Goal: Task Accomplishment & Management: Manage account settings

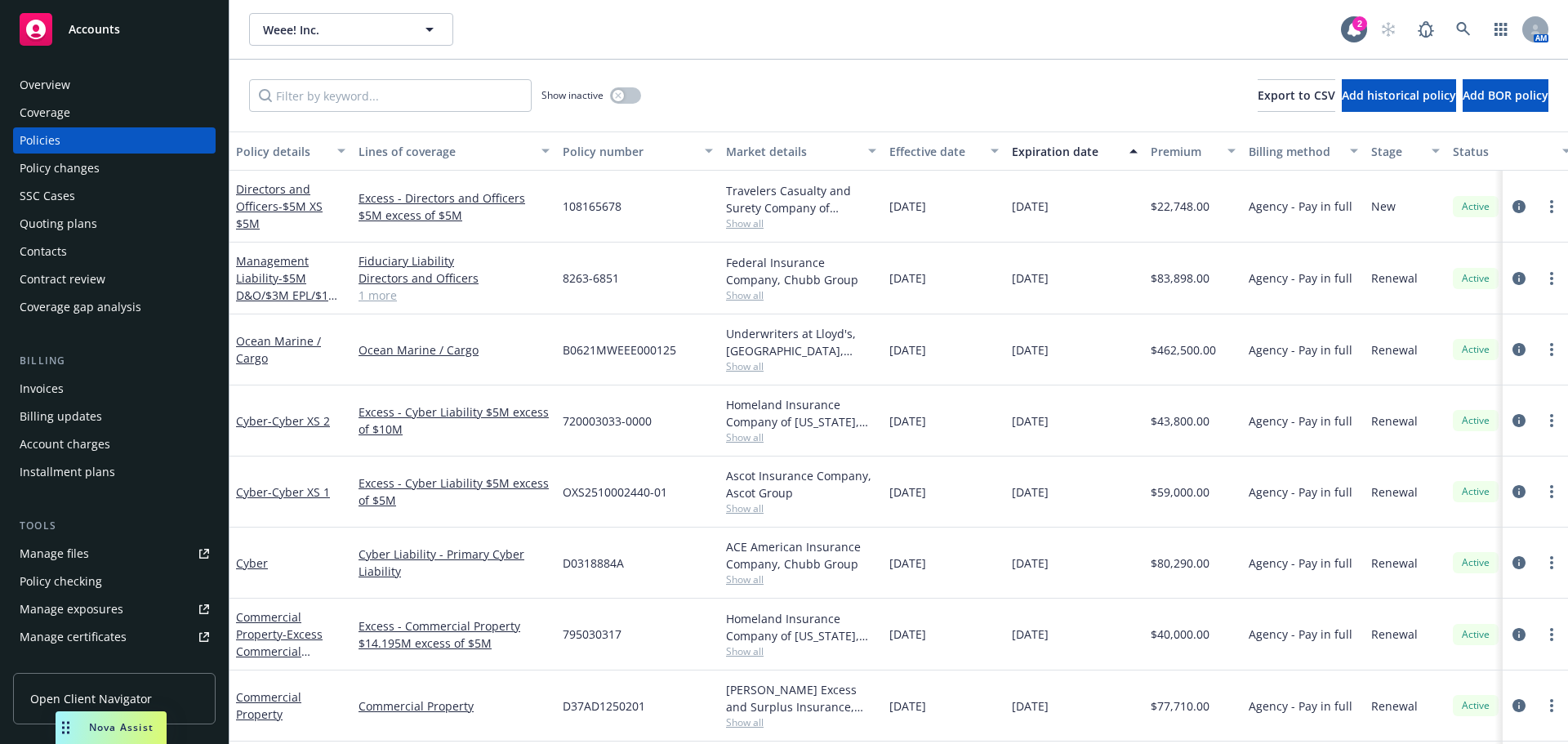
click at [1480, 50] on div "Weee! Inc. Weee! Inc. 2 AM" at bounding box center [899, 29] width 1339 height 59
click at [1469, 29] on icon at bounding box center [1464, 29] width 14 height 14
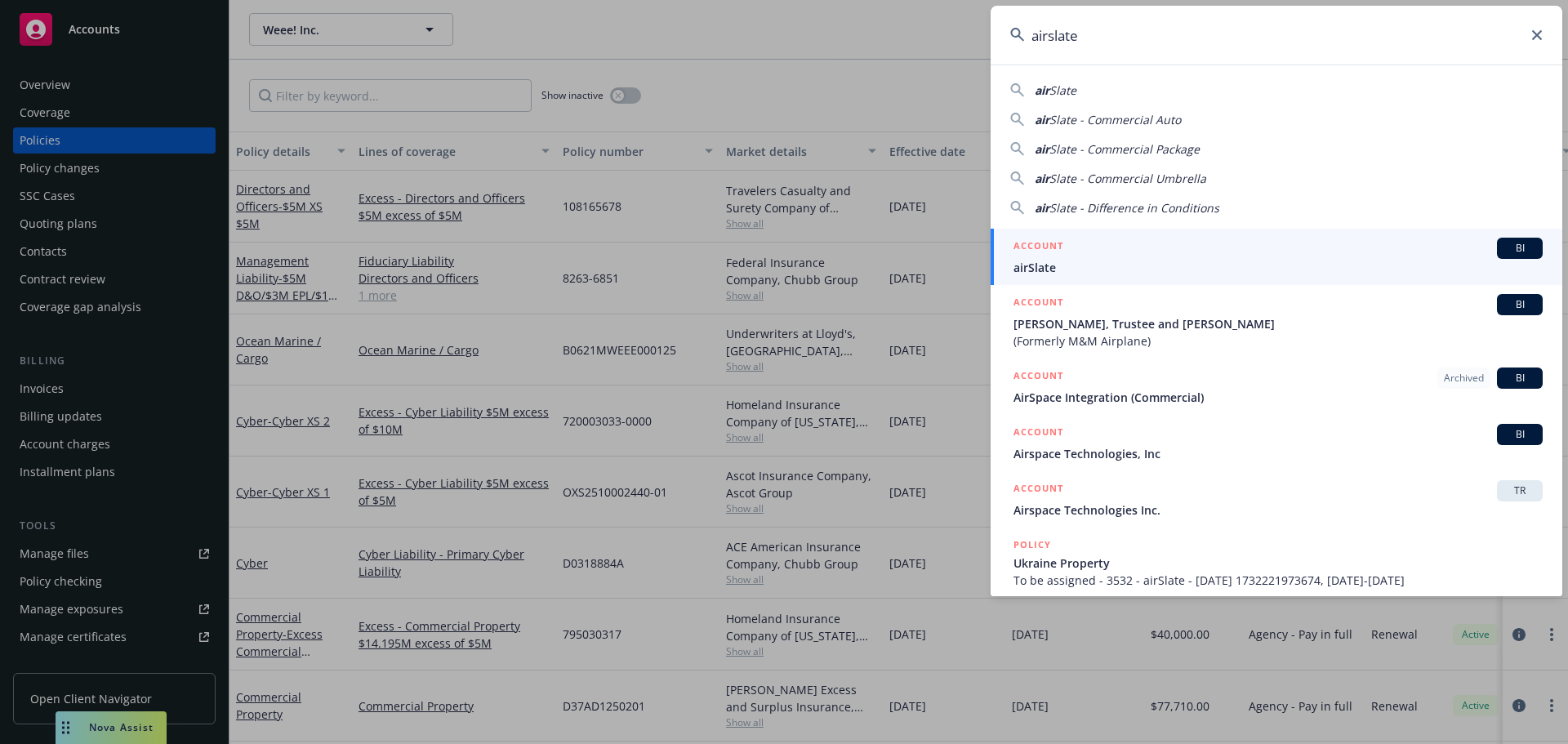
type input "airslate"
click at [1168, 246] on div "ACCOUNT BI" at bounding box center [1278, 248] width 529 height 21
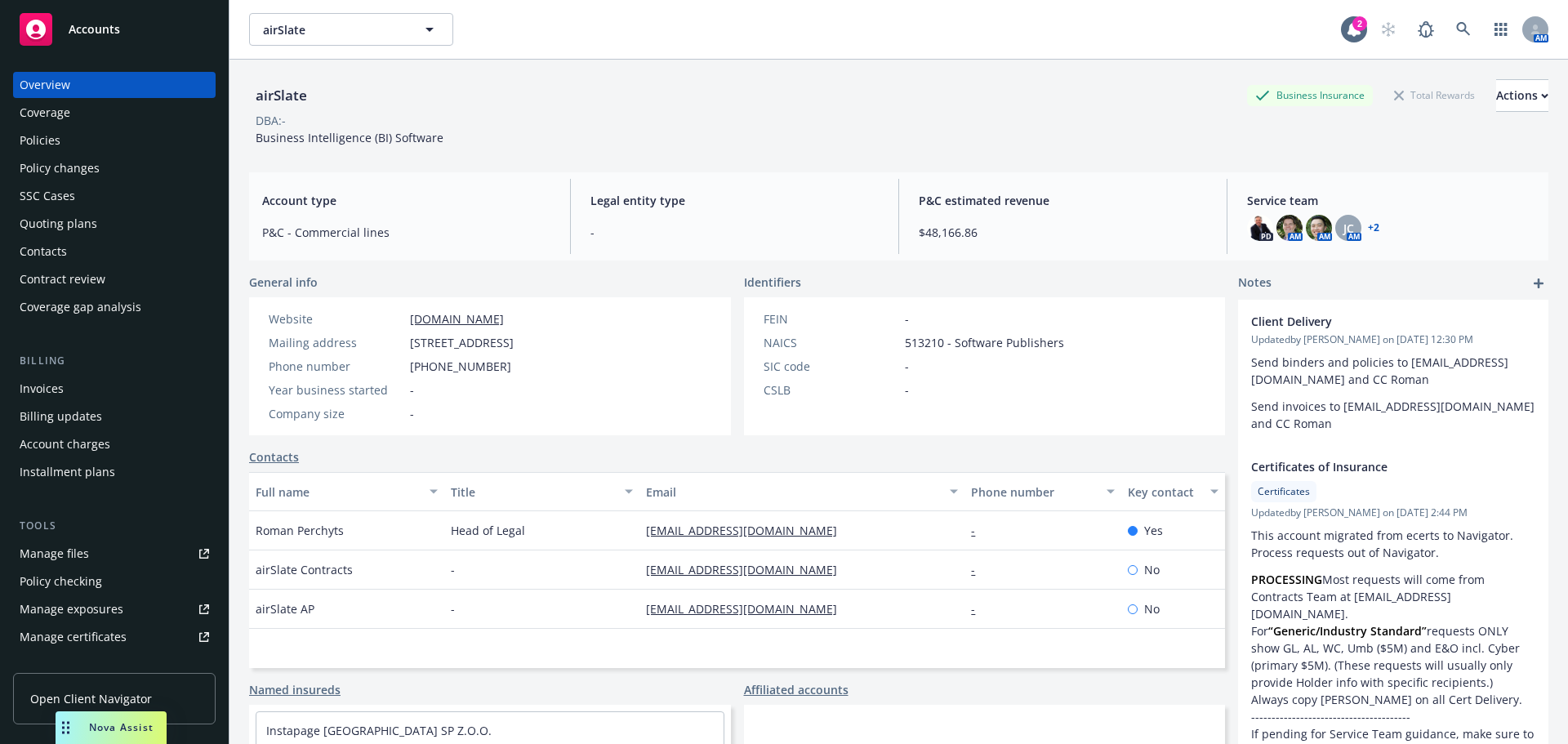
click at [138, 134] on div "Policies" at bounding box center [114, 140] width 189 height 26
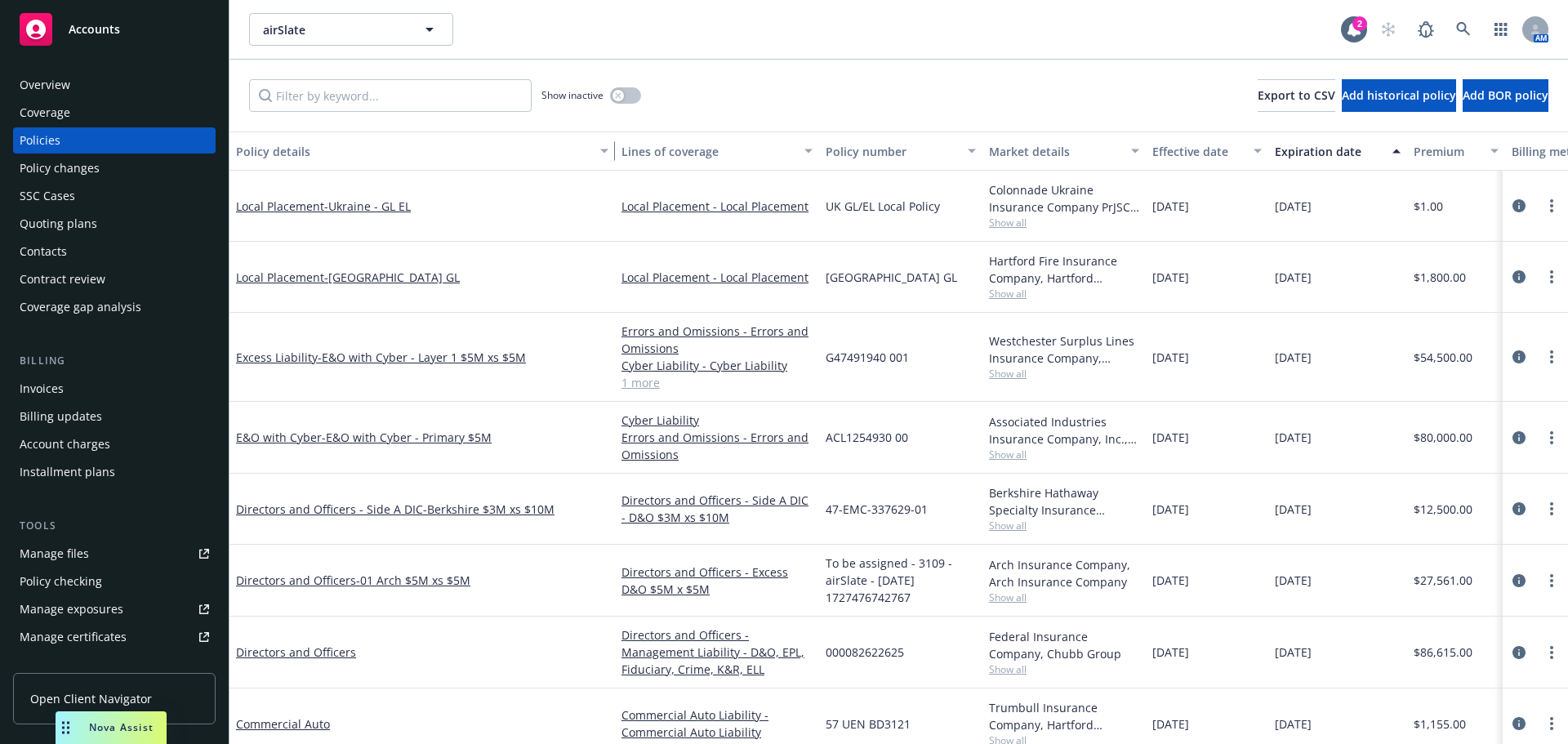
drag, startPoint x: 348, startPoint y: 155, endPoint x: 610, endPoint y: 159, distance: 262.0
click at [610, 159] on div "button" at bounding box center [606, 151] width 8 height 37
click at [395, 204] on span "- [GEOGRAPHIC_DATA] - GL EL" at bounding box center [367, 205] width 87 height 15
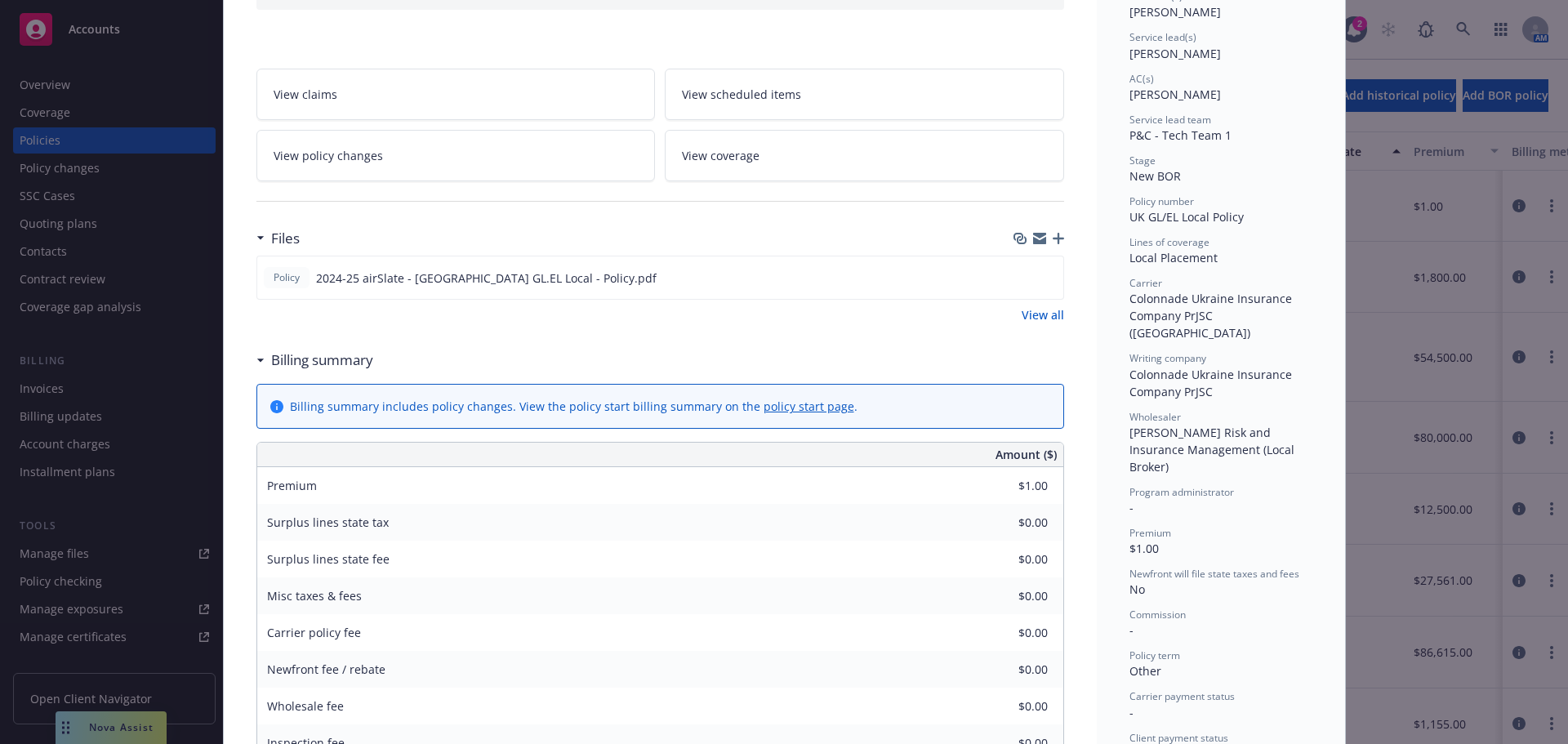
scroll to position [245, 0]
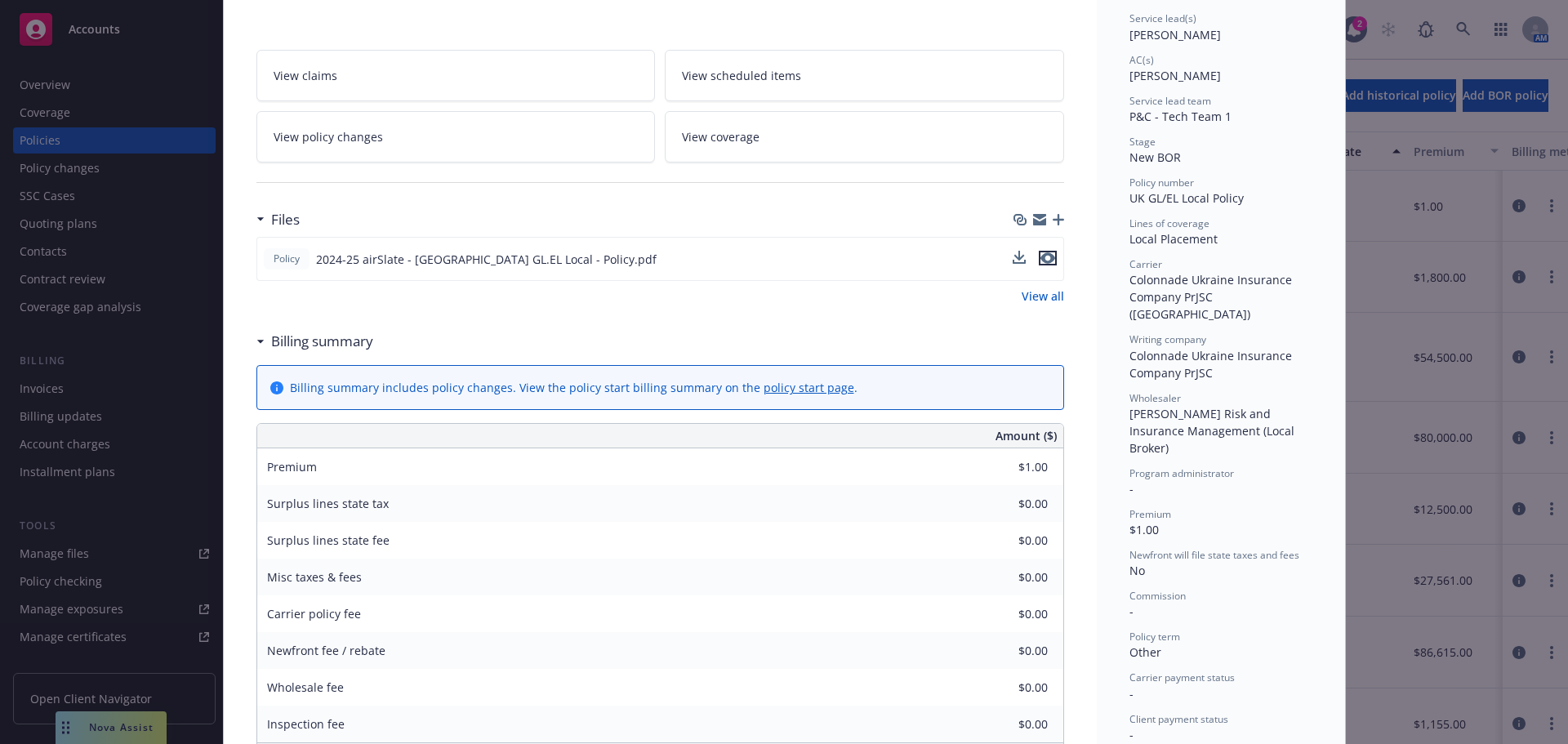
click at [1044, 259] on icon "preview file" at bounding box center [1048, 258] width 14 height 12
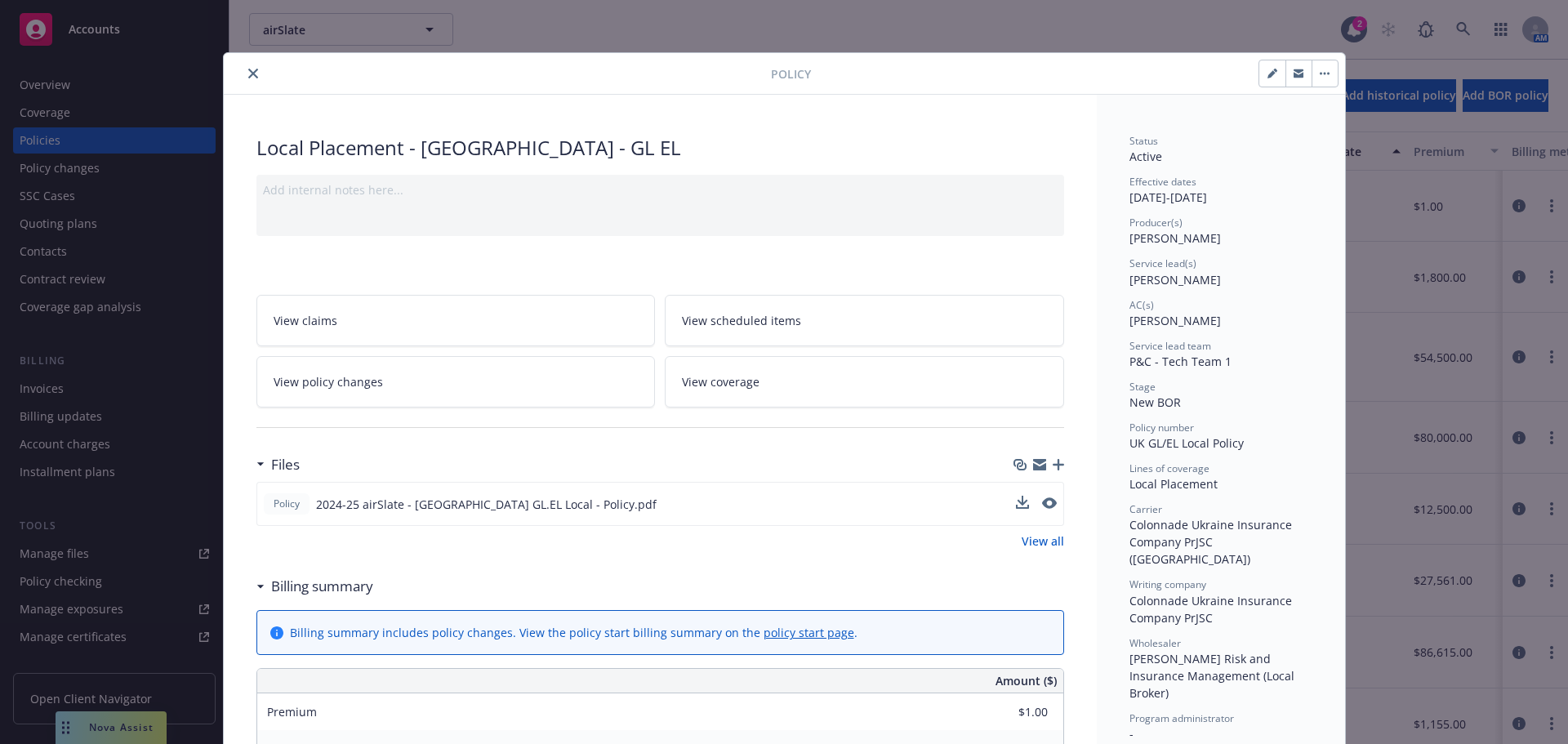
click at [248, 74] on icon "close" at bounding box center [253, 73] width 10 height 10
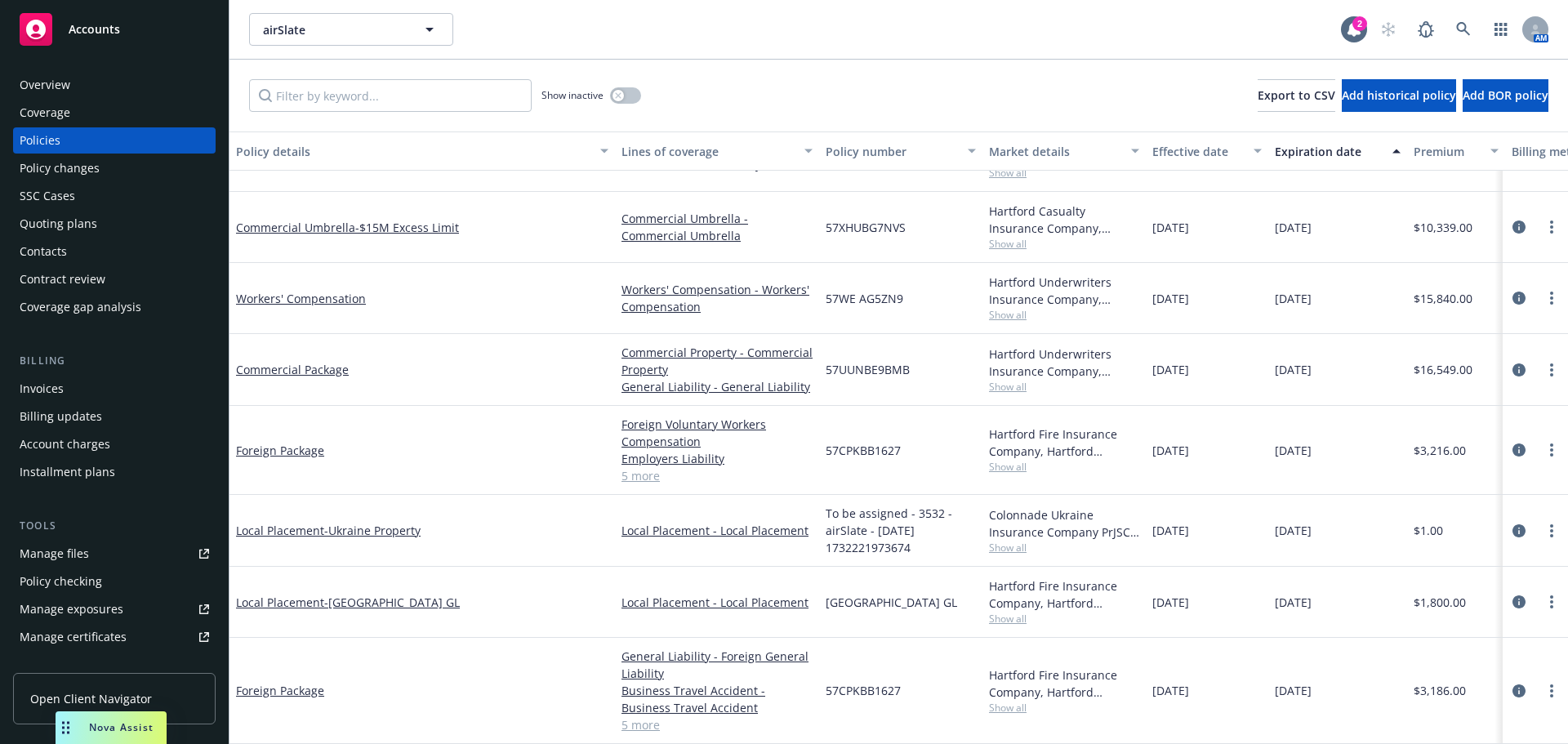
scroll to position [519, 0]
click at [320, 594] on link "Local Placement - [GEOGRAPHIC_DATA] GL" at bounding box center [347, 601] width 224 height 15
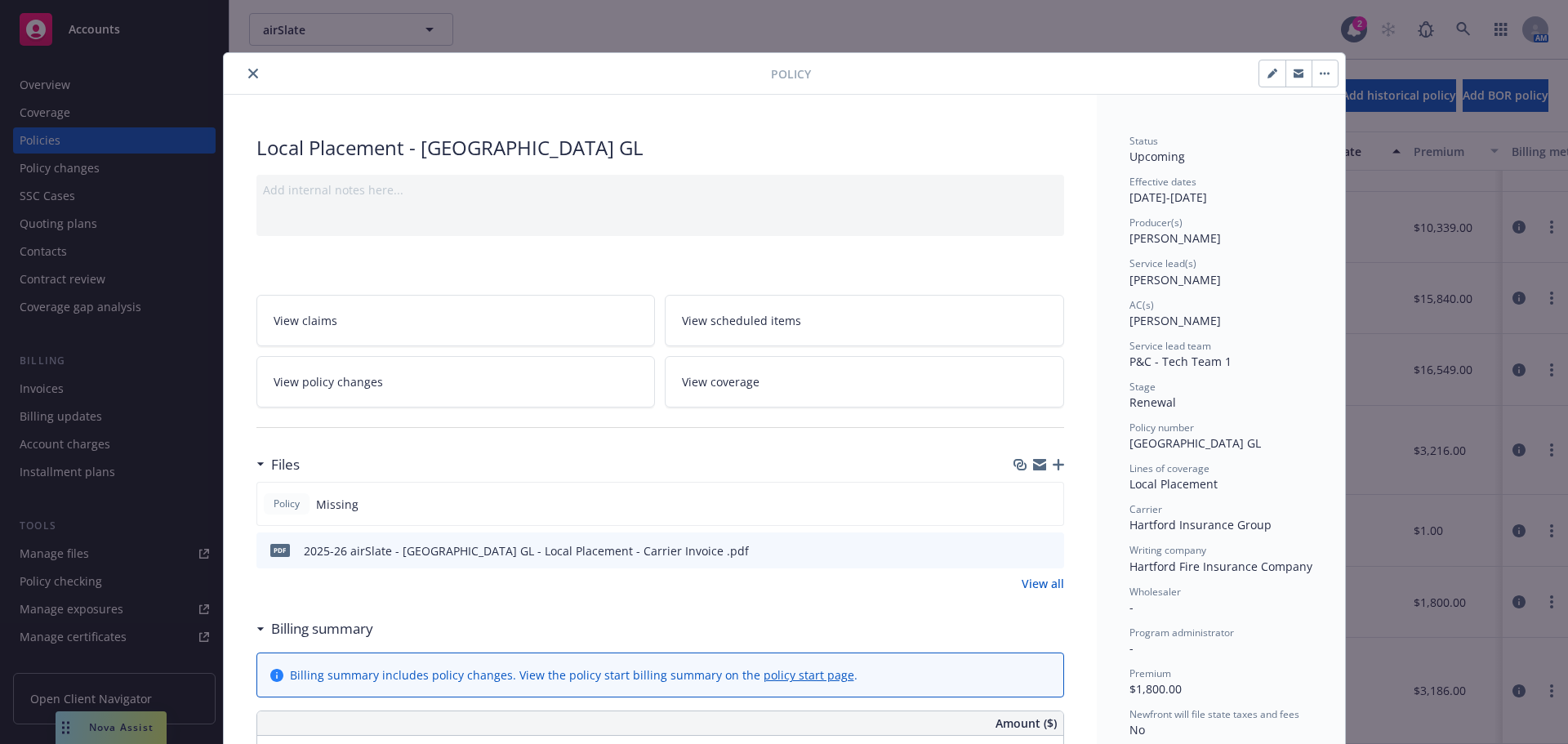
click at [248, 70] on icon "close" at bounding box center [253, 73] width 10 height 10
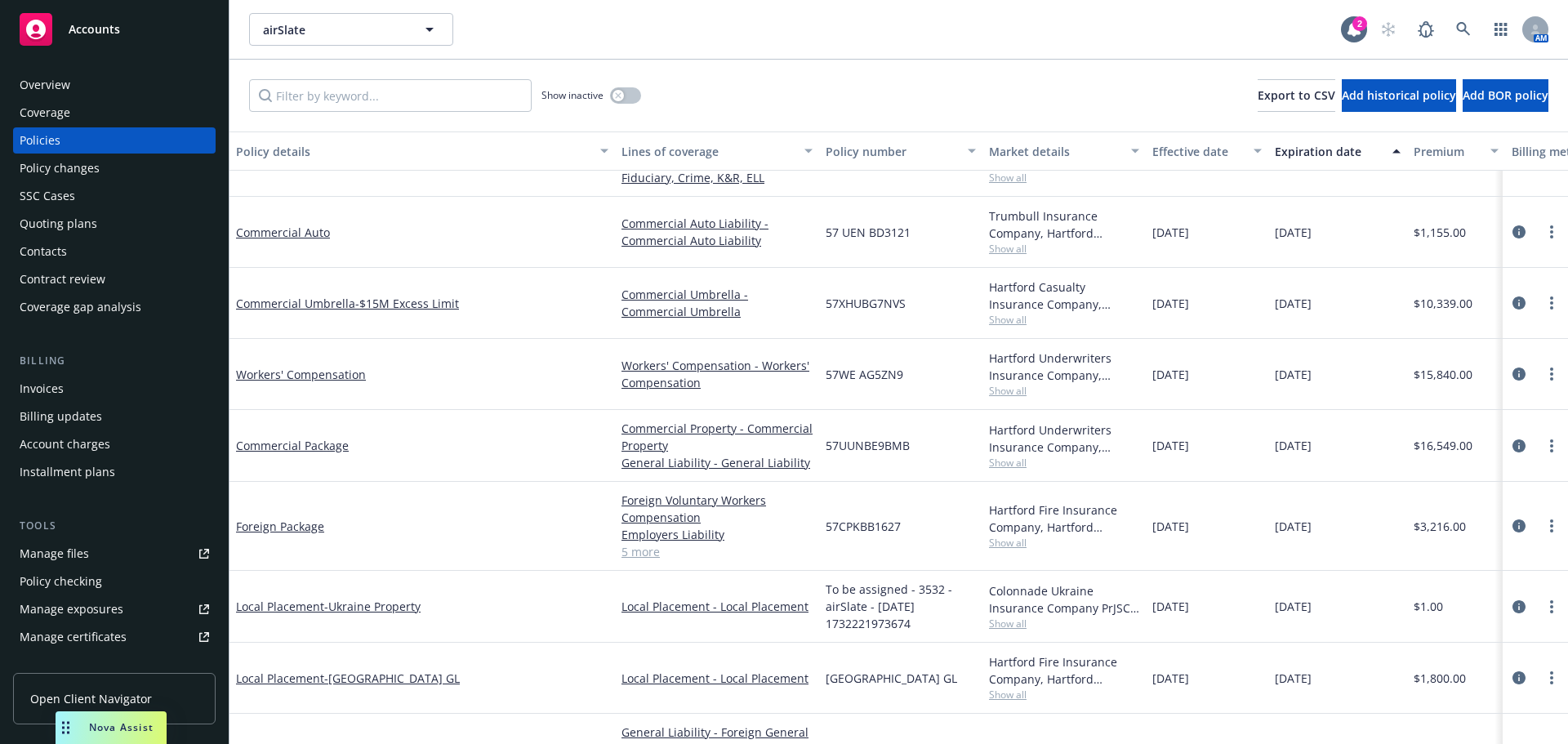
scroll to position [519, 0]
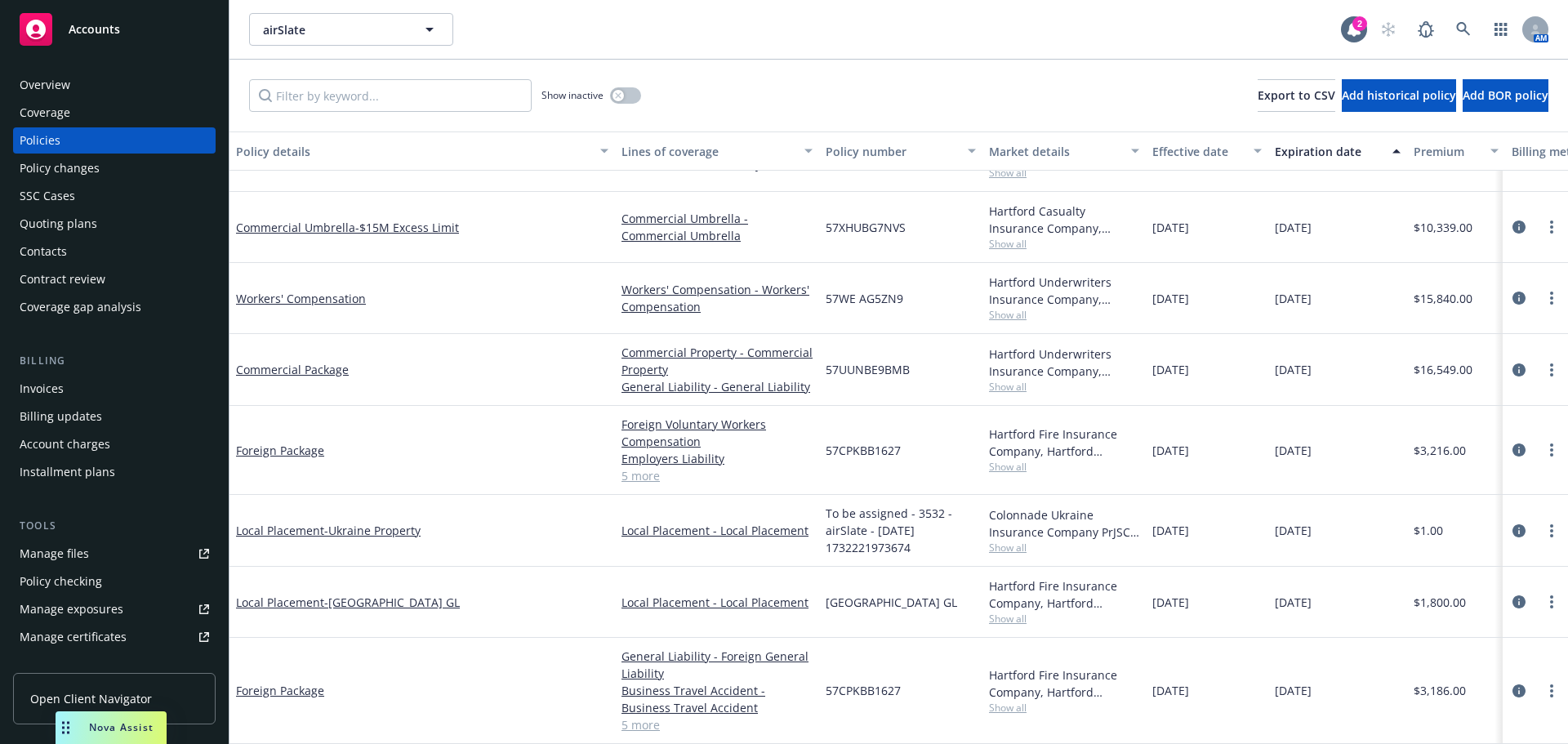
click at [499, 385] on div "Commercial Package" at bounding box center [422, 369] width 386 height 72
click at [1542, 360] on link "more" at bounding box center [1552, 370] width 20 height 20
click at [1504, 431] on link "Renew with incumbent" at bounding box center [1452, 430] width 192 height 33
select select "12"
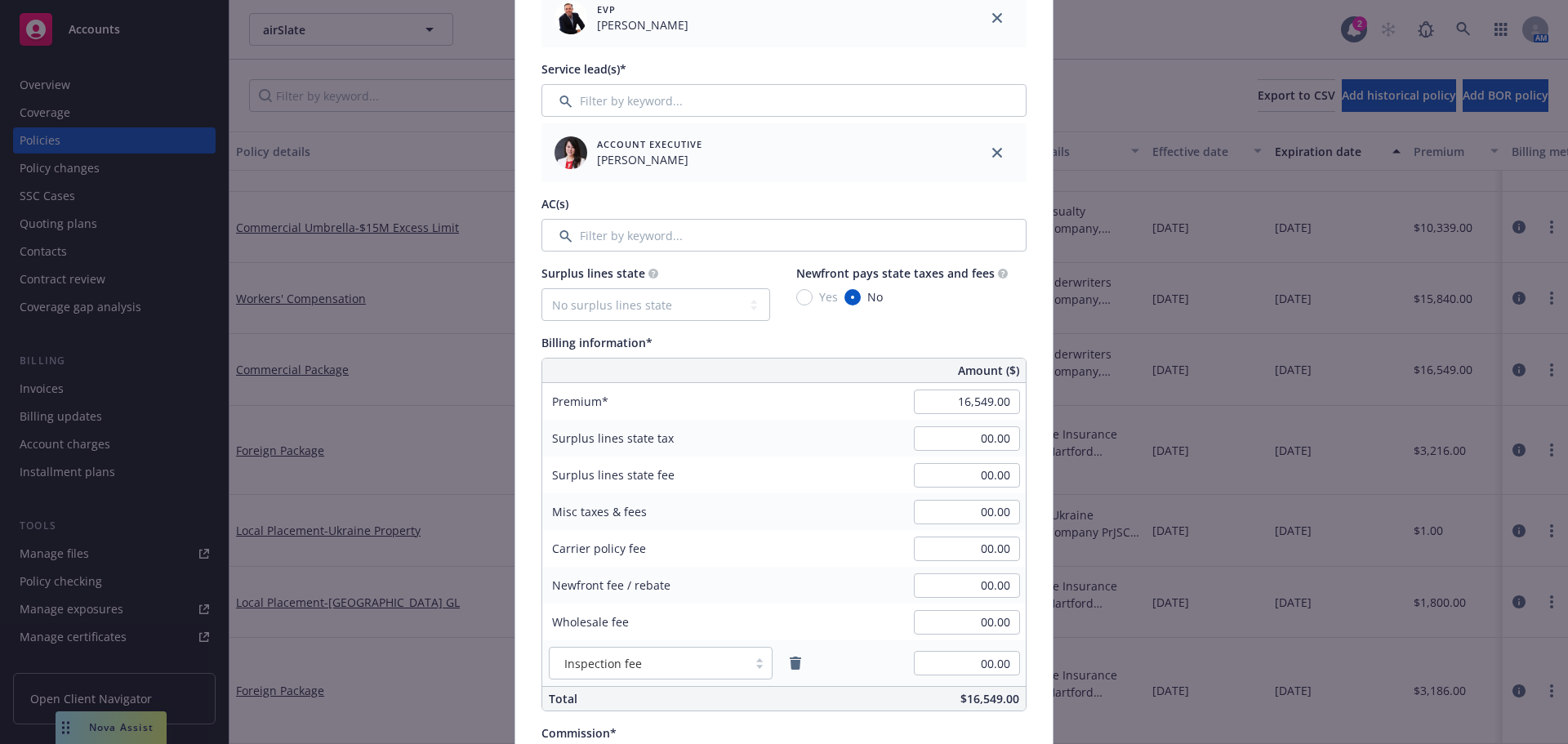
scroll to position [735, 0]
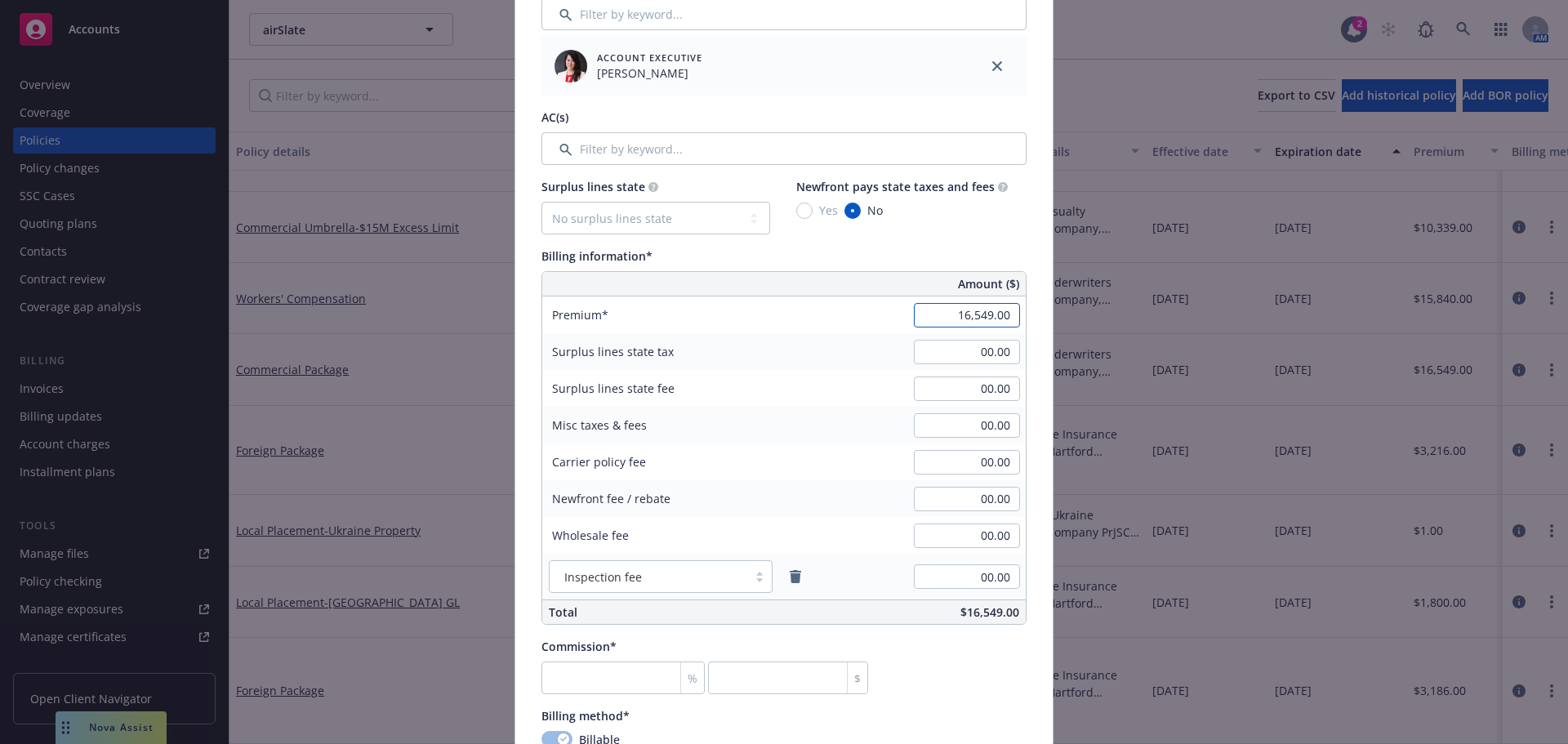
click at [996, 322] on input "16,549.00" at bounding box center [967, 315] width 106 height 24
paste input "7,974"
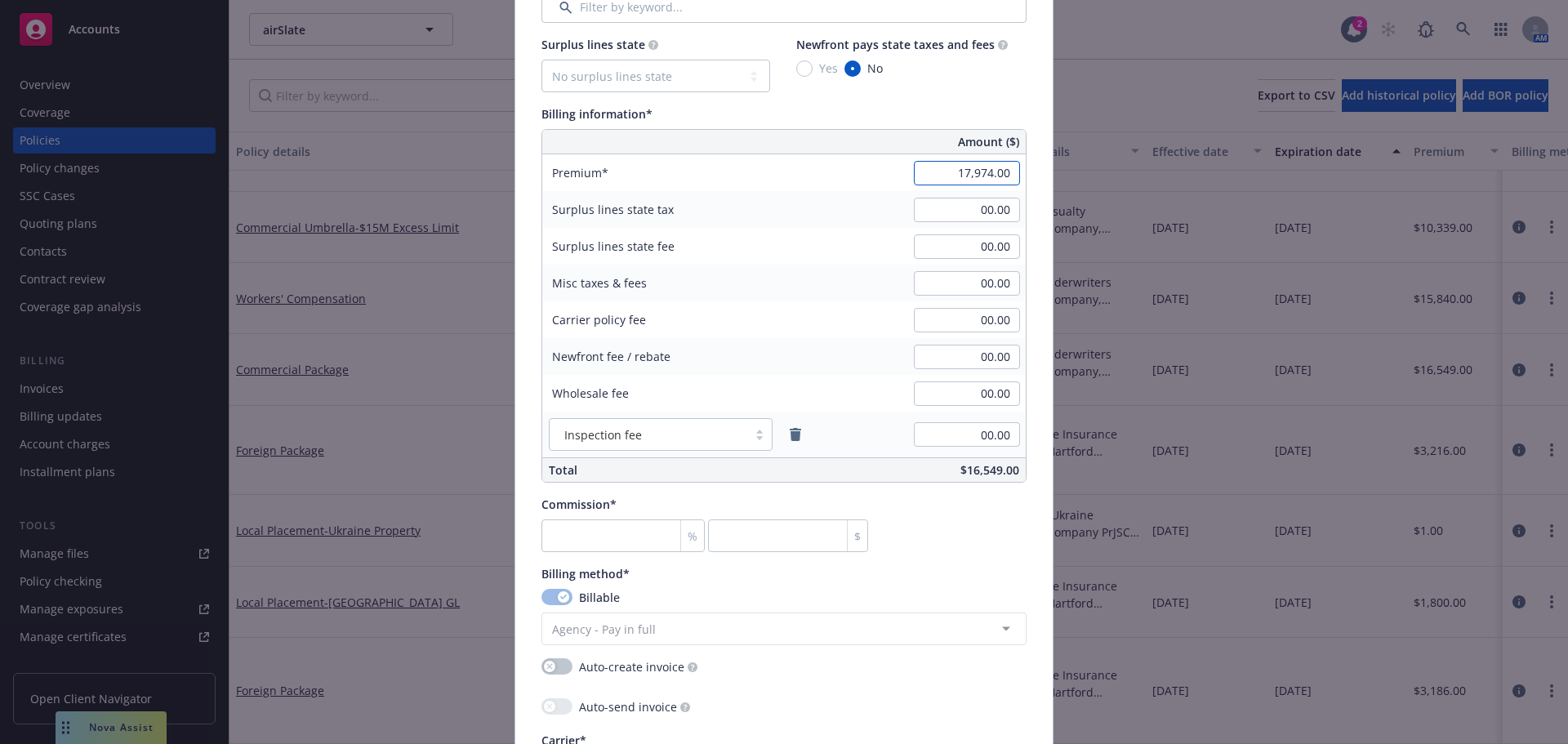
scroll to position [898, 0]
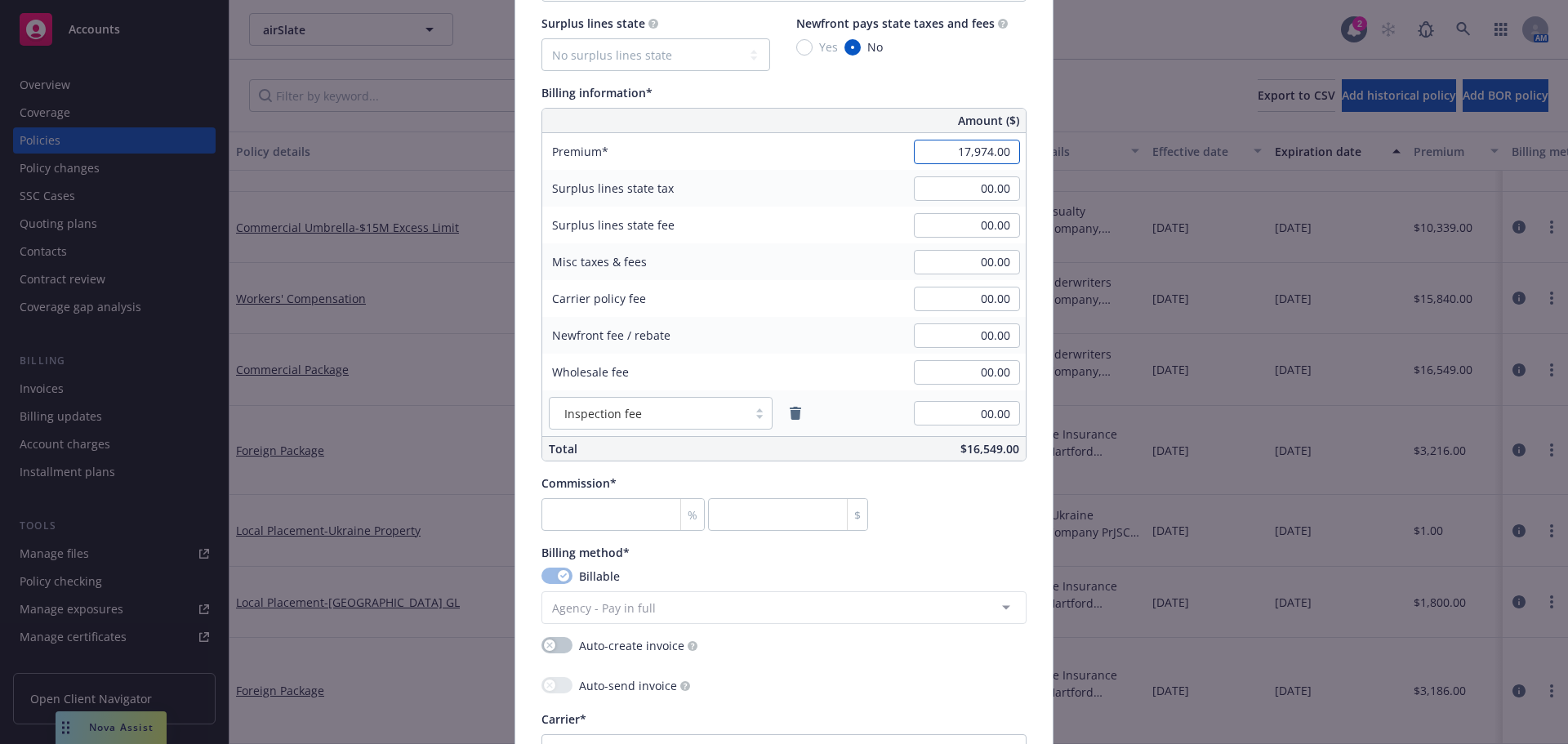
type input "17,974.00"
click at [608, 515] on input "number" at bounding box center [623, 514] width 163 height 33
type input "1"
type input "179.74"
type input "15"
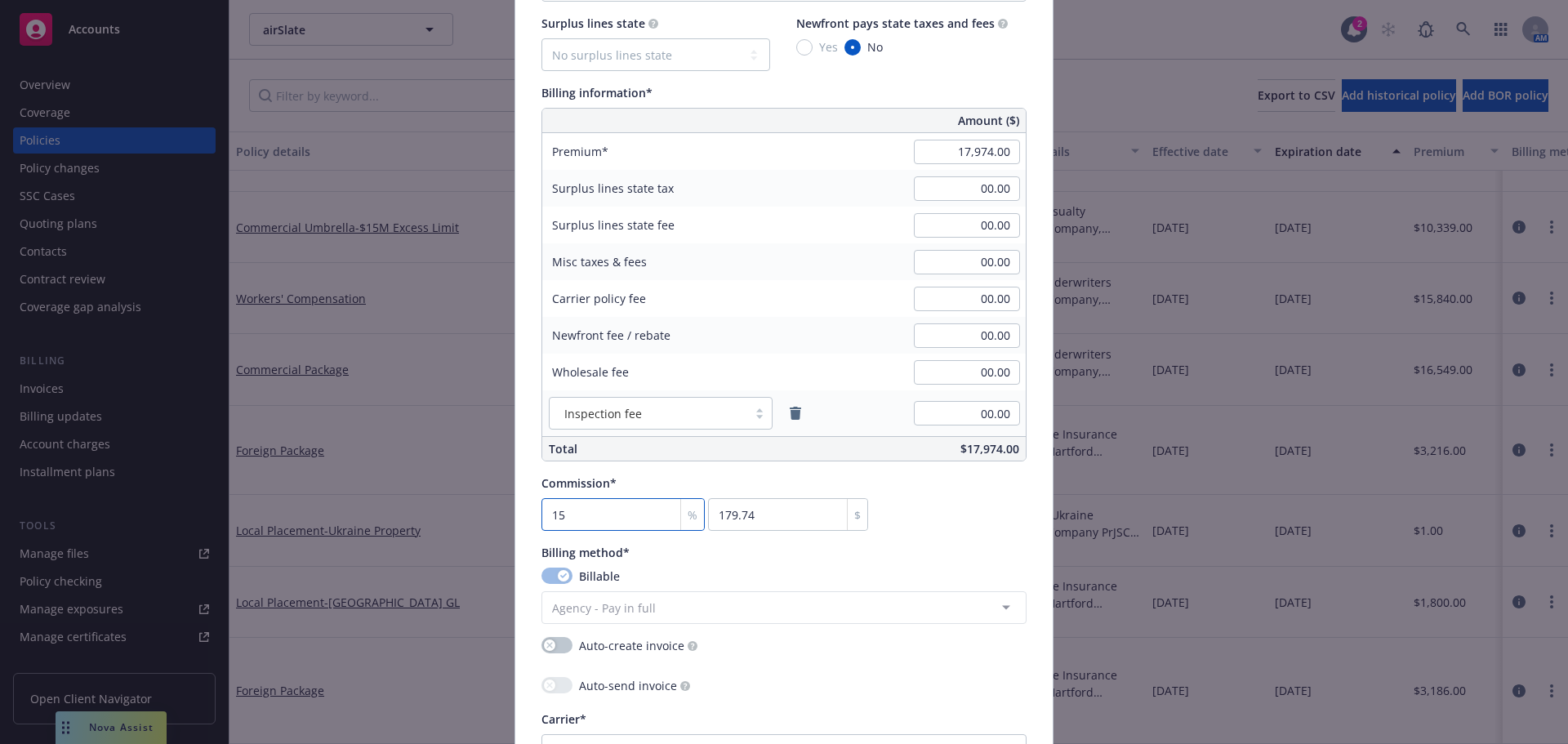
type input "2696.1"
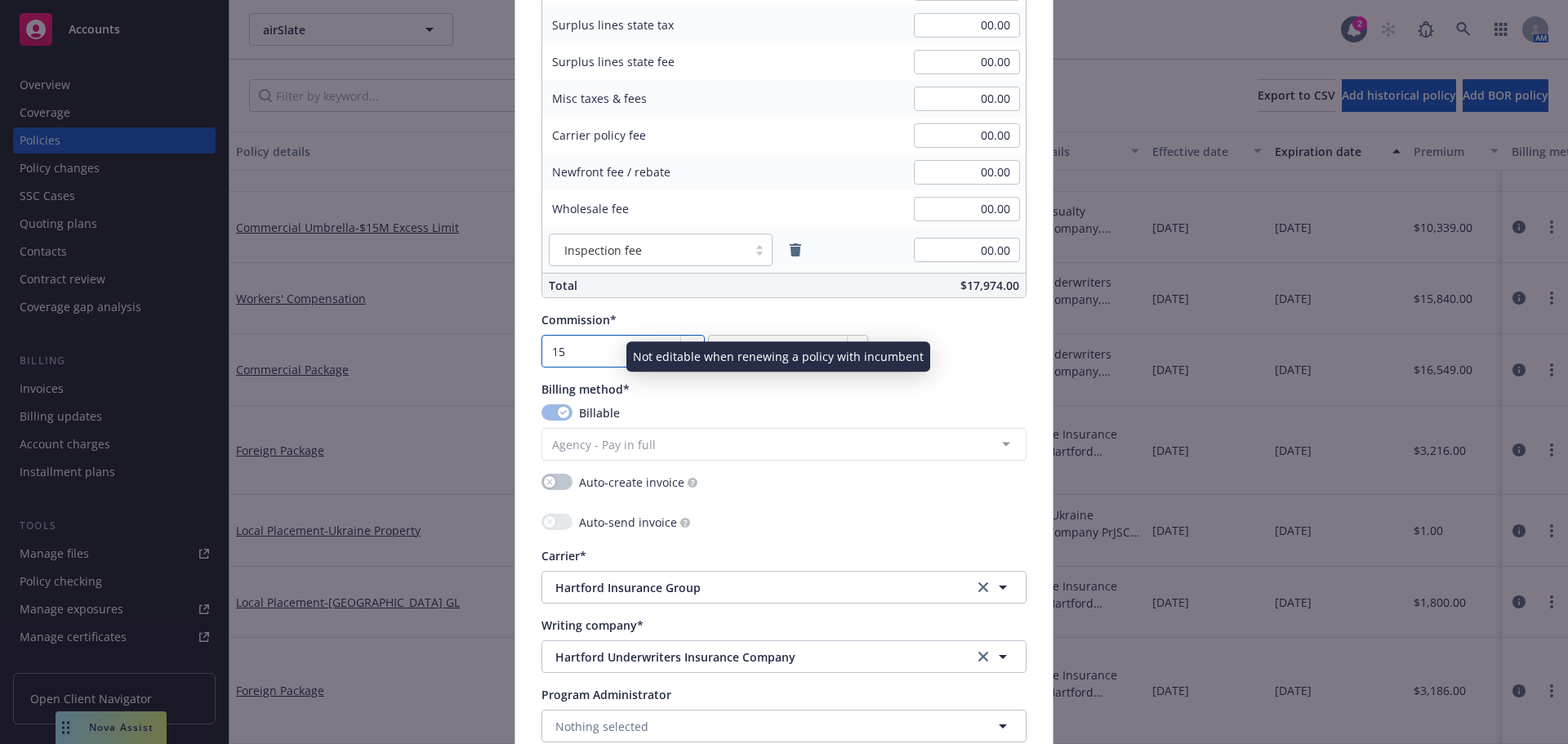
type input "15"
click at [551, 409] on button "button" at bounding box center [557, 412] width 31 height 16
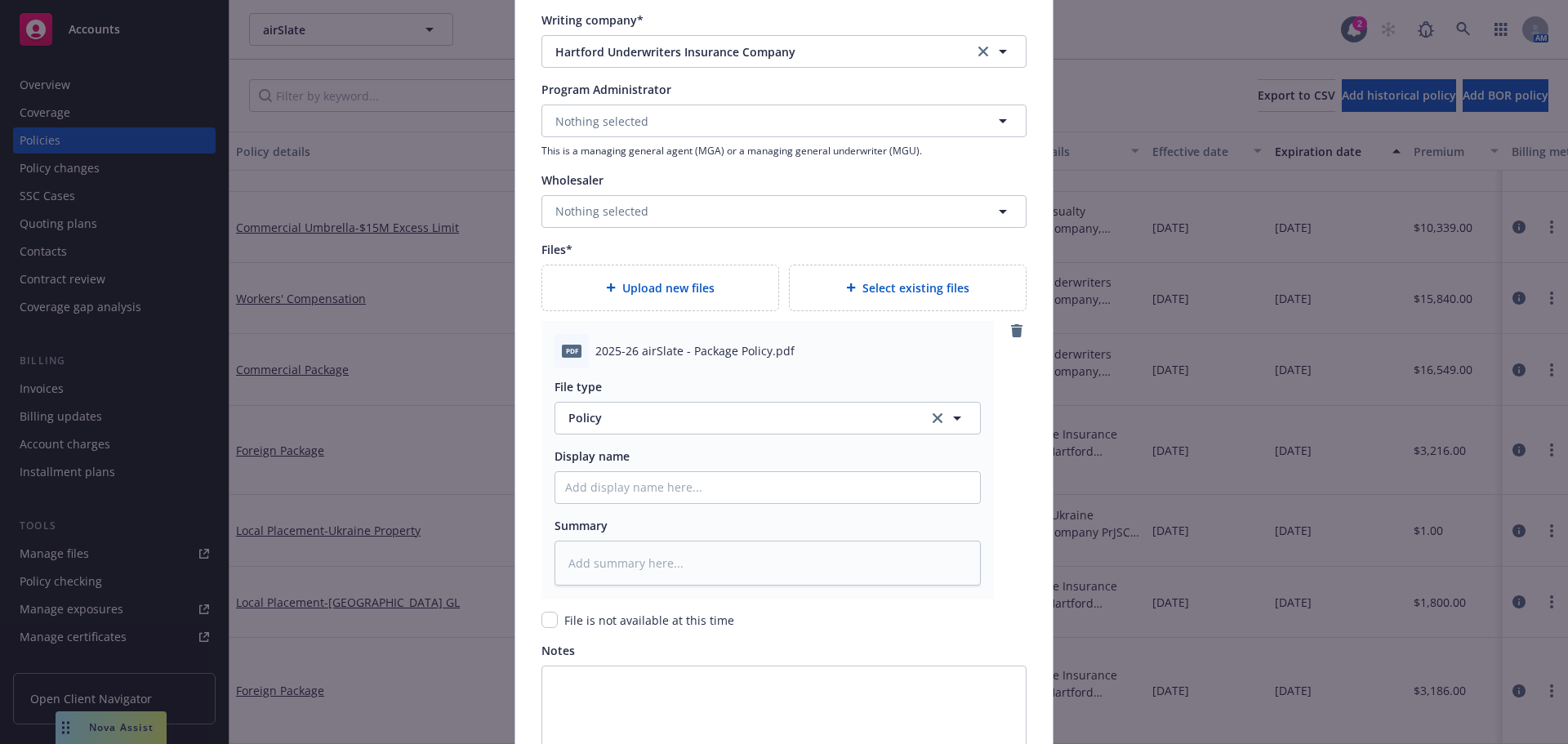
scroll to position [1715, 0]
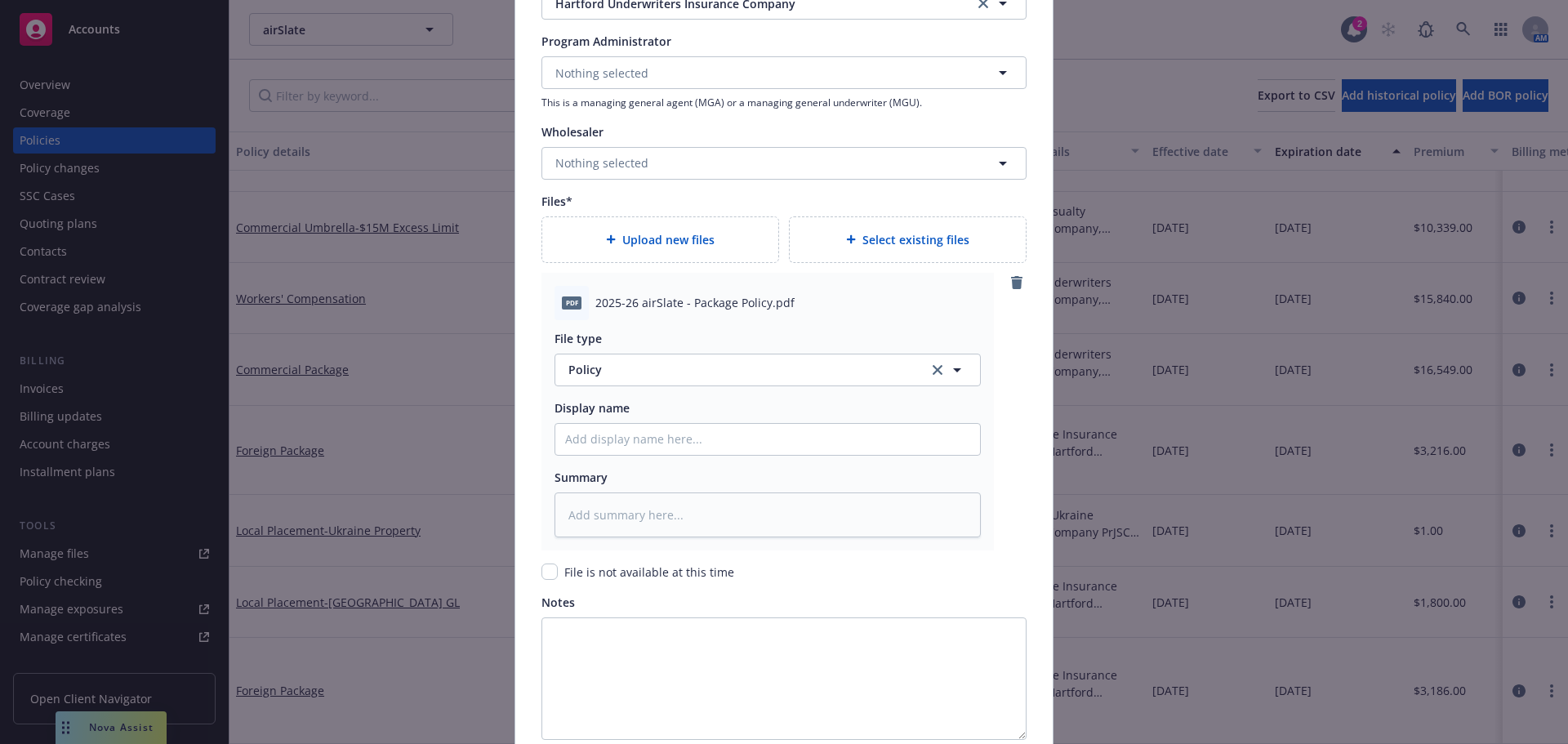
type textarea "x"
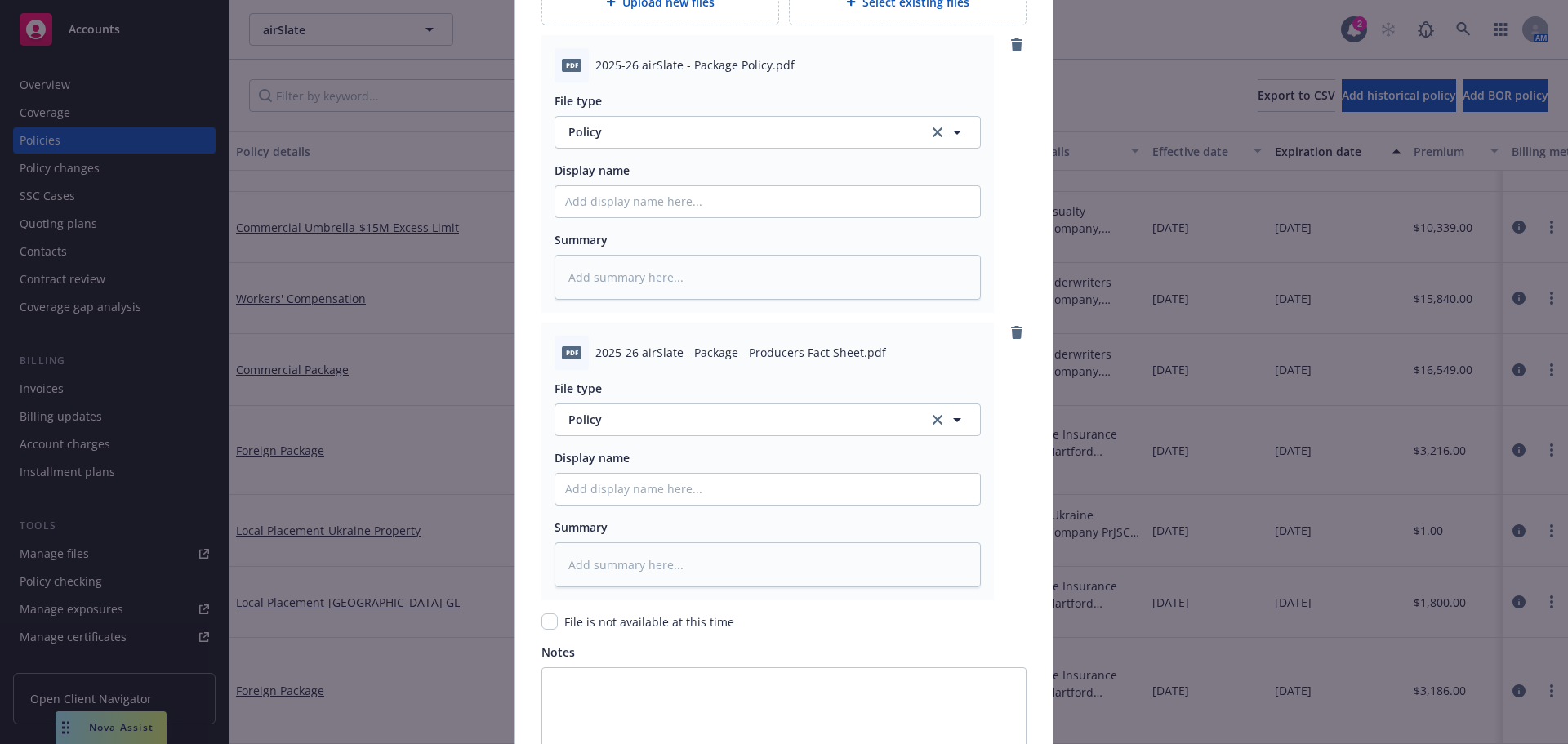
scroll to position [2041, 0]
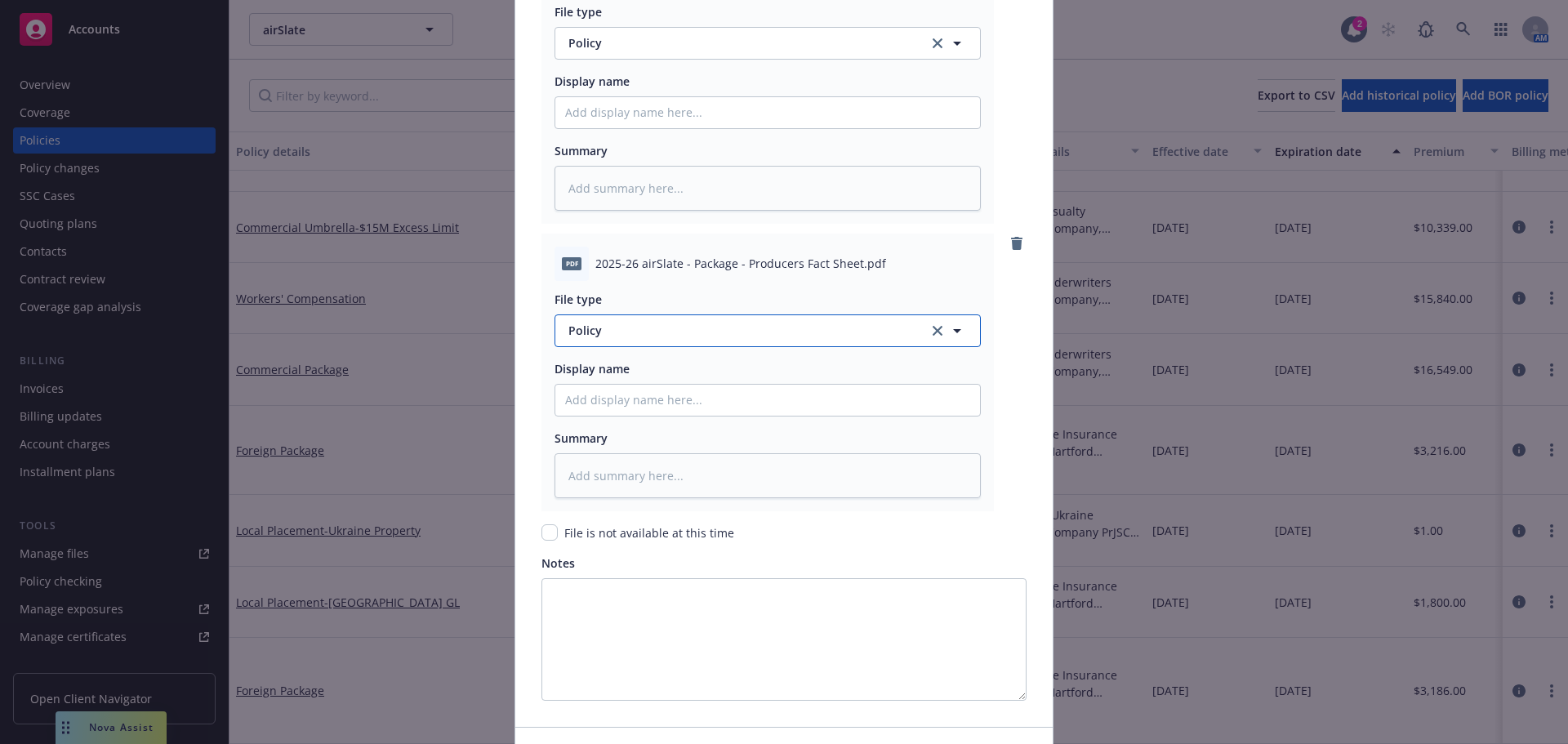
click at [675, 322] on span "Policy" at bounding box center [739, 330] width 342 height 17
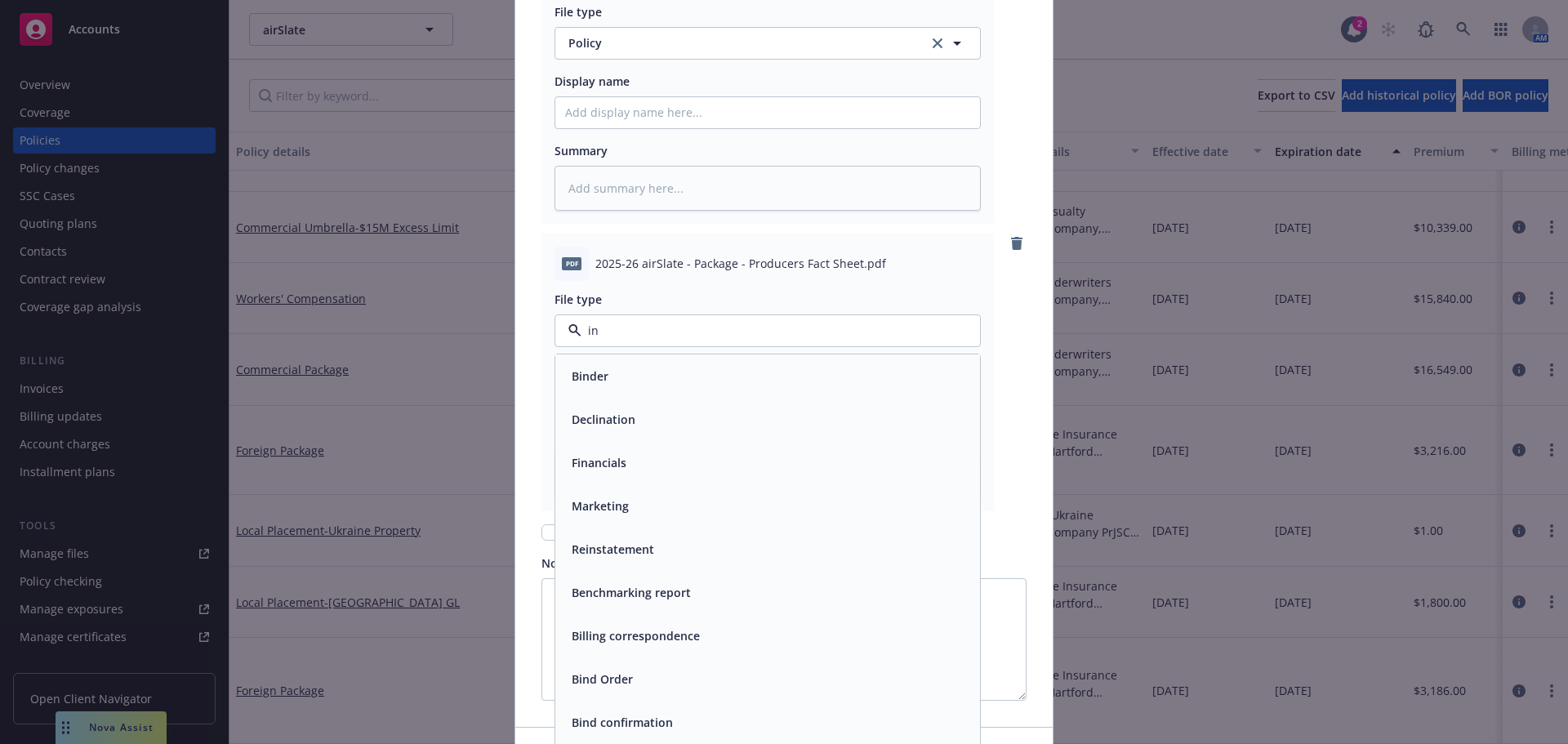
type input "inv"
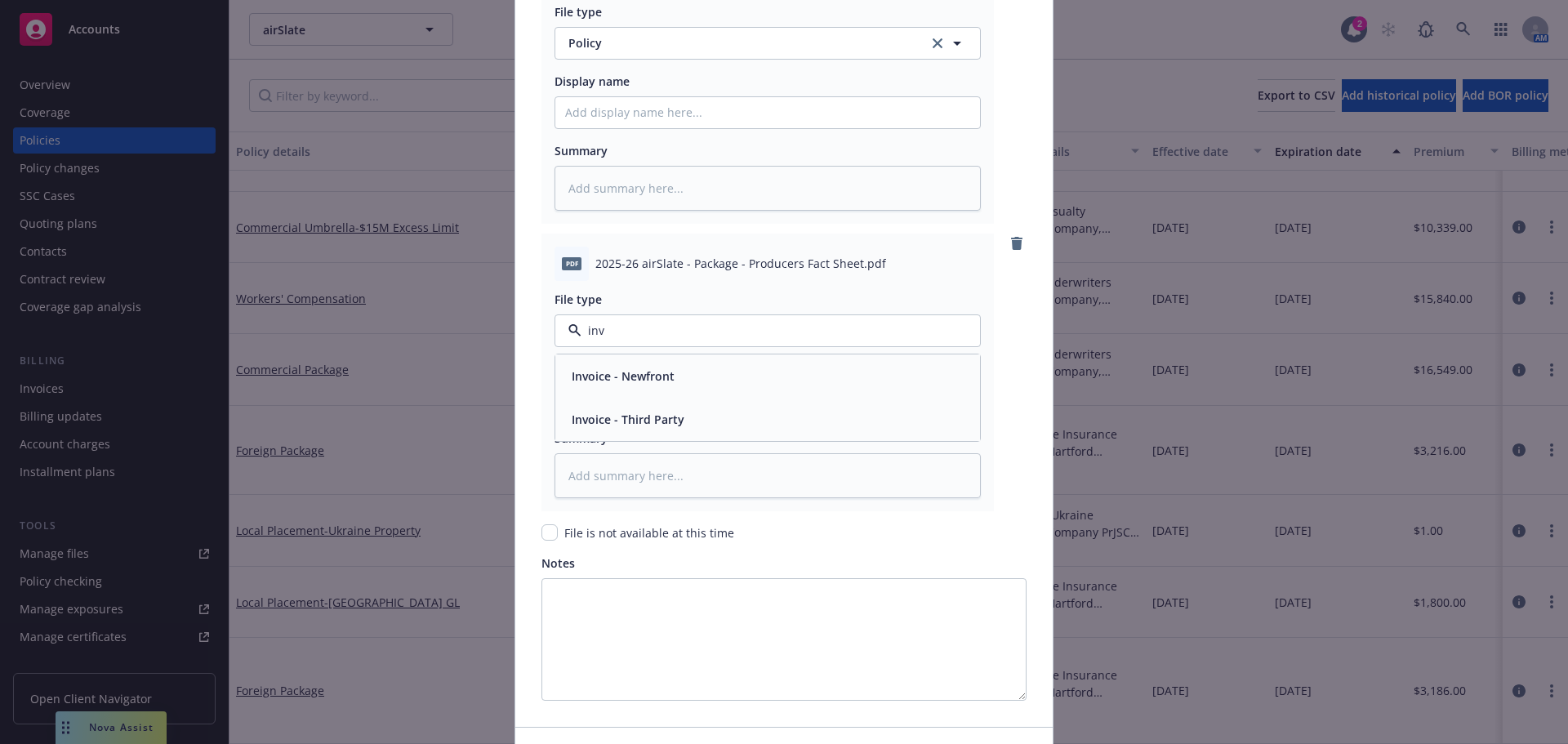
click at [650, 406] on div "Invoice - Third Party" at bounding box center [767, 419] width 425 height 44
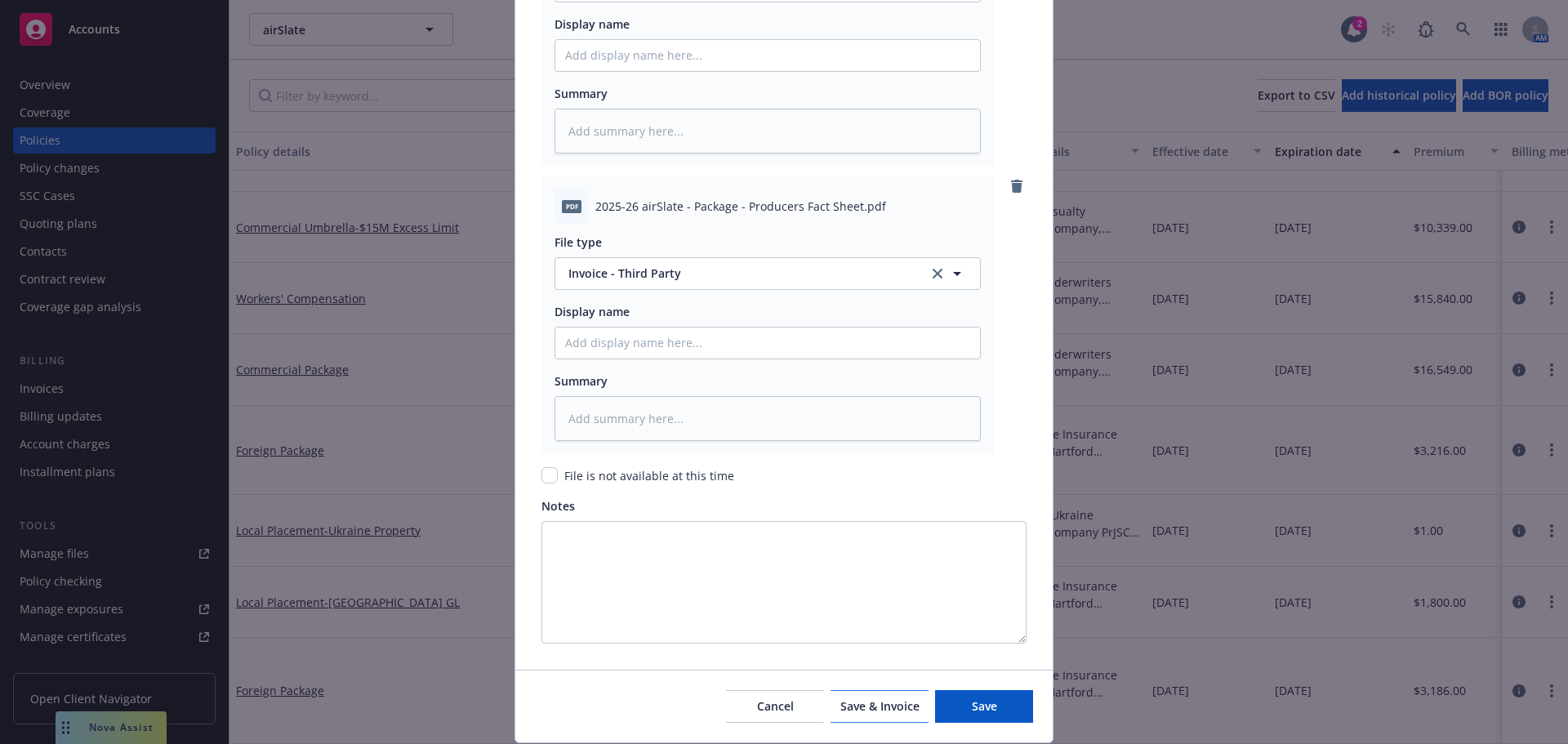
scroll to position [2149, 0]
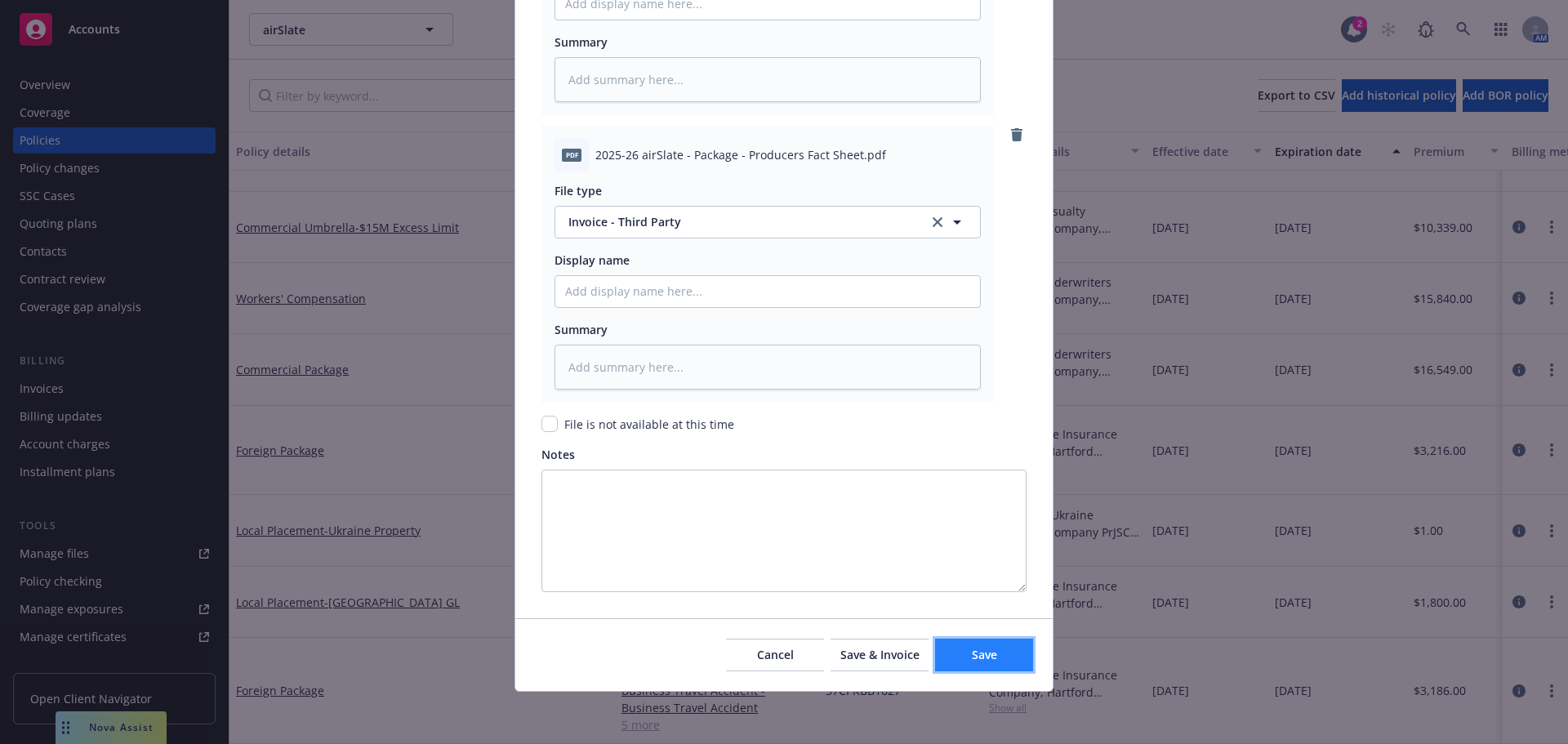
click at [962, 665] on button "Save" at bounding box center [984, 655] width 98 height 33
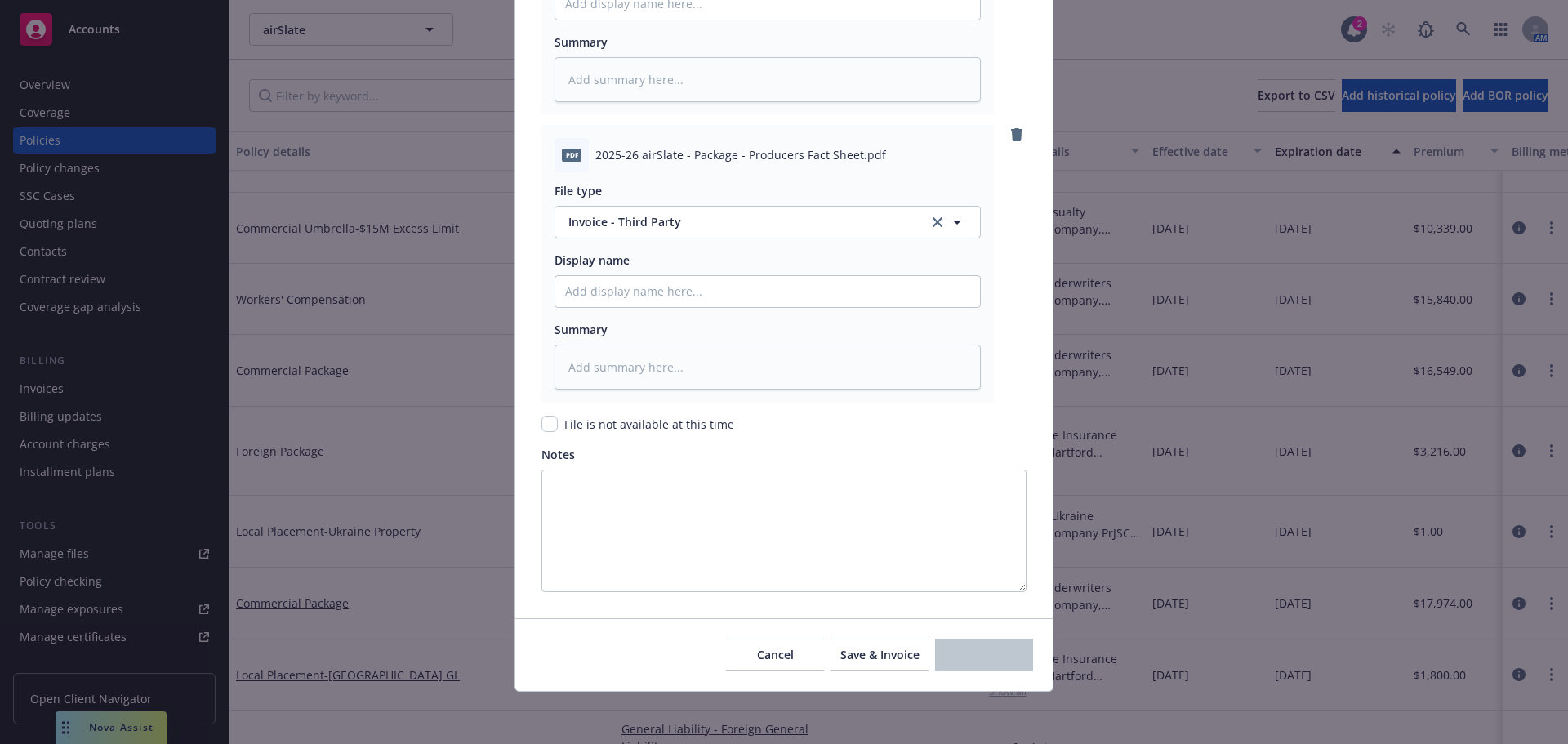
scroll to position [447, 0]
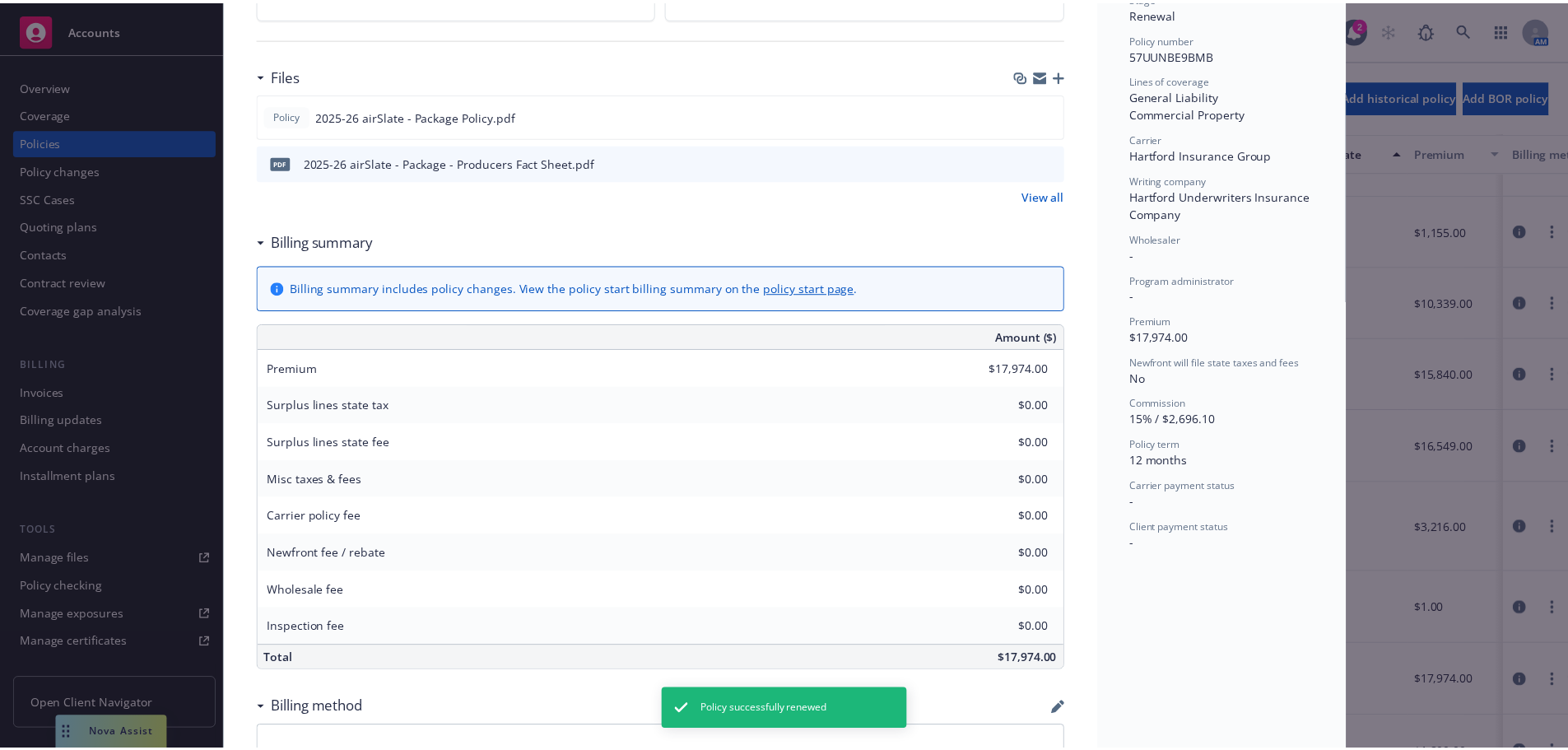
scroll to position [83, 0]
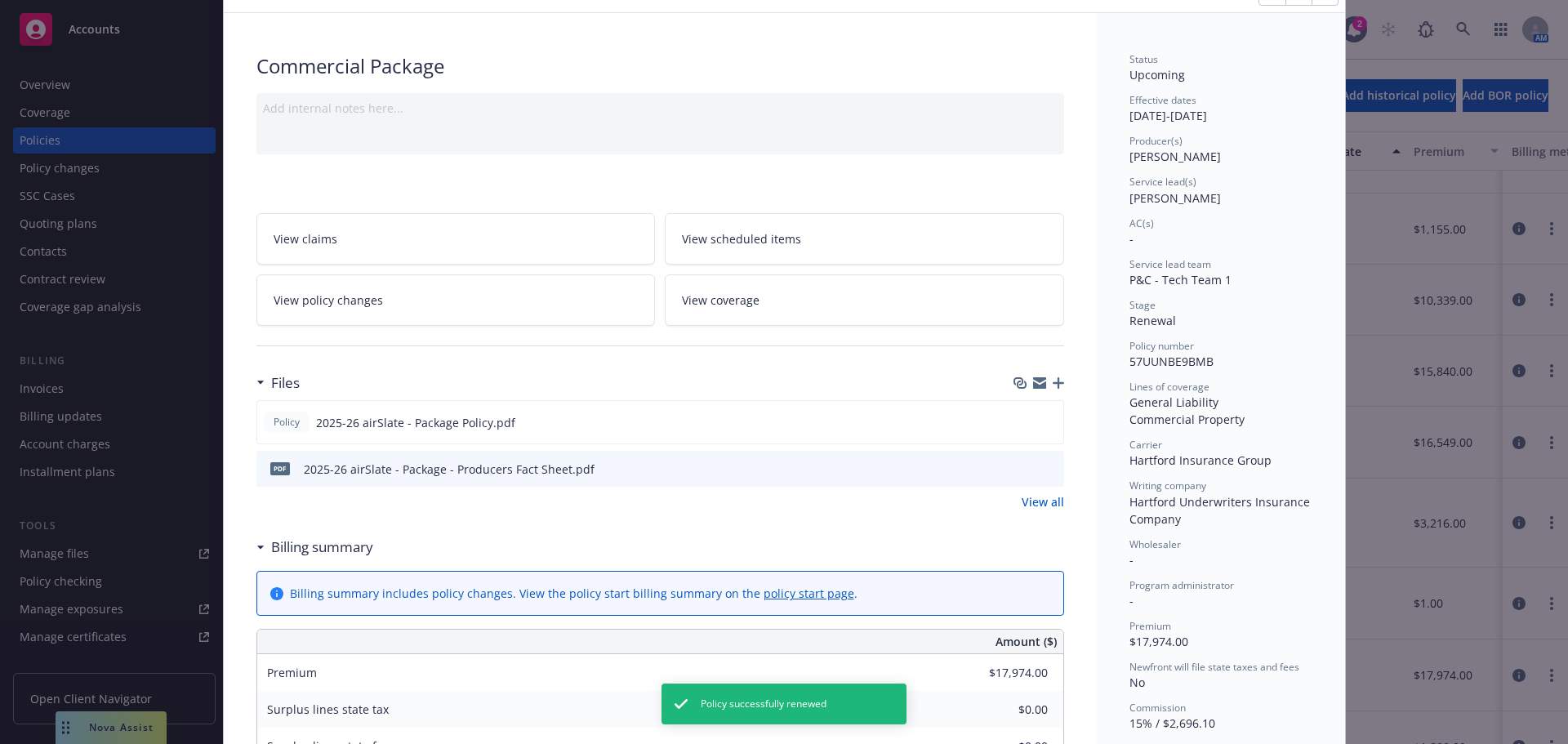
click at [491, 312] on link "View policy changes" at bounding box center [455, 300] width 399 height 52
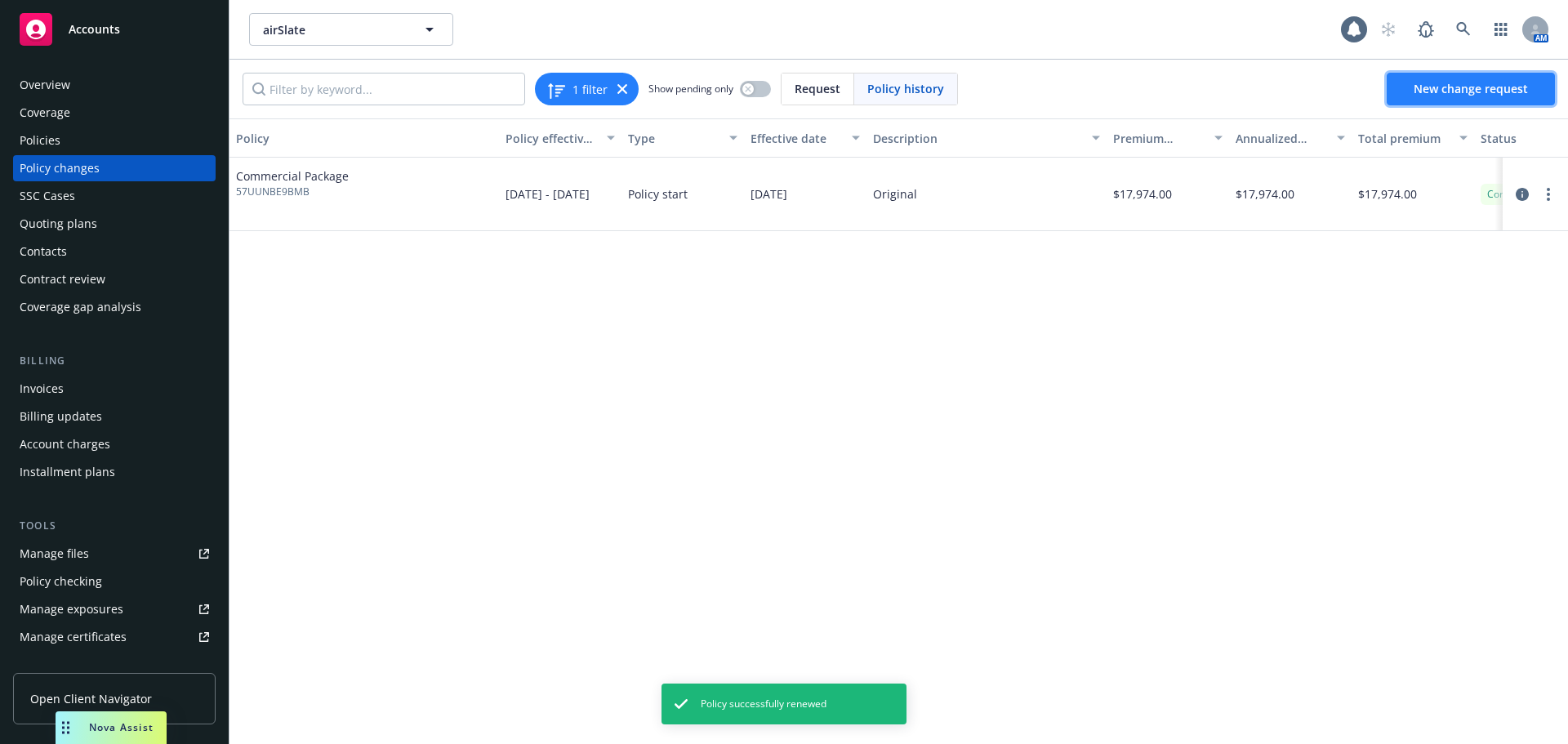
click at [1467, 82] on span "New change request" at bounding box center [1471, 88] width 114 height 15
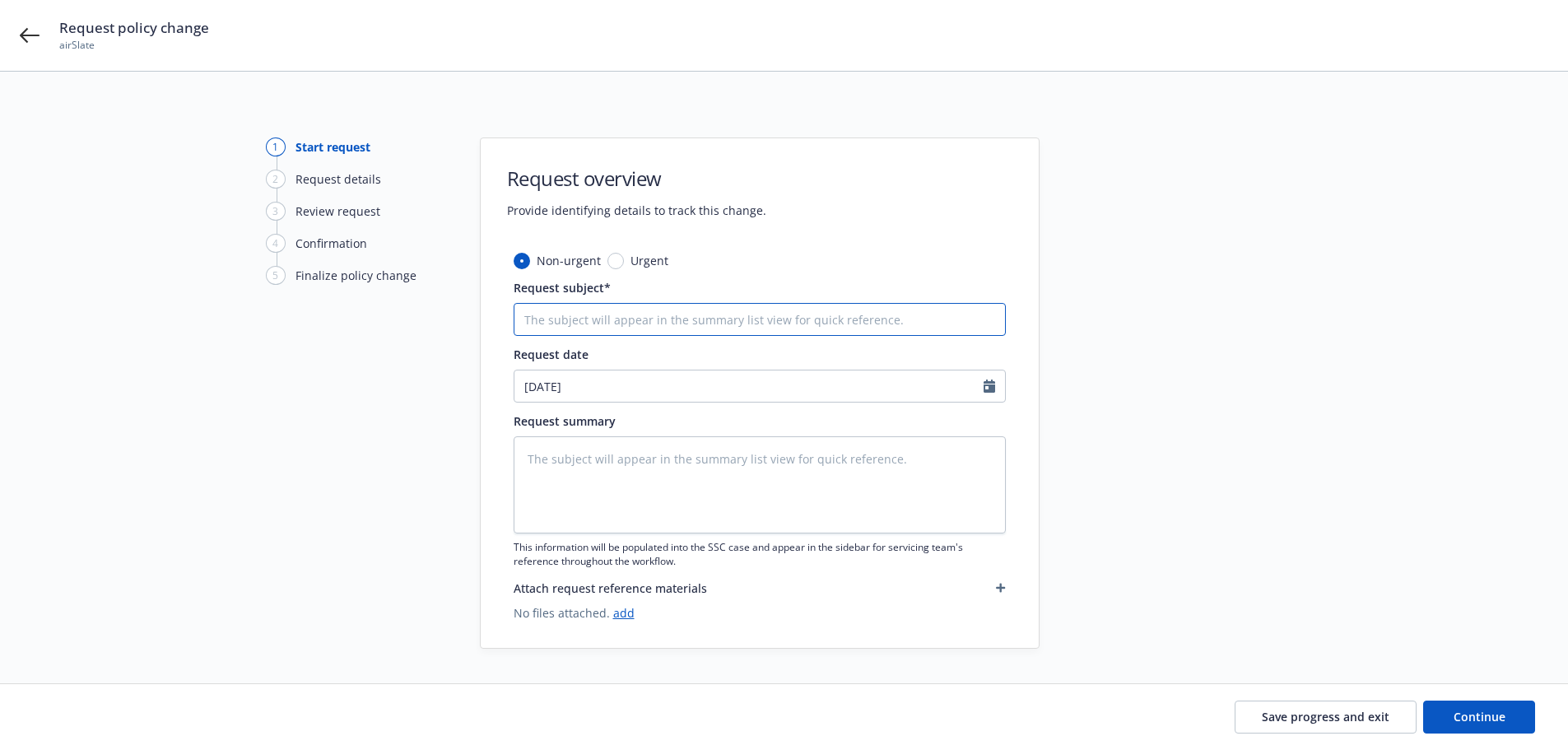
click at [635, 335] on input "Request subject*" at bounding box center [759, 319] width 492 height 33
type textarea "x"
type input "A"
type textarea "x"
type input "Am"
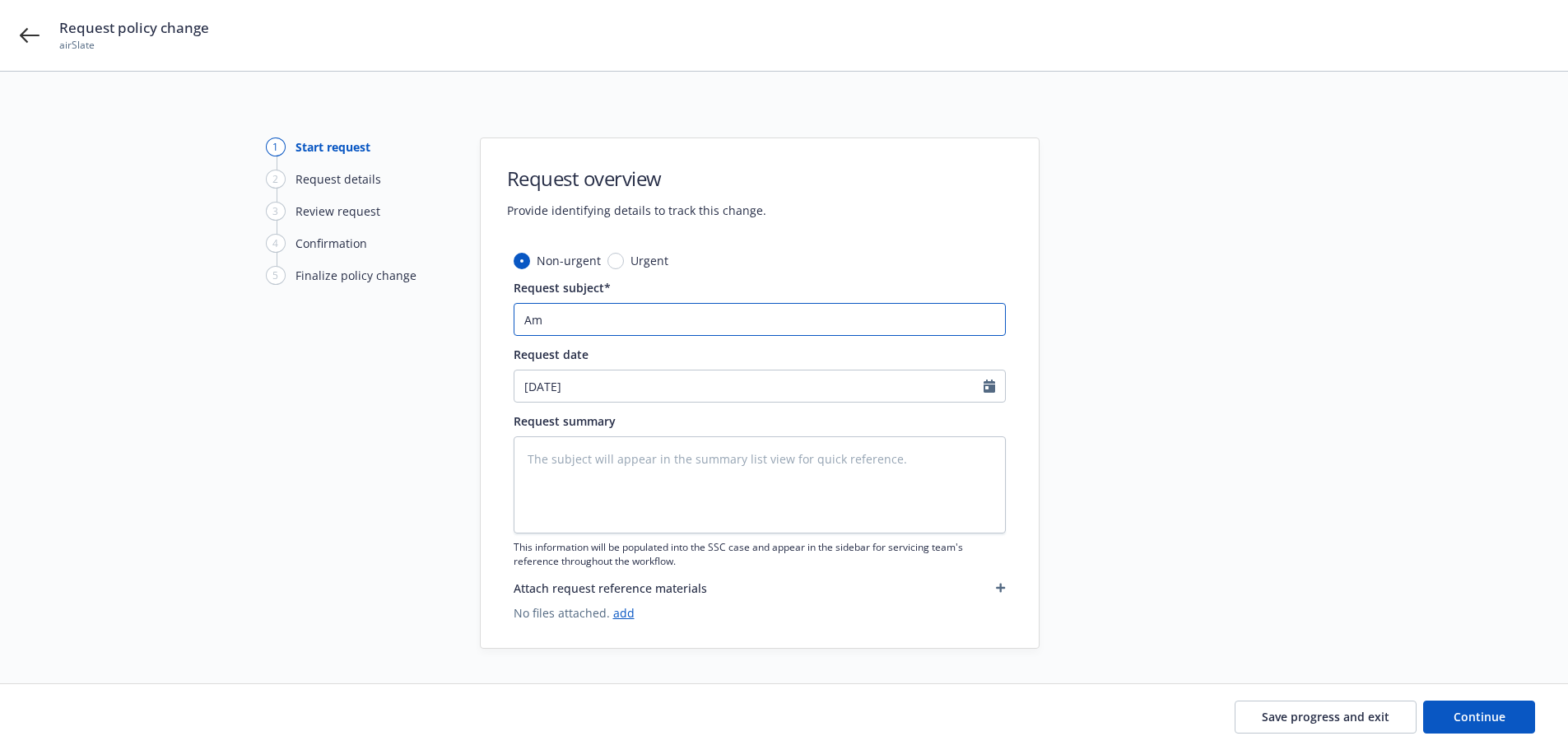
type textarea "x"
type input "Ame"
type textarea "x"
type input "[MEDICAL_DATA]"
type textarea "x"
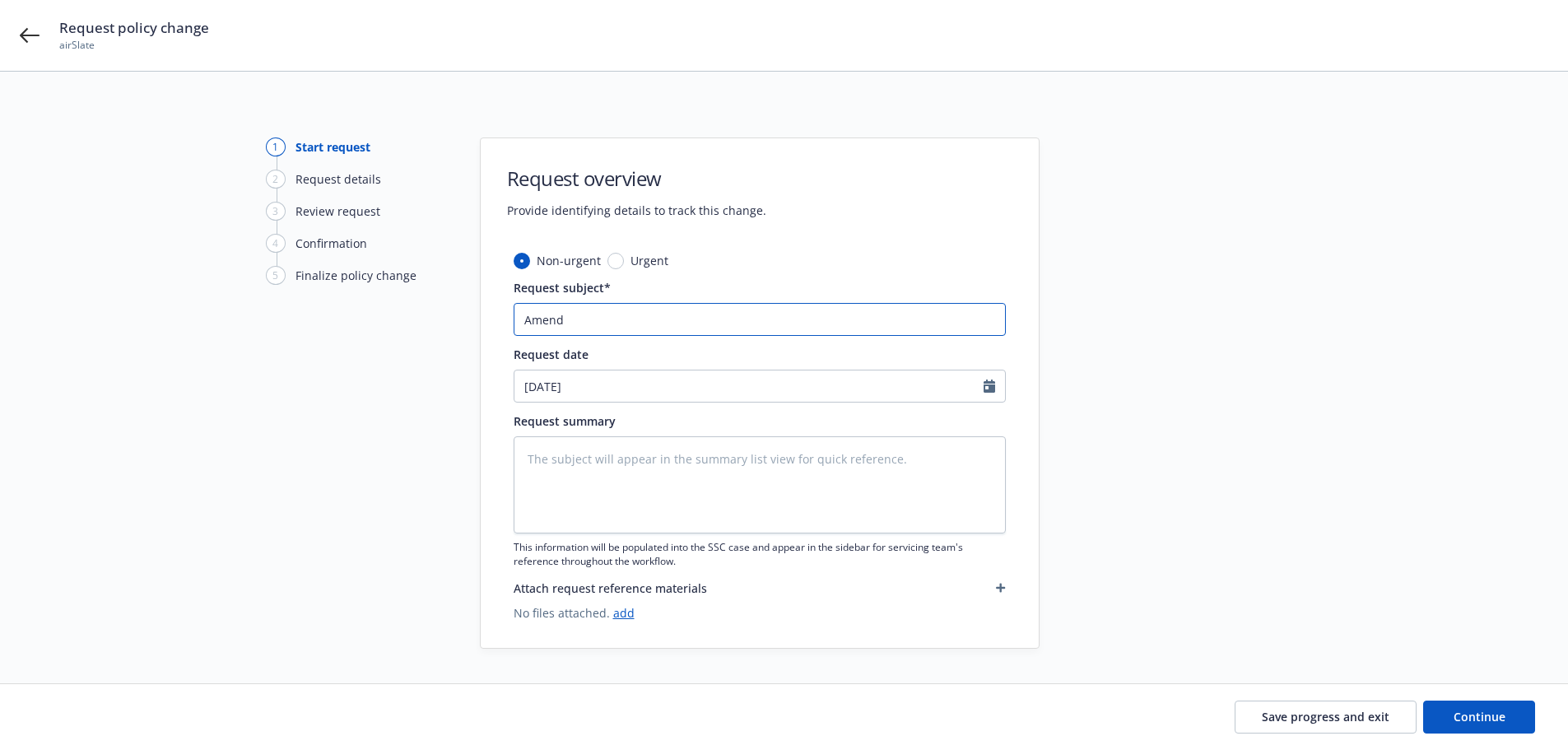
type input "Amend"
type textarea "x"
type input "Amend G"
type textarea "x"
type input "[PERSON_NAME]"
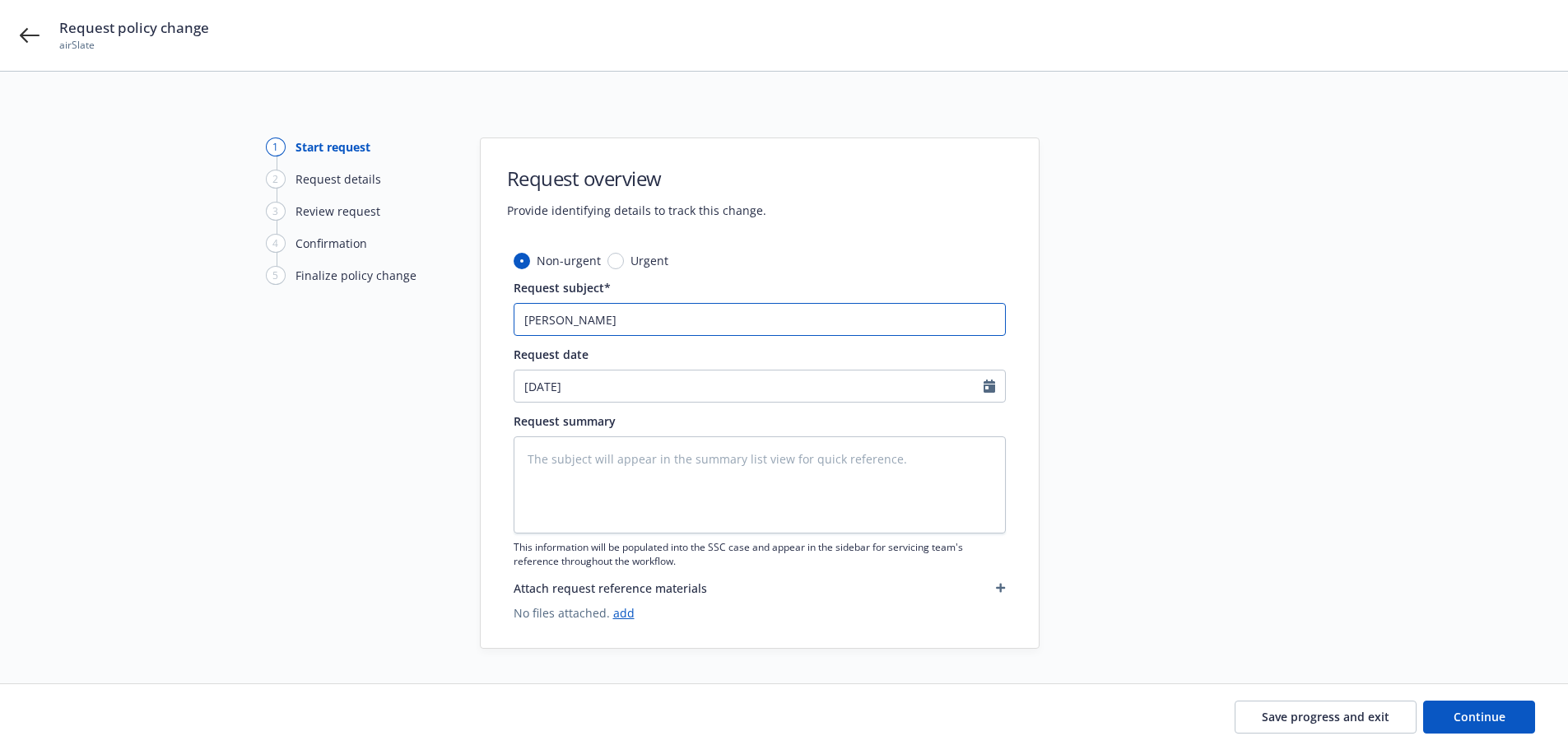
type textarea "x"
type input "[PERSON_NAME]"
type textarea "x"
type input "[PERSON_NAME] E"
type textarea "x"
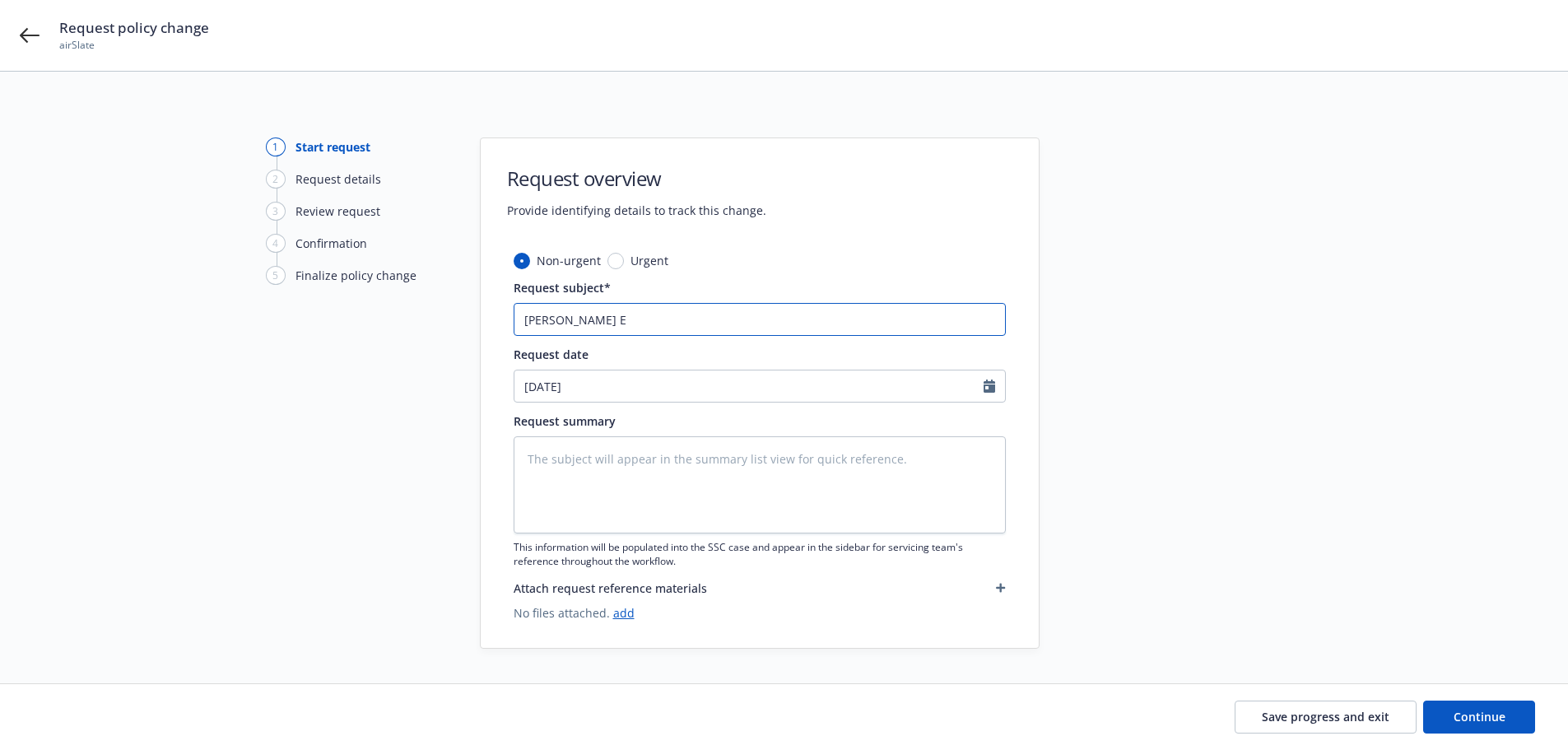
type input "[PERSON_NAME] Ex"
type textarea "x"
type input "[PERSON_NAME] Exp"
type textarea "x"
type input "[PERSON_NAME] Expo"
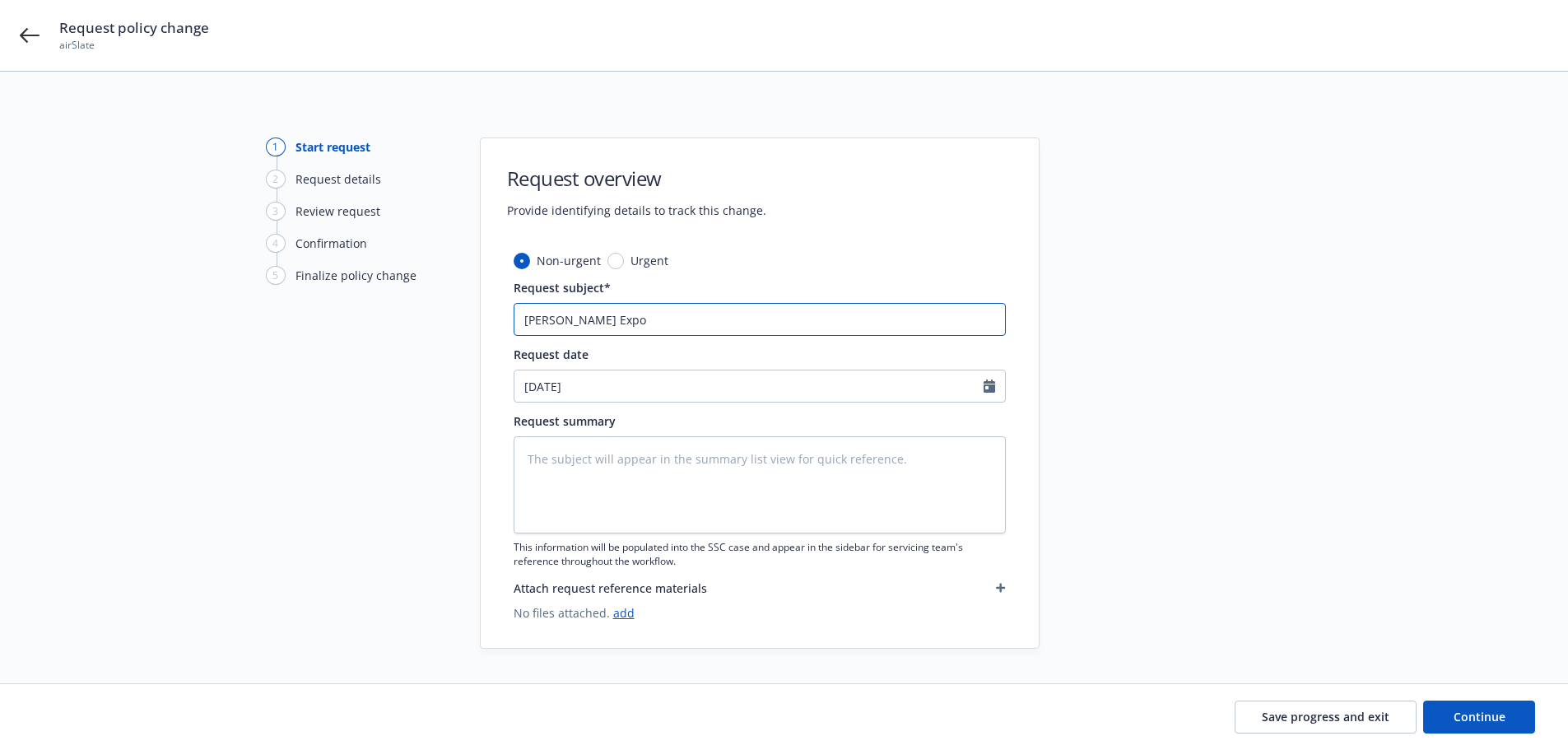
type textarea "x"
type input "[PERSON_NAME] Expos"
type textarea "x"
type input "[PERSON_NAME] Exposu"
type textarea "x"
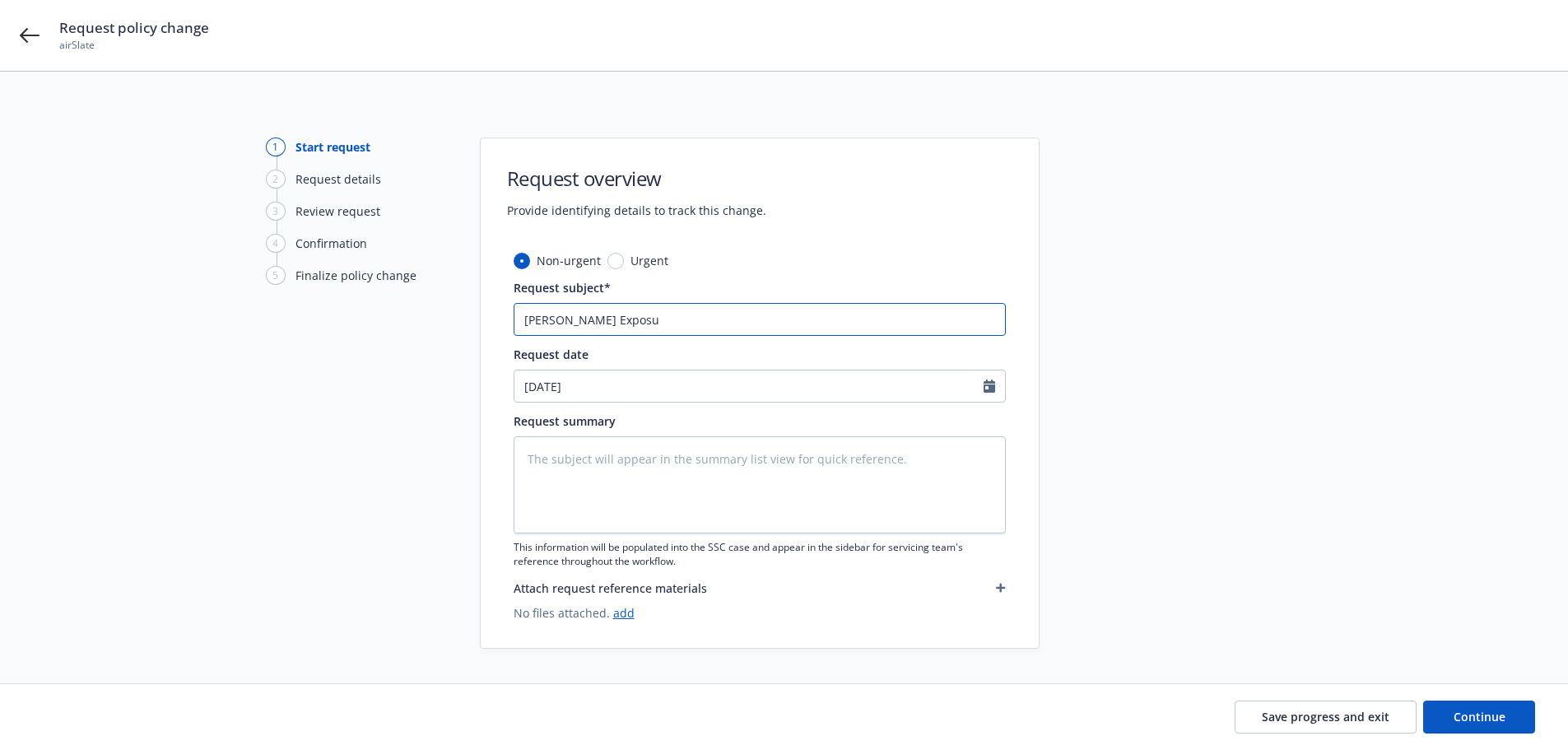
type input "[PERSON_NAME] Exposur"
type textarea "x"
type input "[PERSON_NAME] Exposure"
type textarea "x"
type input "[PERSON_NAME] Exposures"
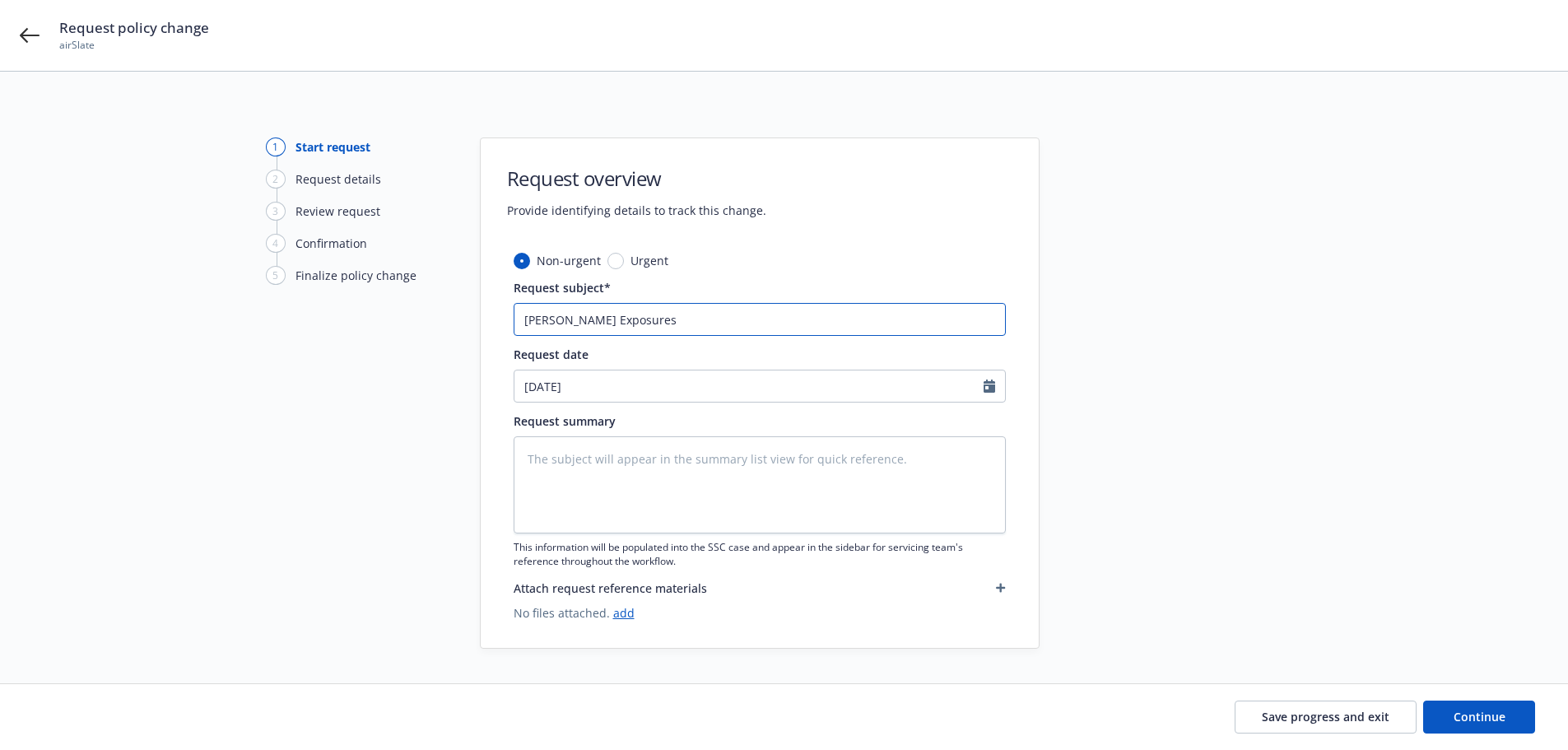
type textarea "x"
type input "[PERSON_NAME] Exposures"
click at [519, 321] on input "[PERSON_NAME] Exposures" at bounding box center [759, 319] width 492 height 33
type textarea "x"
type input "2Amend GL Exposures"
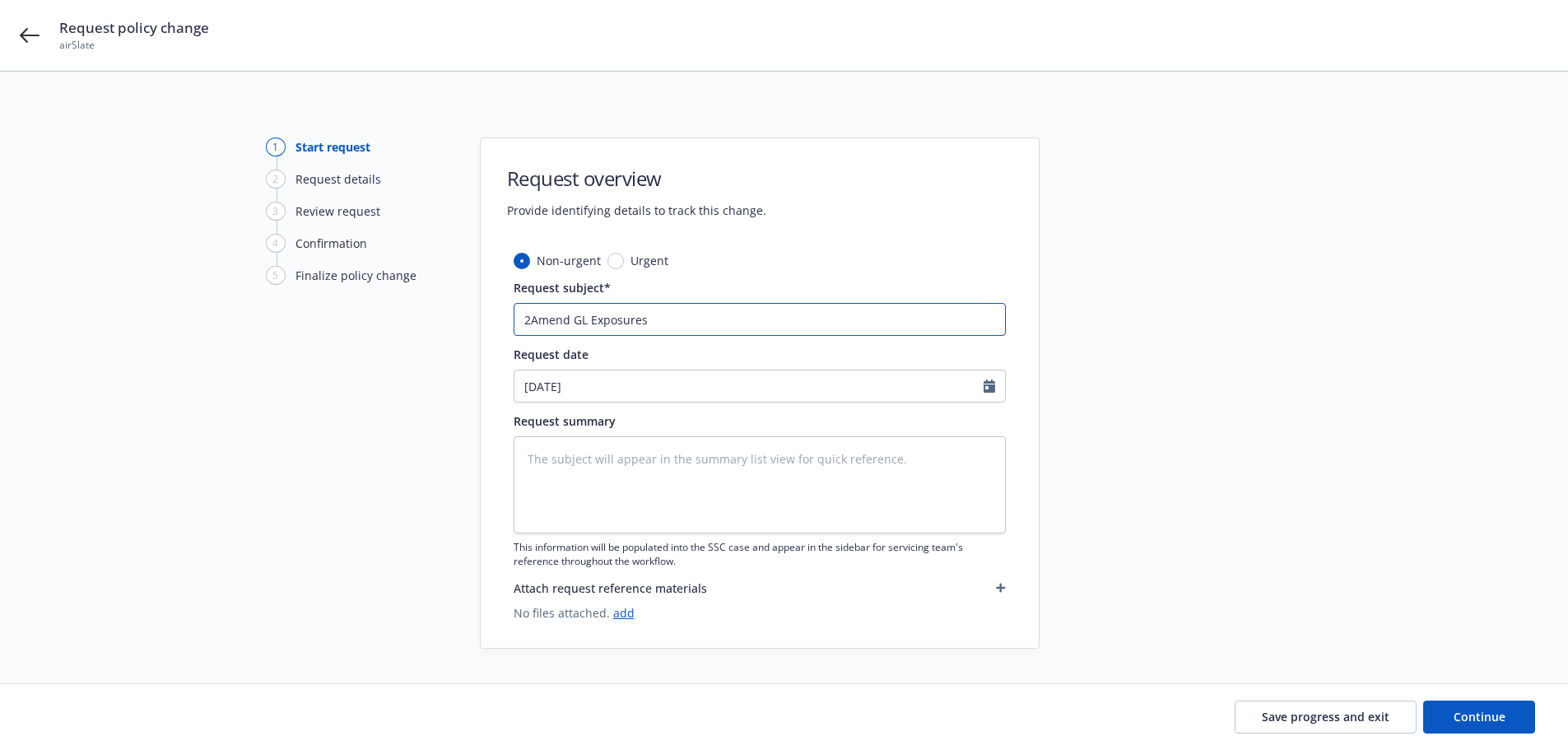
type textarea "x"
type input "20Amend GL Exposures"
type textarea "x"
type input "202Amend GL Exposures"
type textarea "x"
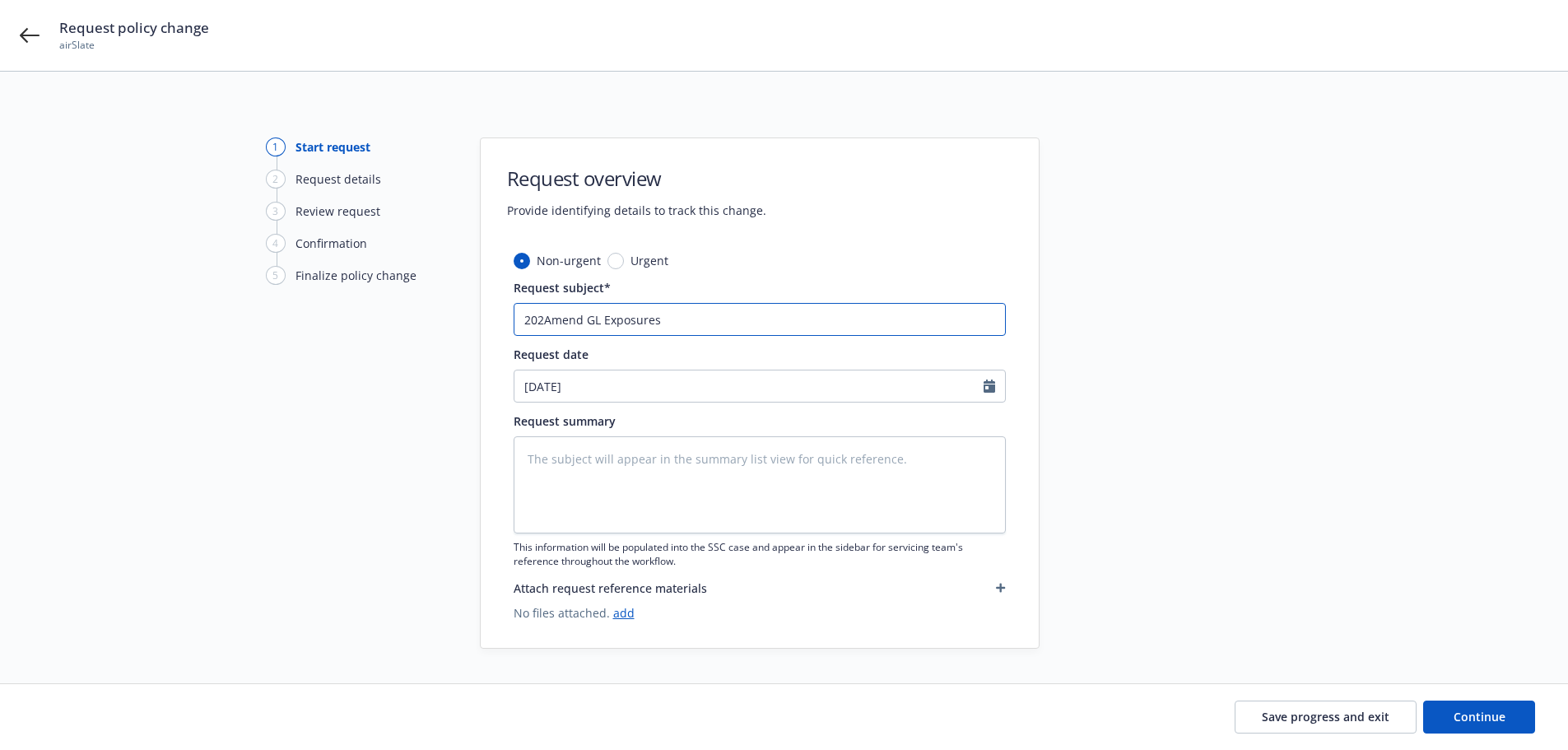
type input "2025Amend GL Exposures"
type textarea "x"
type input "2025-[PERSON_NAME] Exposures"
type textarea "x"
type input "2025-2Amend GL Exposures"
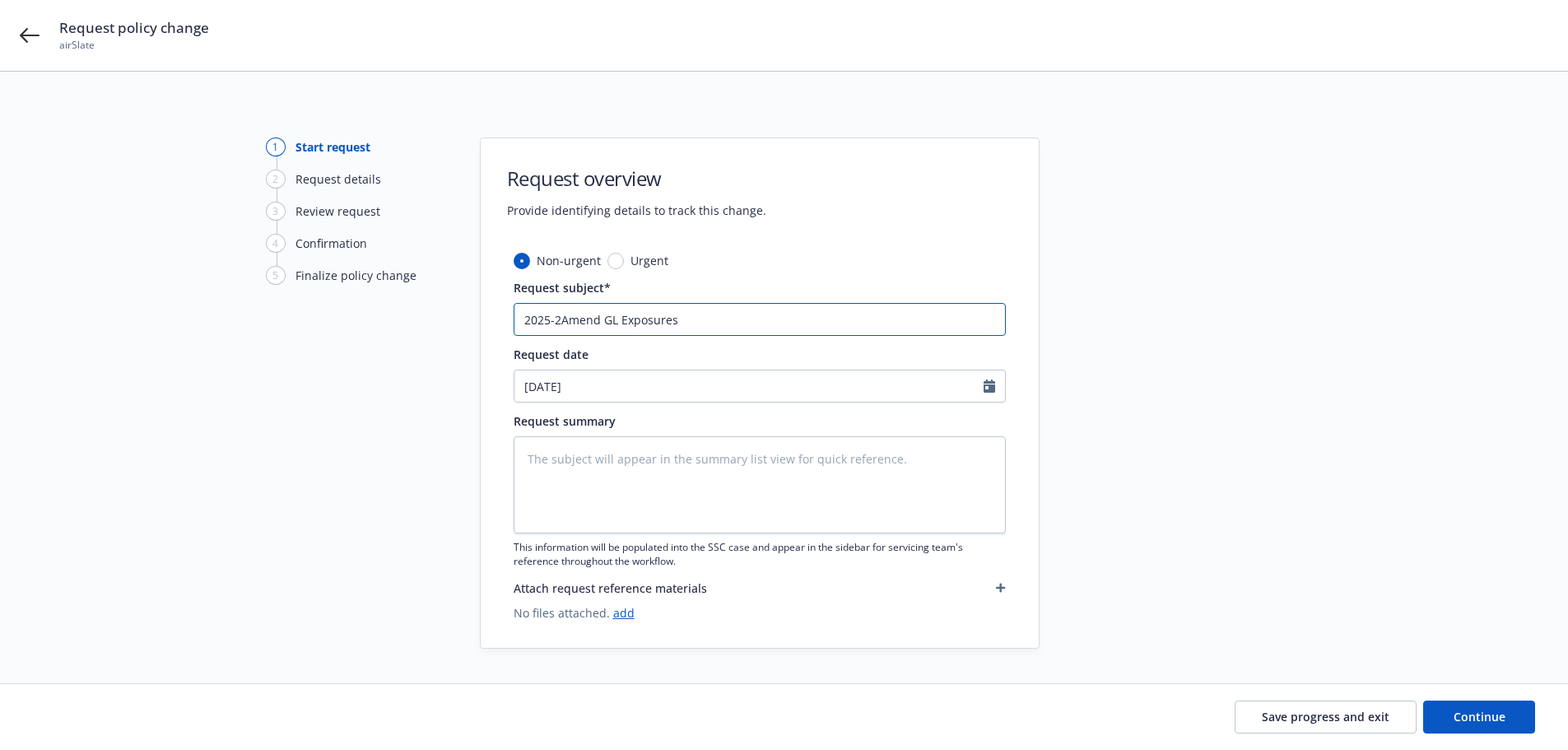
type textarea "x"
type input "2025-26 [PERSON_NAME] Exposures"
type textarea "x"
type input "2025-26 PAmend GL Exposures"
type textarea "x"
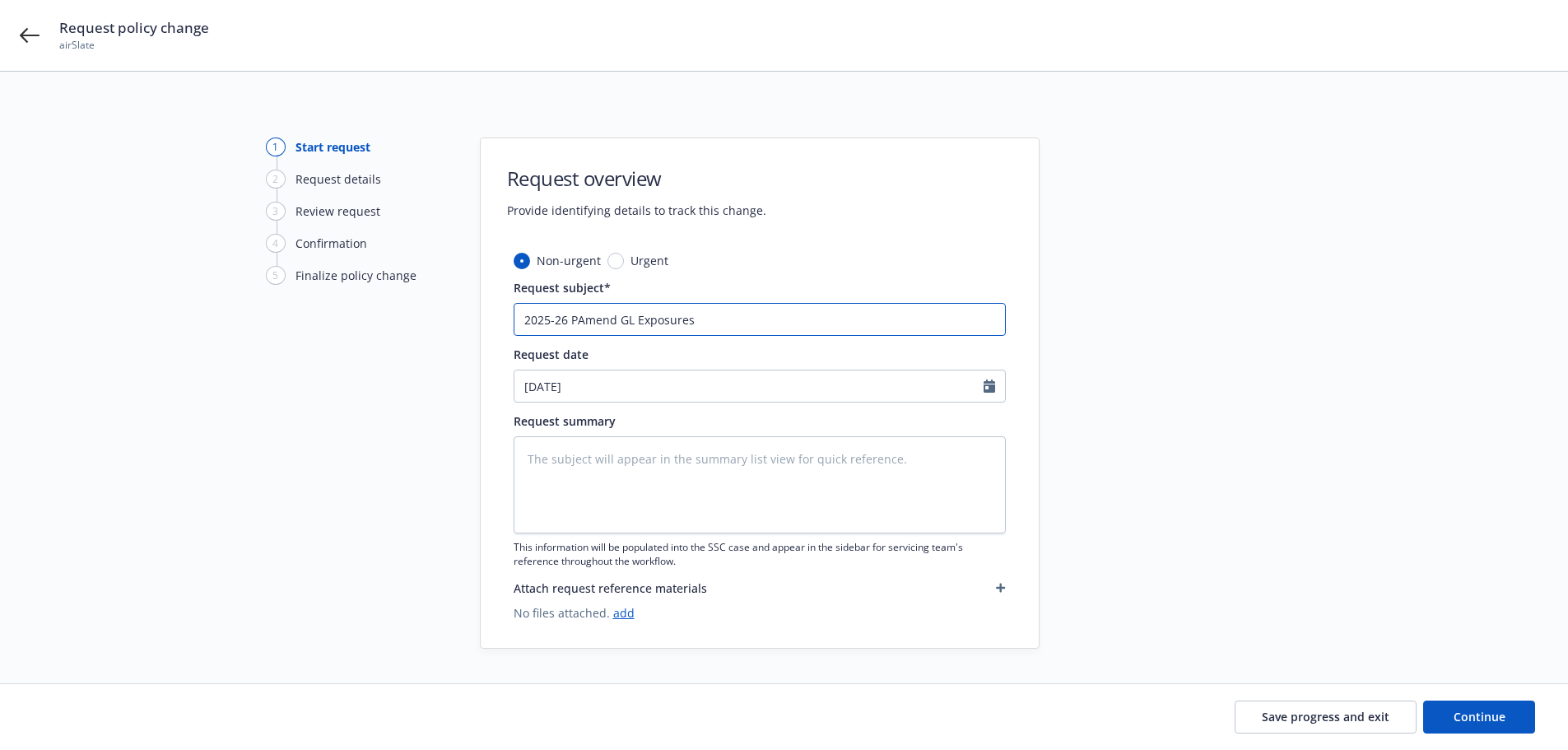
type input "2025-26 PaAmend GL Exposures"
type textarea "x"
type input "2025-26 PacAmend GL Exposures"
type textarea "x"
type input "2025-26 PackAmend GL Exposures"
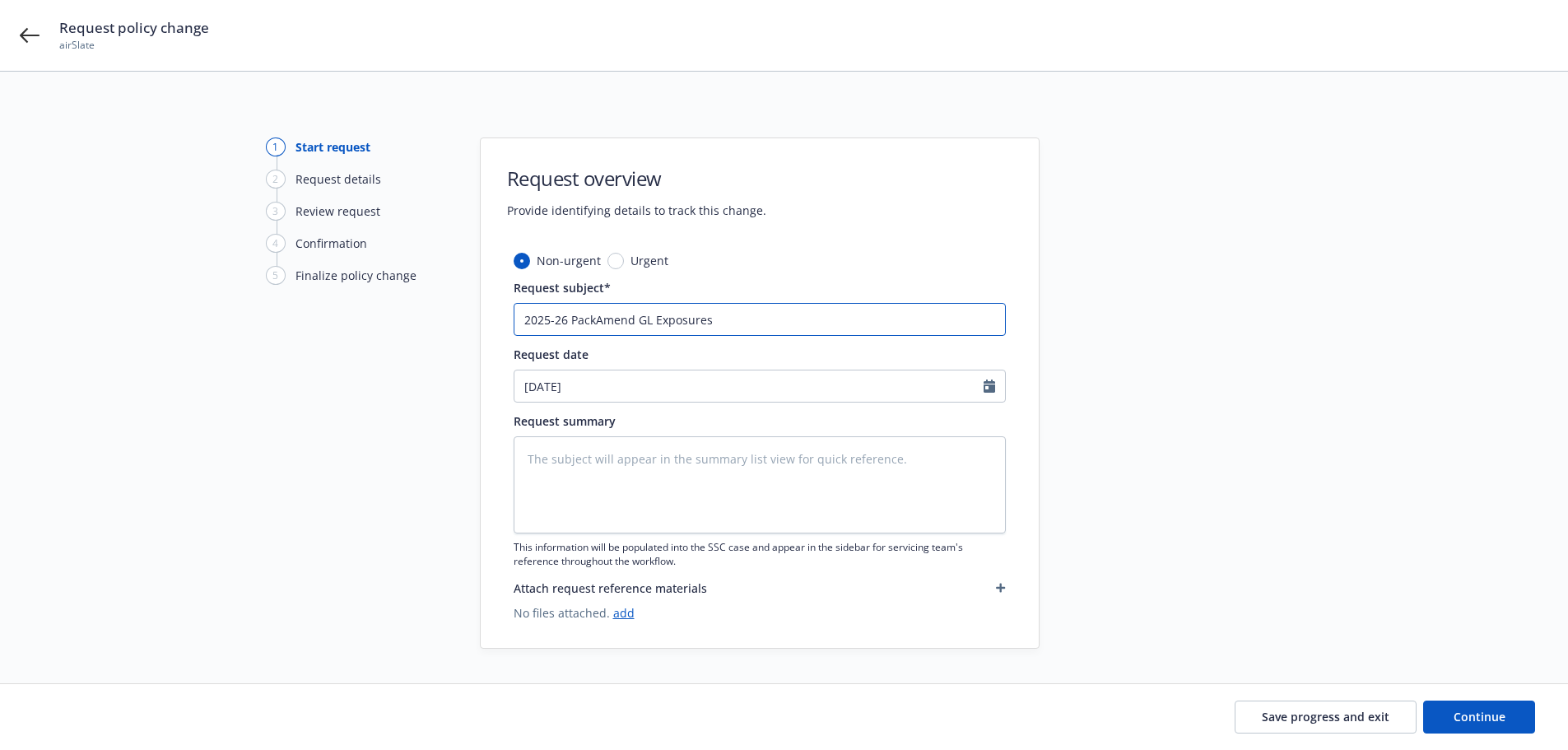
type textarea "x"
type input "2025-26 PackaAmend GL Exposures"
type textarea "x"
type input "2025-26 PackagAmend GL Exposures"
type textarea "x"
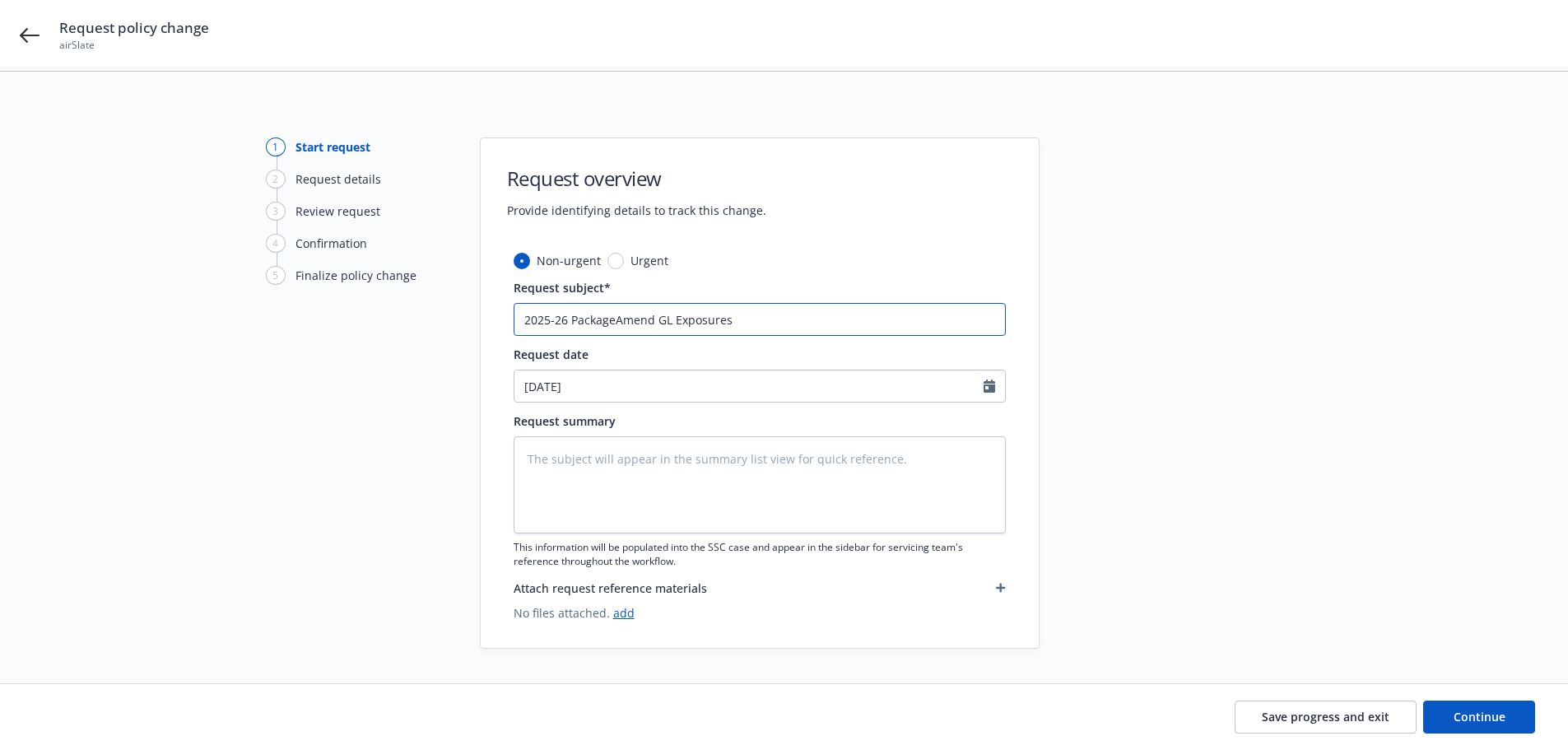
type input "2025-26 Package-[PERSON_NAME] Exposures"
type textarea "x"
type input "2025-26 Package- [PERSON_NAME] Exposures"
click at [1465, 712] on span "Continue" at bounding box center [1480, 716] width 52 height 15
type textarea "x"
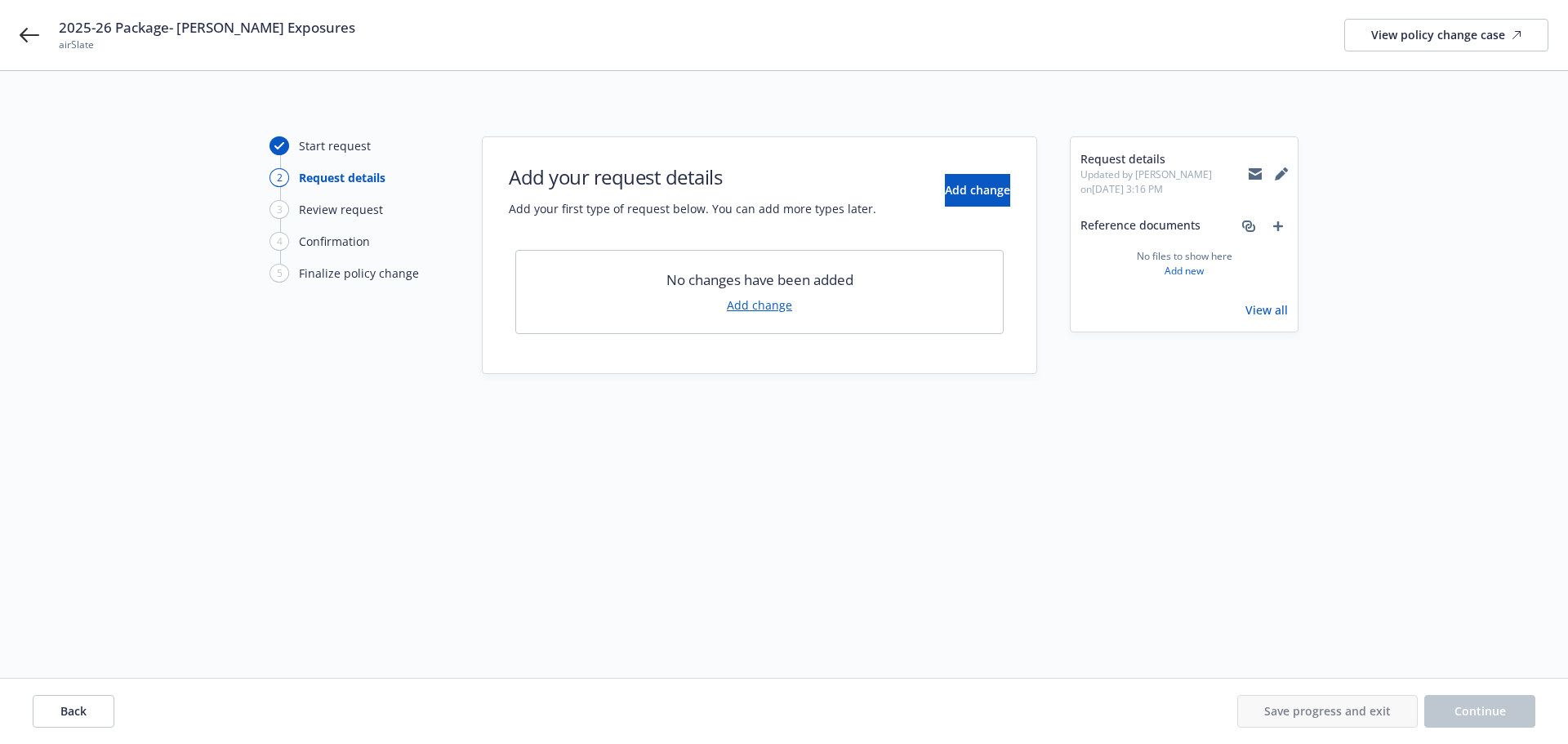
click at [770, 305] on link "Add change" at bounding box center [759, 304] width 65 height 17
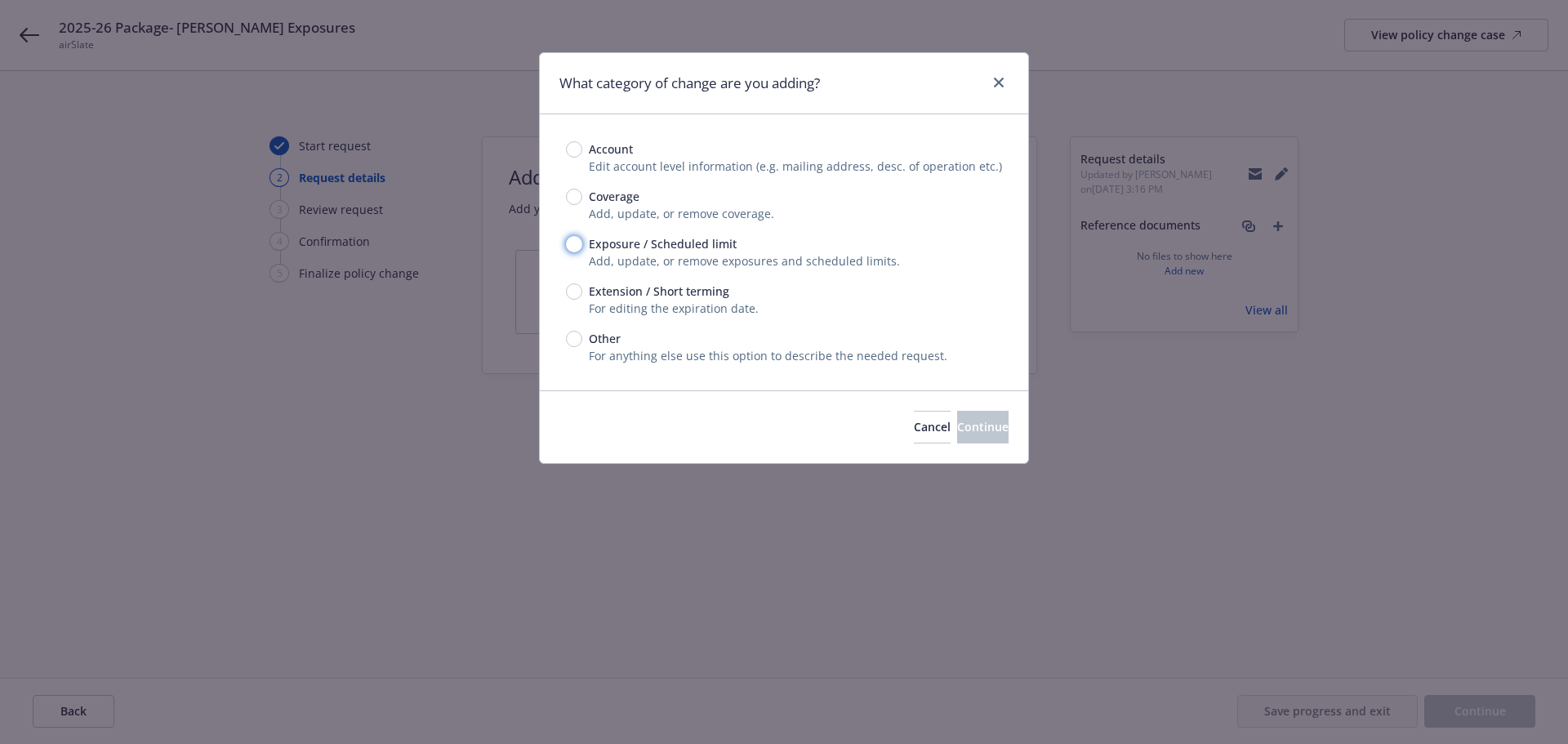
click at [573, 243] on input "Exposure / Scheduled limit" at bounding box center [574, 244] width 16 height 16
radio input "true"
click at [967, 439] on button "Continue" at bounding box center [983, 426] width 52 height 33
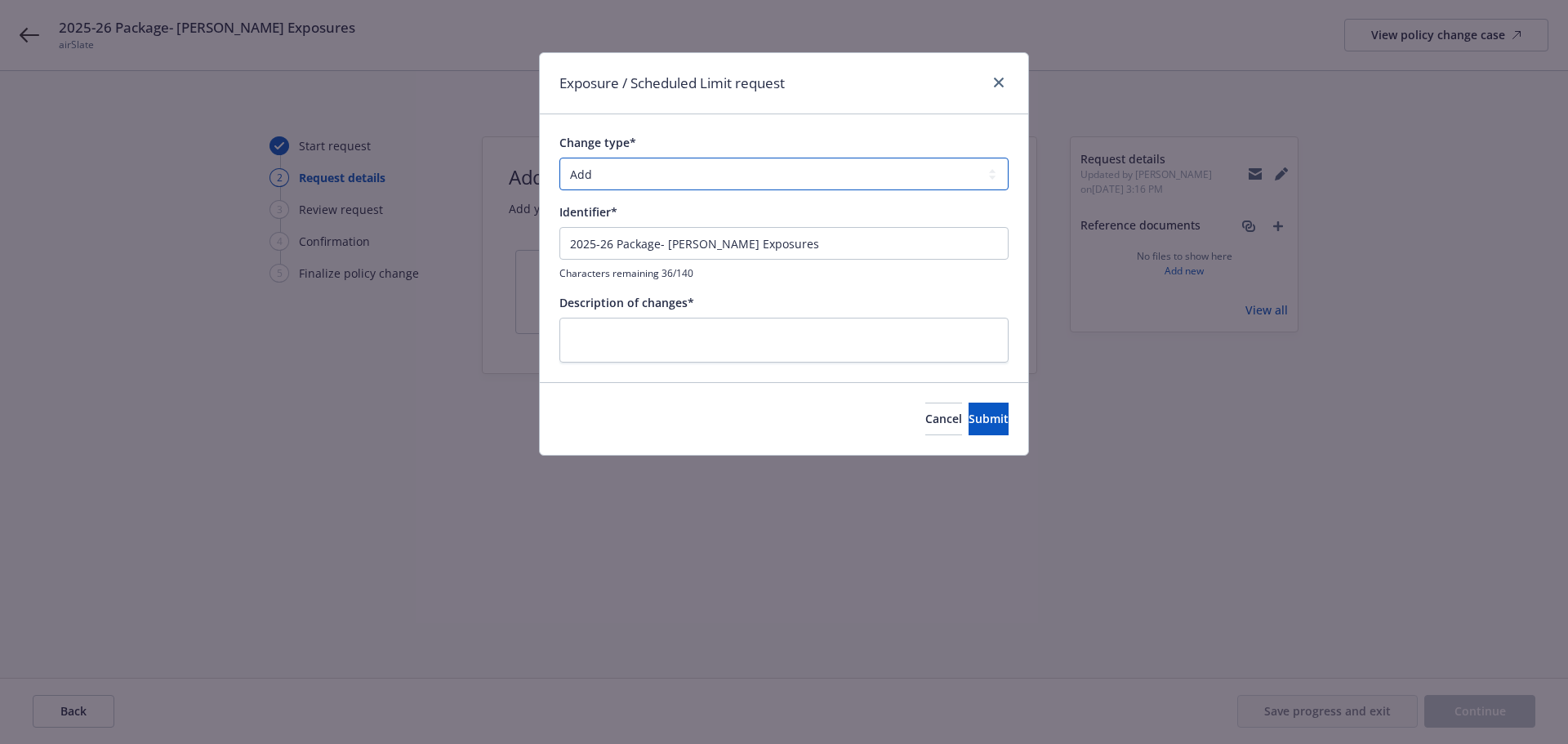
click at [695, 180] on select "Add Audit Change Remove" at bounding box center [784, 174] width 449 height 33
select select "CHANGE"
click at [560, 158] on select "Add Audit Change Remove" at bounding box center [784, 174] width 449 height 33
click at [689, 213] on div "Identifier*" at bounding box center [784, 211] width 449 height 17
click at [684, 238] on input "2025-26 Package- [PERSON_NAME] Exposures" at bounding box center [784, 243] width 449 height 33
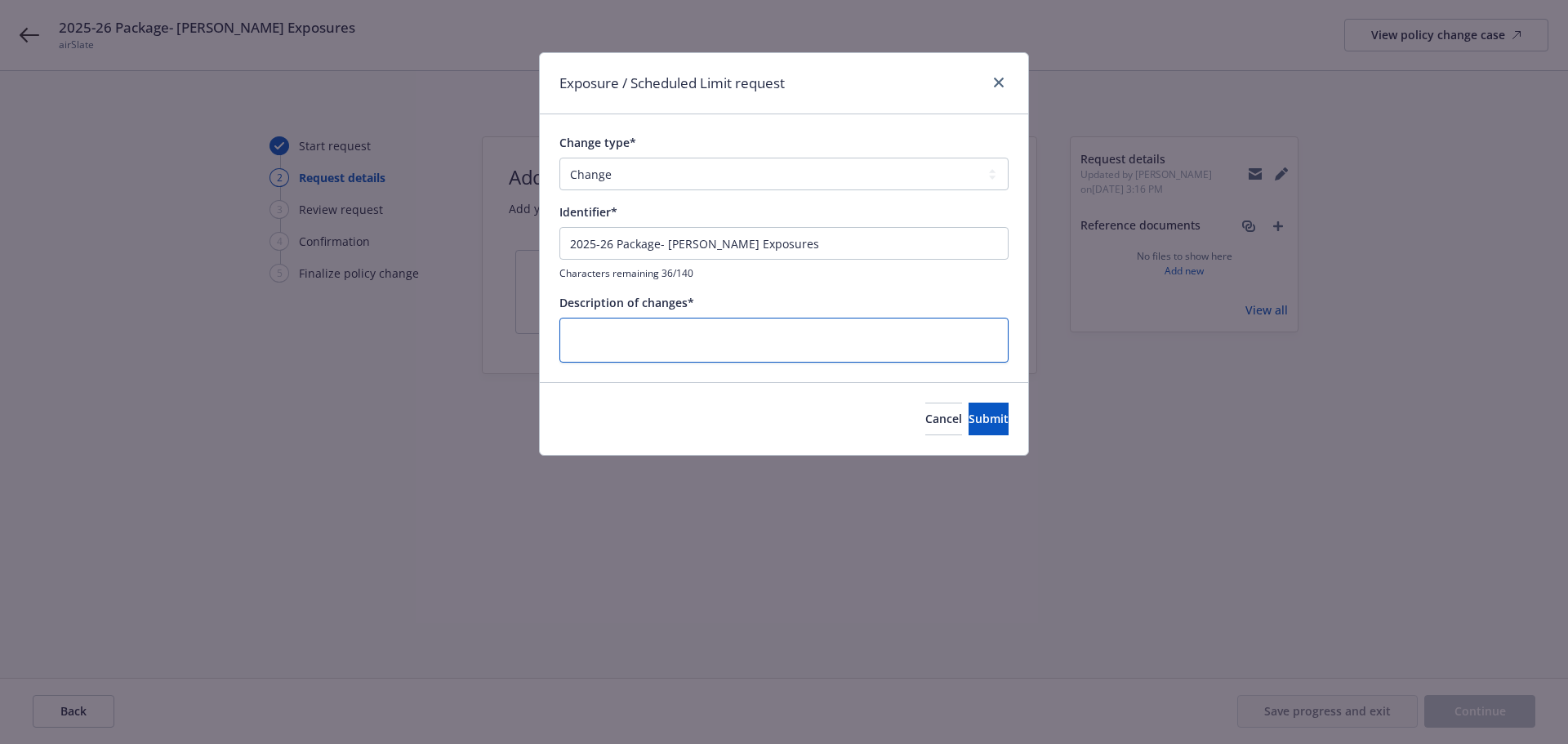
click at [755, 332] on textarea at bounding box center [784, 340] width 449 height 45
paste textarea "2025-26 Package- [PERSON_NAME] Exposures"
type textarea "x"
type textarea "2025-26 Package- [PERSON_NAME] Exposures"
click at [971, 437] on div "Cancel Submit" at bounding box center [784, 417] width 488 height 72
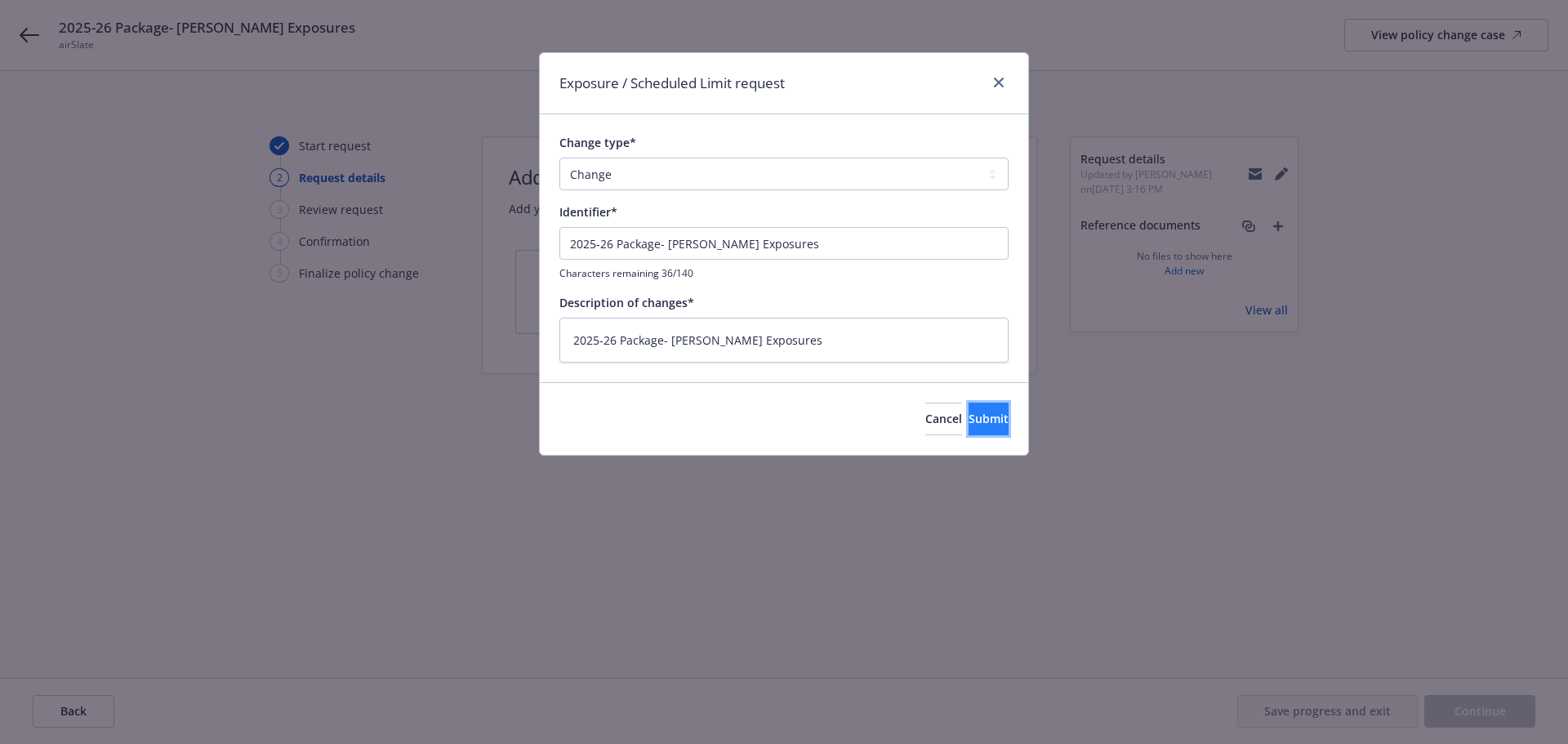
click at [976, 419] on span "Submit" at bounding box center [988, 417] width 40 height 15
type textarea "x"
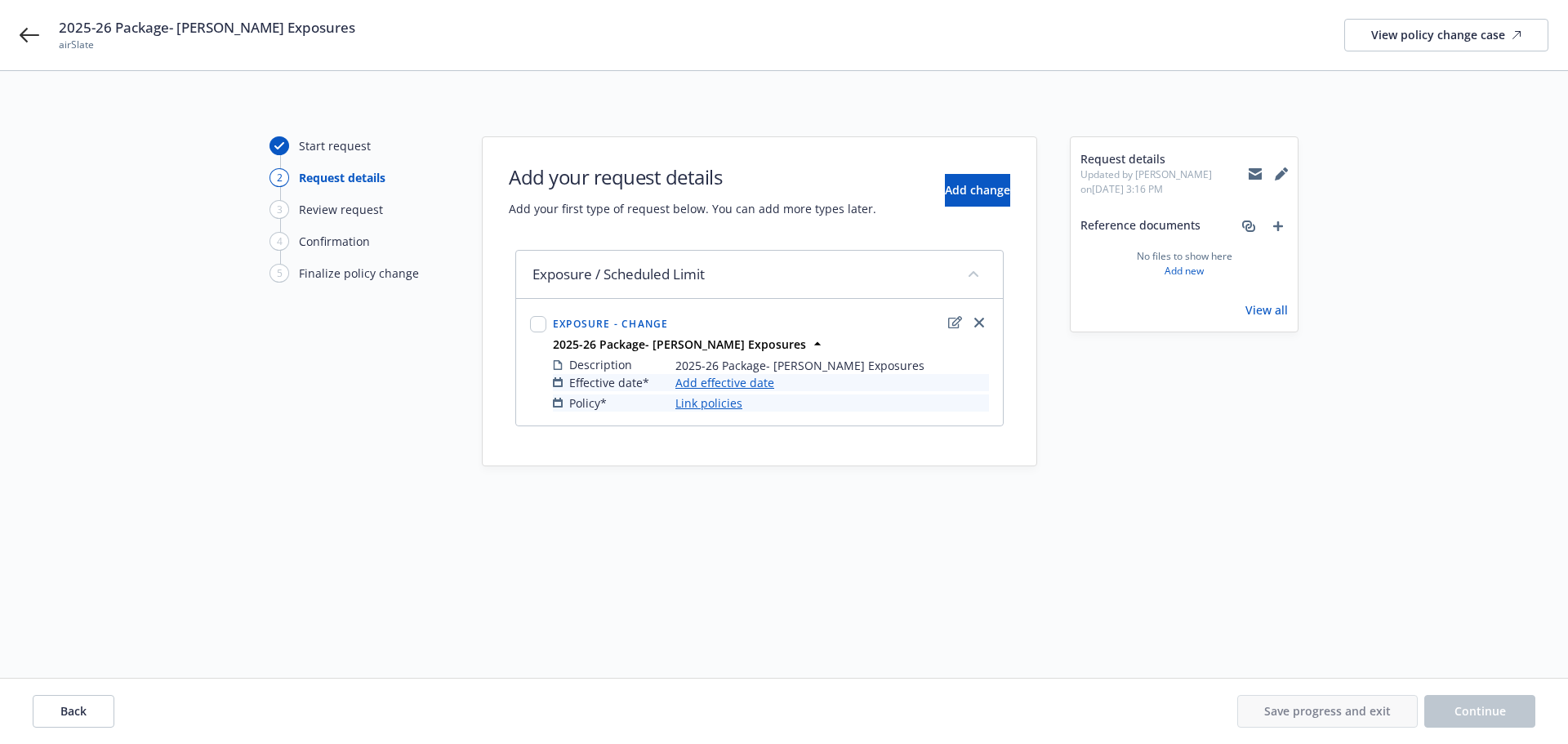
click at [742, 382] on link "Add effective date" at bounding box center [725, 382] width 99 height 17
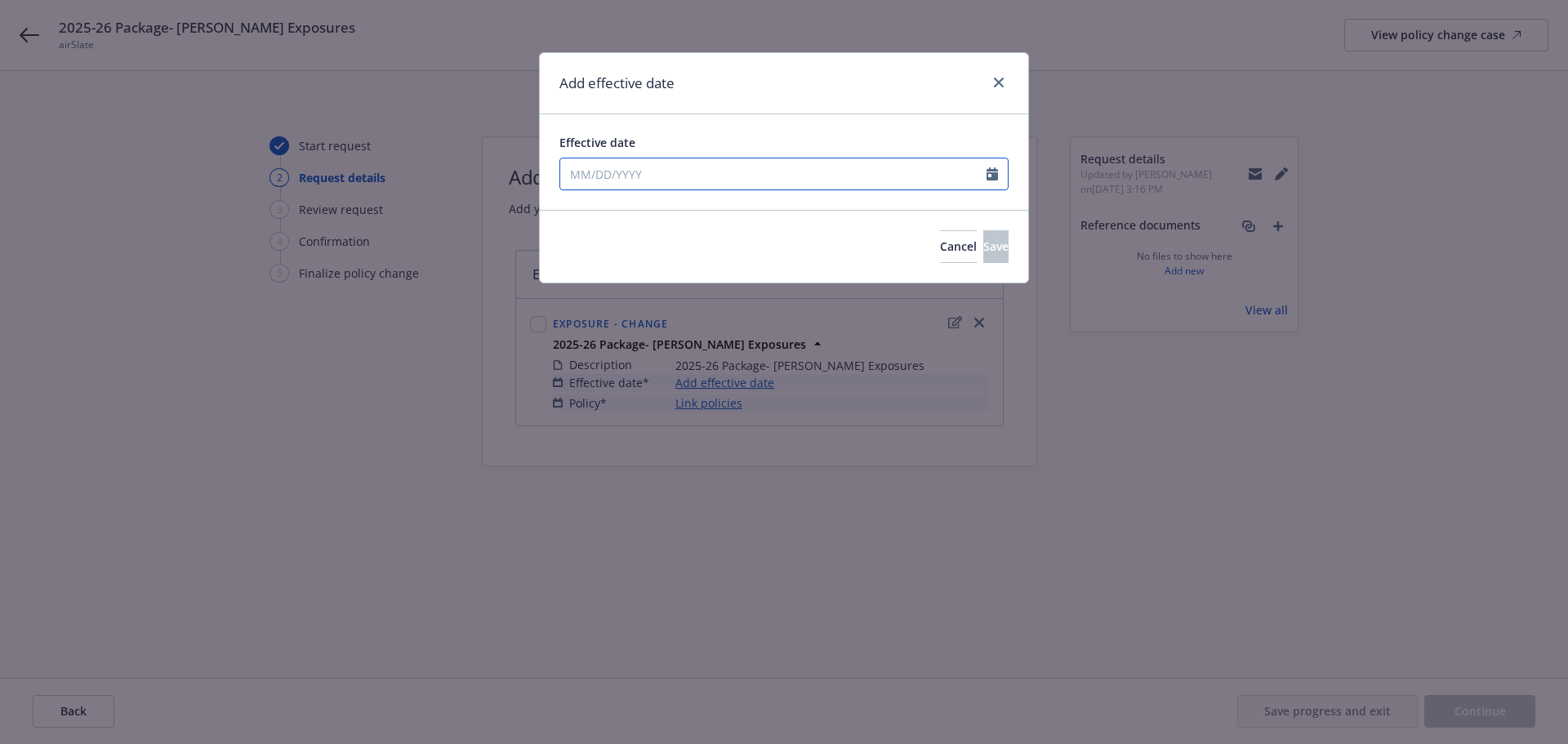
click at [848, 178] on input "Effective date" at bounding box center [774, 174] width 427 height 31
select select "9"
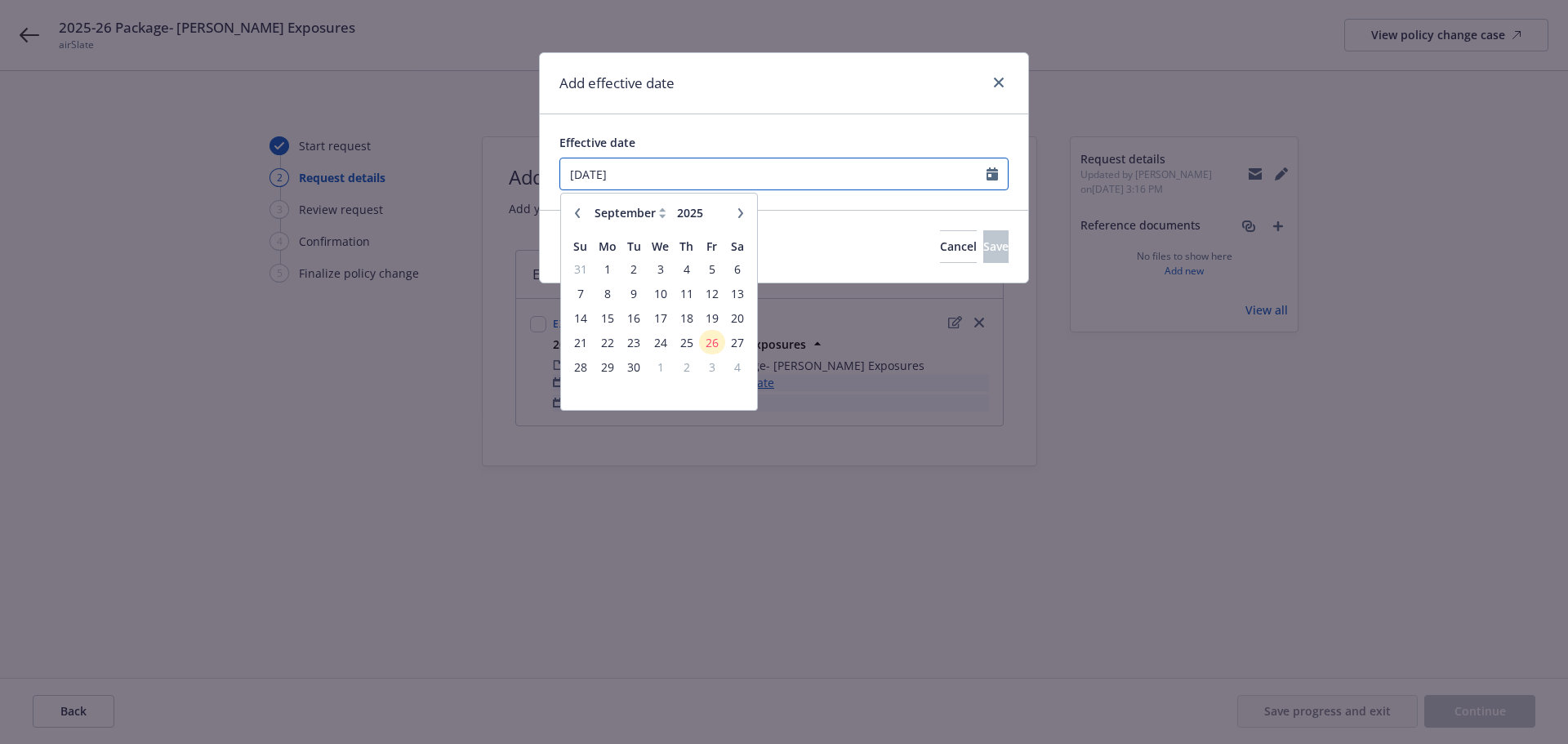
type input "[DATE]"
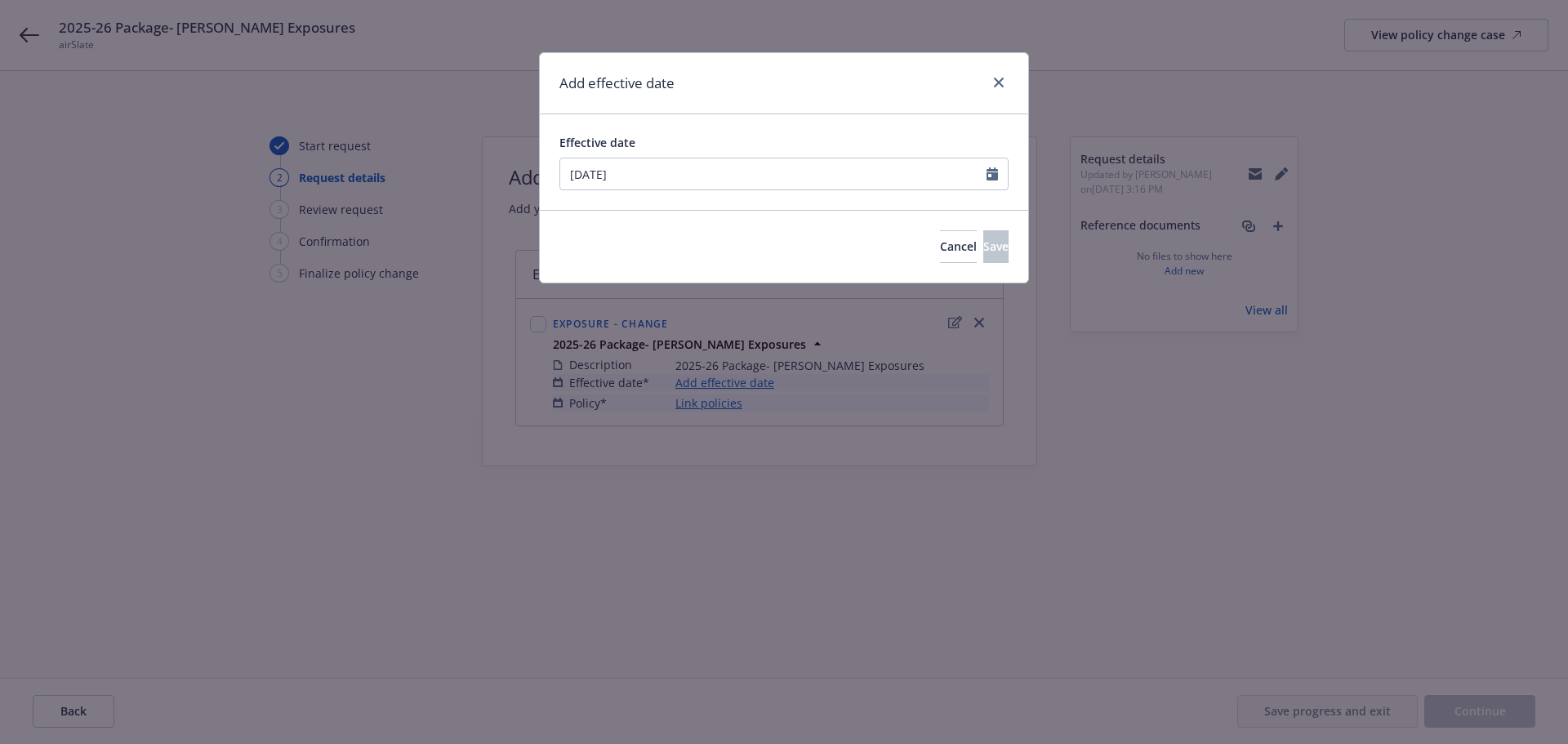
click at [879, 205] on div "Effective date [DATE] January February March April May June July August Septemb…" at bounding box center [784, 161] width 488 height 95
click at [983, 233] on button "Save" at bounding box center [996, 246] width 25 height 33
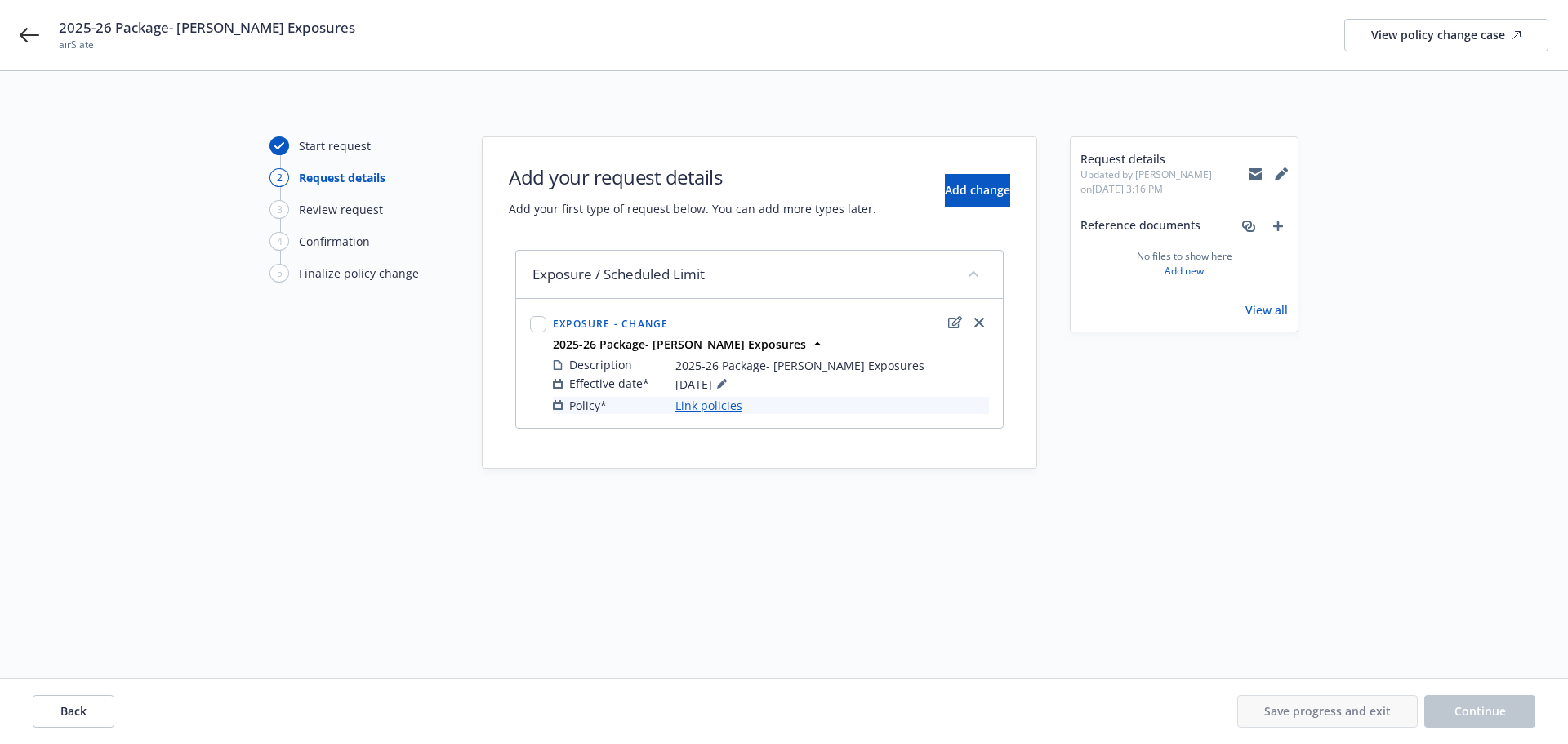
click at [704, 412] on link "Link policies" at bounding box center [709, 405] width 67 height 17
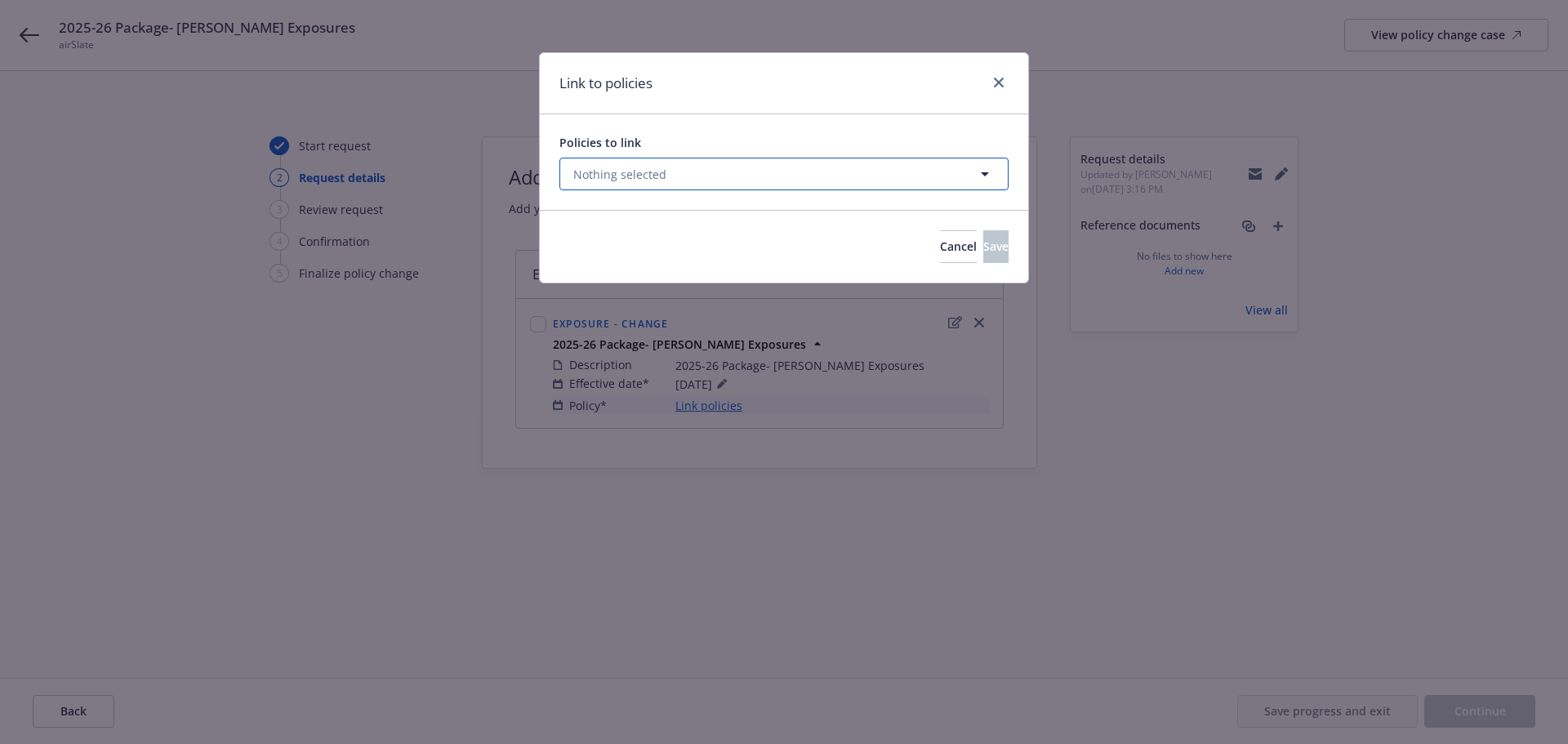
click at [707, 178] on button "Nothing selected" at bounding box center [784, 174] width 449 height 33
select select "ACTIVE"
type input "57 UUN BE9BMB"
click at [779, 106] on div "Link to policies" at bounding box center [784, 83] width 488 height 62
click at [733, 190] on button "Nothing selected" at bounding box center [784, 174] width 449 height 33
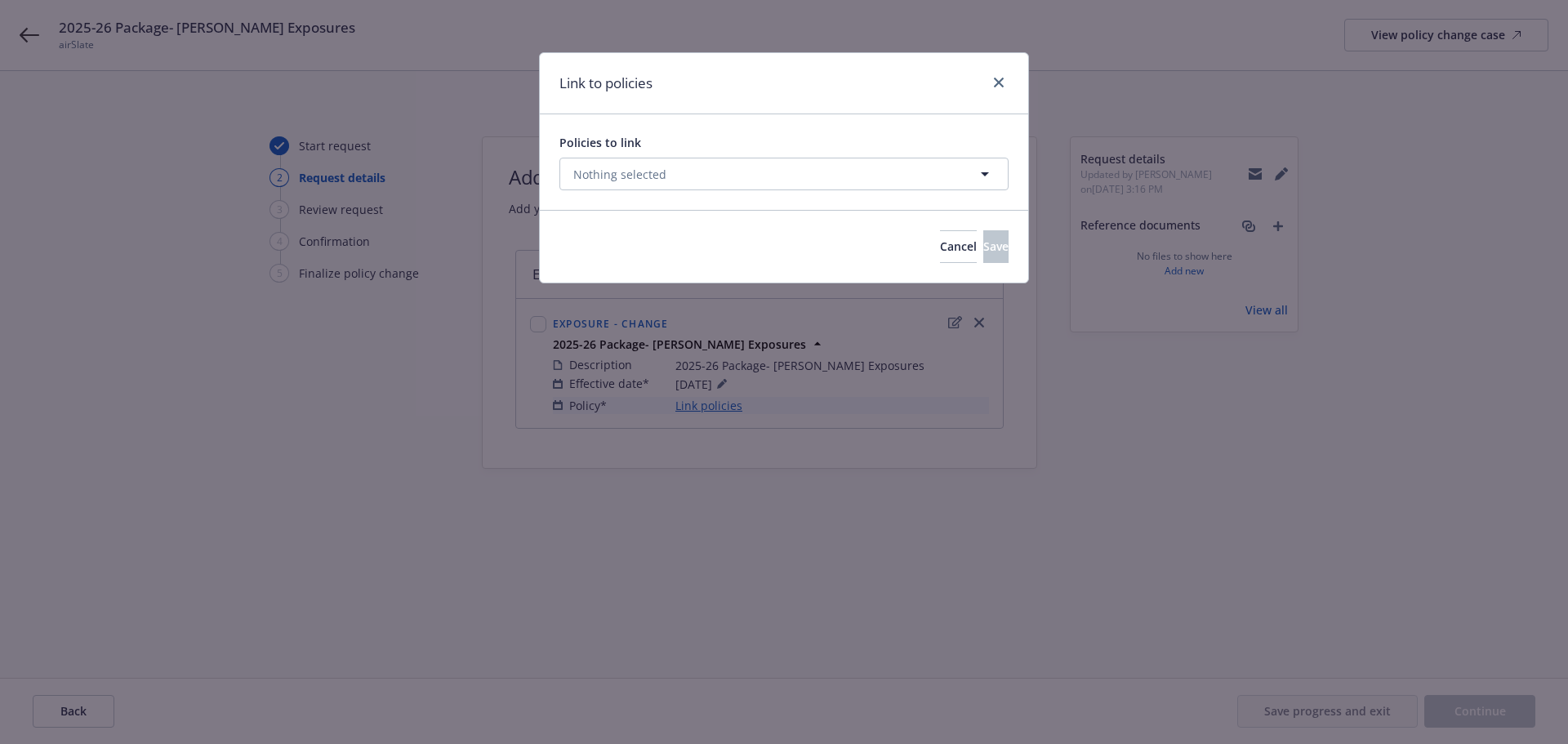
select select "ACTIVE"
click at [634, 211] on input "57 UUN BE9BMB" at bounding box center [697, 214] width 220 height 17
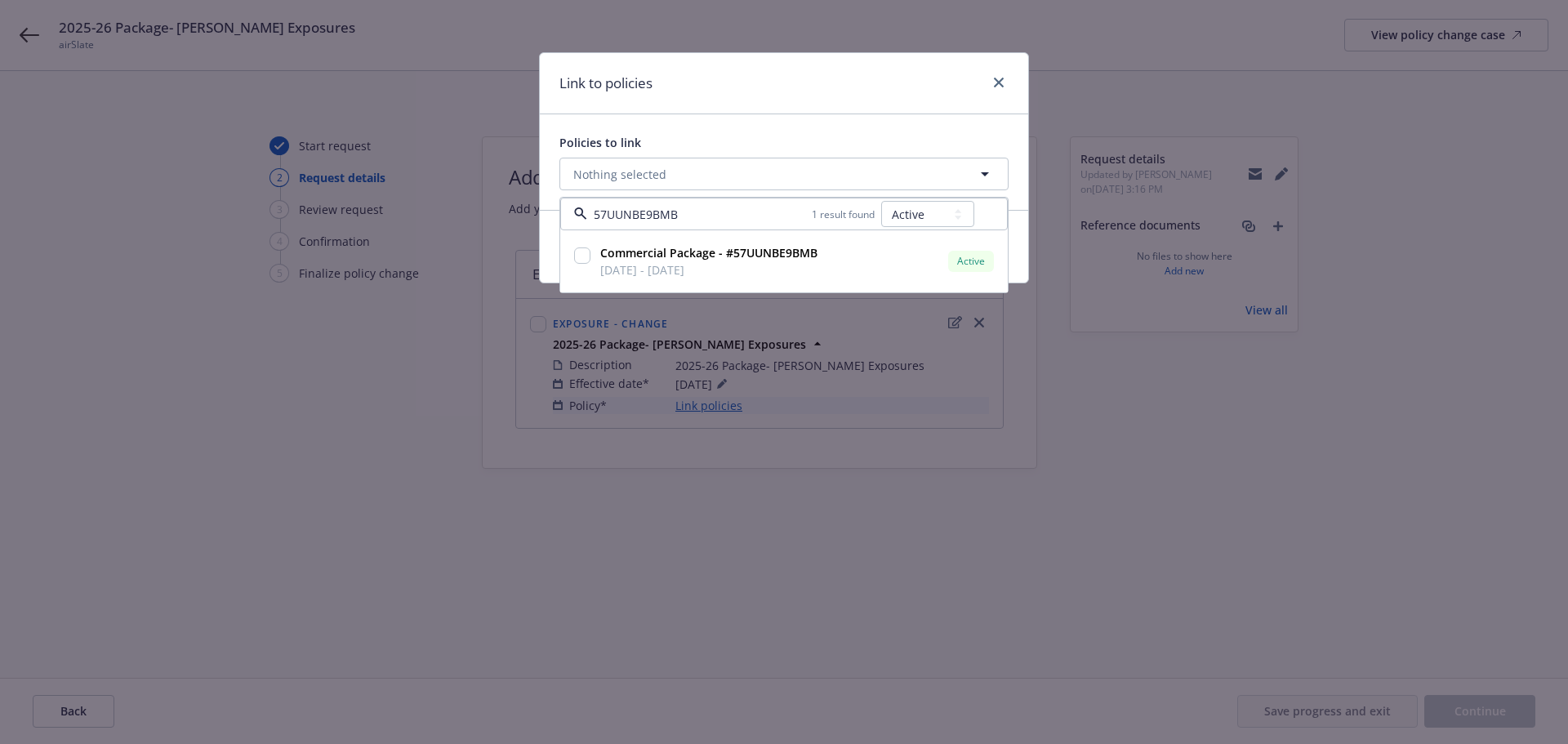
type input "57UUNBE9BMB"
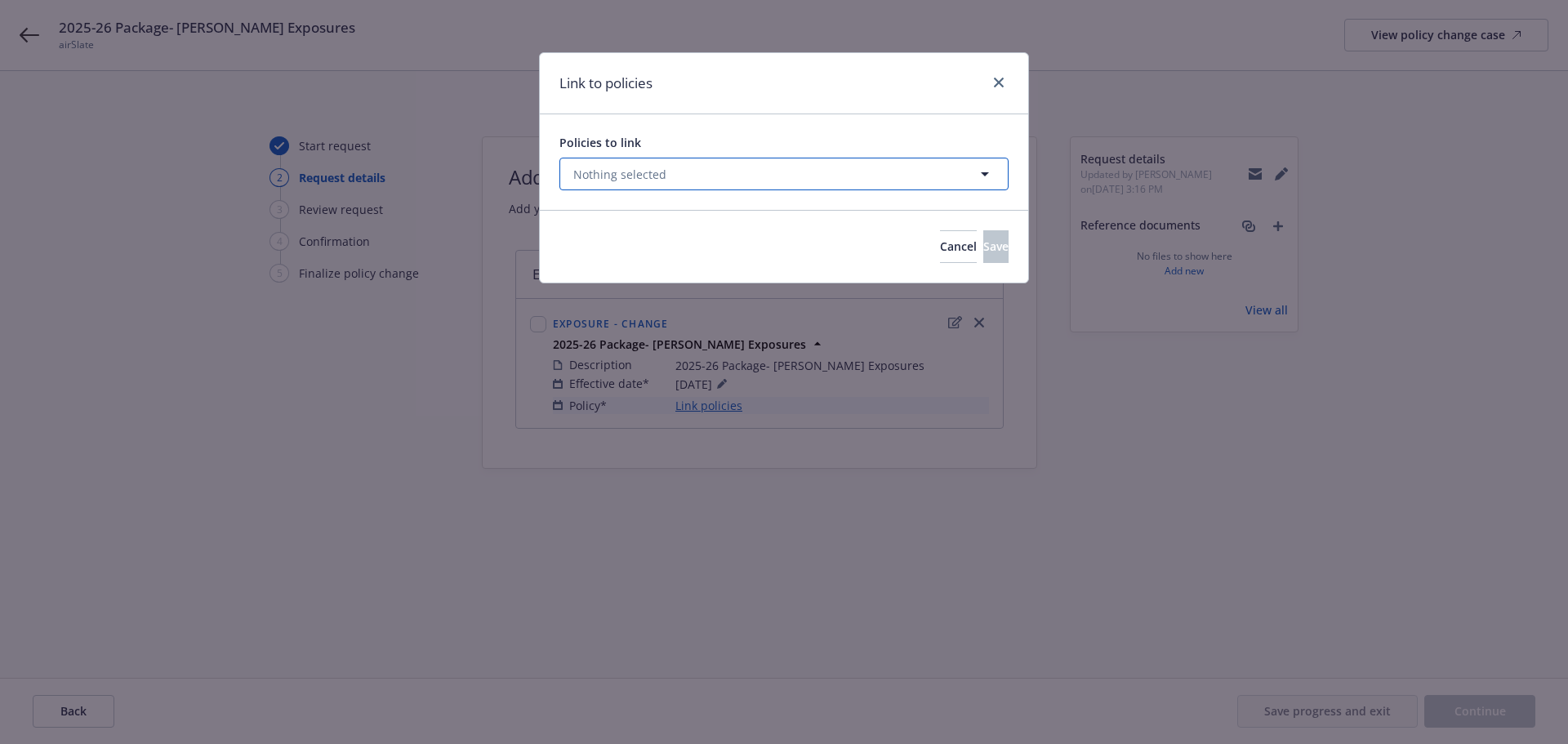
click at [763, 175] on button "Nothing selected" at bounding box center [784, 174] width 449 height 33
select select "ACTIVE"
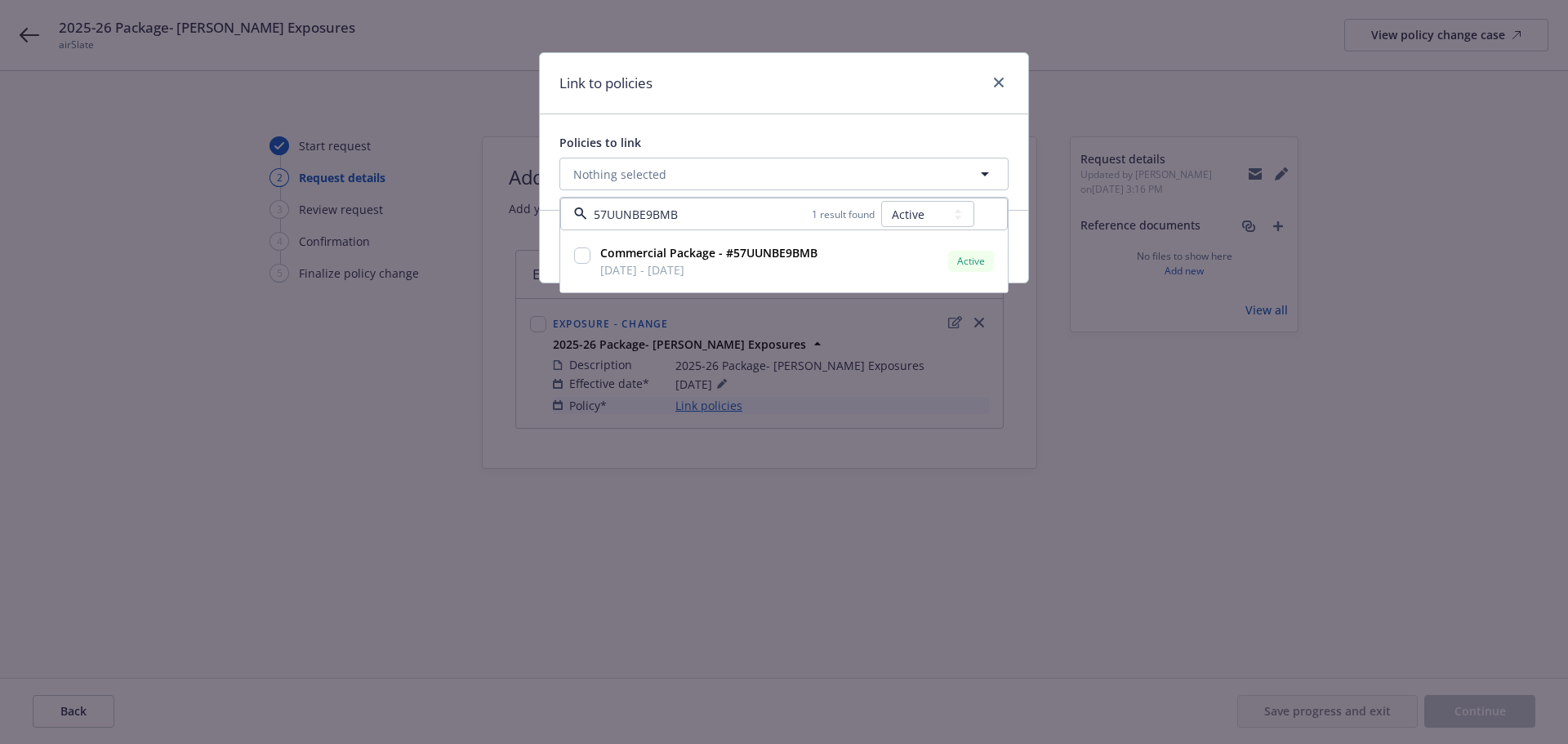
type input "57UUNBE9BMB"
click at [921, 213] on select "All Active Upcoming Expired Cancelled" at bounding box center [927, 213] width 93 height 26
select select "UPCOMING"
click at [882, 201] on select "All Active Upcoming Expired Cancelled" at bounding box center [927, 213] width 93 height 26
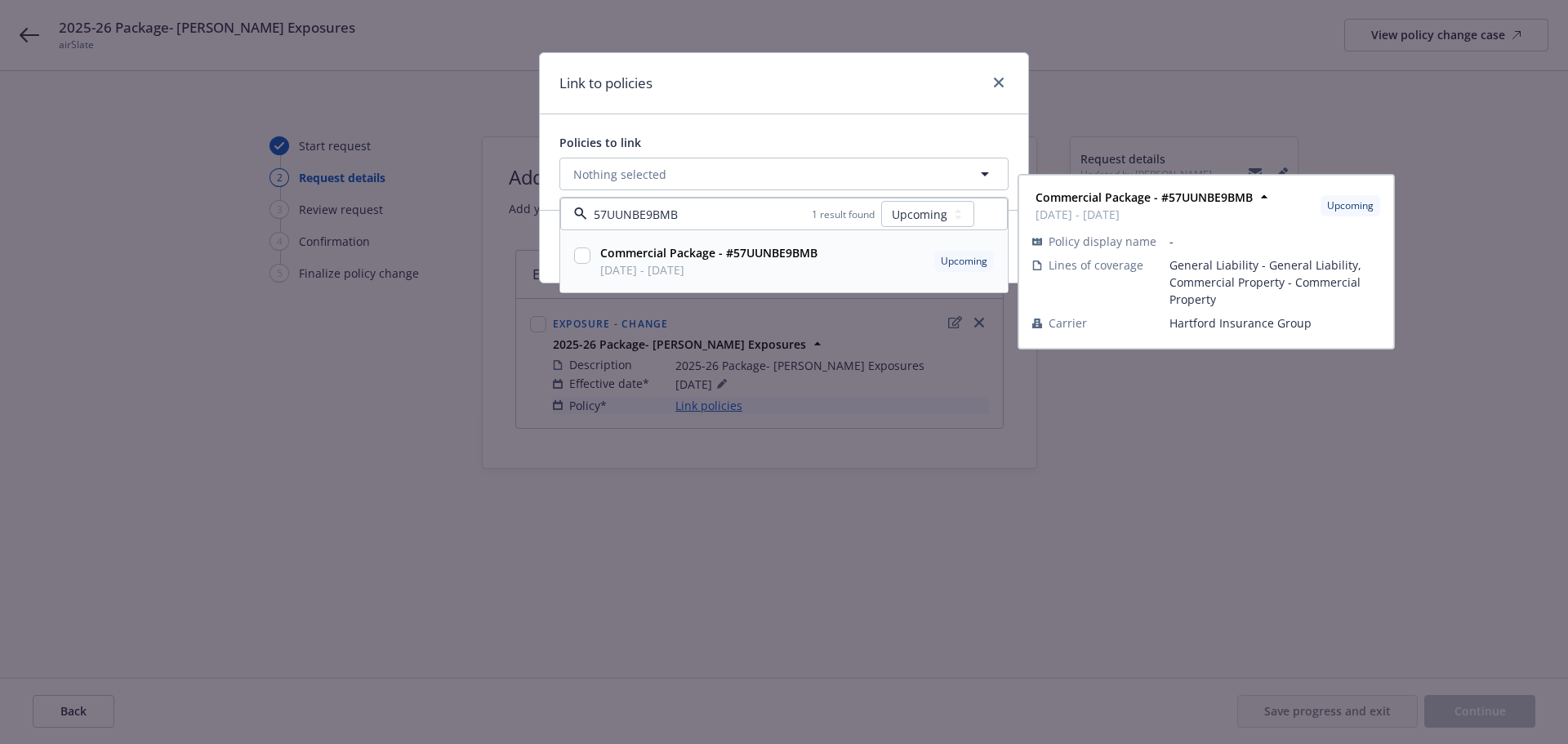
click at [582, 255] on input "checkbox" at bounding box center [582, 255] width 16 height 16
checkbox input "true"
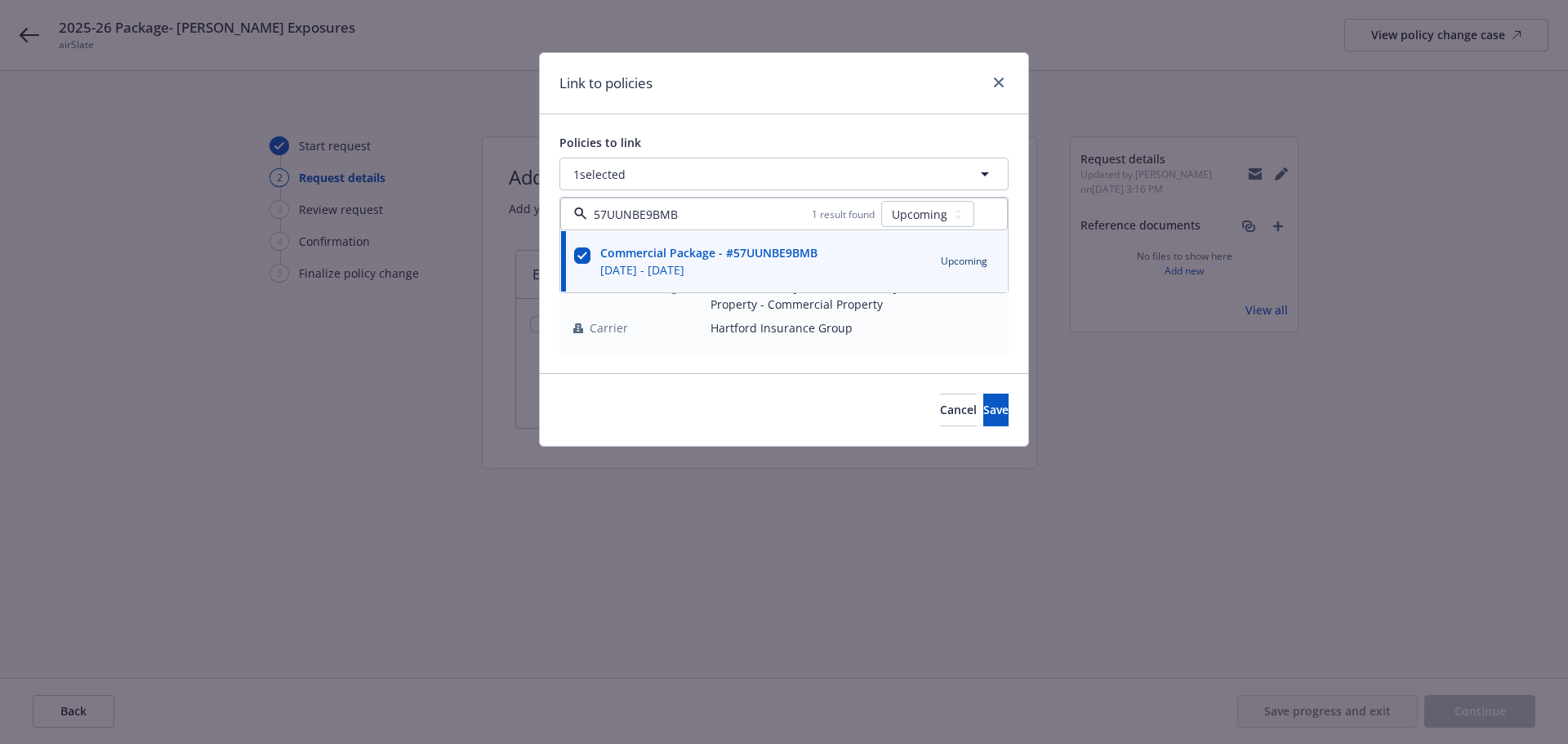
click at [724, 107] on div "Link to policies" at bounding box center [784, 83] width 488 height 62
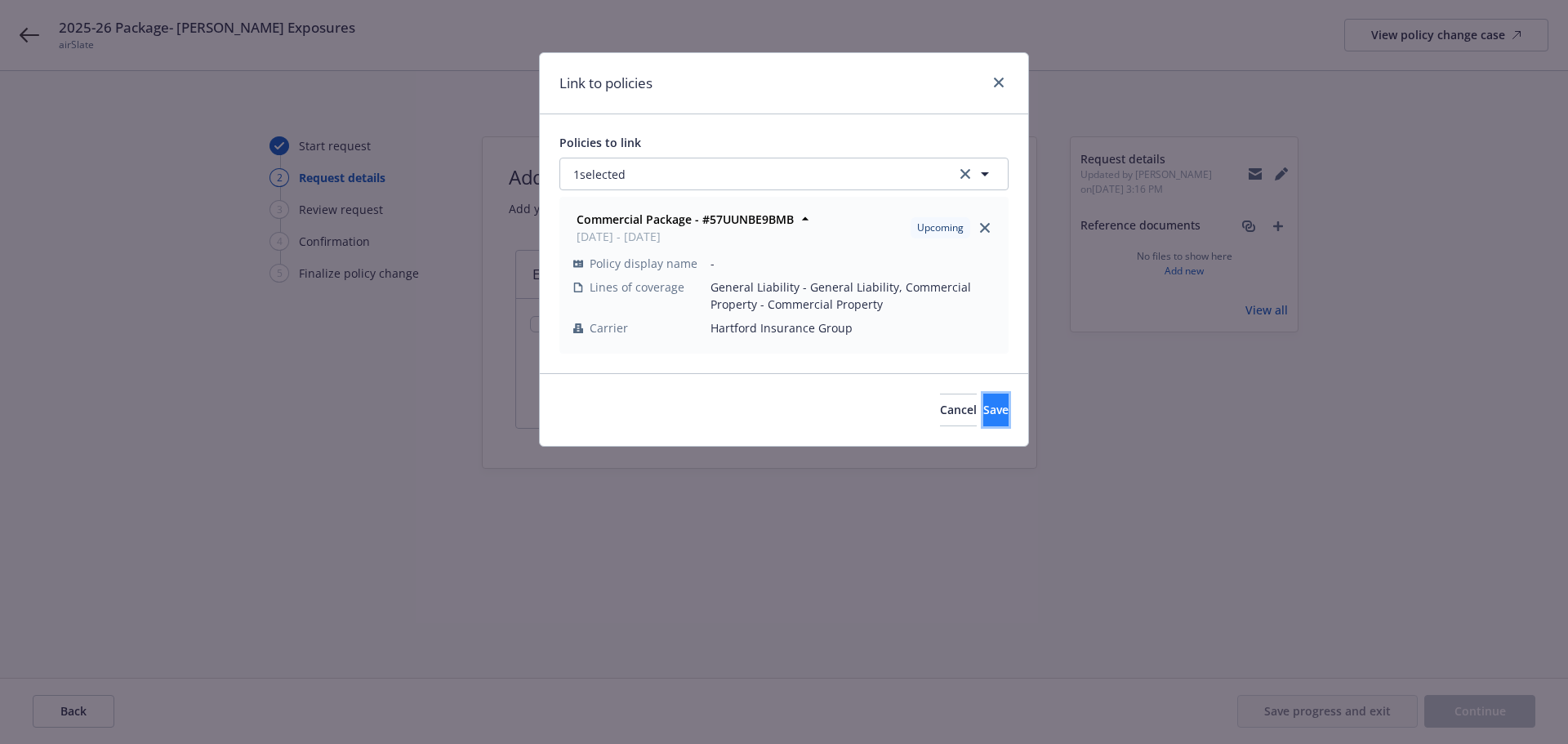
click at [983, 416] on button "Save" at bounding box center [996, 409] width 25 height 33
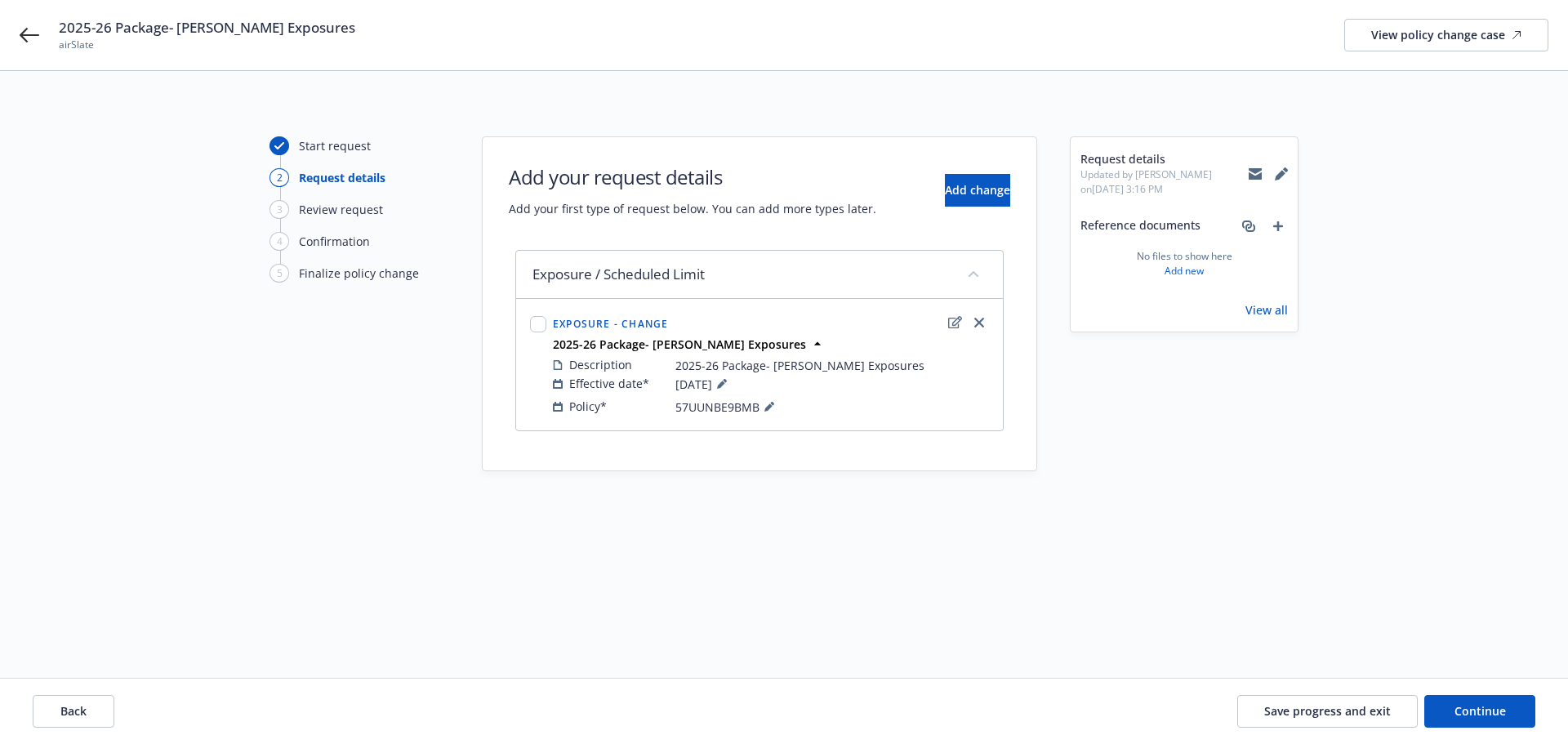
click at [1505, 728] on div "Back Save progress and exit Continue" at bounding box center [784, 710] width 1568 height 65
click at [1514, 709] on button "Continue" at bounding box center [1480, 711] width 111 height 33
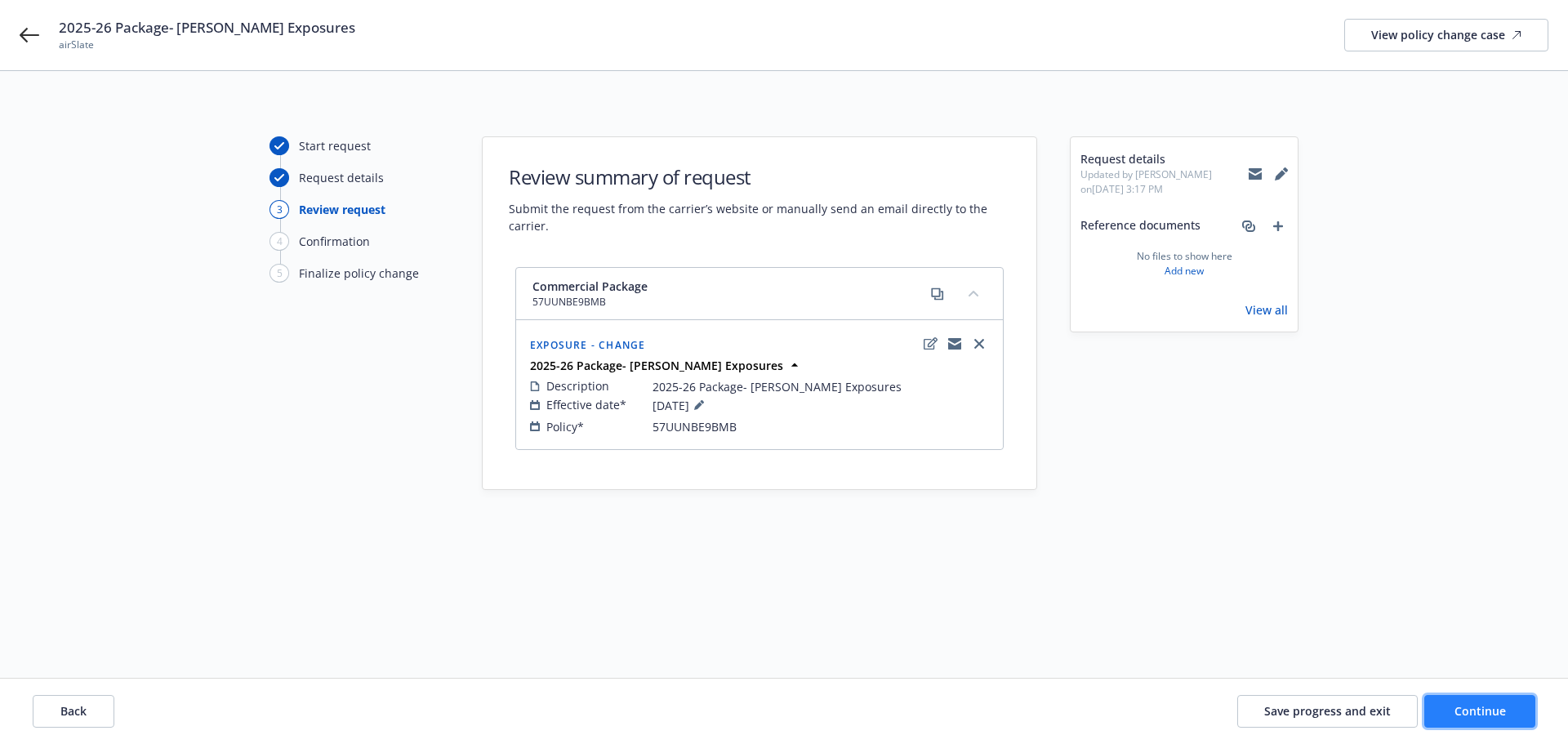
click at [1470, 702] on button "Continue" at bounding box center [1480, 711] width 111 height 33
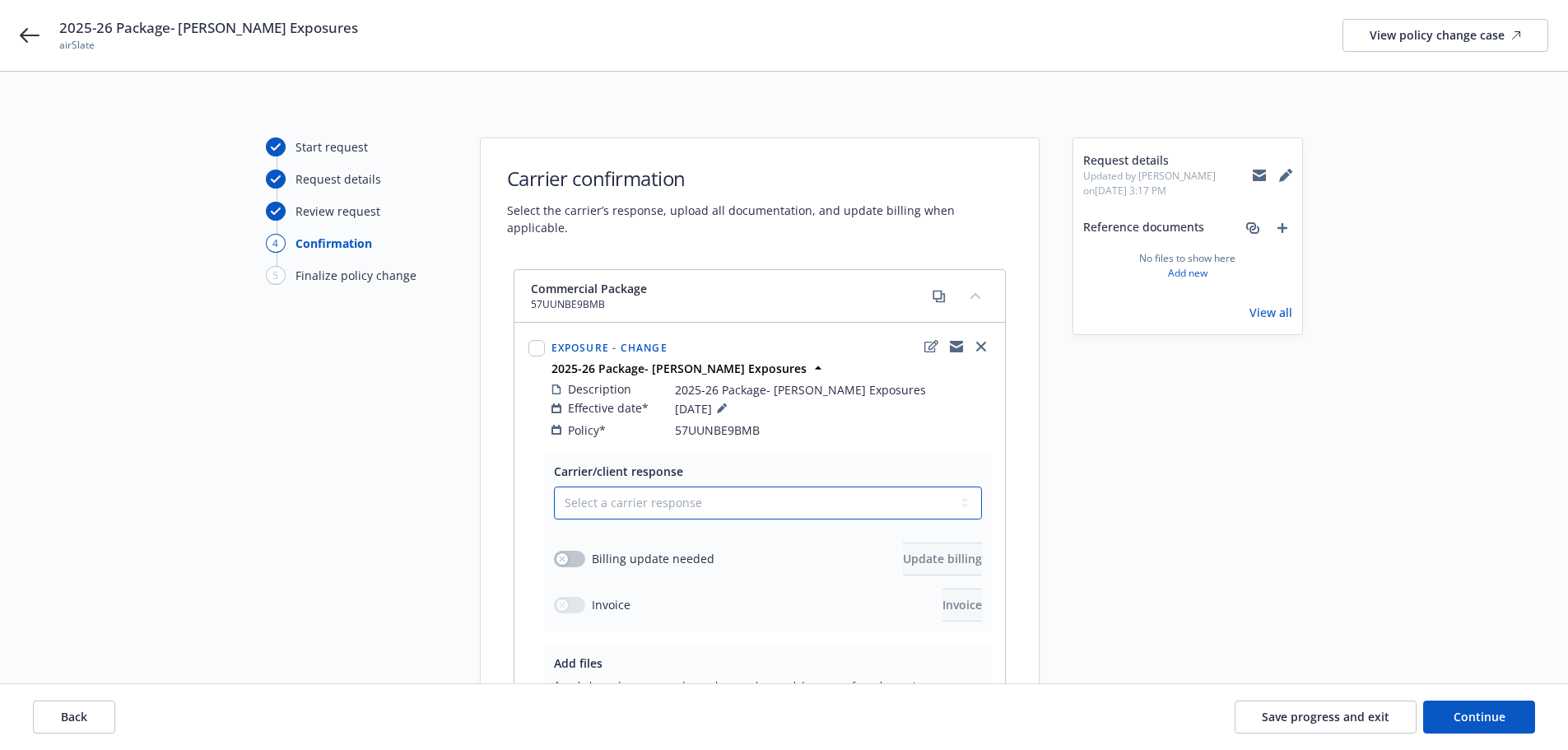
click at [722, 487] on select "Select a carrier response Accepted Accepted with revision No endorsement needed…" at bounding box center [768, 503] width 428 height 33
select select "ACCEPTED"
click at [554, 487] on select "Select a carrier response Accepted Accepted with revision No endorsement needed…" at bounding box center [768, 503] width 428 height 33
click at [563, 556] on icon "button" at bounding box center [561, 558] width 6 height 6
click at [903, 542] on button "Update billing" at bounding box center [943, 558] width 79 height 33
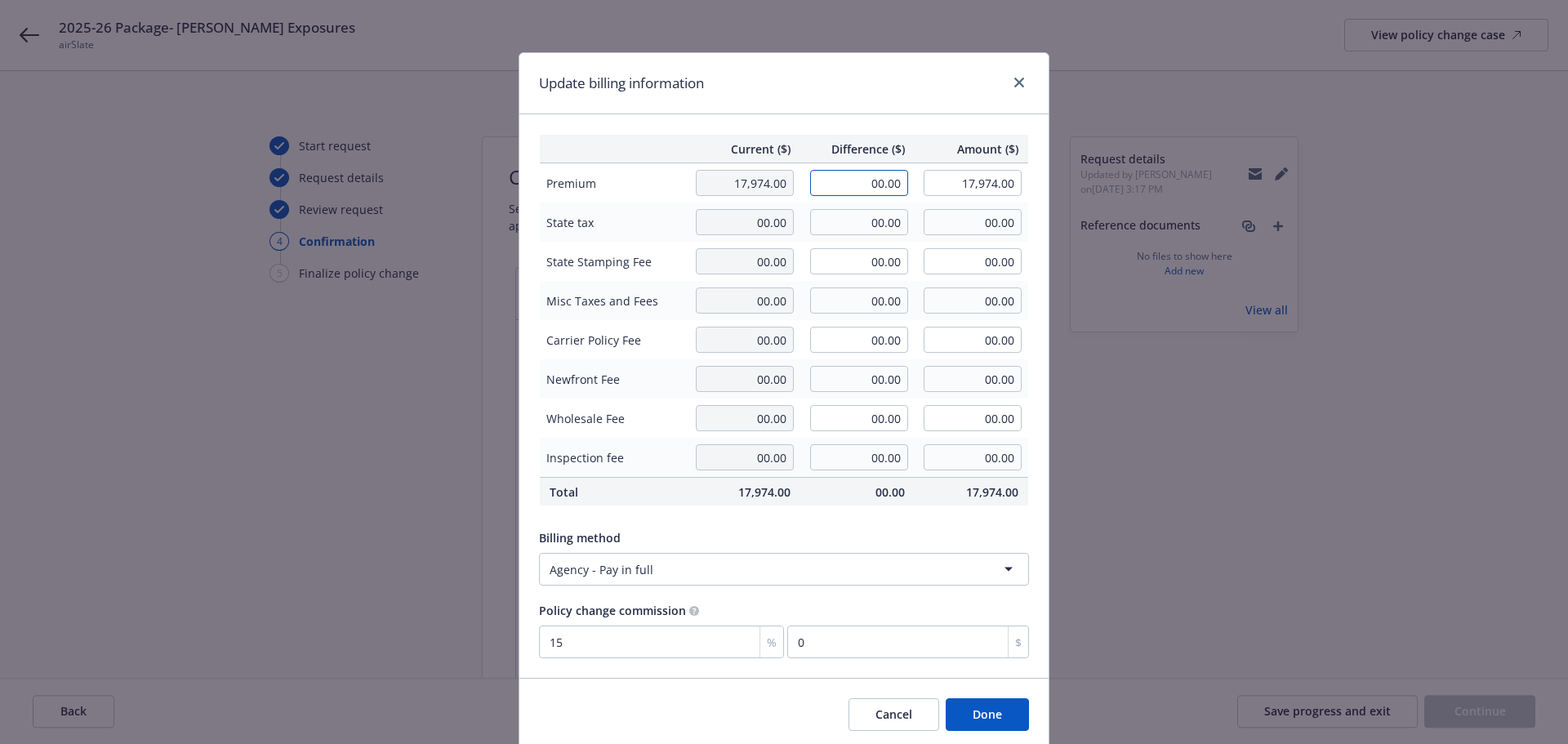
click at [843, 187] on input "00.00" at bounding box center [859, 182] width 98 height 26
type input "313.00"
type input "18,287.00"
type input "46.95"
click at [891, 99] on div "Update billing information" at bounding box center [784, 83] width 529 height 62
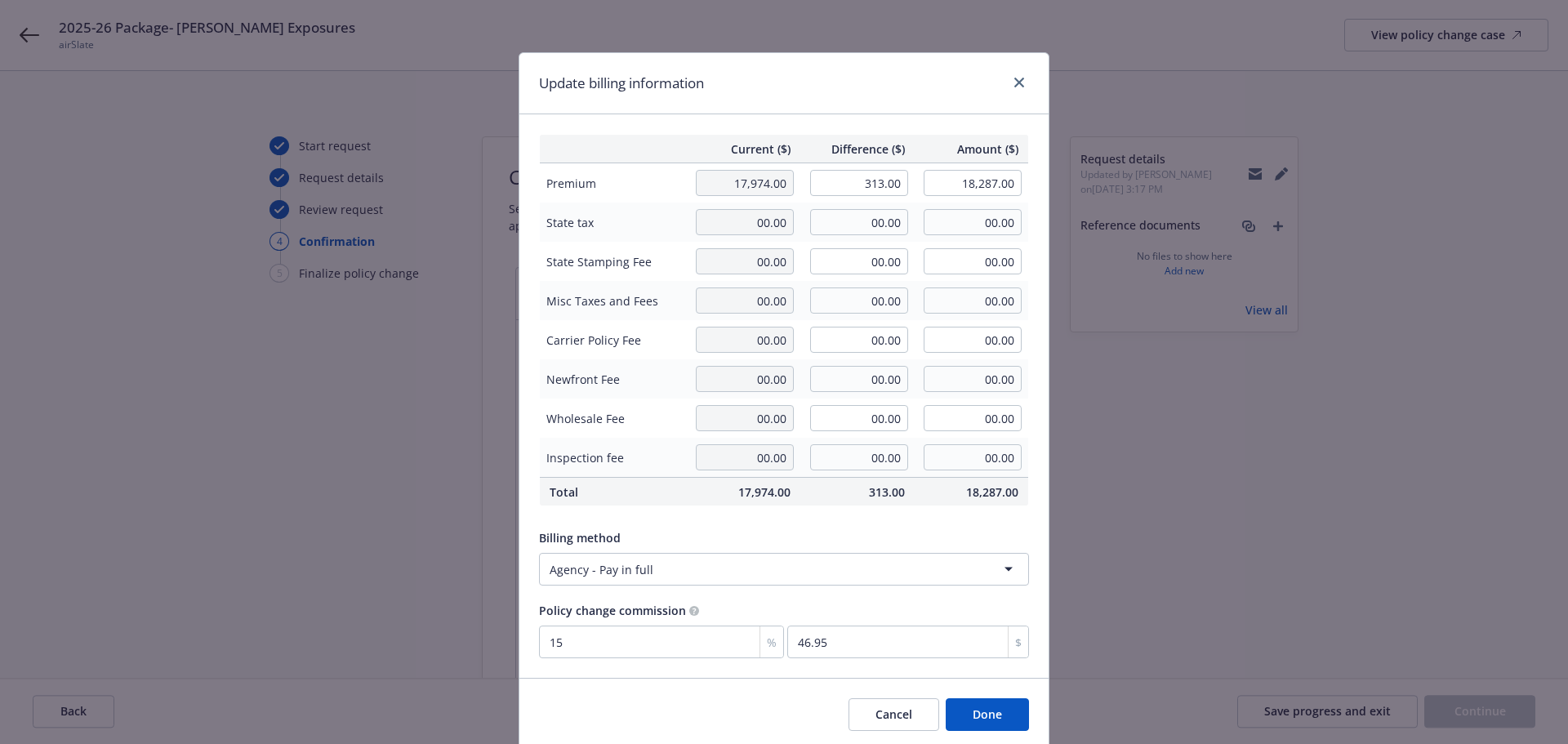
click at [967, 715] on button "Done" at bounding box center [987, 714] width 83 height 33
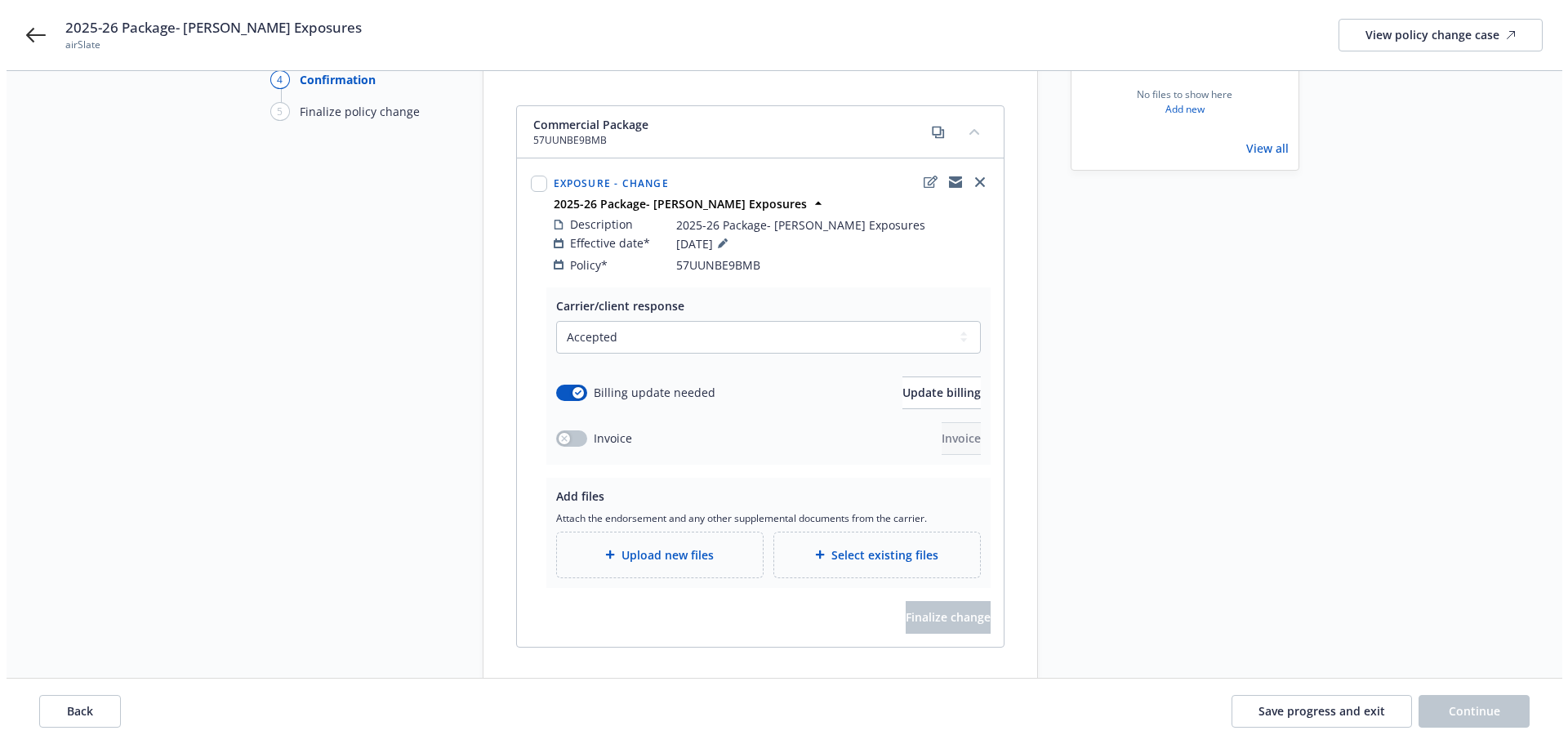
scroll to position [163, 0]
click at [628, 544] on span "Upload new files" at bounding box center [660, 552] width 92 height 17
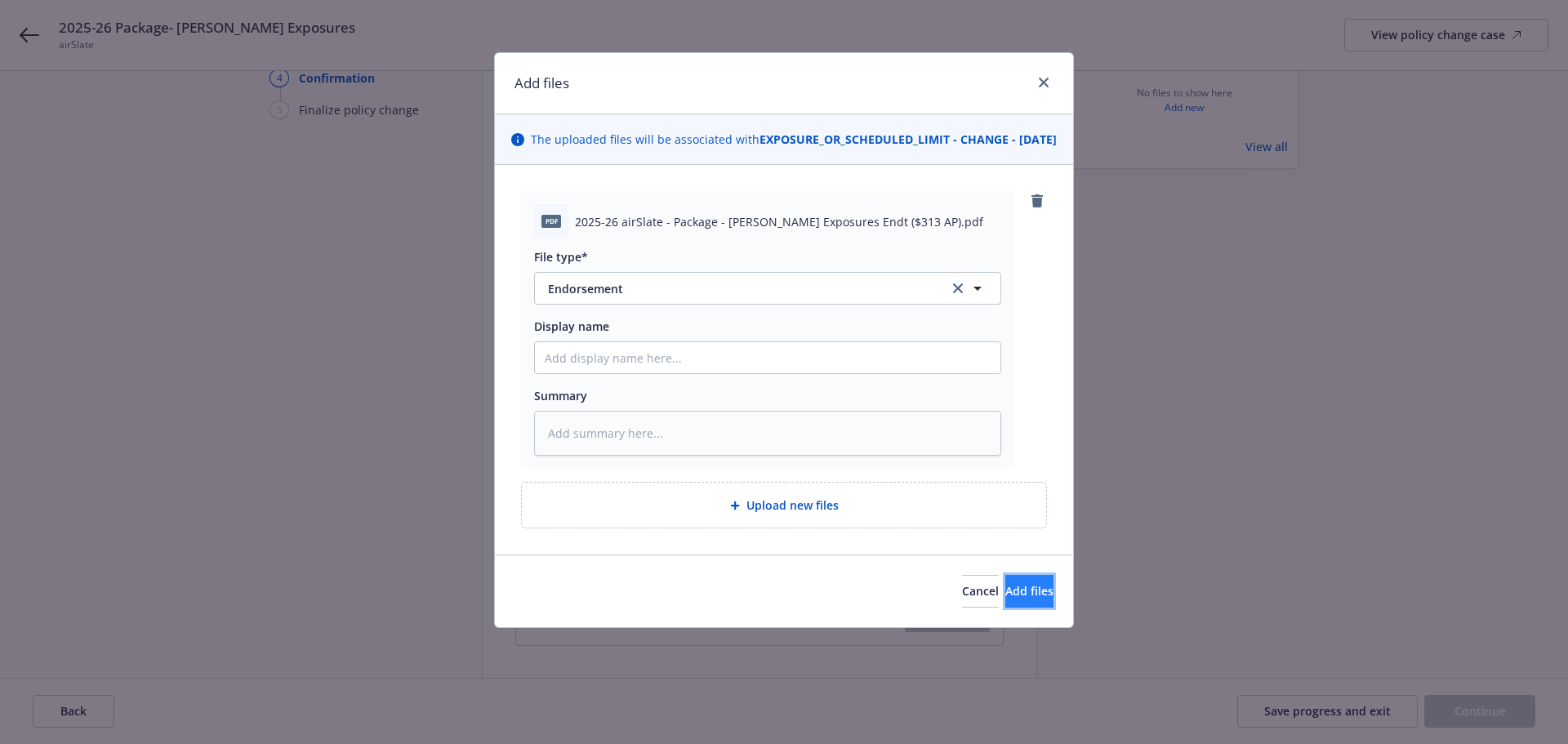
click at [1005, 599] on span "Add files" at bounding box center [1029, 590] width 48 height 15
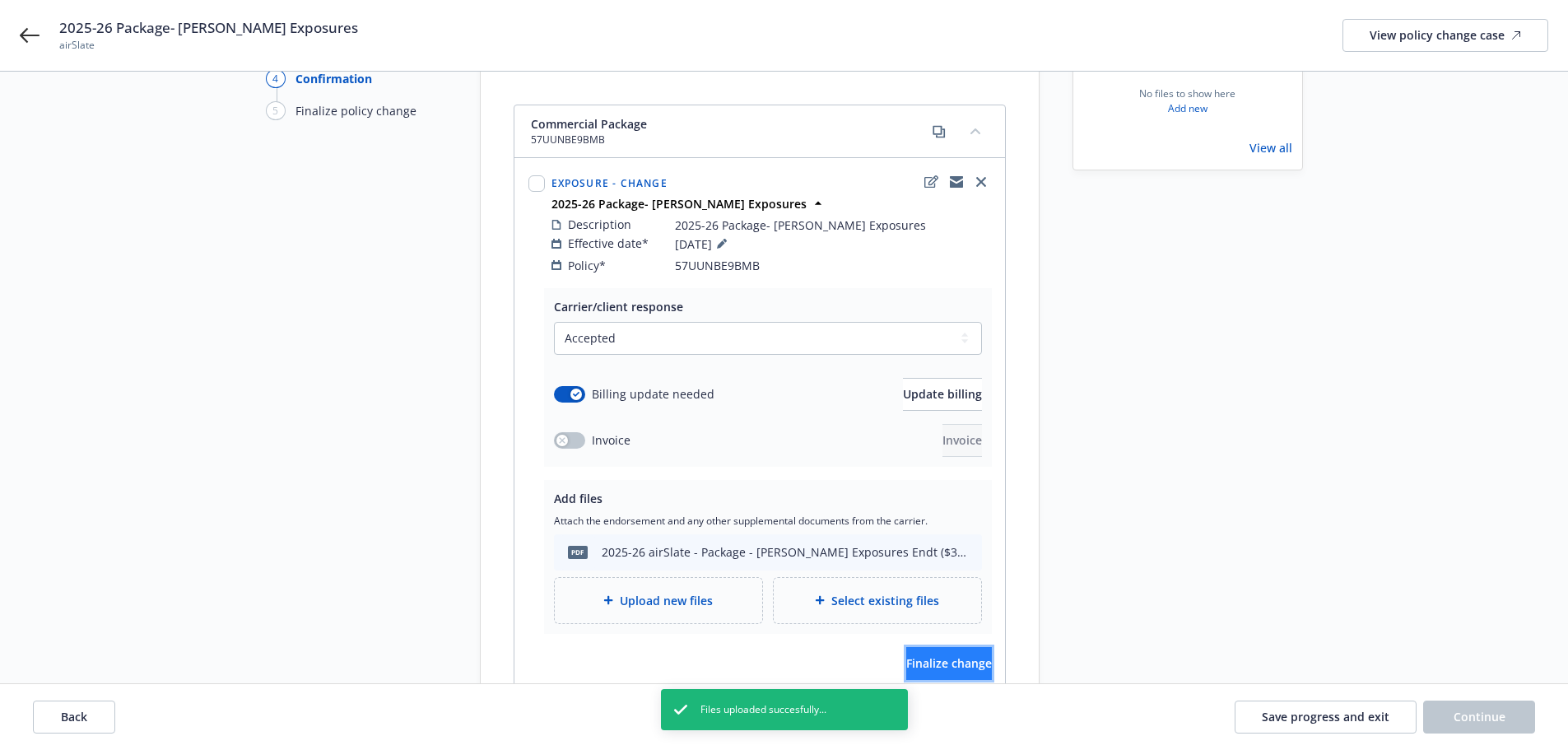
click at [928, 655] on span "Finalize change" at bounding box center [949, 662] width 85 height 15
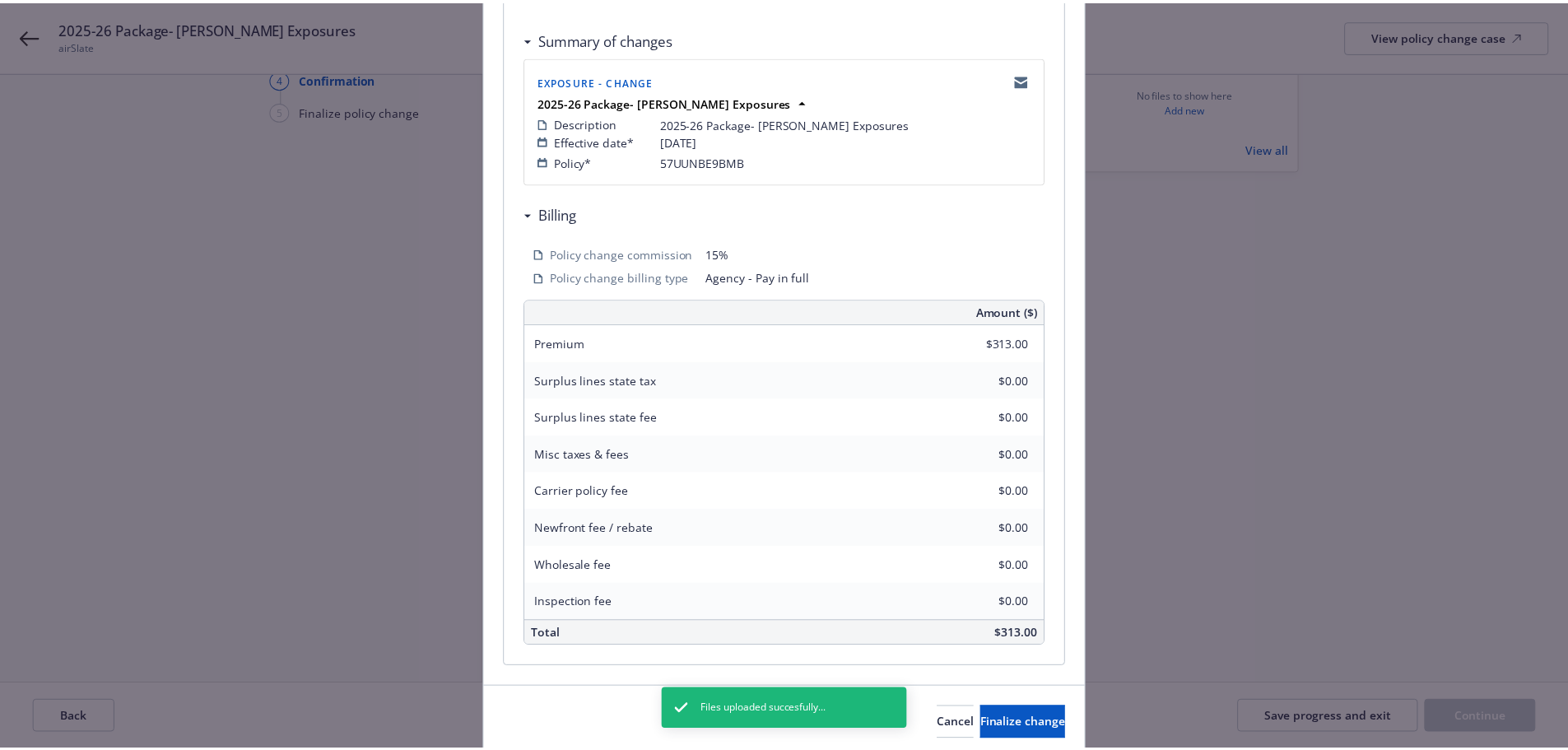
scroll to position [329, 0]
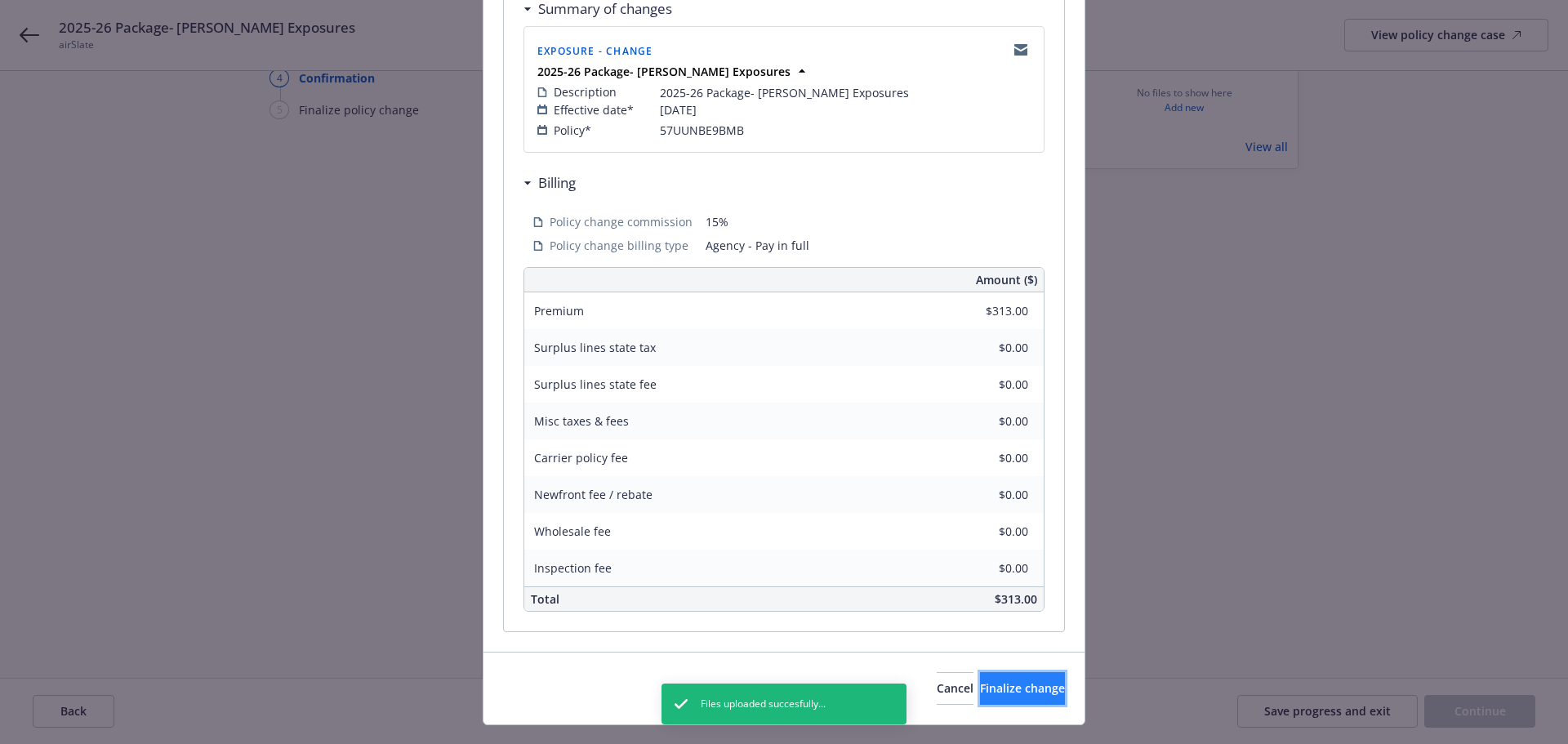
click at [1033, 681] on button "Finalize change" at bounding box center [1022, 688] width 85 height 33
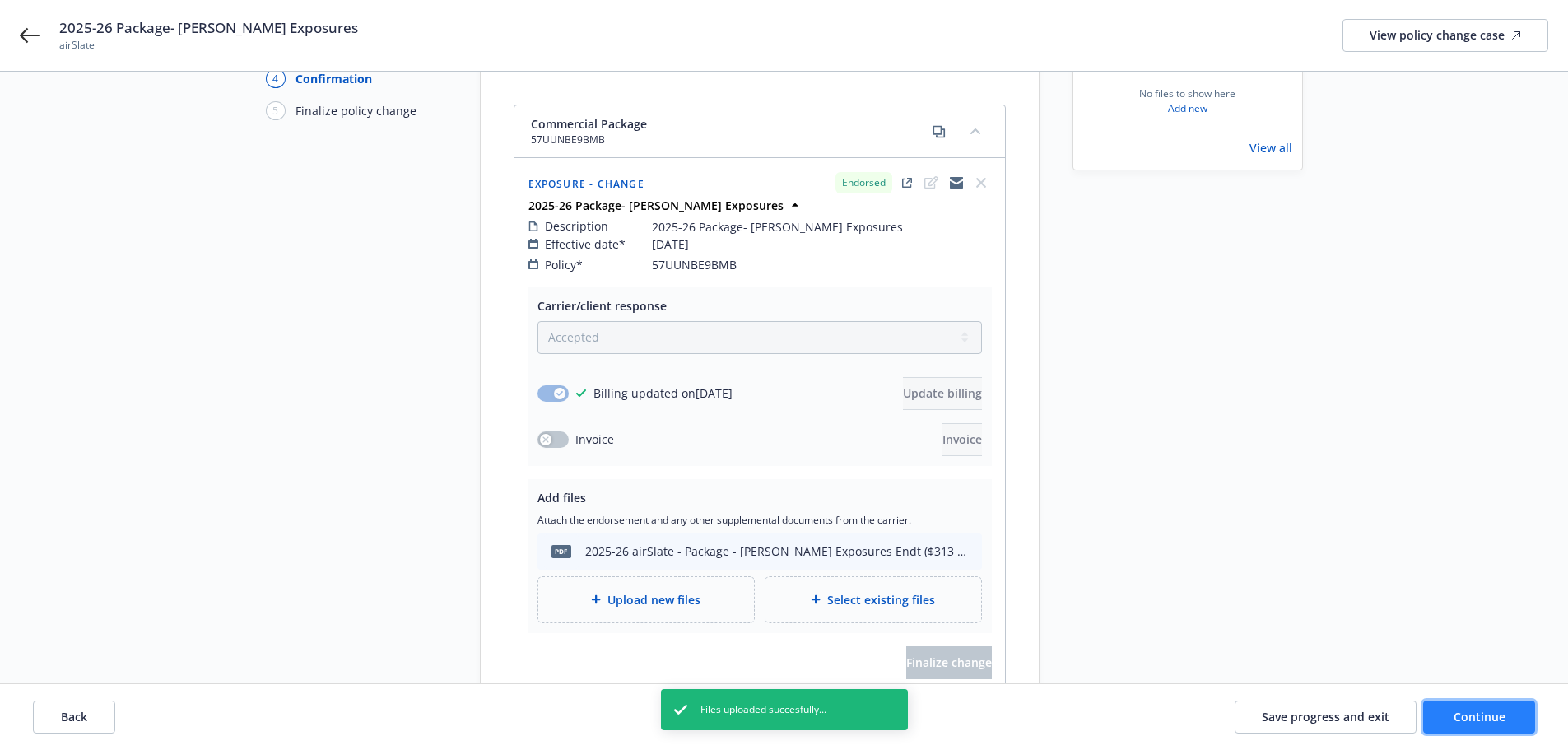
click at [1462, 709] on span "Continue" at bounding box center [1480, 716] width 52 height 15
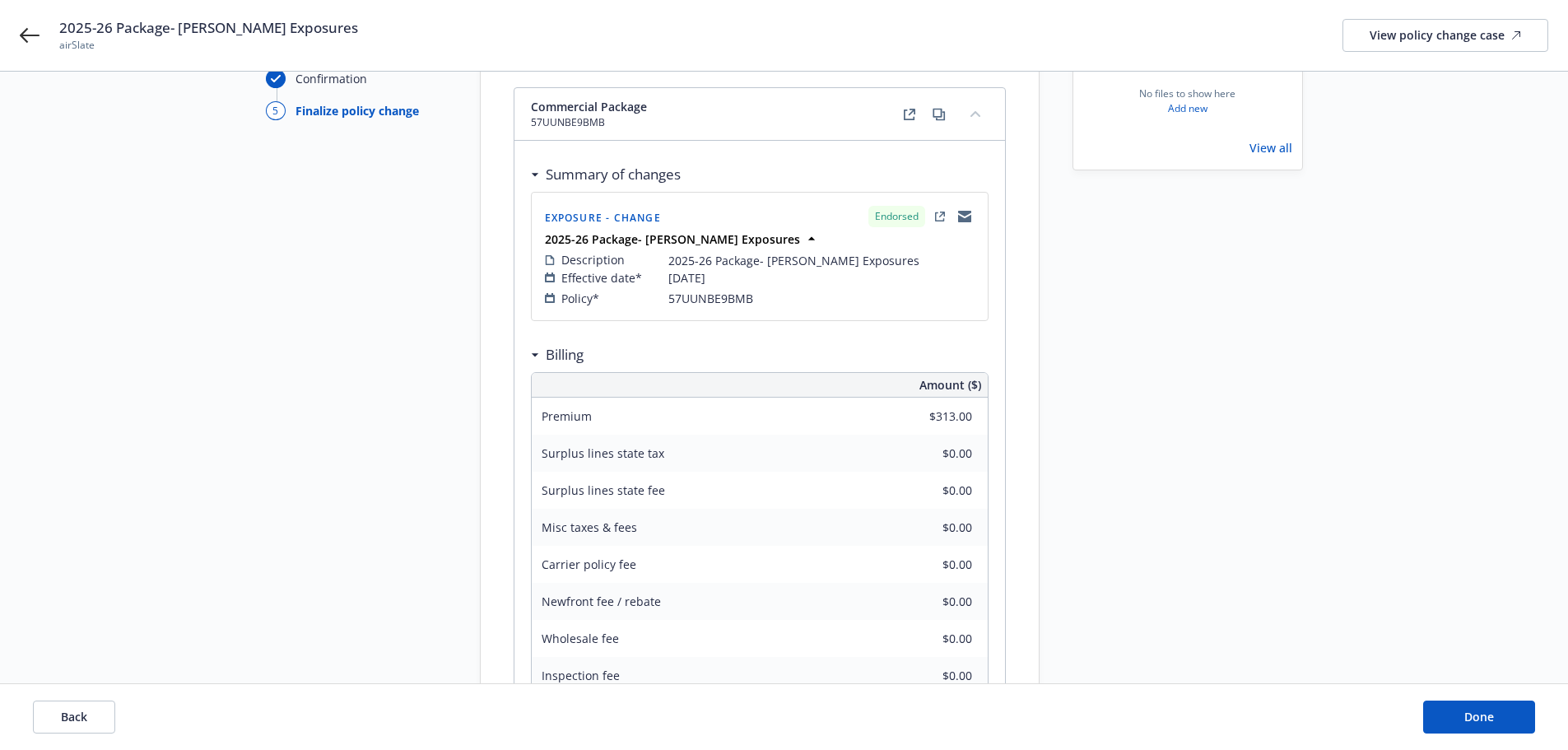
scroll to position [325, 0]
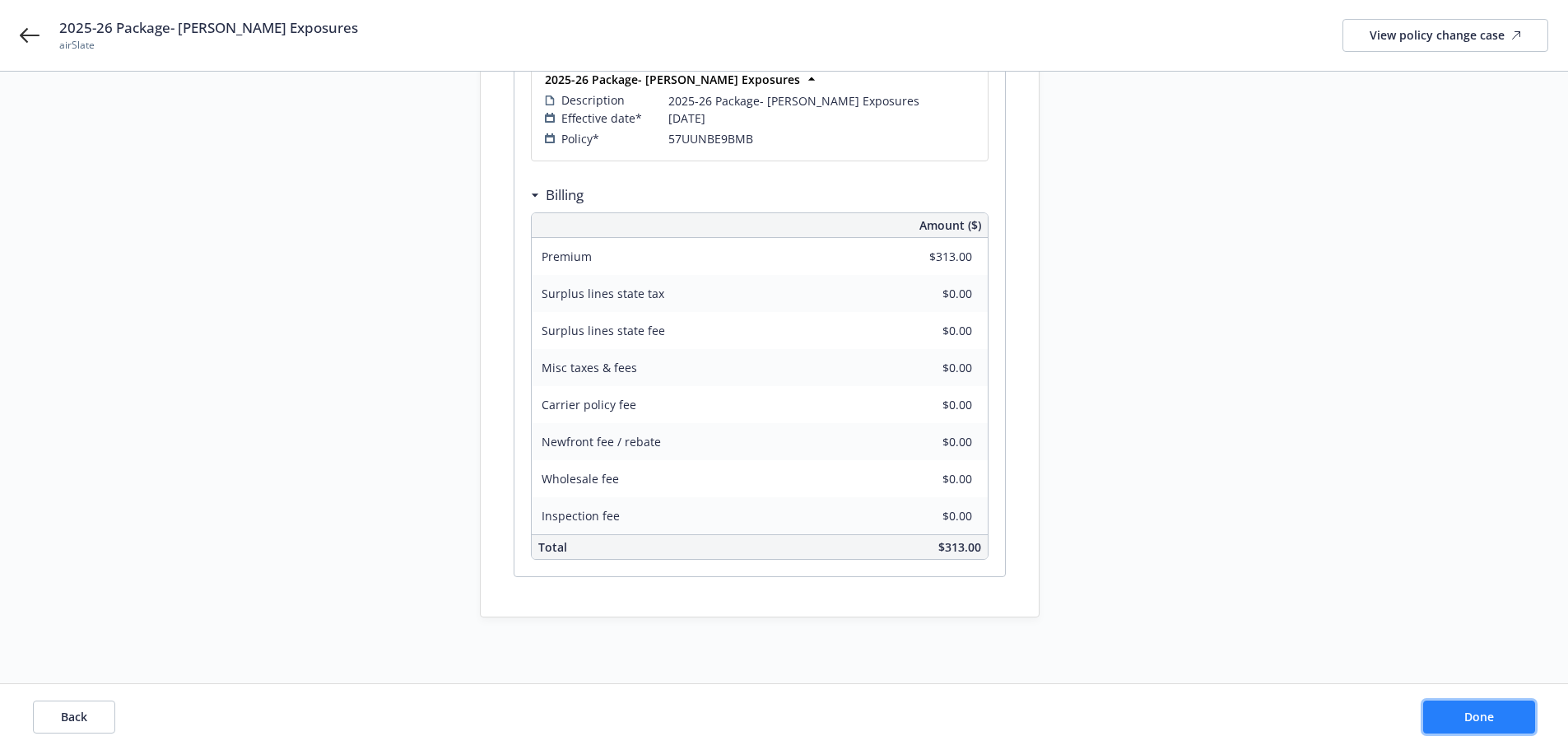
click at [1464, 706] on button "Done" at bounding box center [1479, 717] width 112 height 33
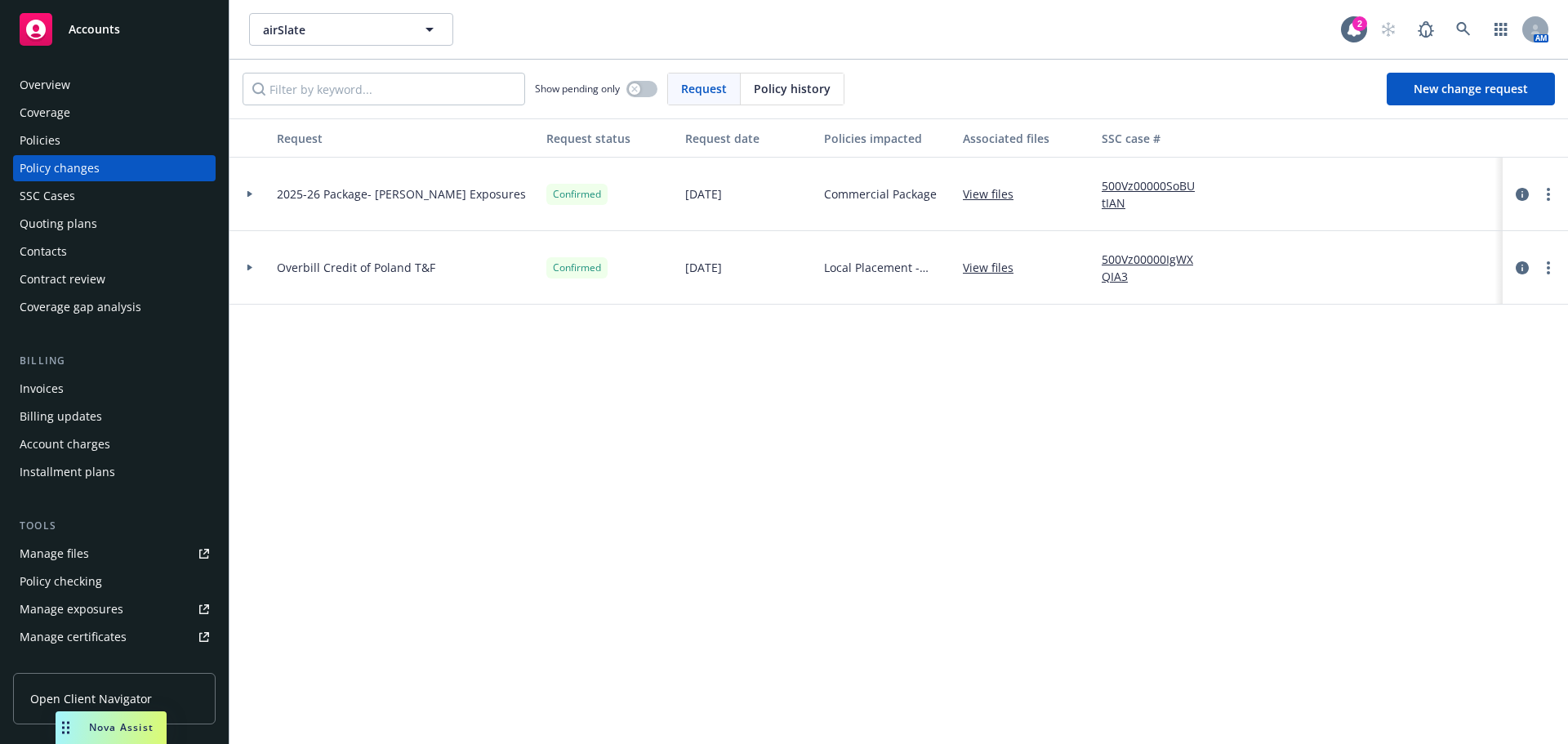
click at [159, 138] on div "Policies" at bounding box center [114, 140] width 189 height 26
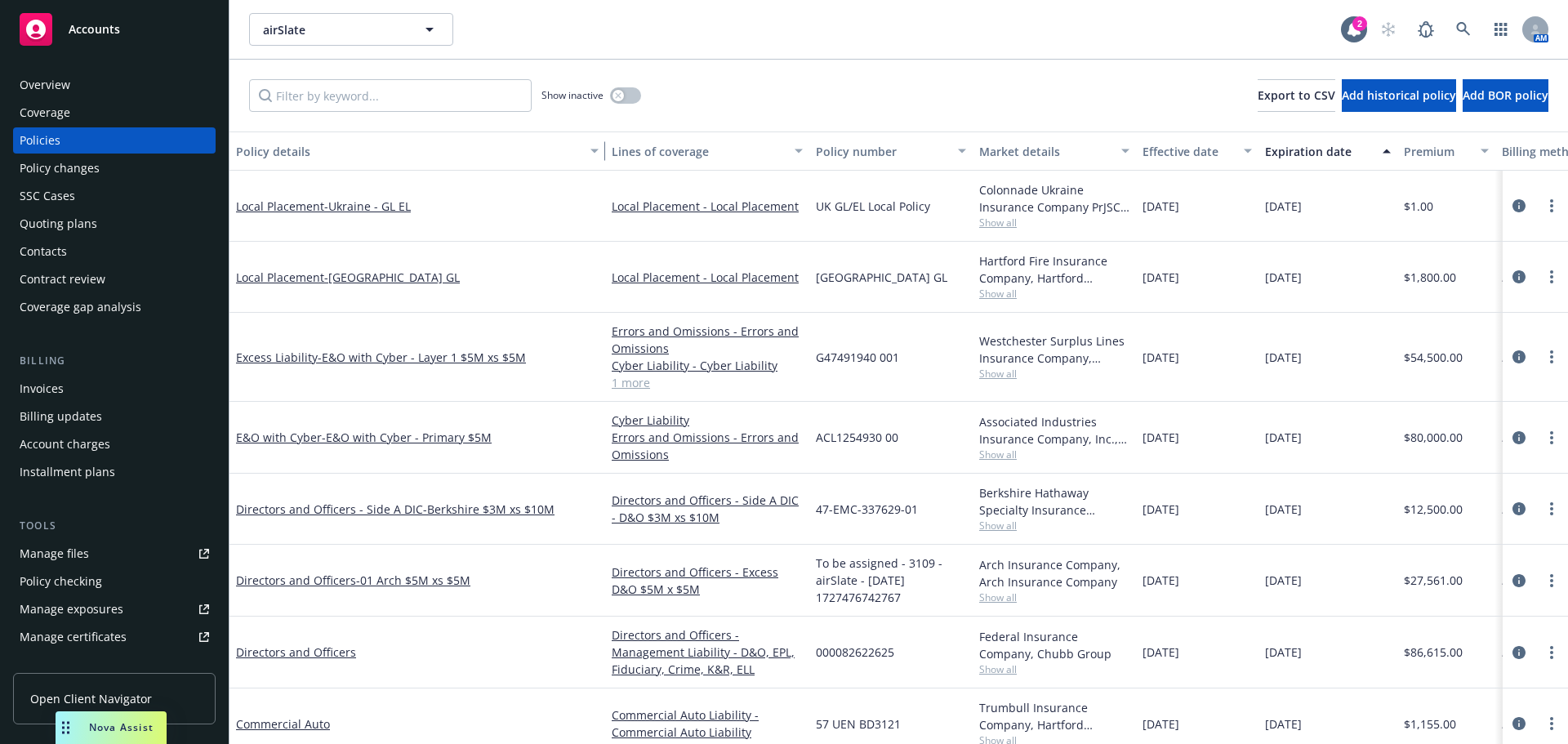
drag, startPoint x: 350, startPoint y: 149, endPoint x: 602, endPoint y: 161, distance: 252.3
click at [602, 161] on button "Policy details" at bounding box center [417, 151] width 376 height 39
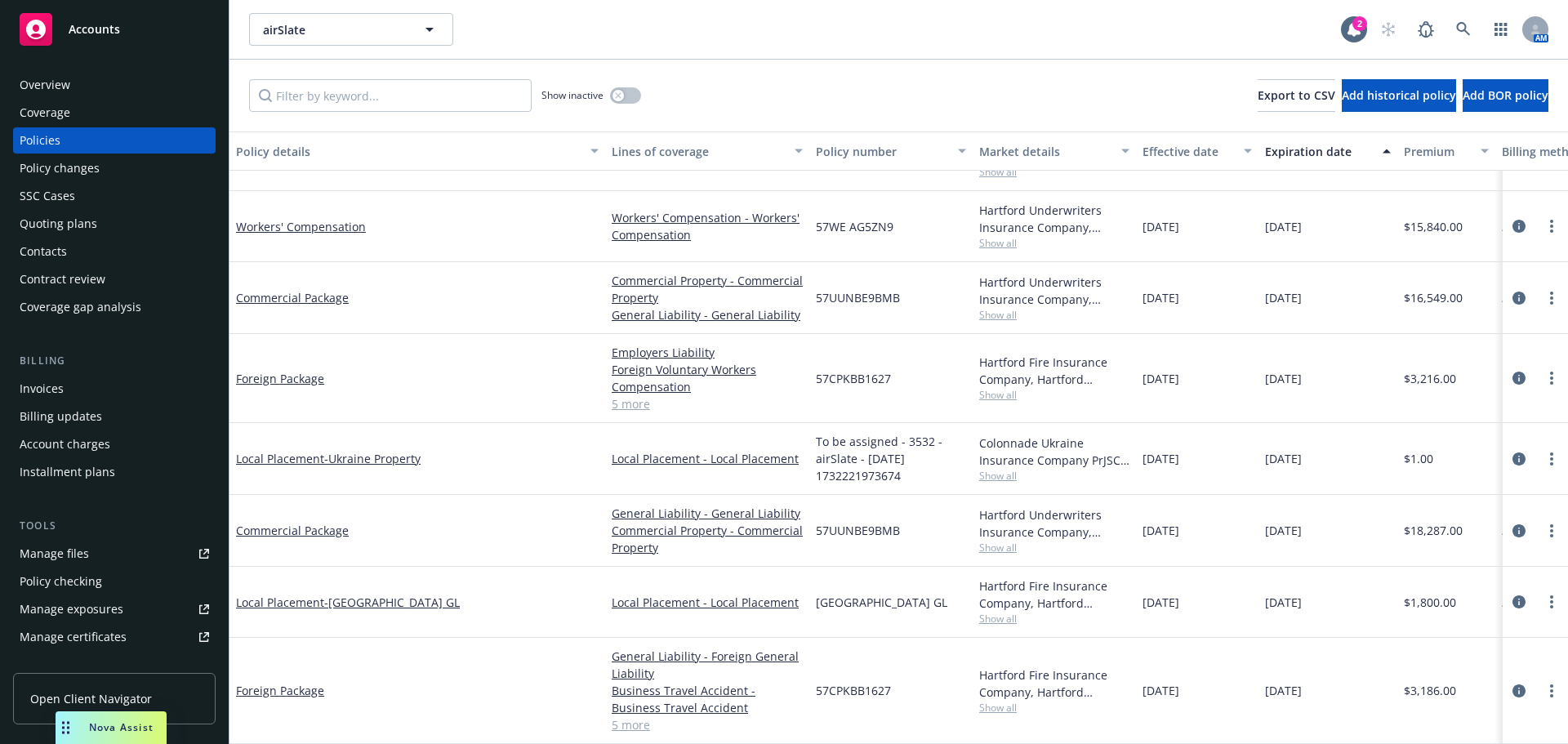
scroll to position [587, 0]
click at [333, 529] on link "Commercial Package" at bounding box center [292, 530] width 112 height 15
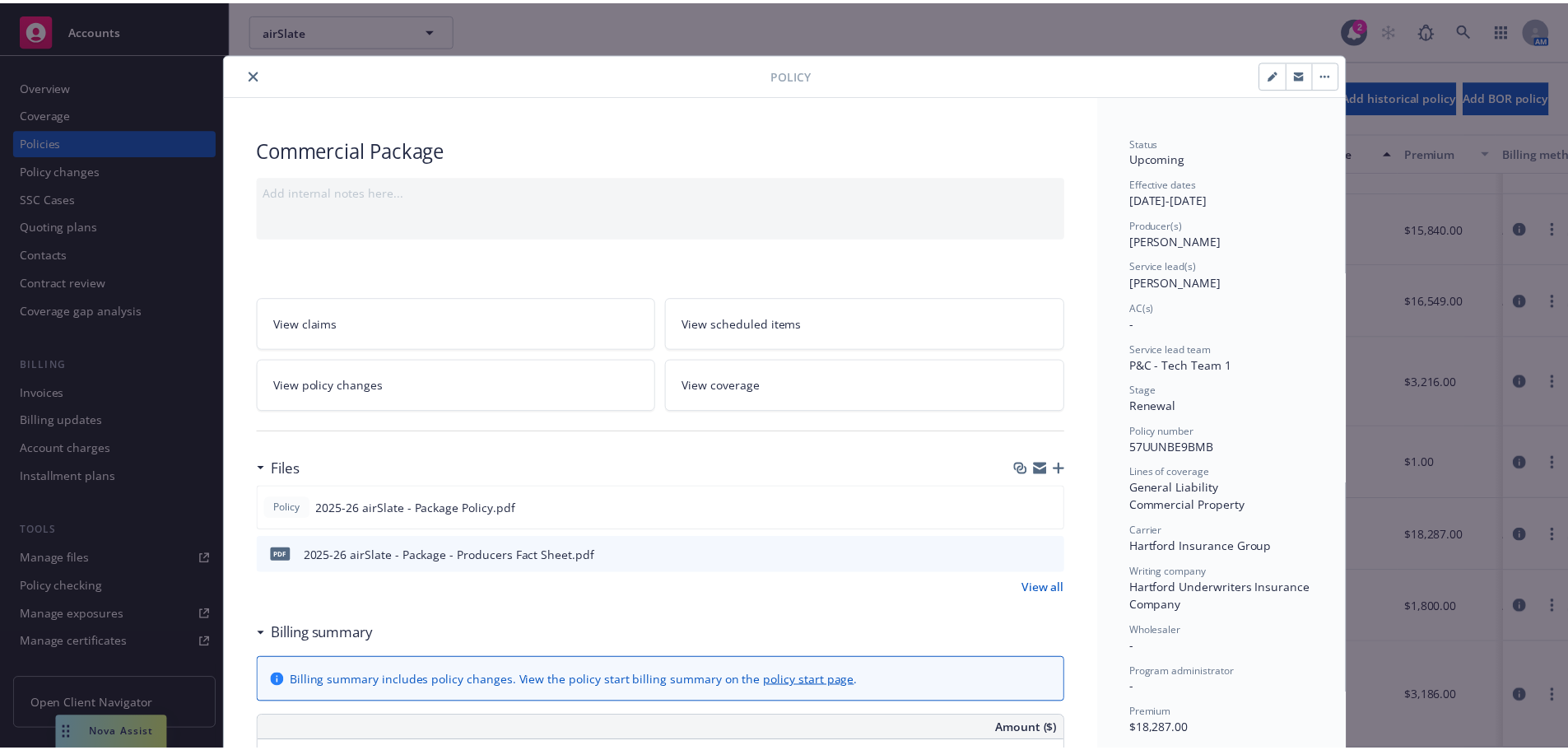
scroll to position [49, 0]
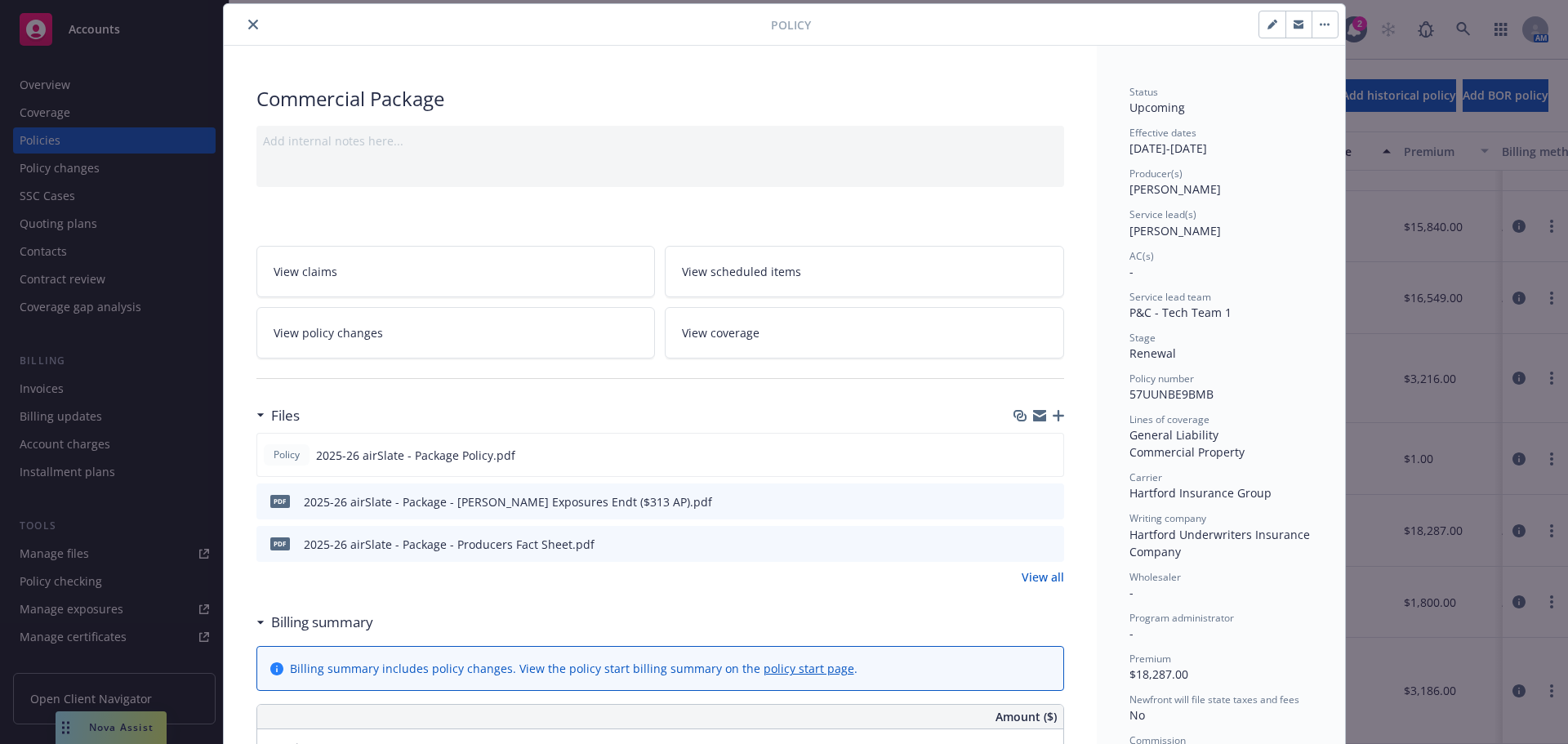
click at [496, 318] on link "View policy changes" at bounding box center [455, 333] width 399 height 52
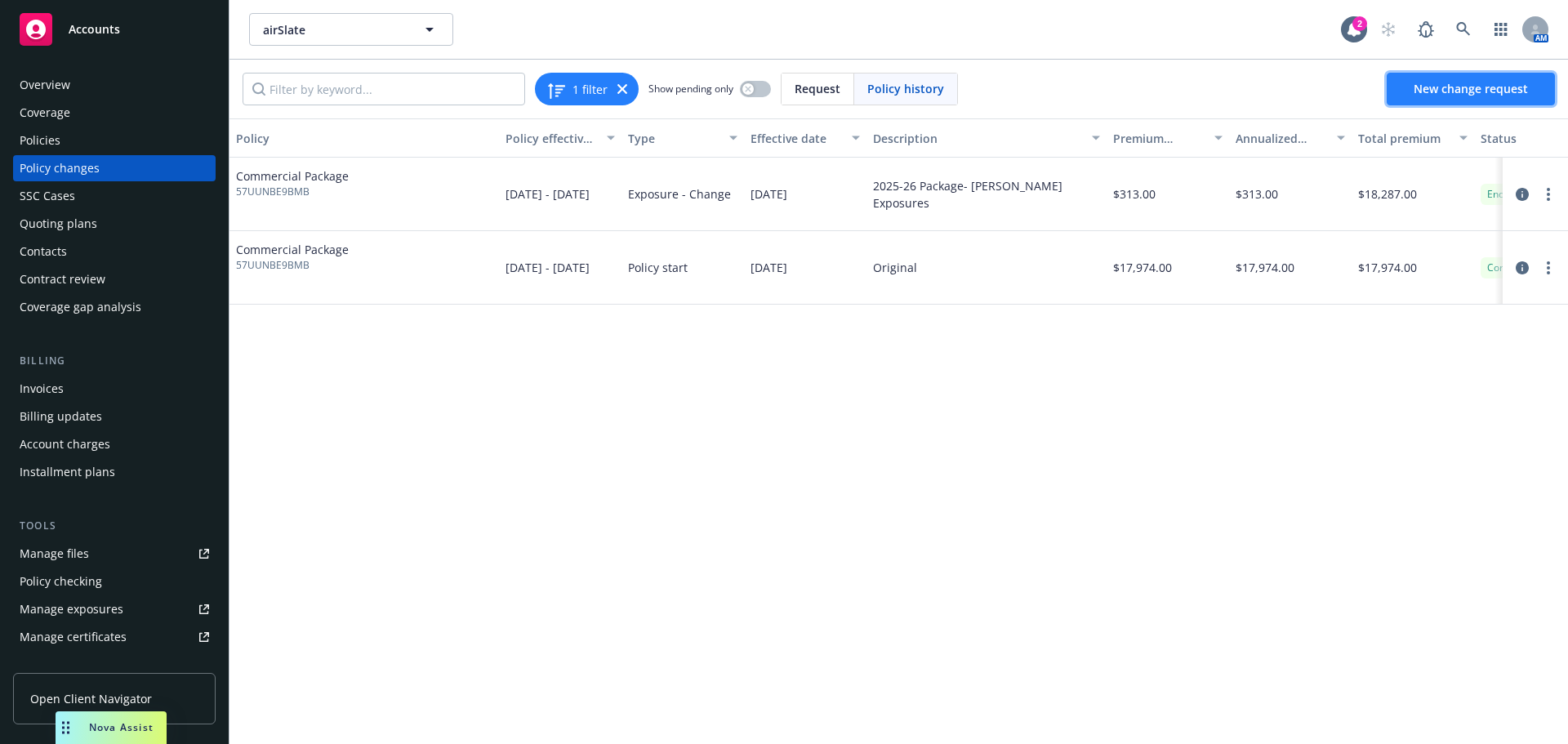
click at [1470, 83] on span "New change request" at bounding box center [1471, 88] width 114 height 15
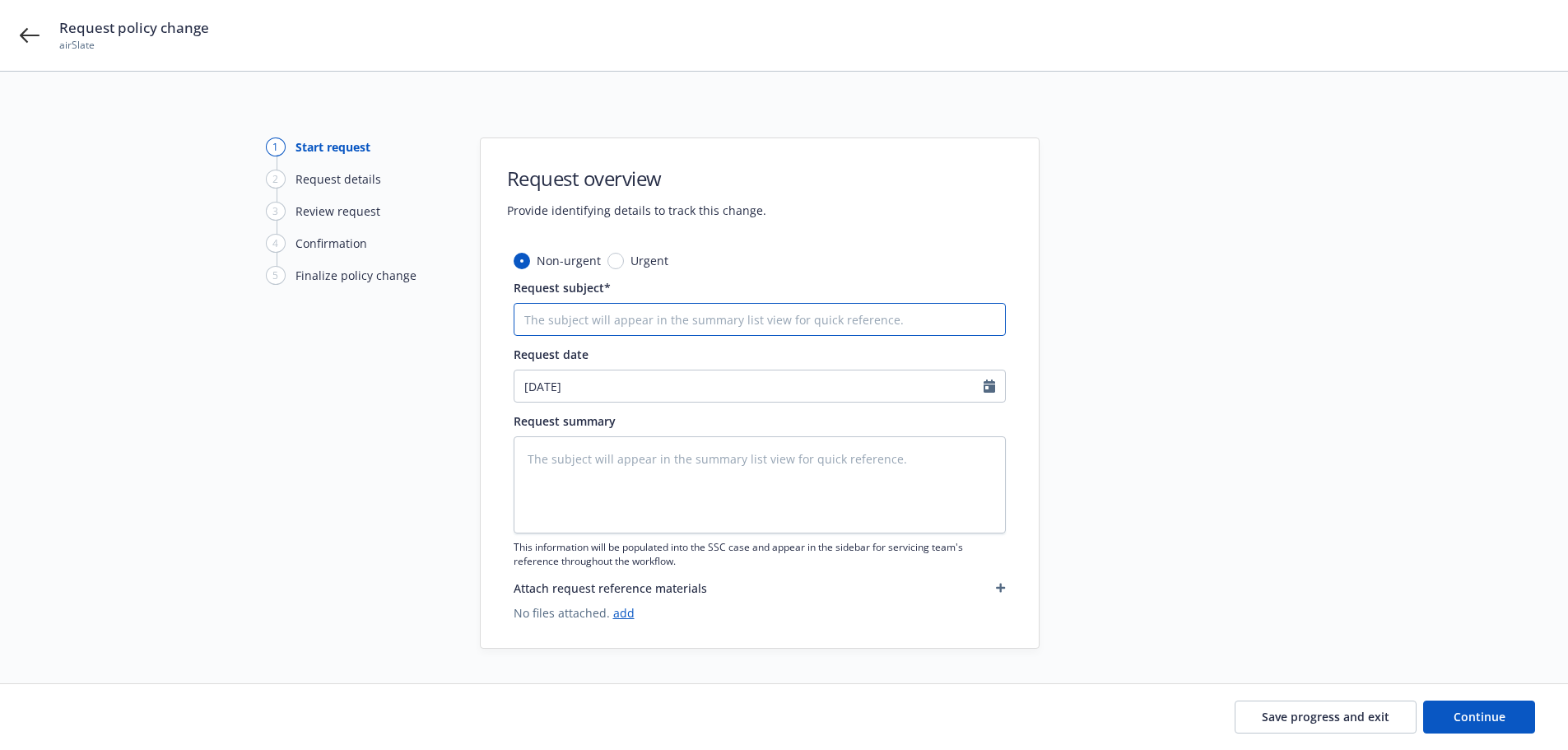
click at [861, 321] on input "Request subject*" at bounding box center [759, 319] width 492 height 33
type textarea "x"
type input "2"
type textarea "x"
type input "20"
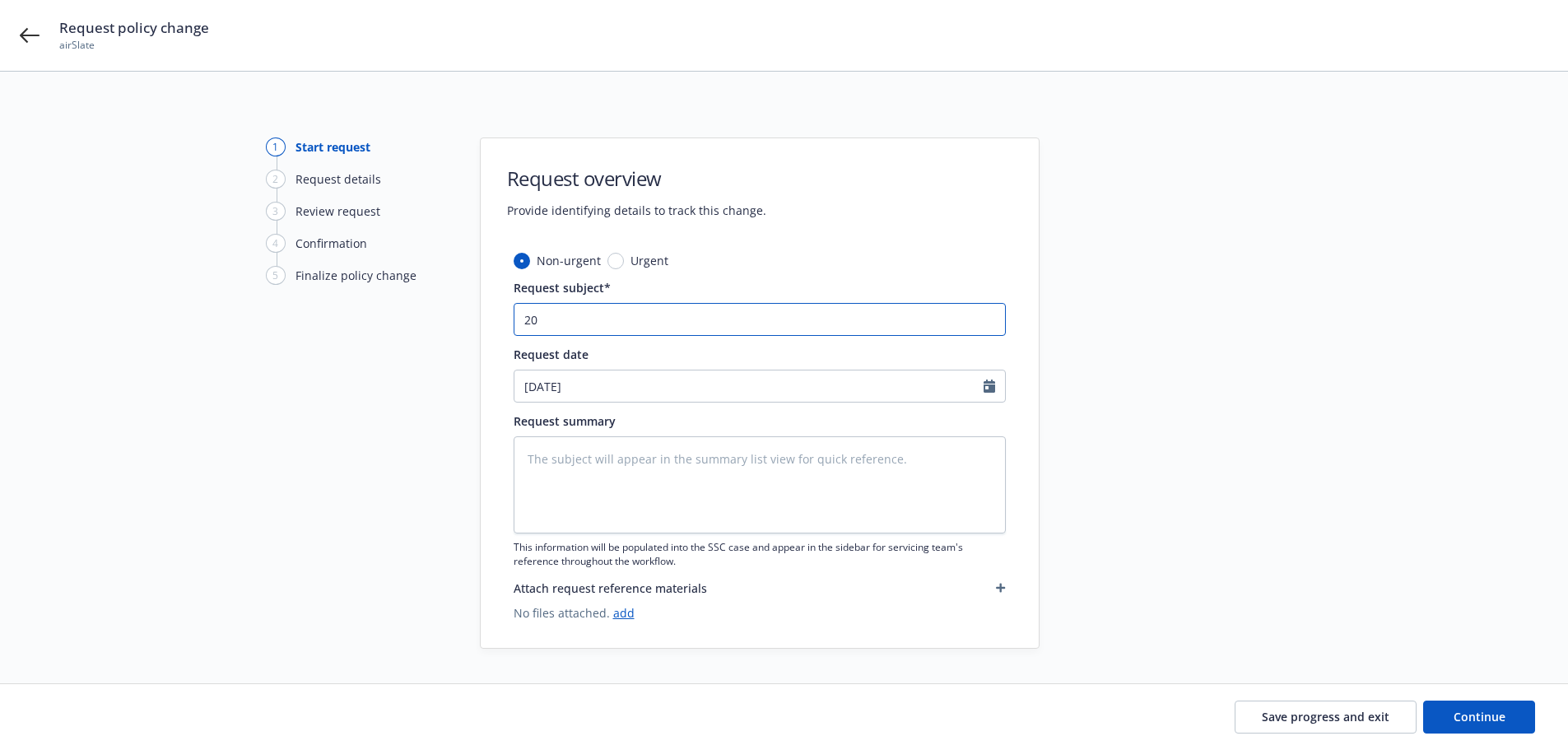
type textarea "x"
type input "2025"
type textarea "x"
type input "2025-"
type textarea "x"
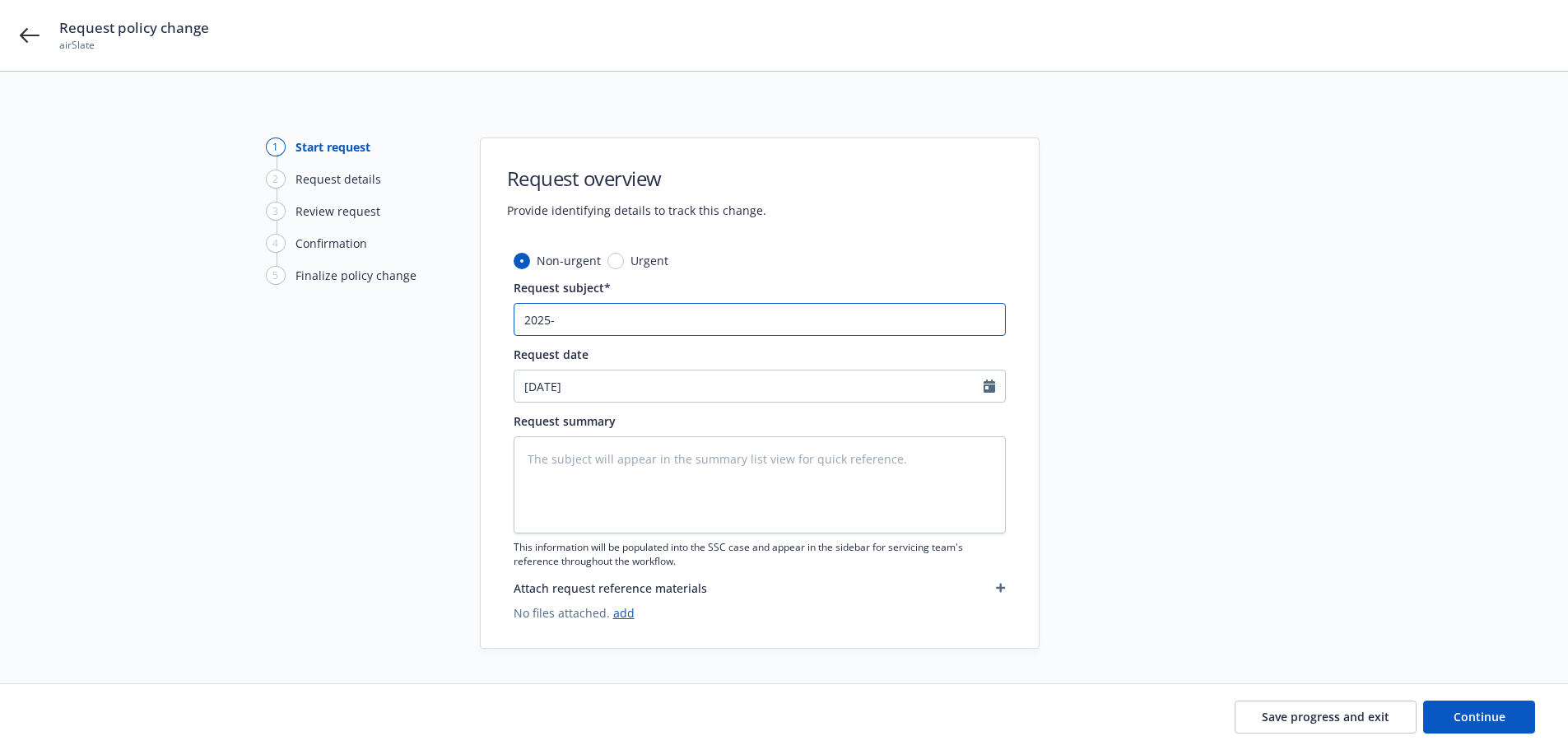
type input "2025-2"
type textarea "x"
type input "2025-26"
type textarea "x"
type input "2025-26"
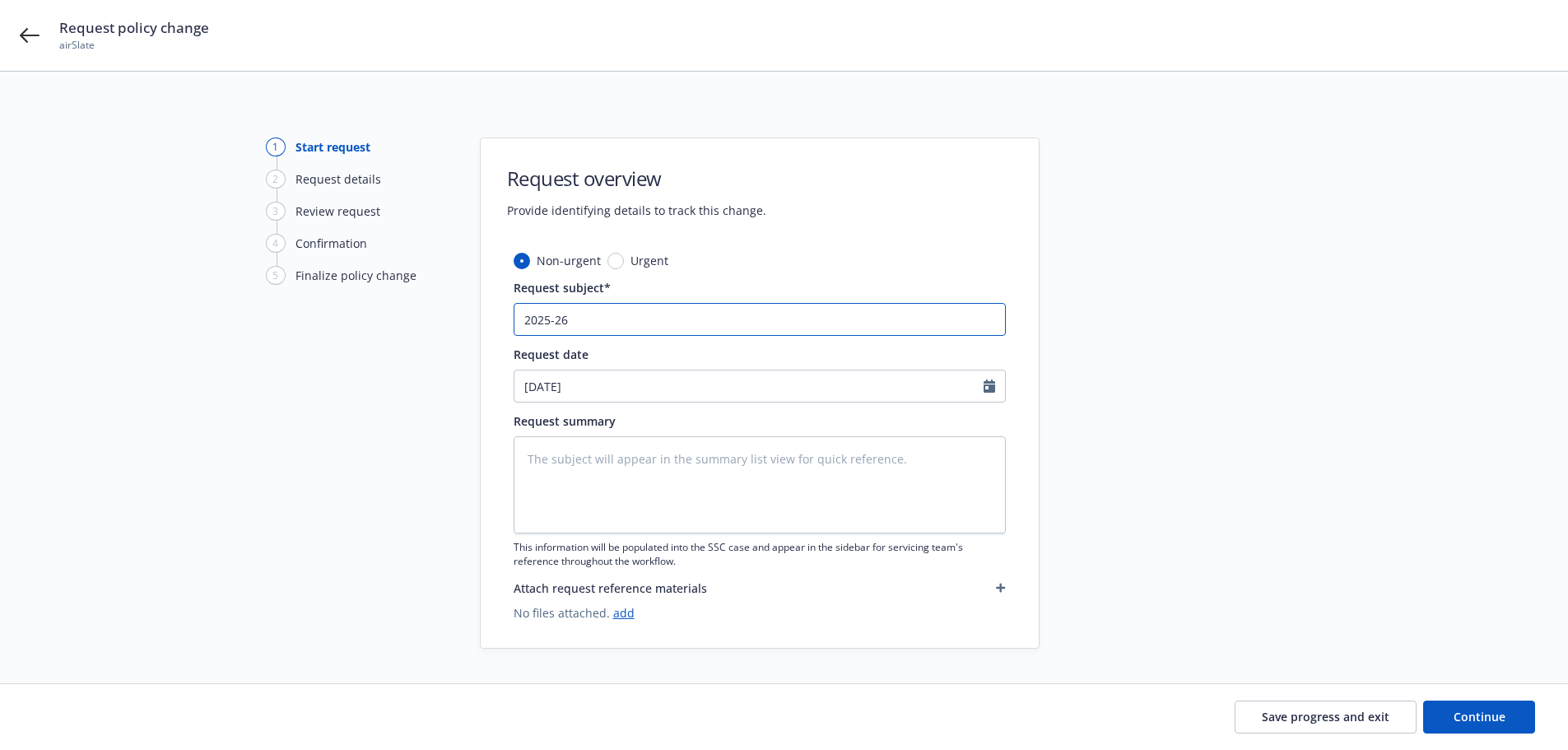
type textarea "x"
type input "2025-26 P"
type textarea "x"
type input "2025-26 Pc"
type textarea "x"
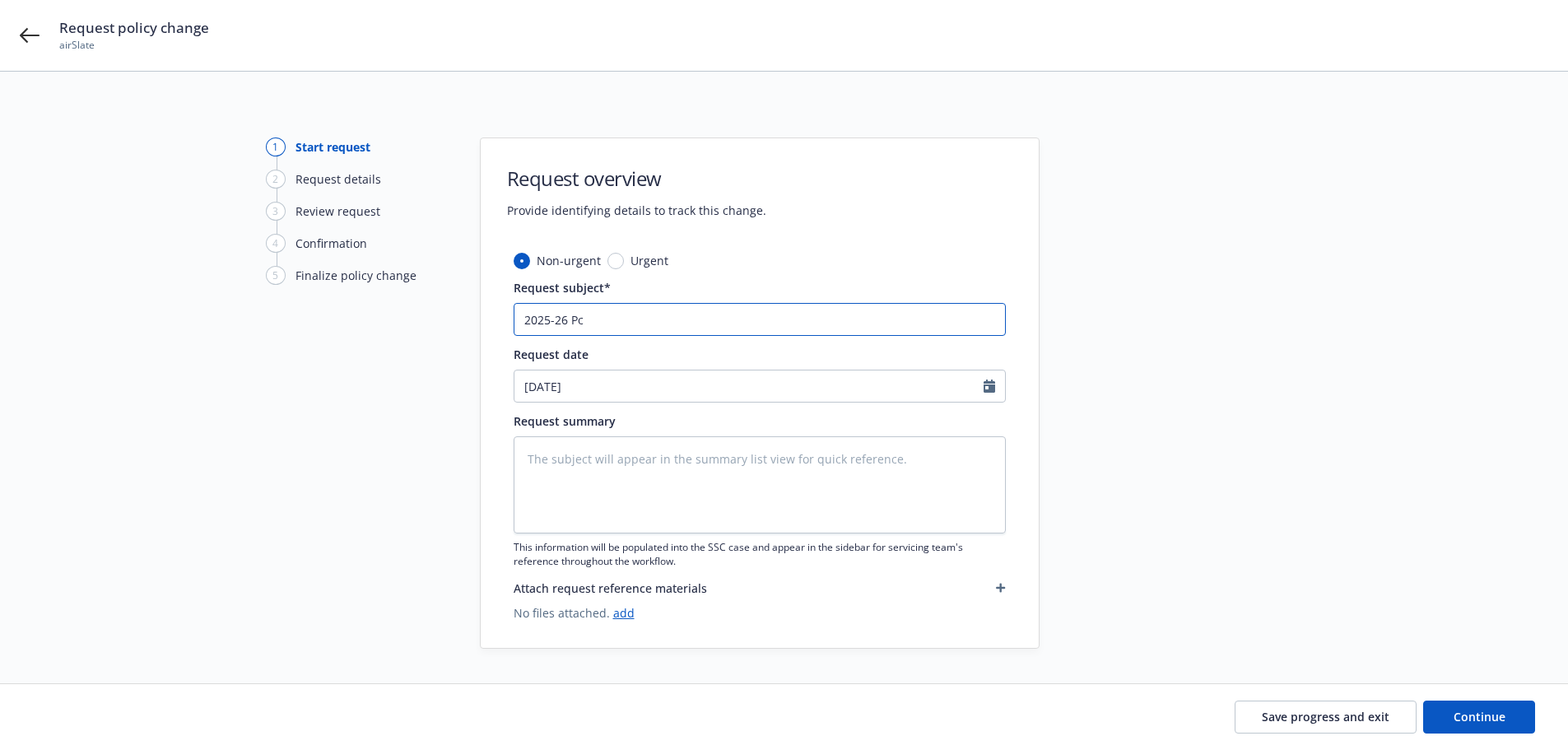
type input "2025-26 Pck"
type textarea "x"
type input "2025-26 Pc"
type textarea "x"
type input "2025-26 Pa"
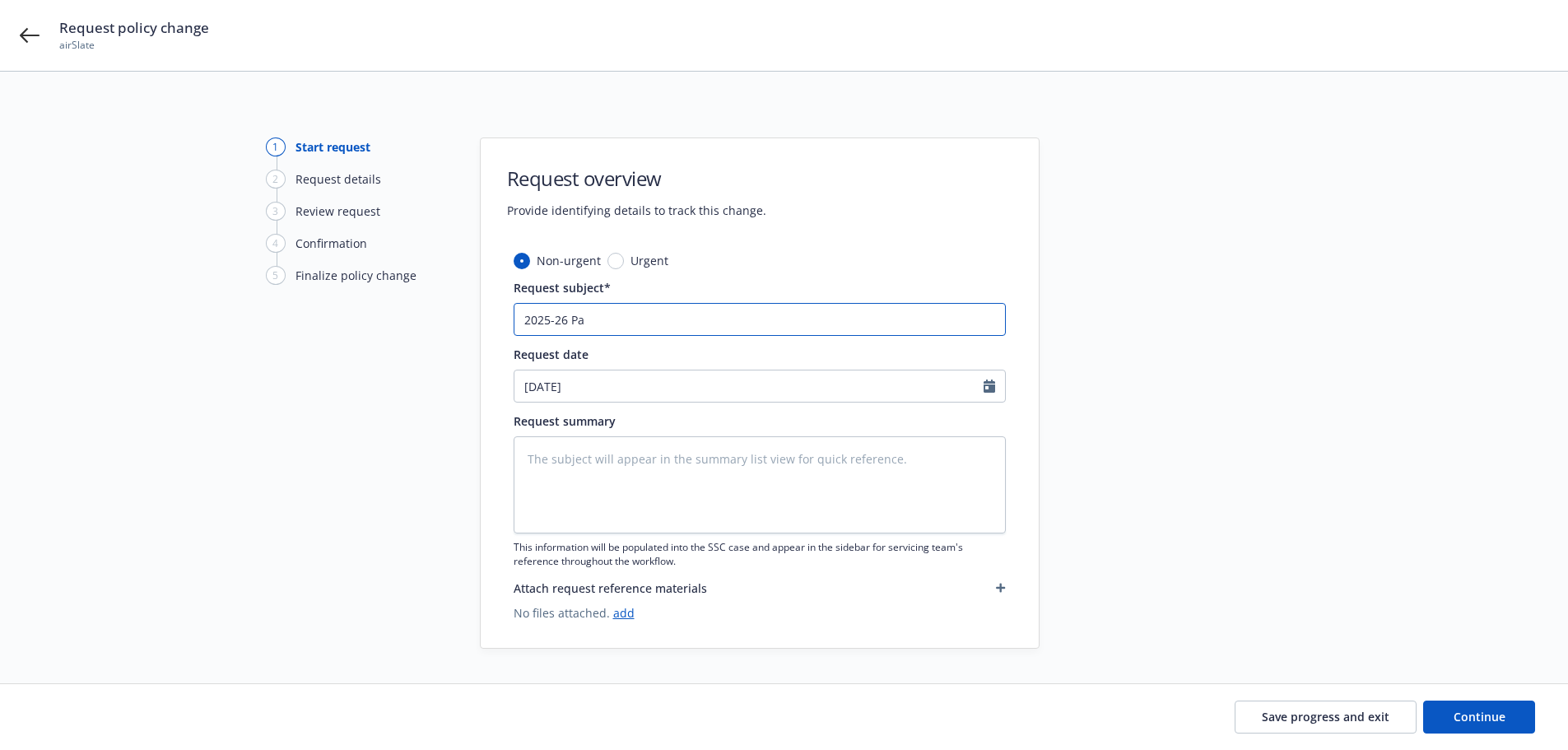
type textarea "x"
type input "2025-26 Pak"
type textarea "x"
type input "2025-26 Pakca"
type textarea "x"
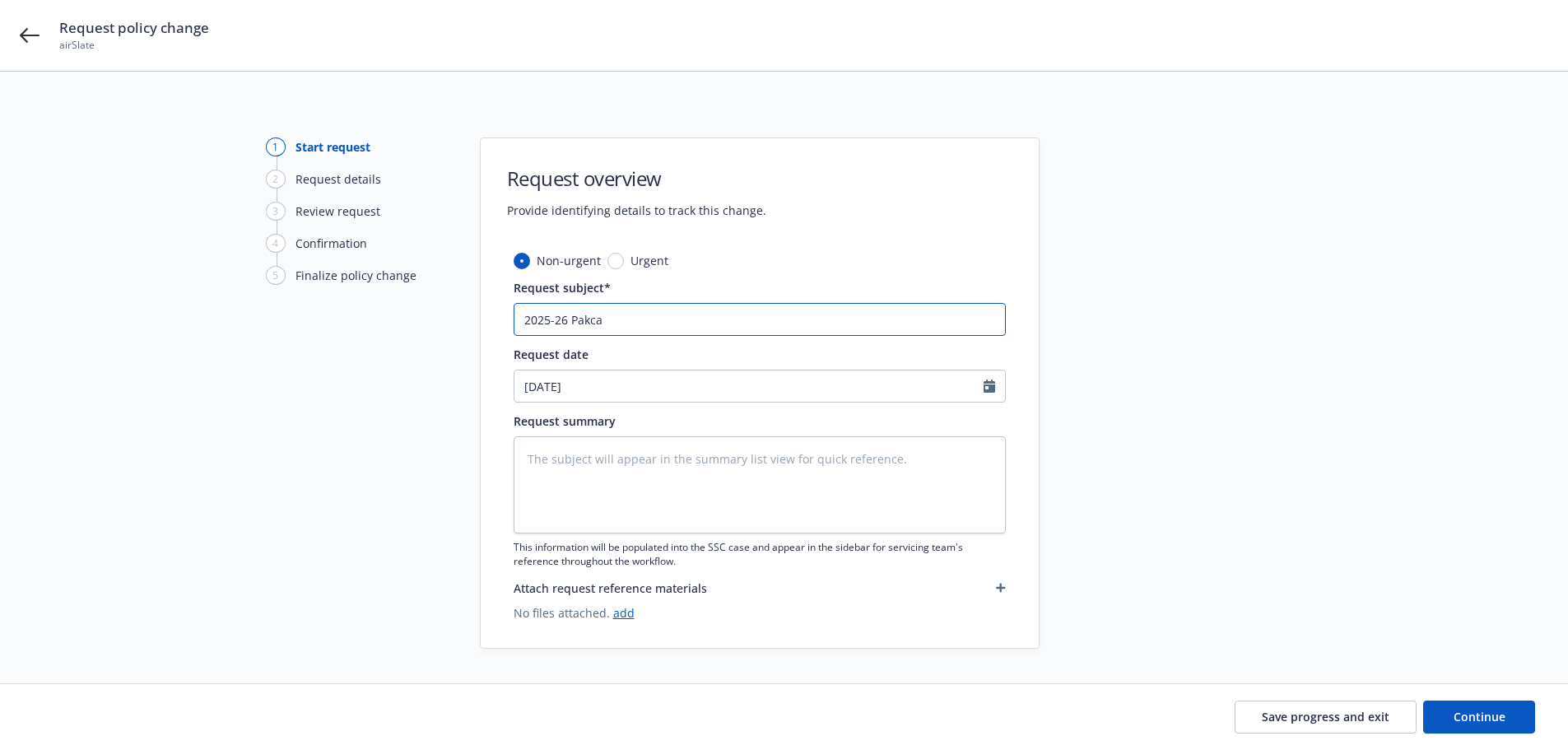
type input "2025-26 Pakcag"
type textarea "x"
type input "2025-26 Pakca"
type textarea "x"
type input "2025-26 Pakc"
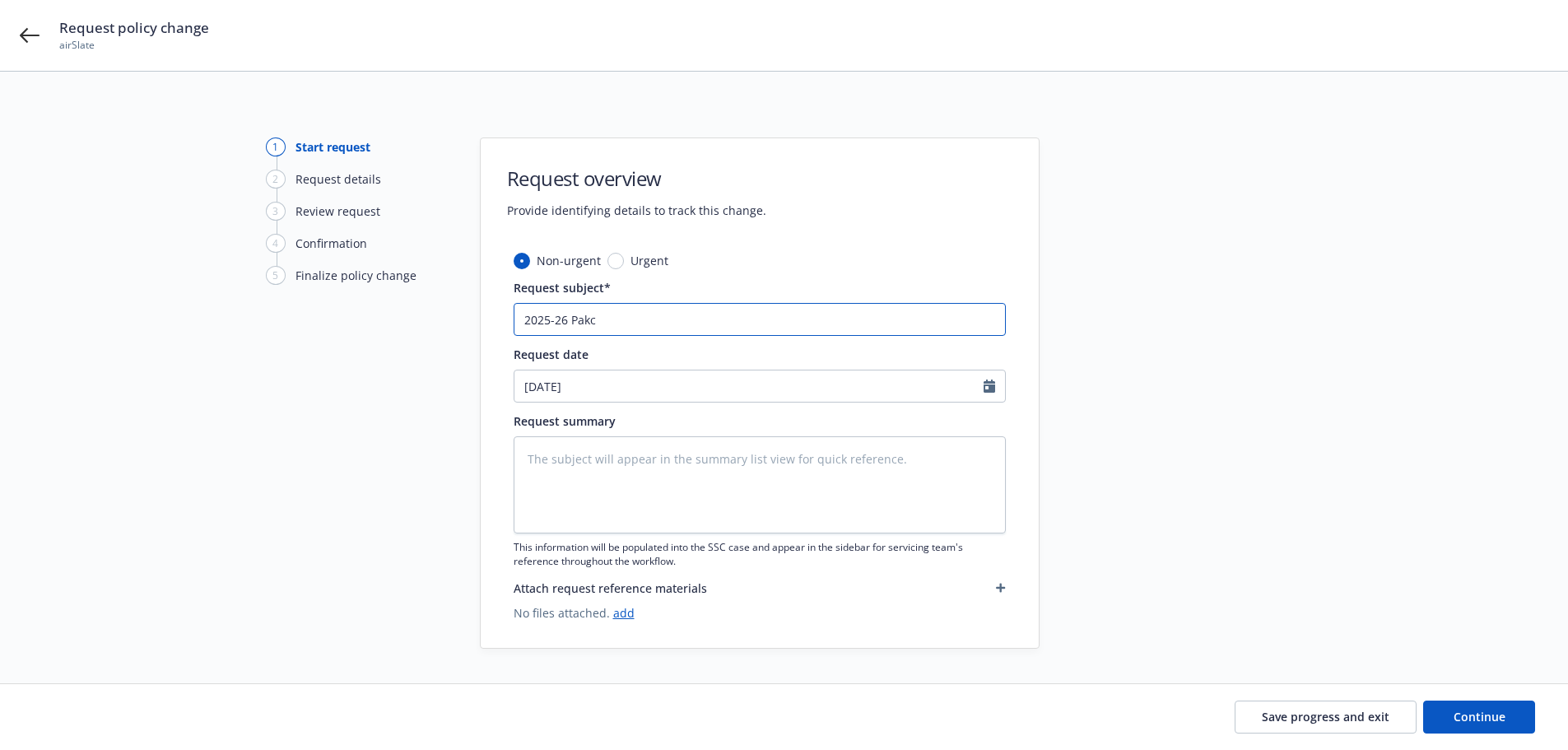
type textarea "x"
type input "2025-26 Pak"
type textarea "x"
type input "2025-26 Pa"
type textarea "x"
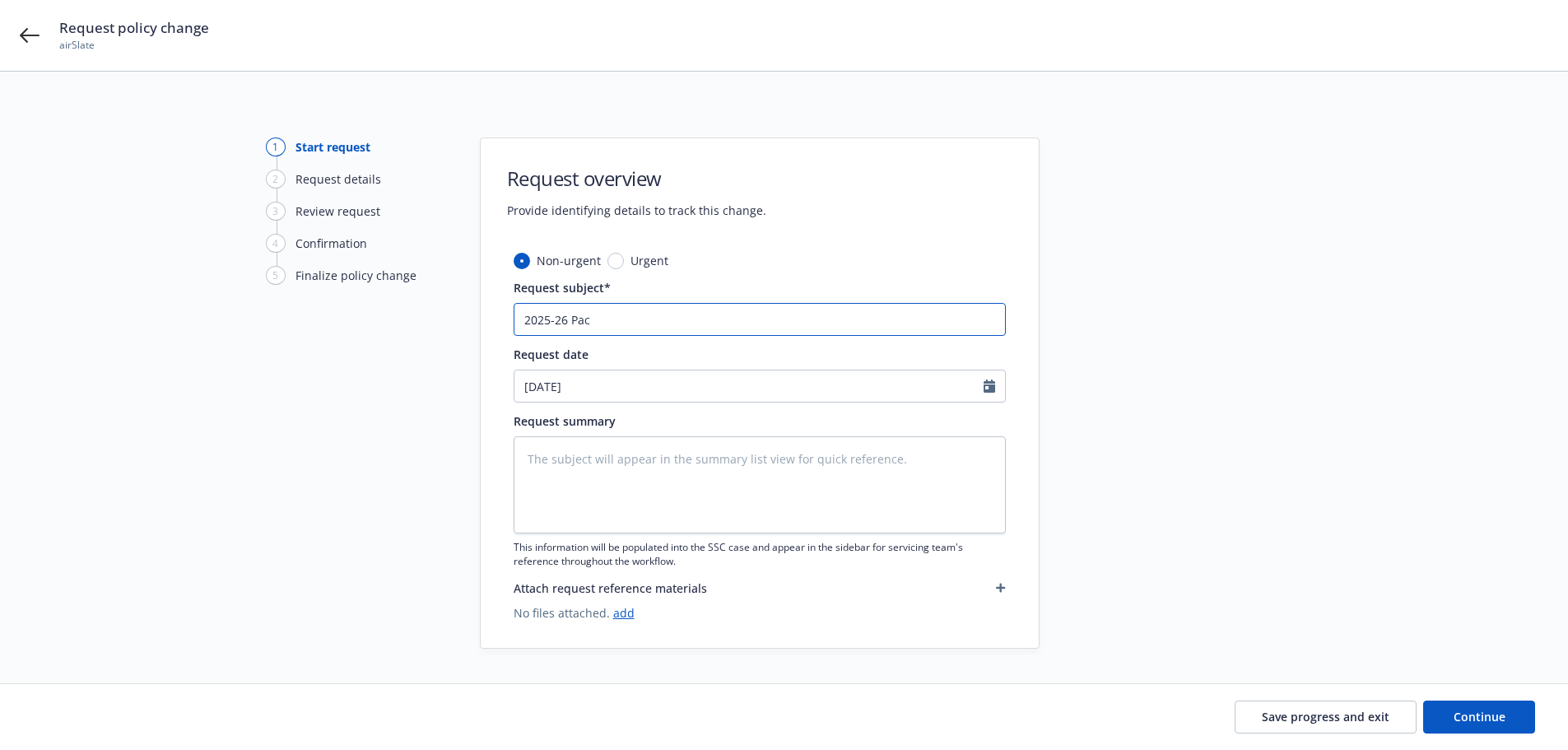
type input "2025-26 Pack"
type textarea "x"
type input "2025-26 Packa"
type textarea "x"
type input "2025-26 Packag"
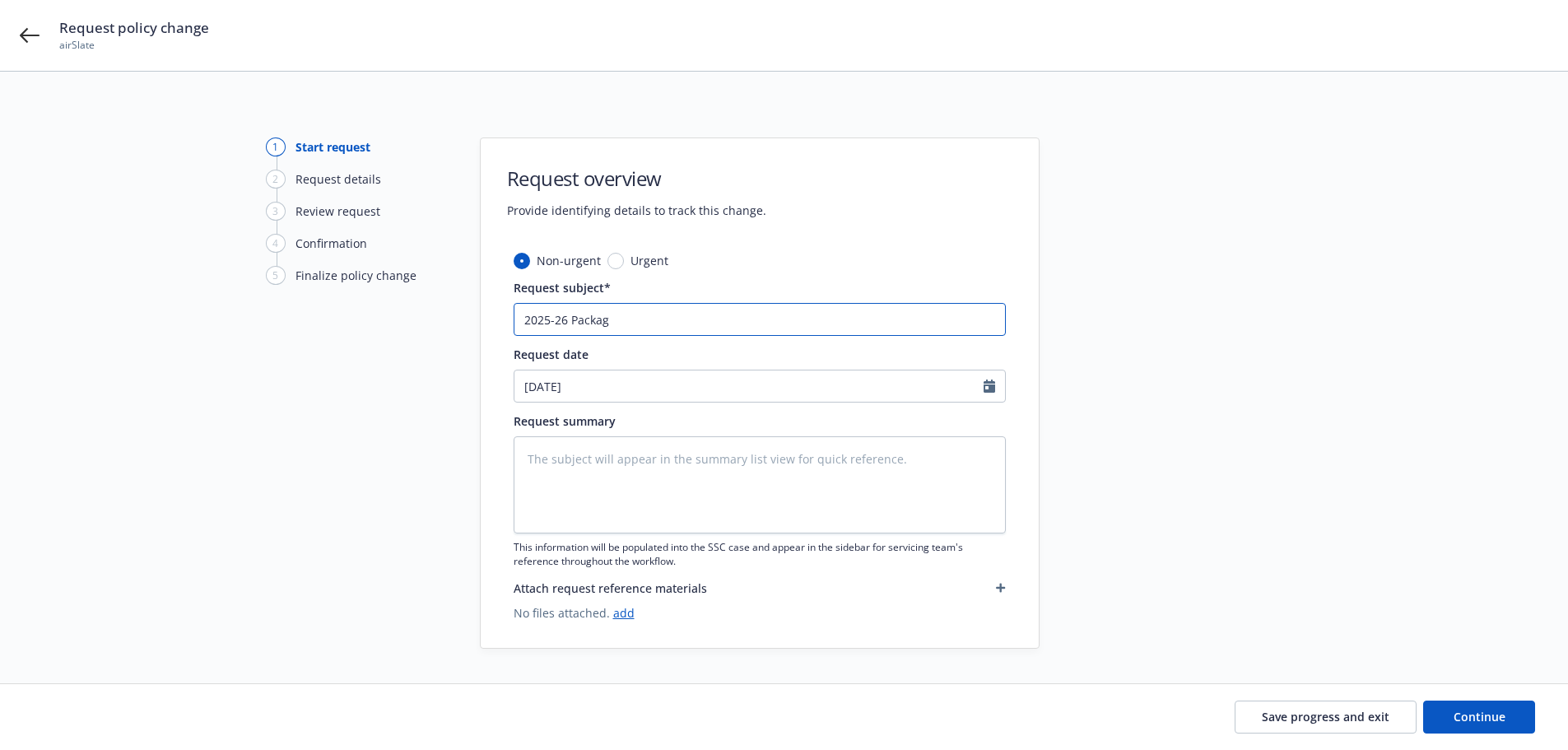
type textarea "x"
type input "2025-26 Package"
type textarea "x"
type input "2025-26 Package -"
type textarea "x"
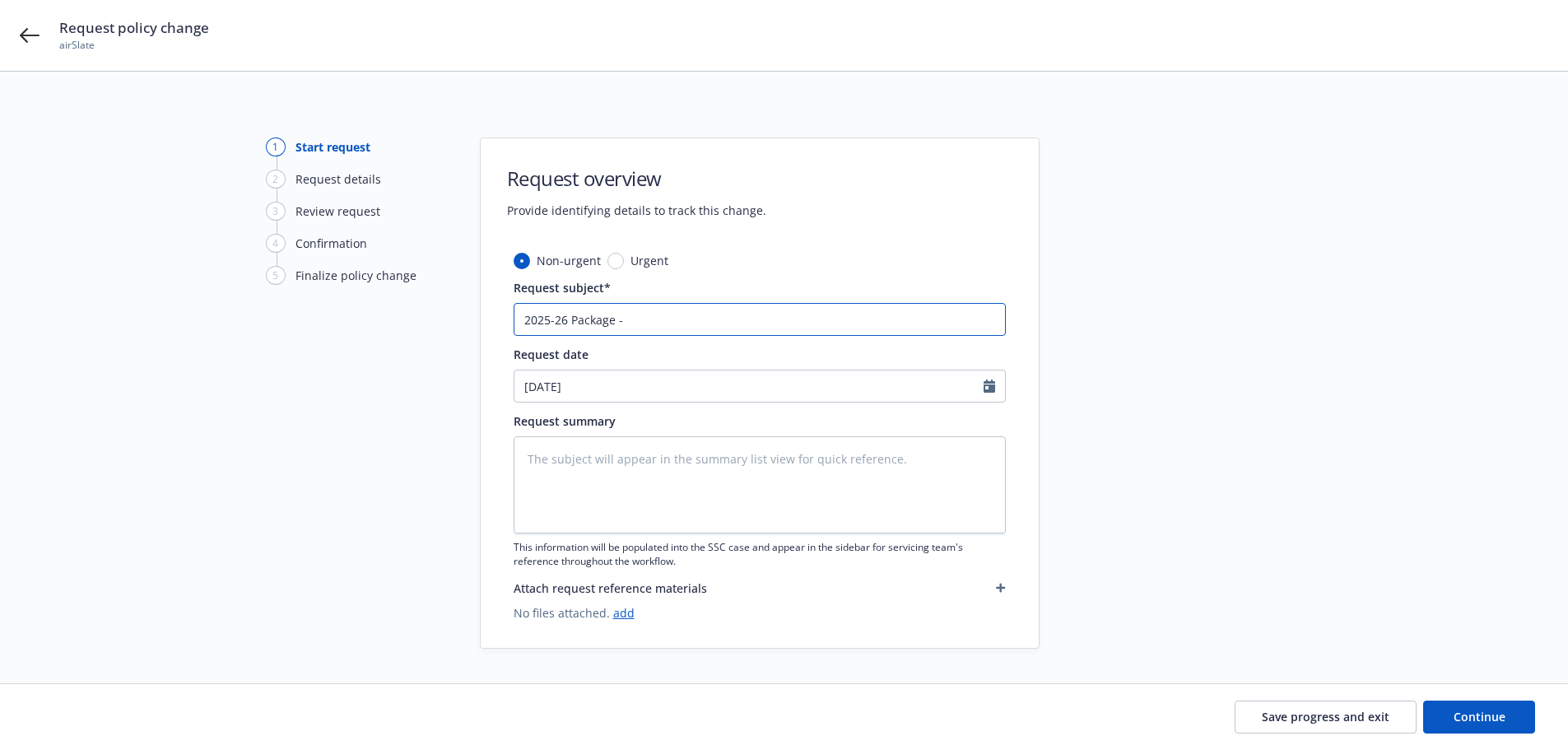
type input "2025-26 Package -"
type textarea "x"
type input "2025-26 Package - A"
type textarea "x"
type input "2025-26 Package - Am"
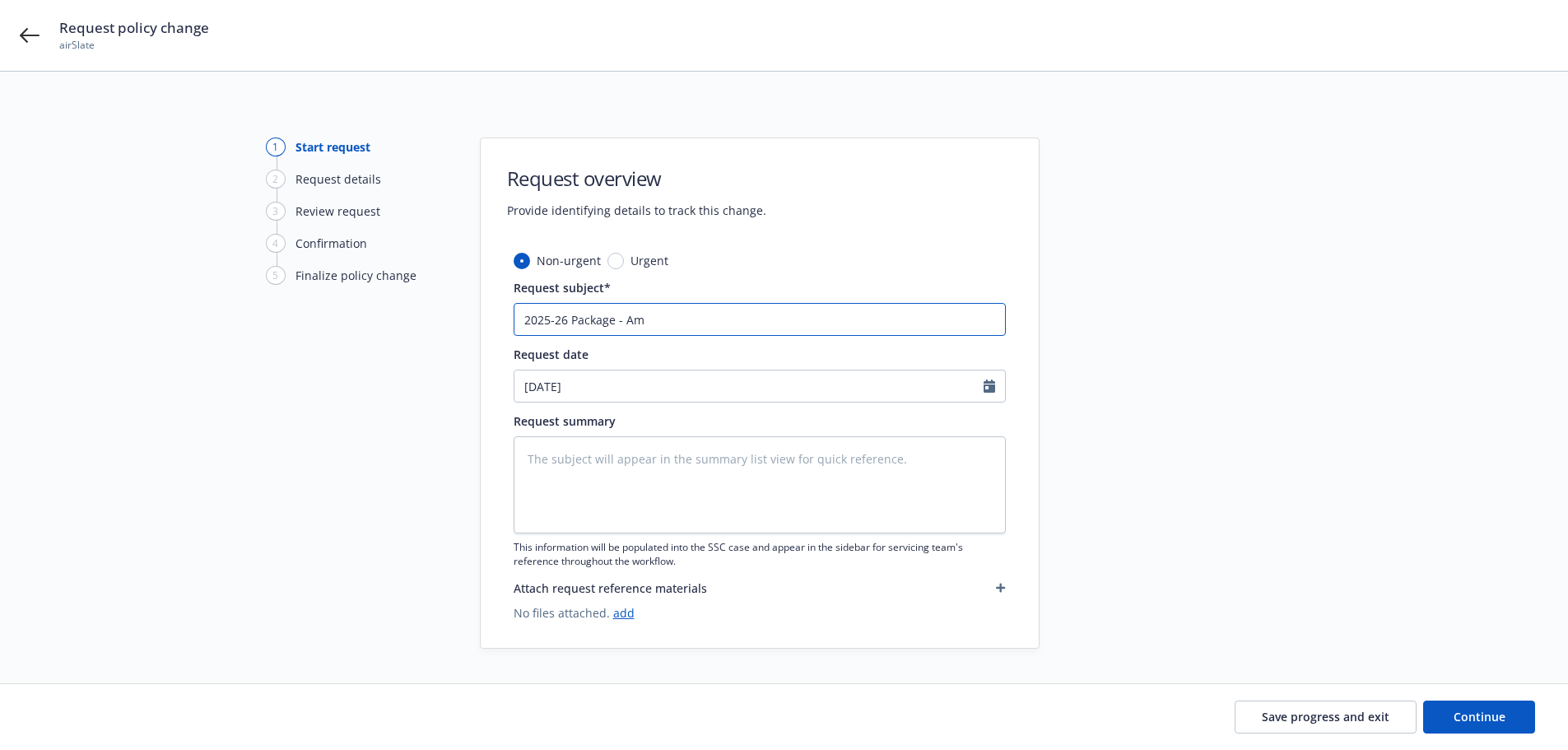
type textarea "x"
type input "2025-26 Package - Ame"
type textarea "x"
type input "2025-26 Package - Amend"
type textarea "x"
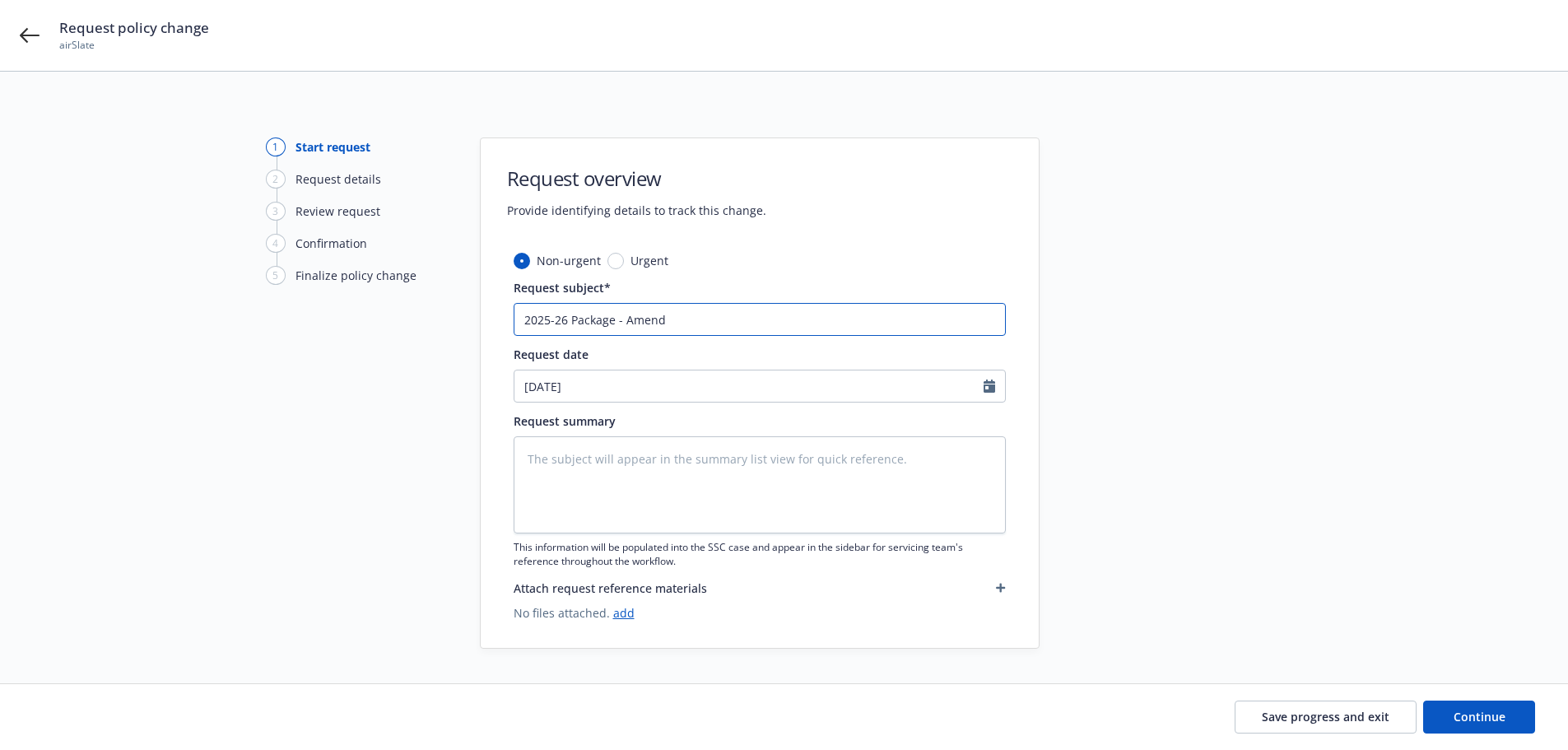
type input "2025-26 Package - Amend"
type textarea "x"
type input "2025-26 Package - Amend B"
type textarea "x"
type input "2025-26 Package - Amend BP"
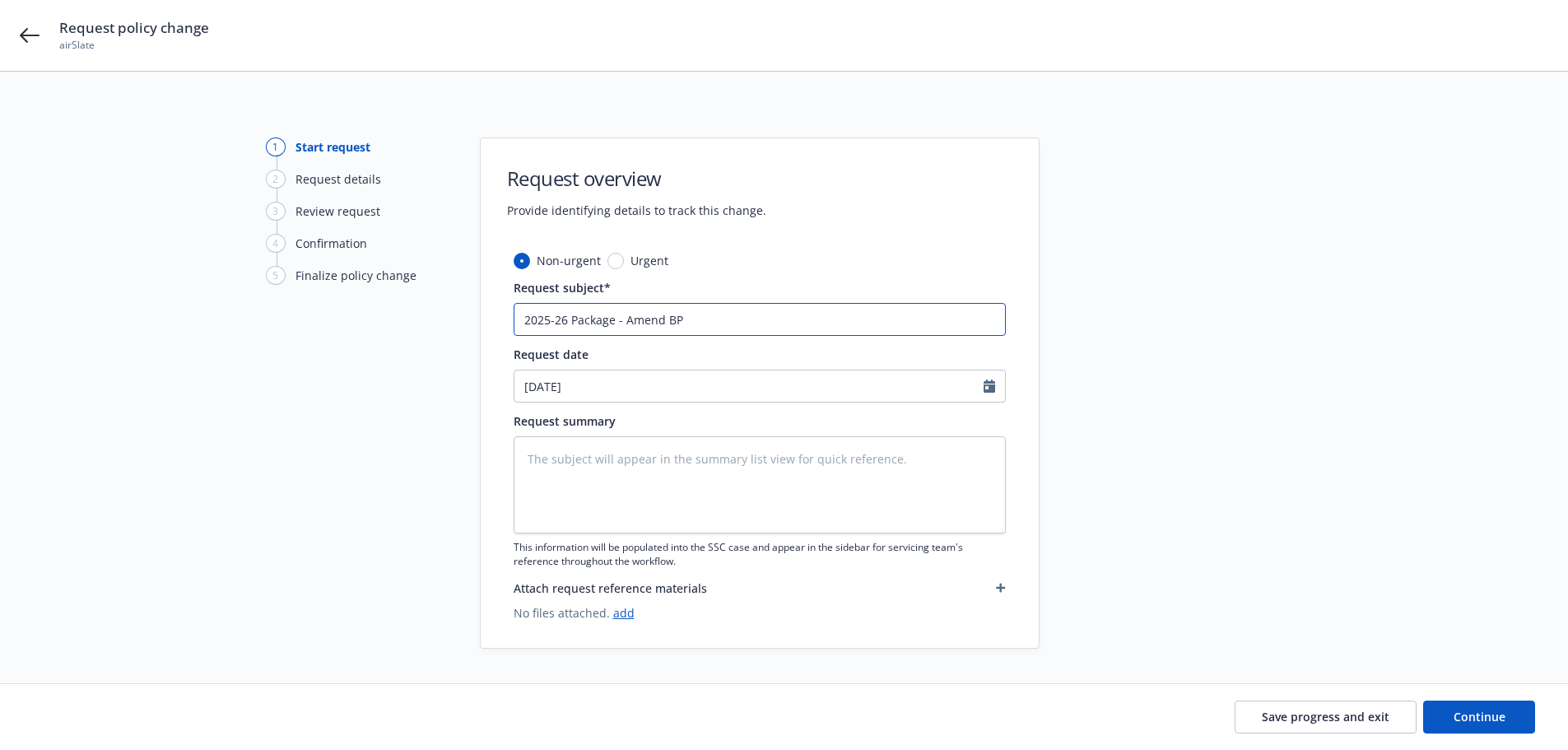
type textarea "x"
type input "2025-26 Package - Amend BPP"
type textarea "x"
type input "2025-26 Package - Amend BPP"
type textarea "x"
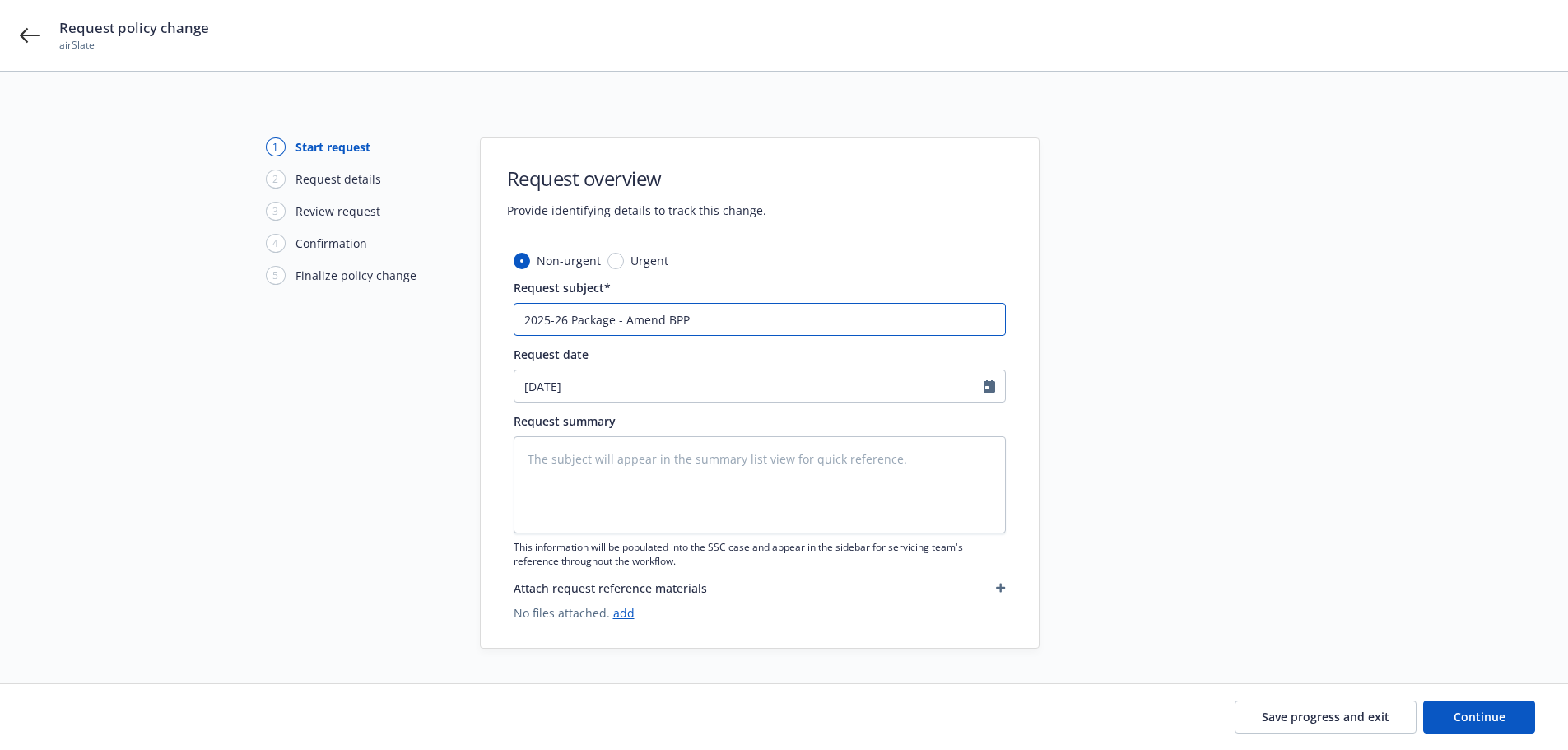
type input "2025-26 Package - Amend BPP V"
type textarea "x"
type input "2025-26 Package - Amend BPP Va"
type textarea "x"
type input "2025-26 Package - Amend BPP Val"
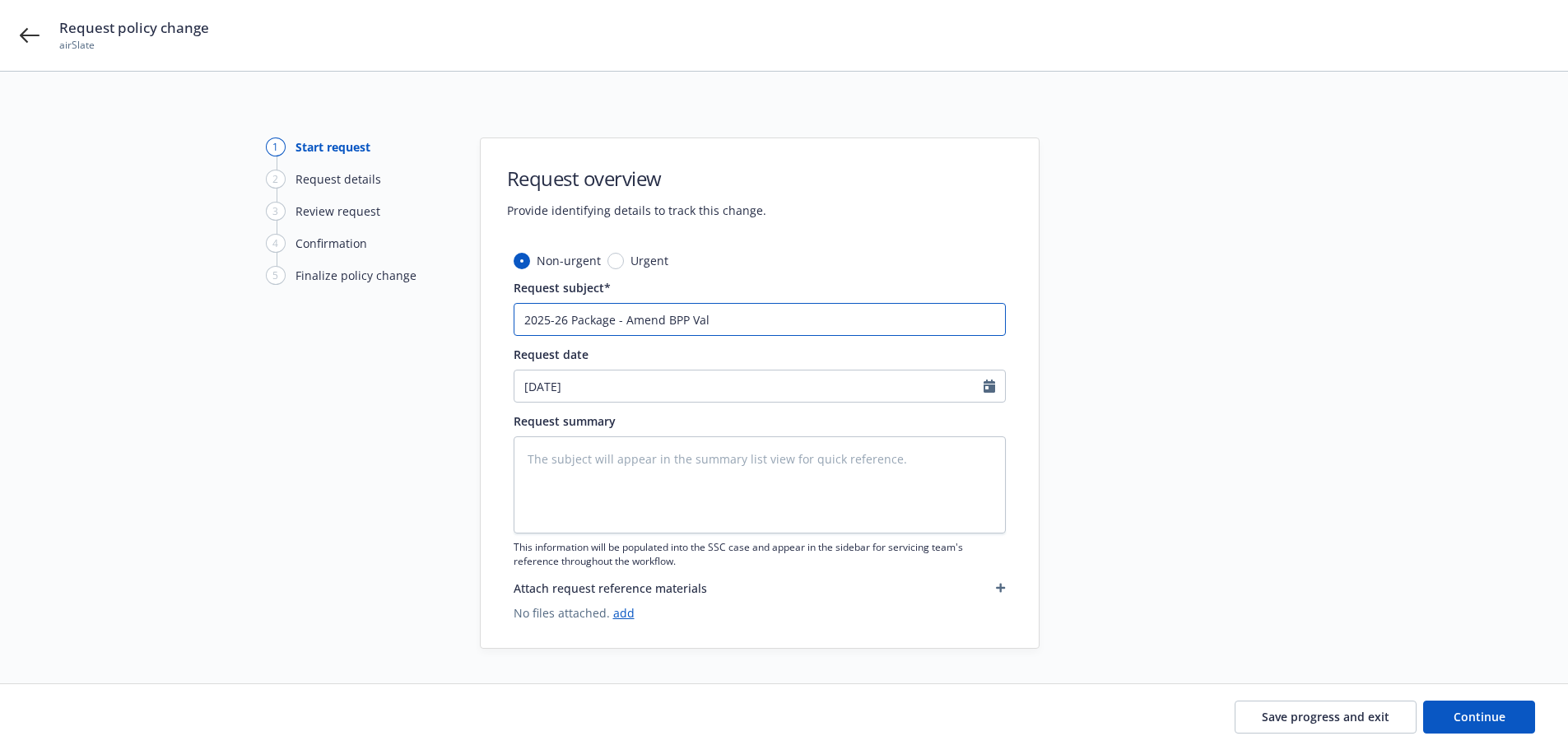
type textarea "x"
type input "2025-26 Package - Amend BPP Valu"
type textarea "x"
type input "2025-26 Package - Amend BPP Value"
type textarea "x"
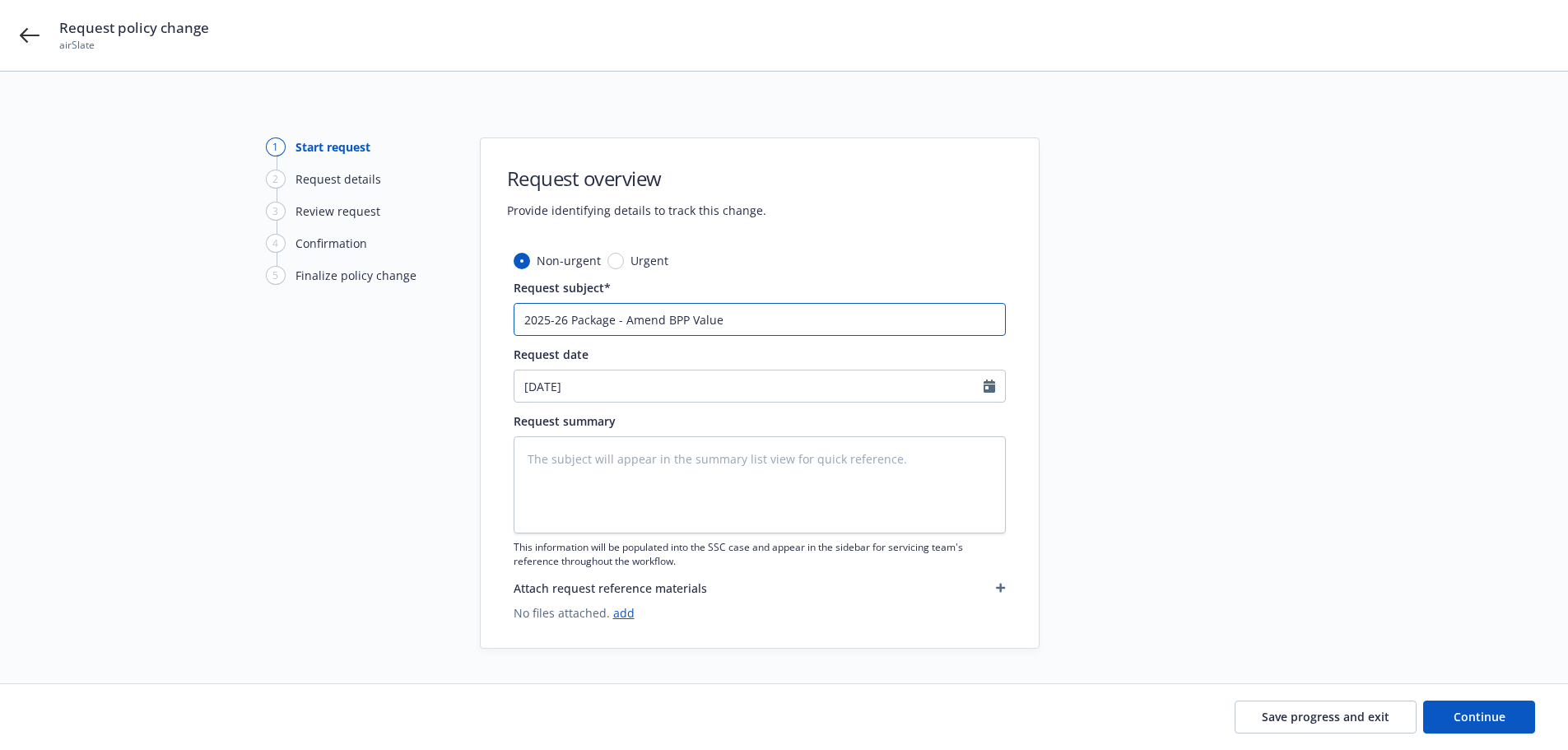
type input "2025-26 Package - Amend BPP Values"
type textarea "x"
type input "2025-26 Package - Amend BPP Values"
click at [1472, 704] on button "Continue" at bounding box center [1479, 717] width 112 height 33
type textarea "x"
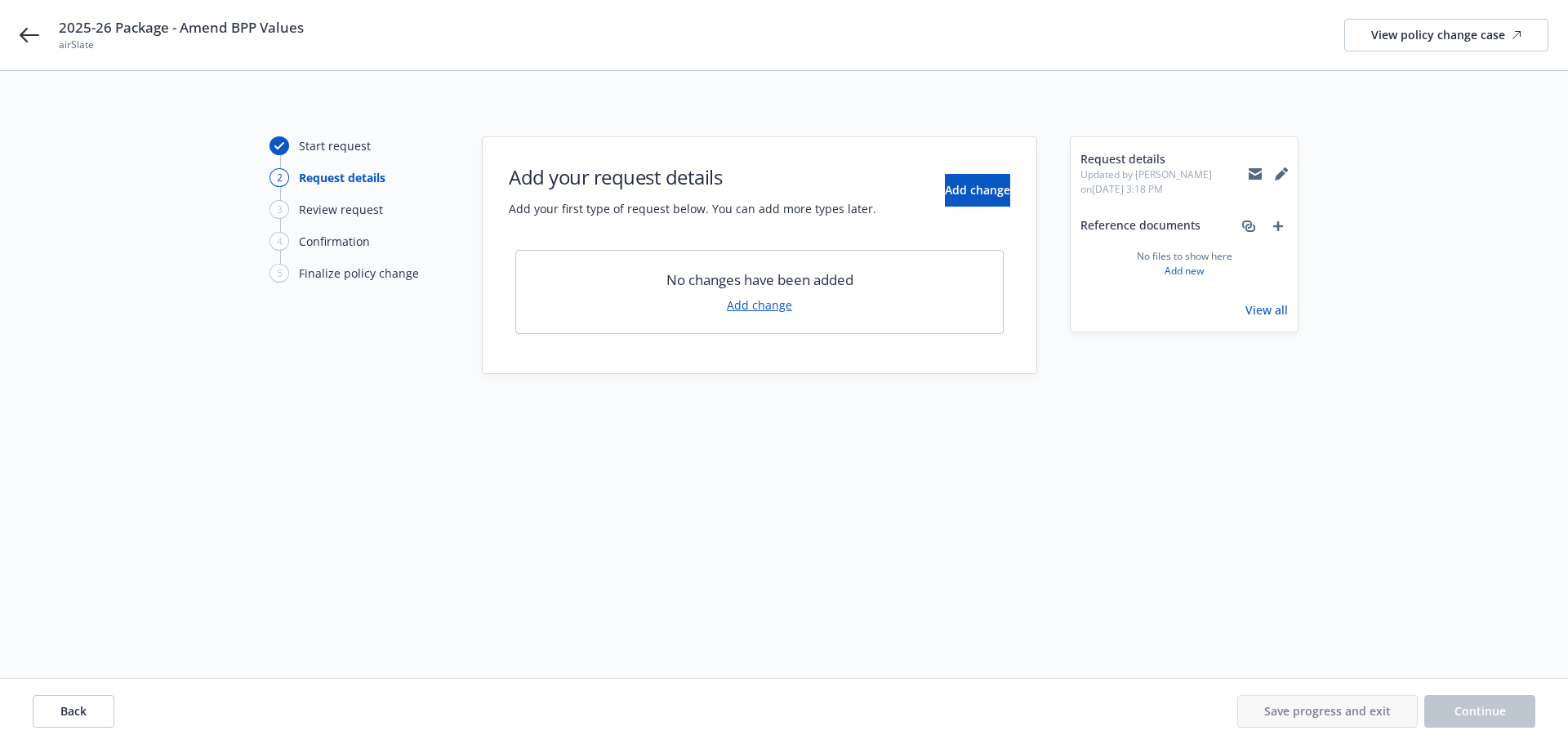
click at [753, 308] on link "Add change" at bounding box center [759, 304] width 65 height 17
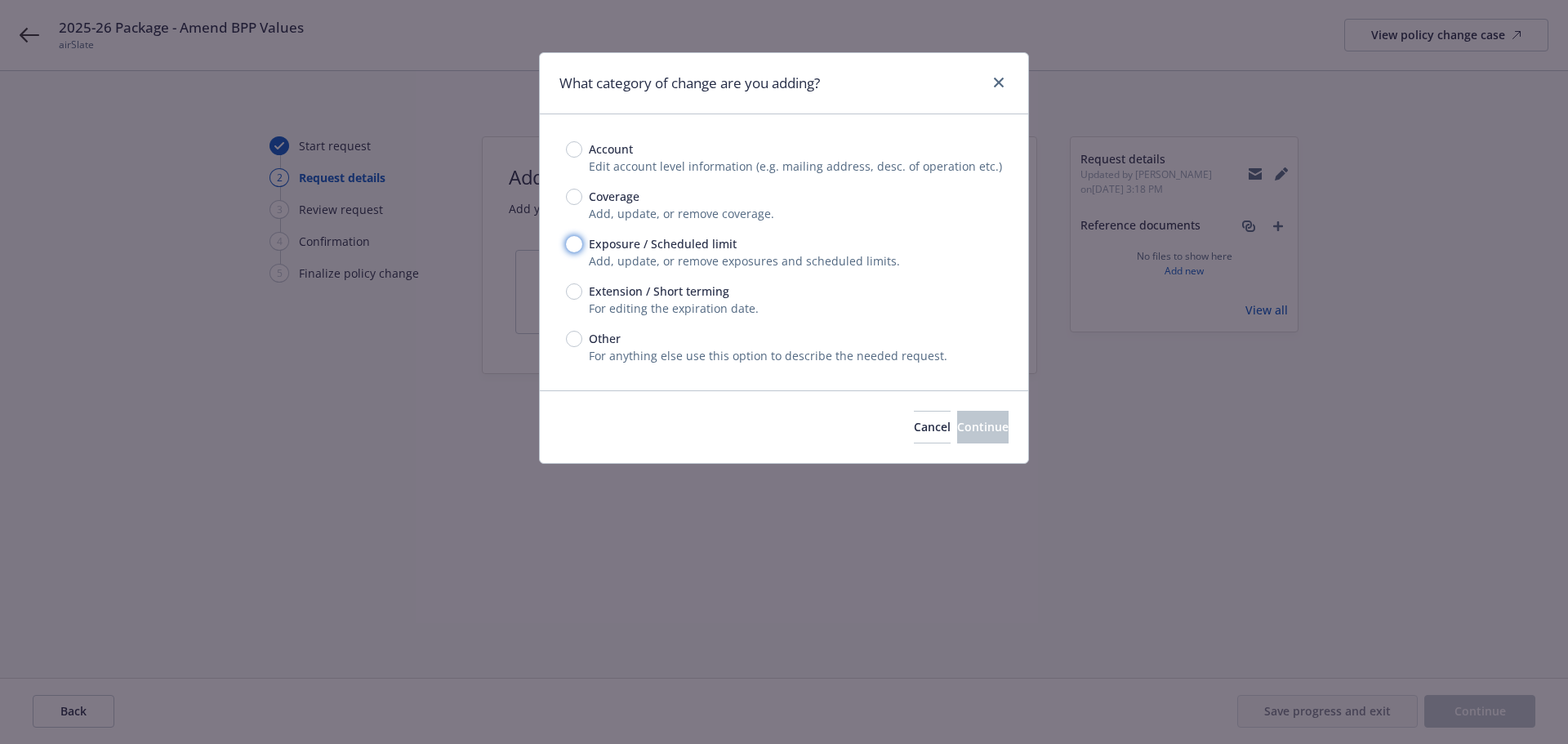
click at [575, 248] on input "Exposure / Scheduled limit" at bounding box center [574, 244] width 16 height 16
radio input "true"
click at [979, 419] on span "Continue" at bounding box center [983, 426] width 52 height 15
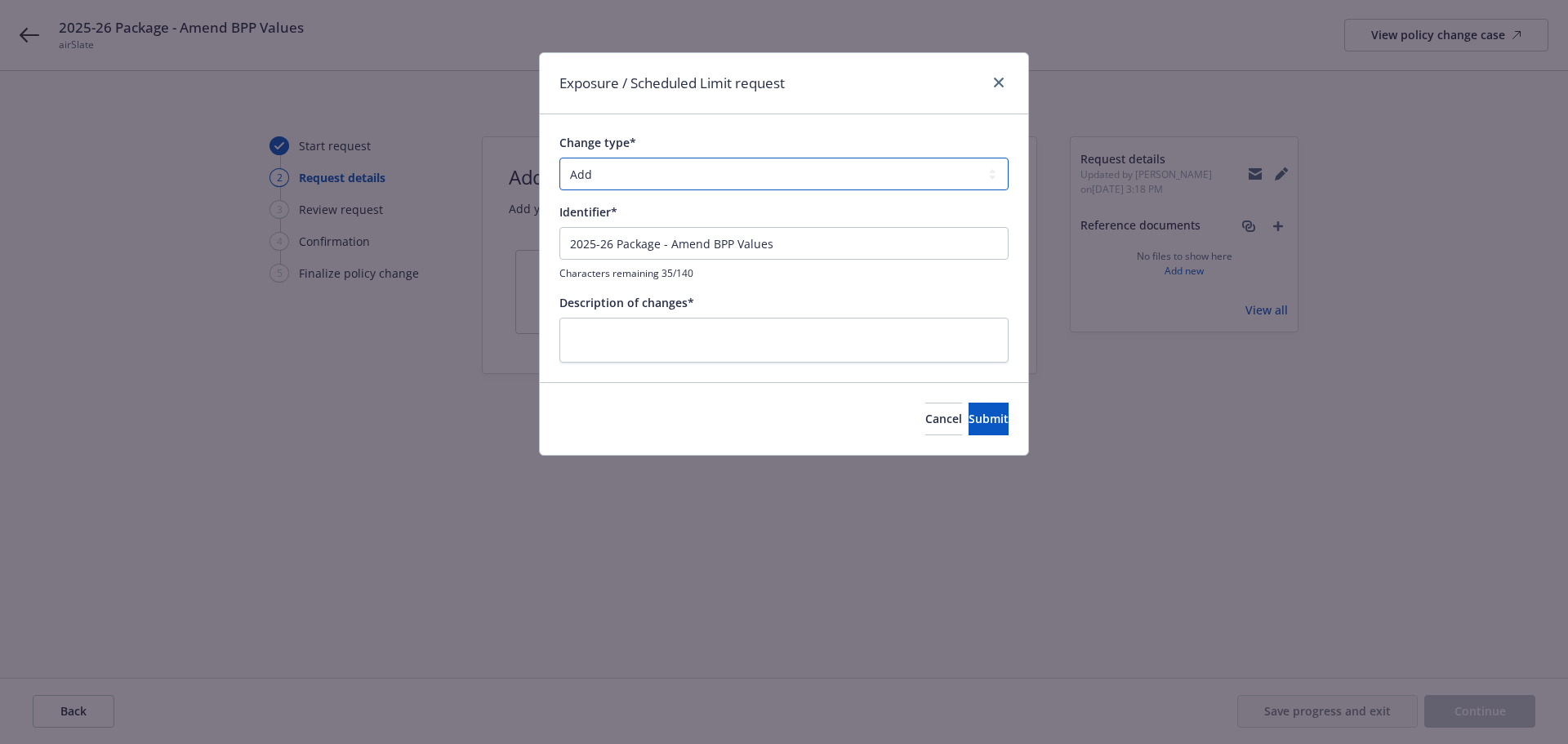
click at [622, 177] on select "Add Audit Change Remove" at bounding box center [784, 174] width 449 height 33
select select "CHANGE"
click at [560, 158] on select "Add Audit Change Remove" at bounding box center [784, 174] width 449 height 33
click at [626, 238] on input "2025-26 Package - Amend BPP Values" at bounding box center [784, 243] width 449 height 33
click at [738, 319] on textarea at bounding box center [784, 340] width 449 height 45
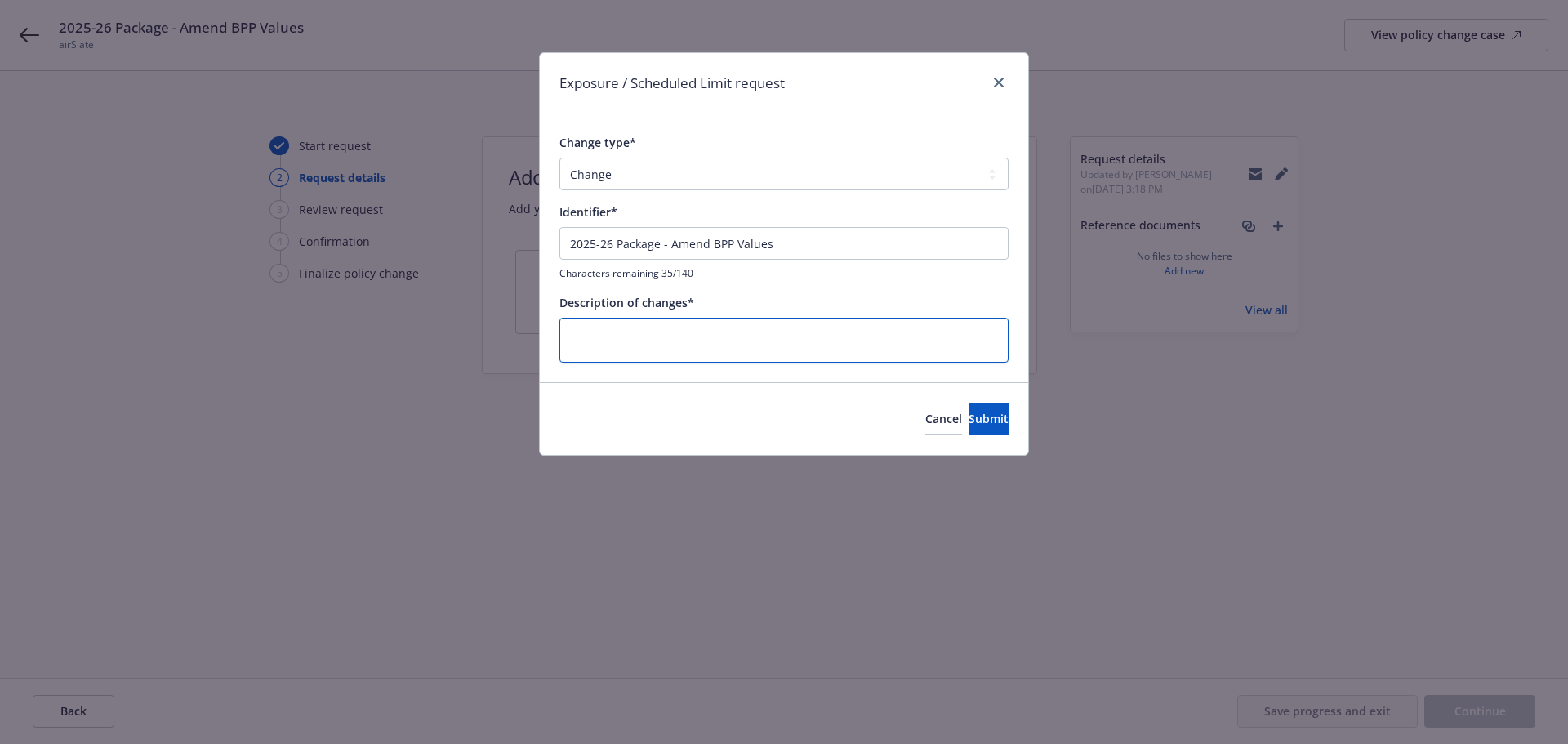
paste textarea "2025-26 Package - Amend BPP Values"
type textarea "x"
type textarea "2025-26 Package - Amend BPP Values"
click at [968, 406] on button "Submit" at bounding box center [988, 418] width 40 height 33
type textarea "x"
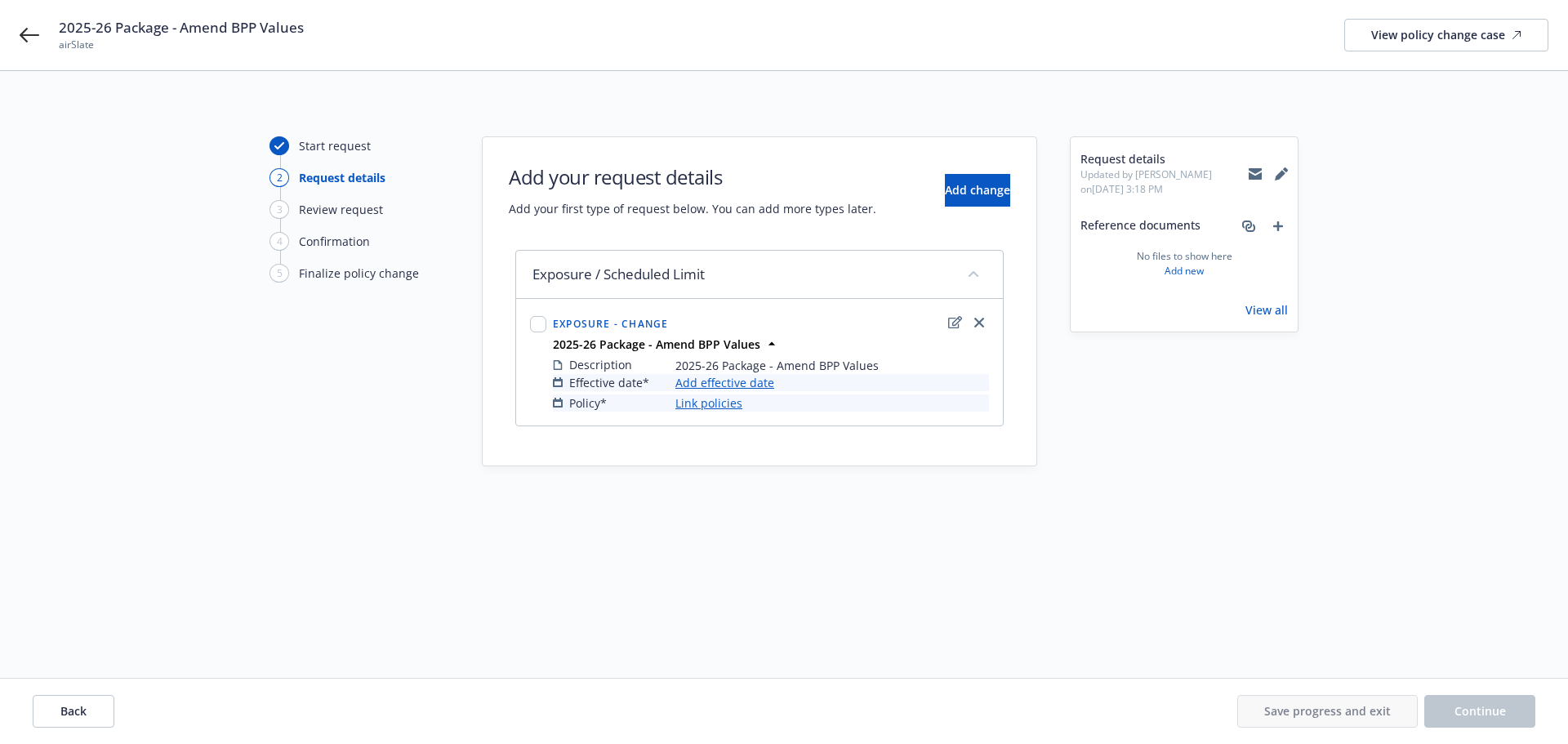
click at [755, 384] on link "Add effective date" at bounding box center [725, 382] width 99 height 17
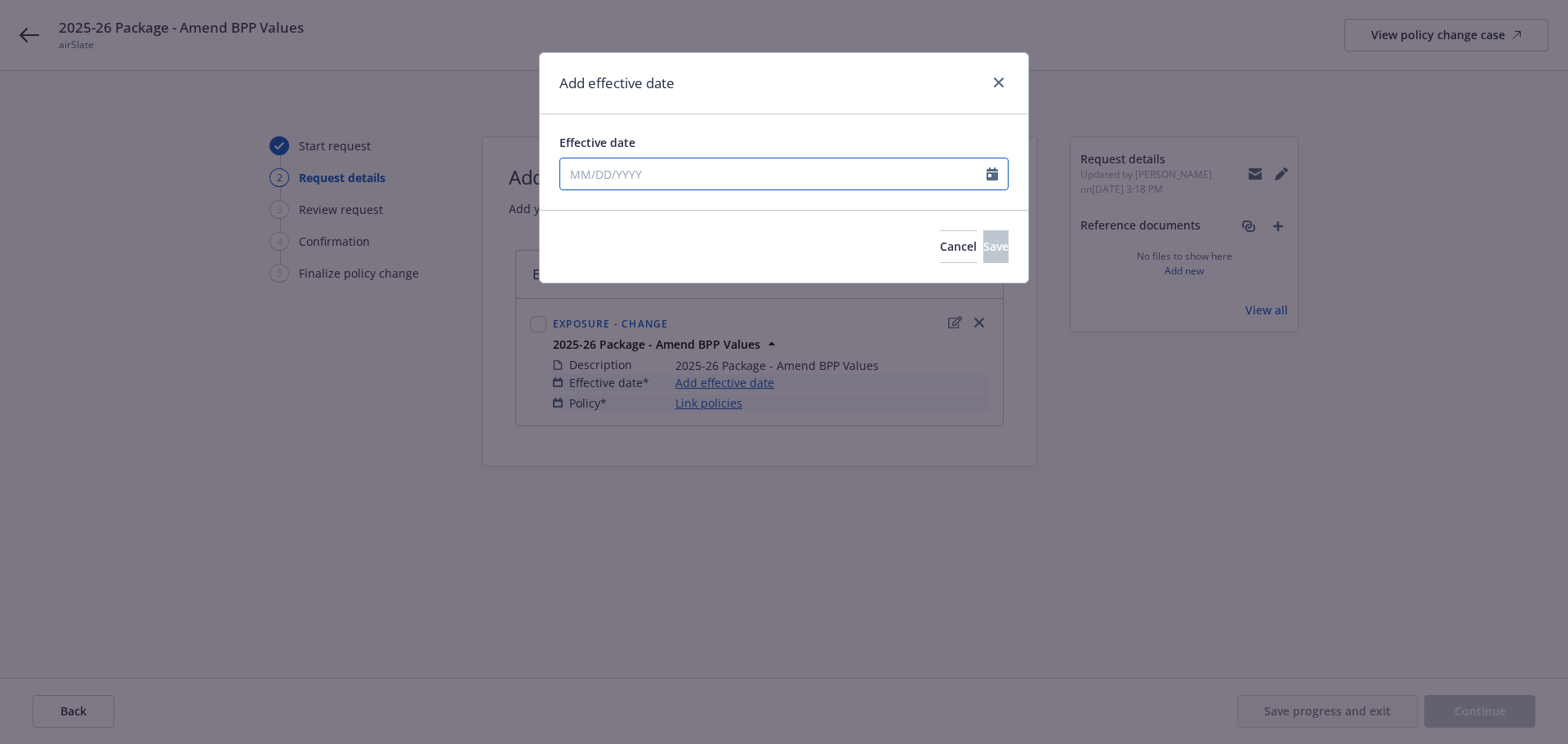
click at [846, 178] on input "Effective date" at bounding box center [774, 174] width 427 height 31
select select "9"
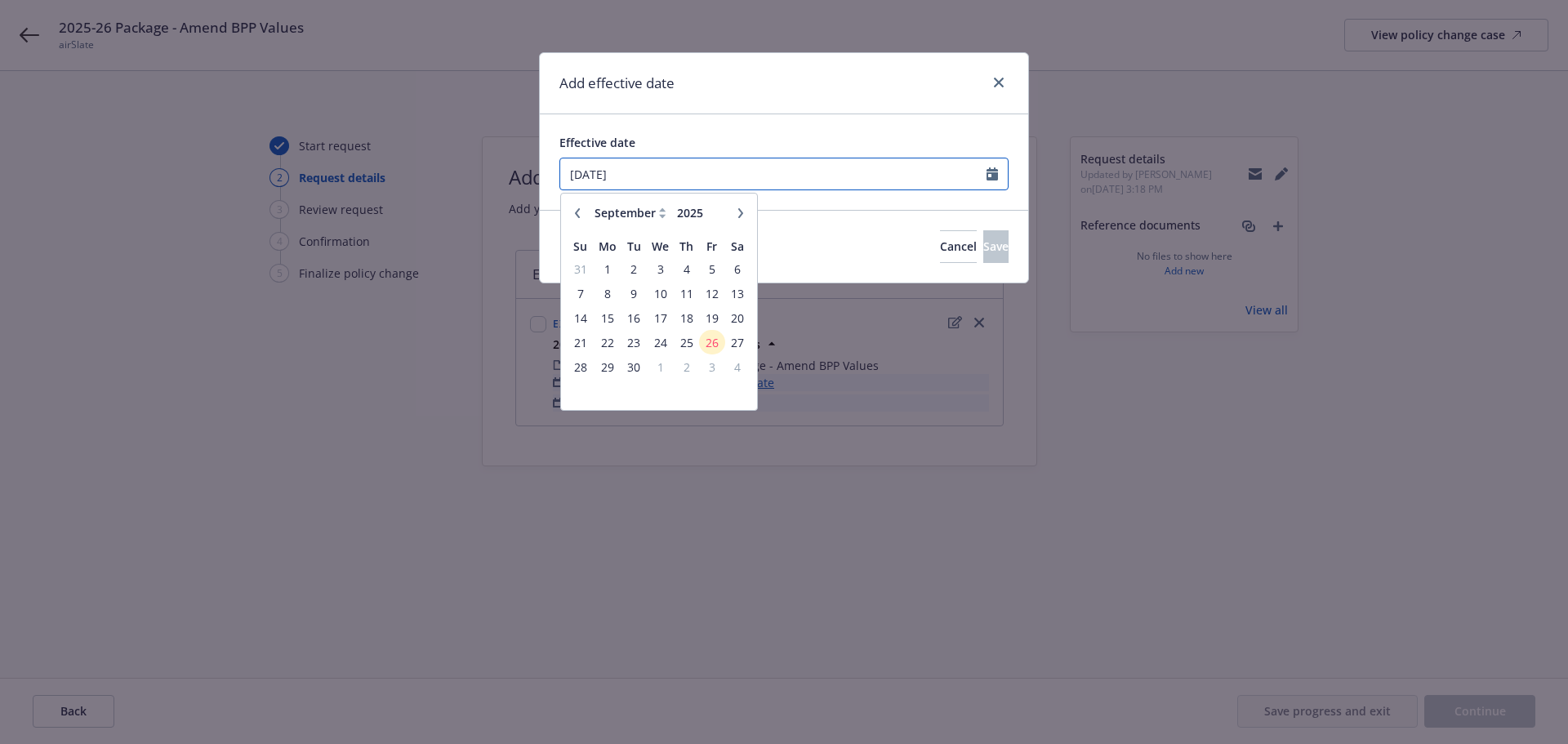
click at [846, 178] on input "[DATE]" at bounding box center [774, 174] width 427 height 31
type input "[DATE]"
click at [983, 235] on button "Save" at bounding box center [996, 246] width 25 height 33
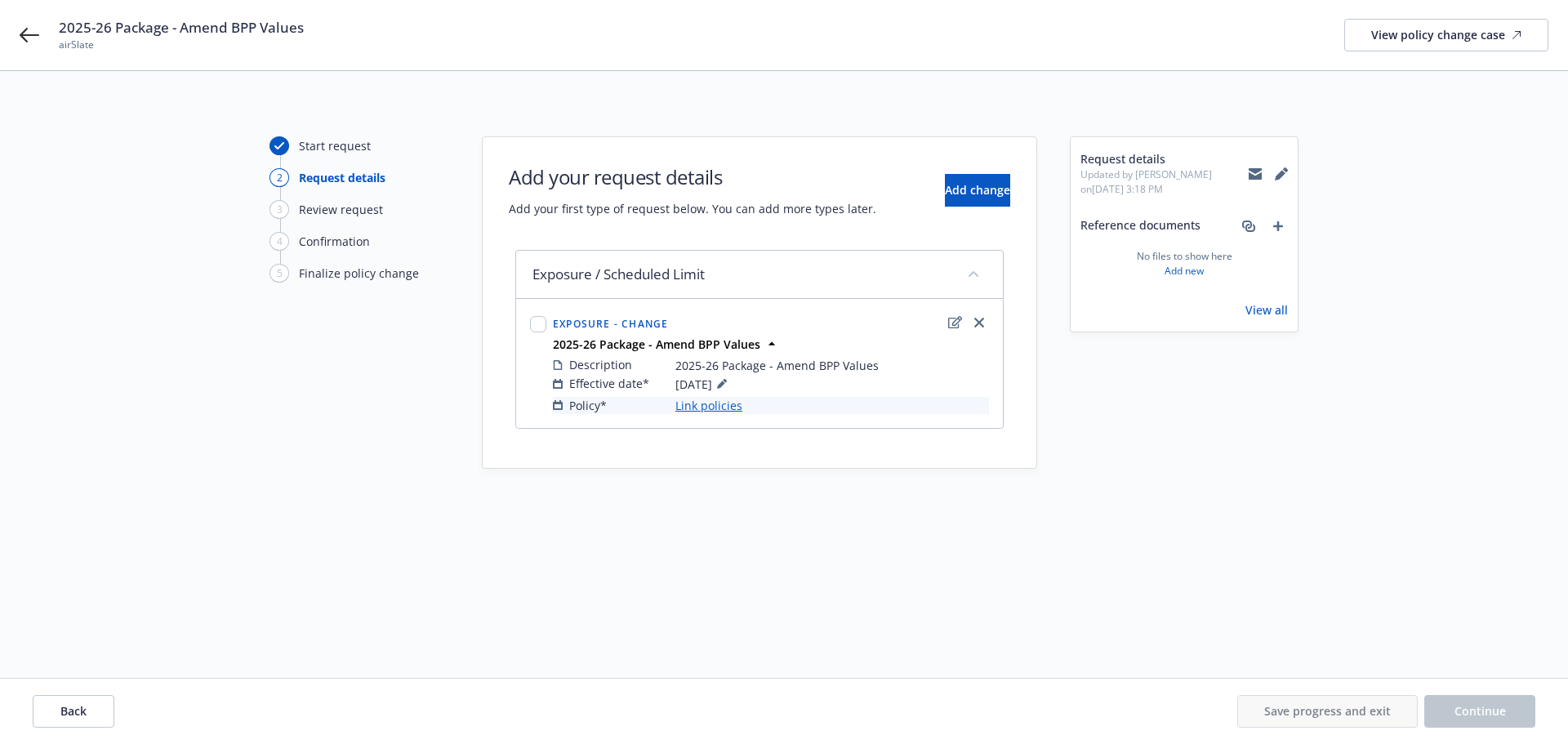
click at [723, 409] on link "Link policies" at bounding box center [709, 405] width 67 height 17
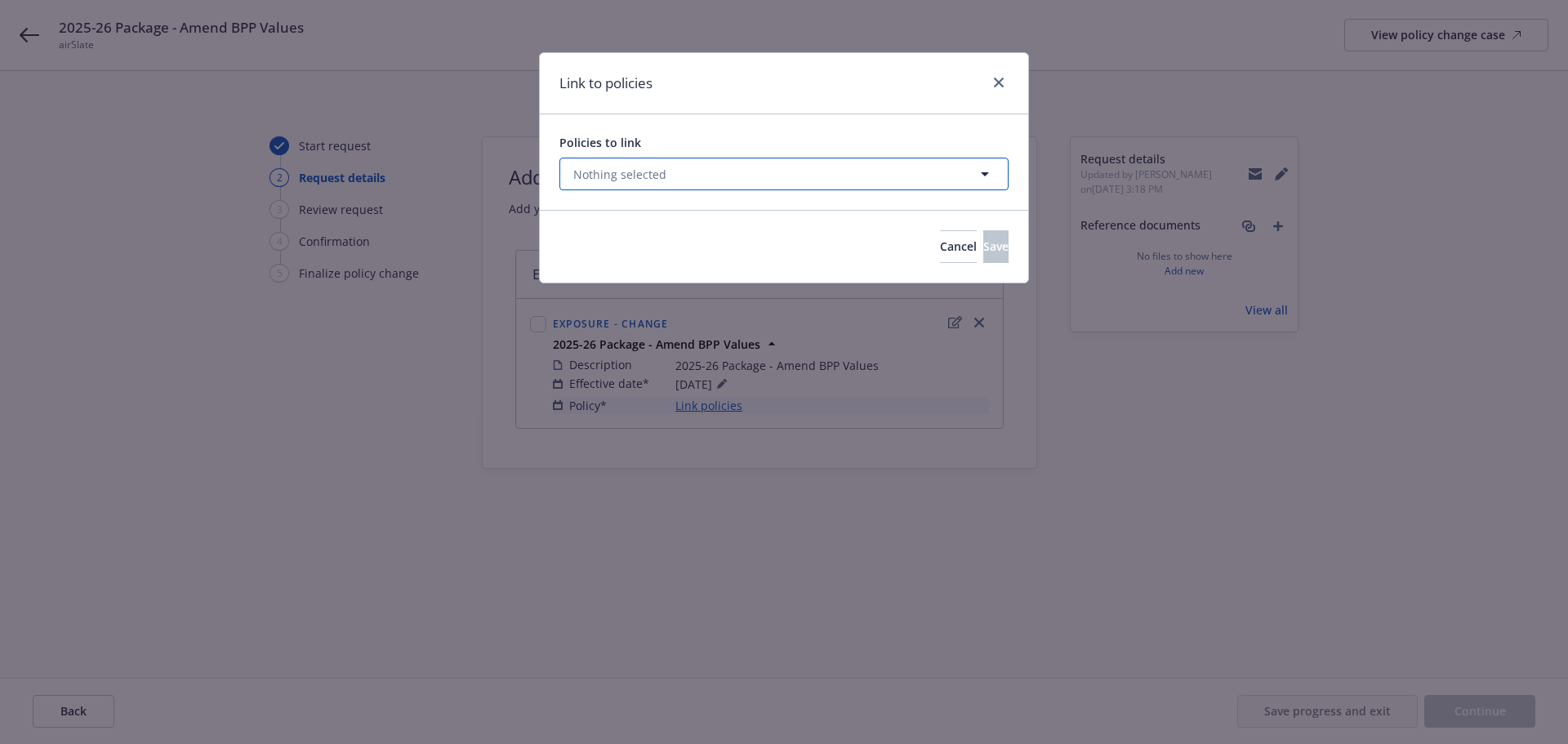
click at [908, 181] on button "Nothing selected" at bounding box center [784, 174] width 449 height 33
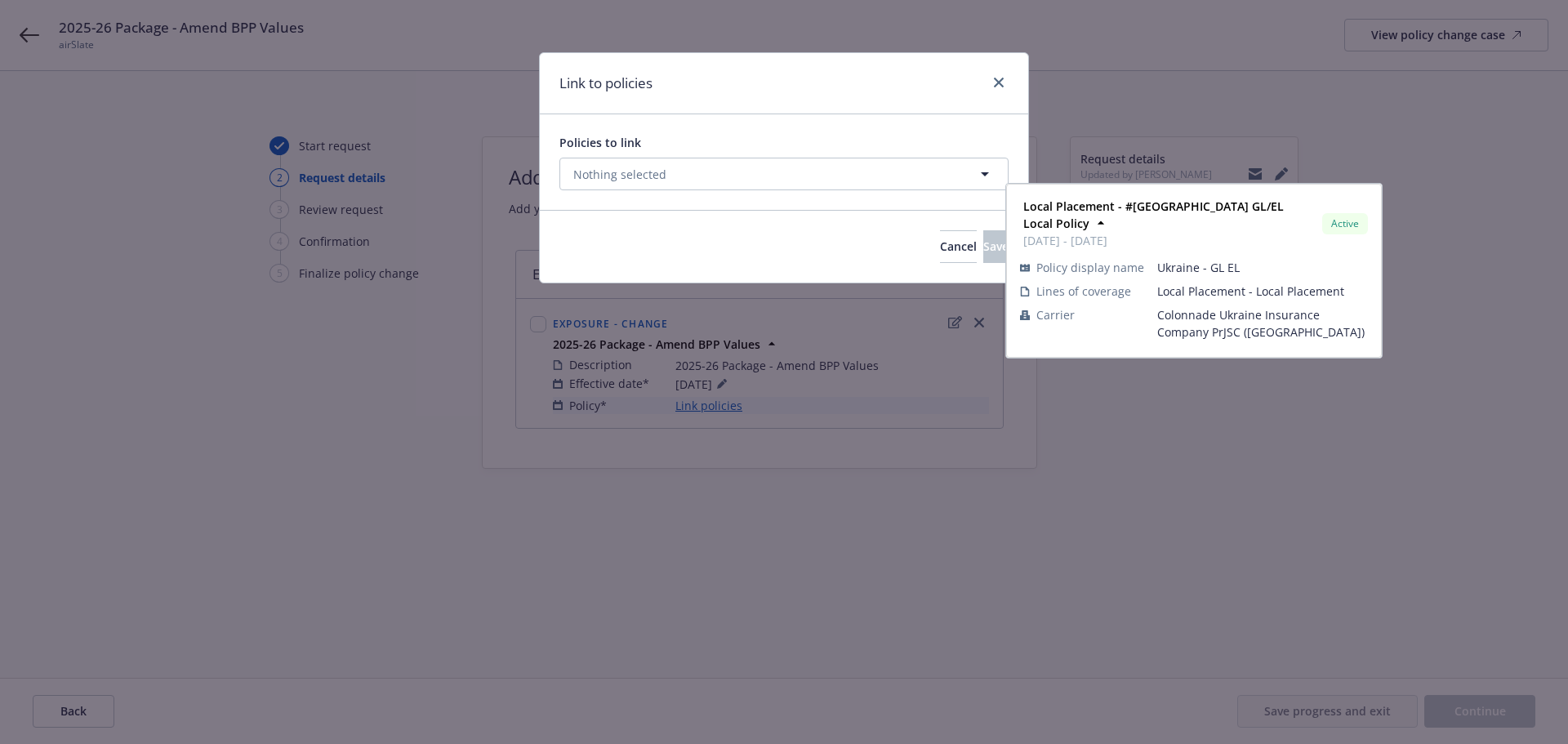
click at [927, 219] on select "All Active Upcoming Expired Cancelled" at bounding box center [927, 213] width 93 height 26
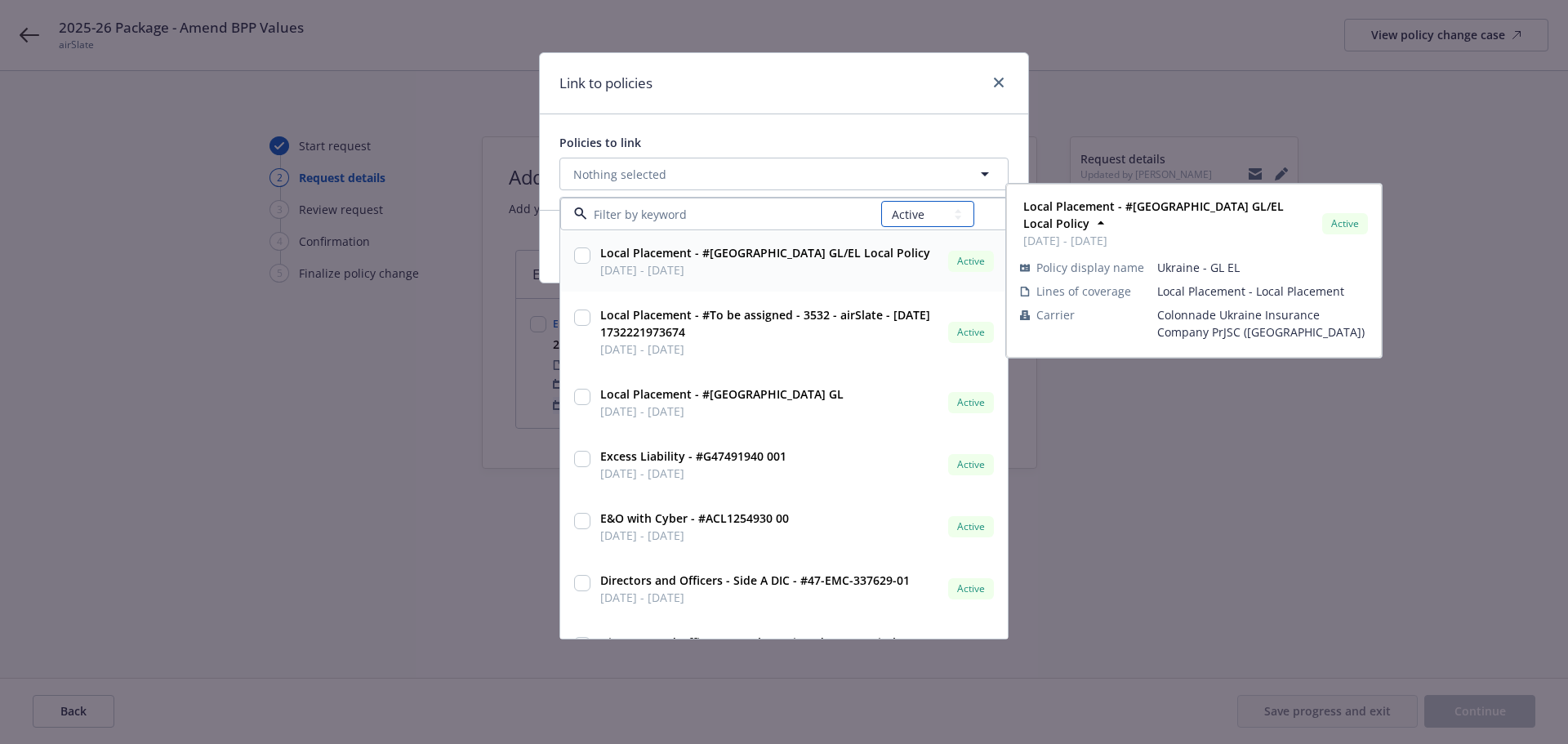
select select "UPCOMING"
click at [882, 201] on select "All Active Upcoming Expired Cancelled" at bounding box center [927, 213] width 93 height 26
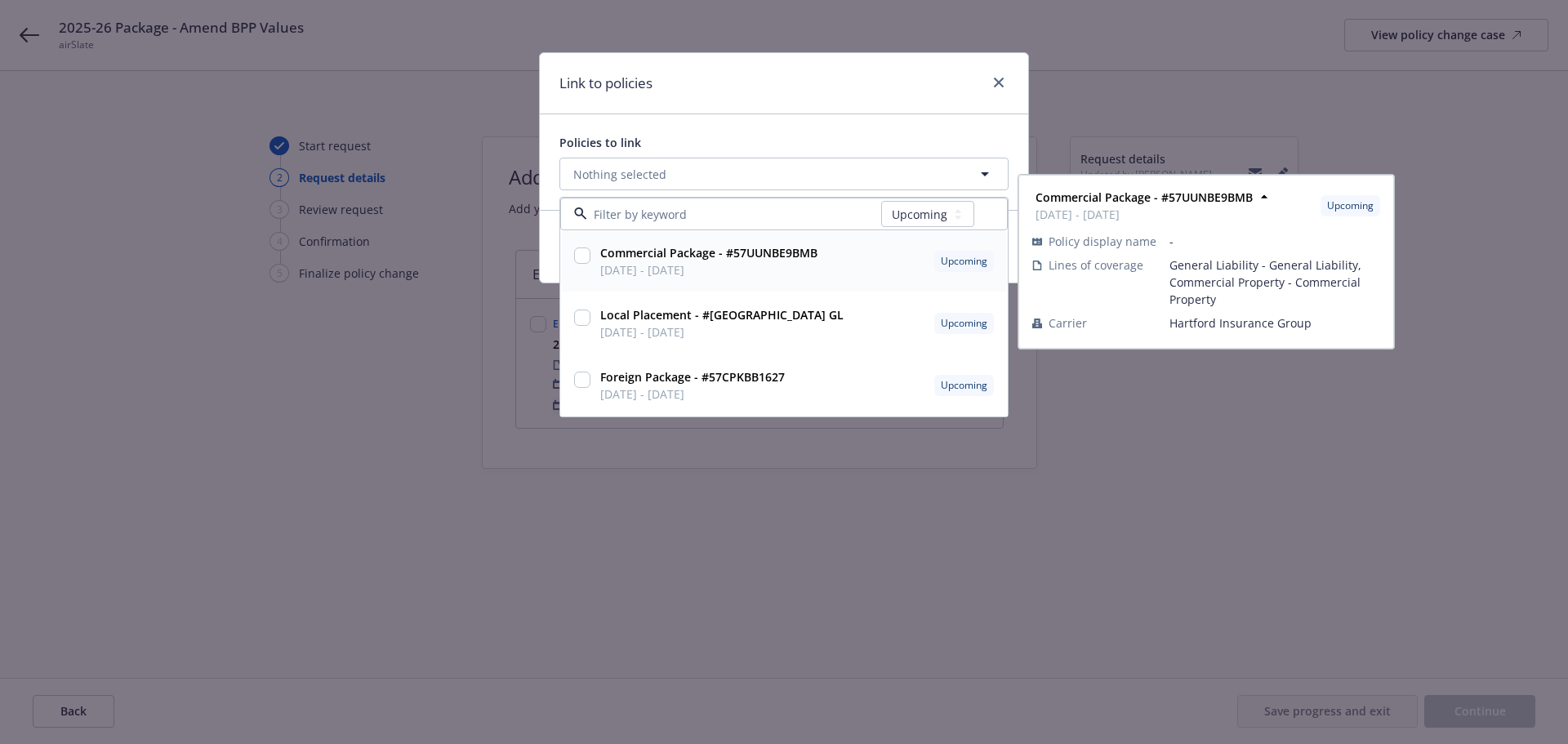
click at [588, 256] on input "checkbox" at bounding box center [582, 255] width 16 height 16
checkbox input "true"
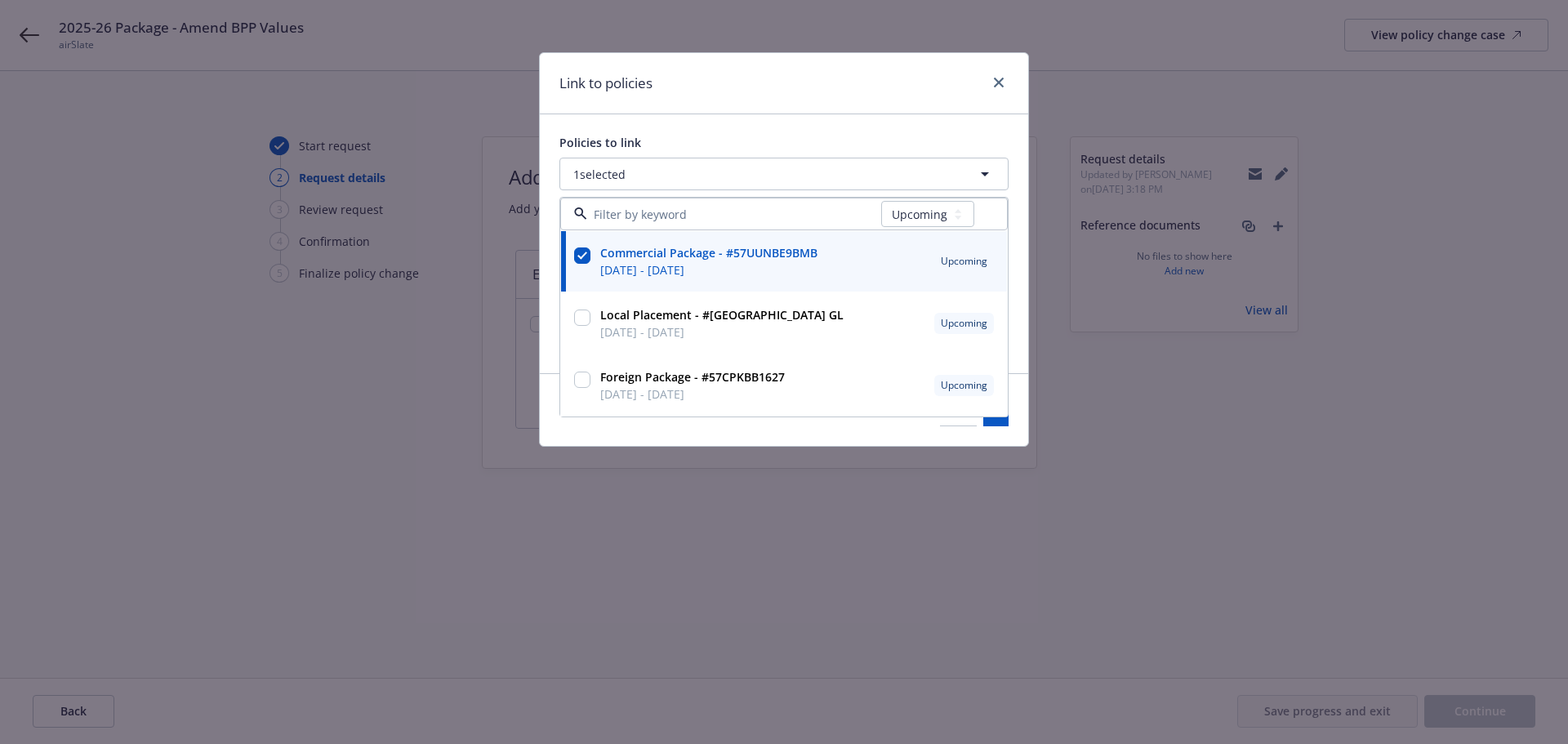
drag, startPoint x: 766, startPoint y: 120, endPoint x: 926, endPoint y: 307, distance: 246.1
click at [767, 120] on div "Policies to link 1 selected All Active Upcoming Expired Cancelled Commercial Pa…" at bounding box center [784, 244] width 488 height 259
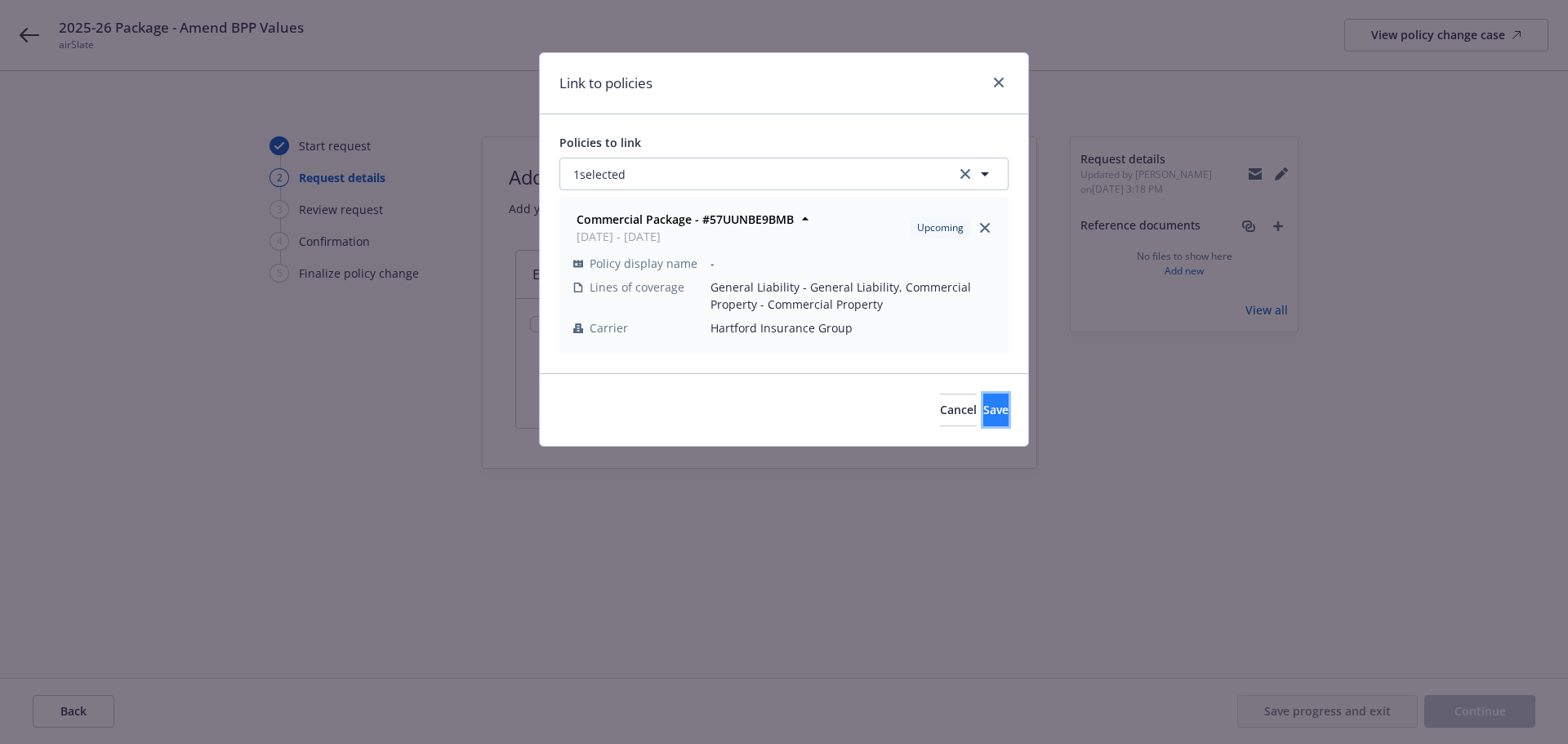
click at [983, 407] on button "Save" at bounding box center [996, 409] width 25 height 33
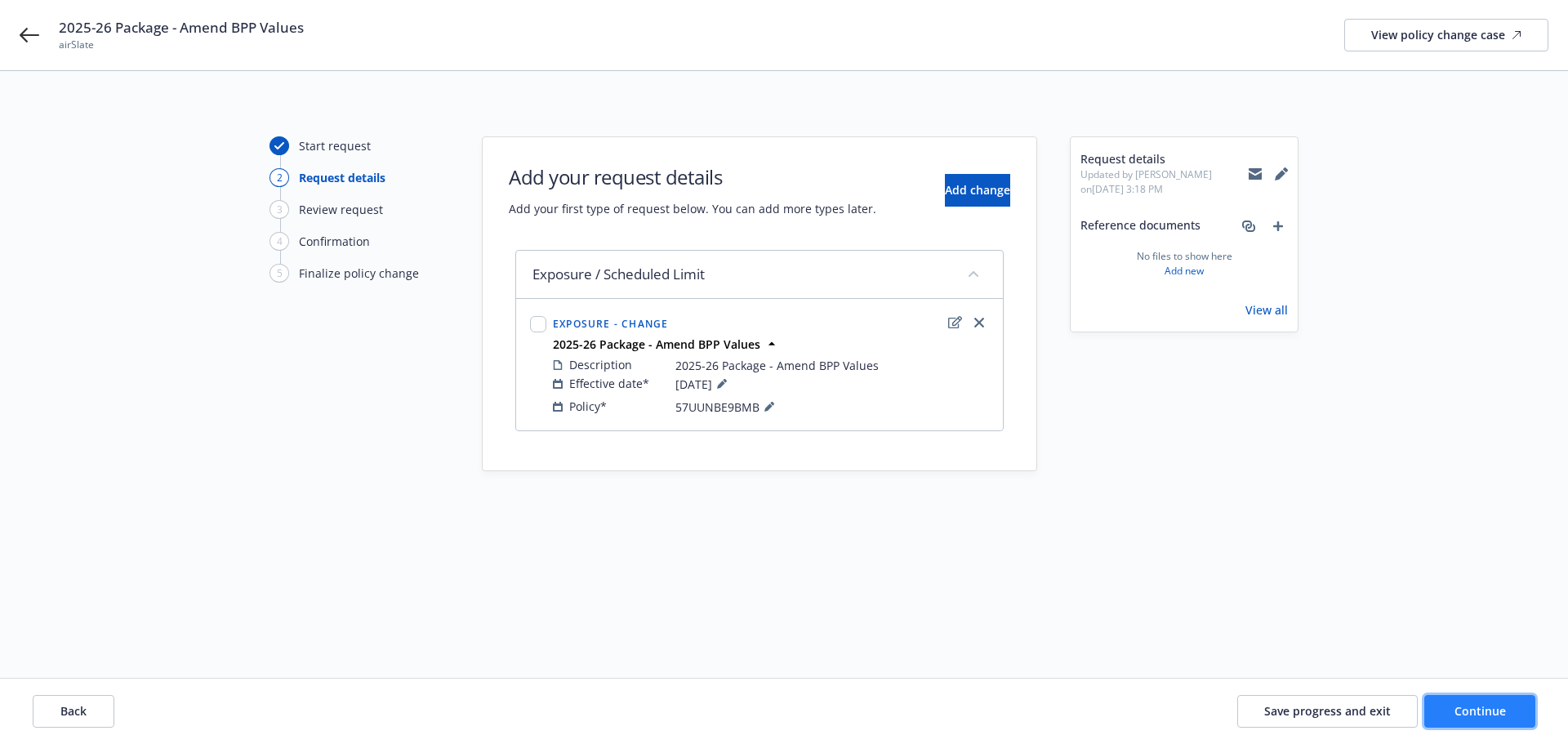
click at [1476, 718] on button "Continue" at bounding box center [1480, 711] width 111 height 33
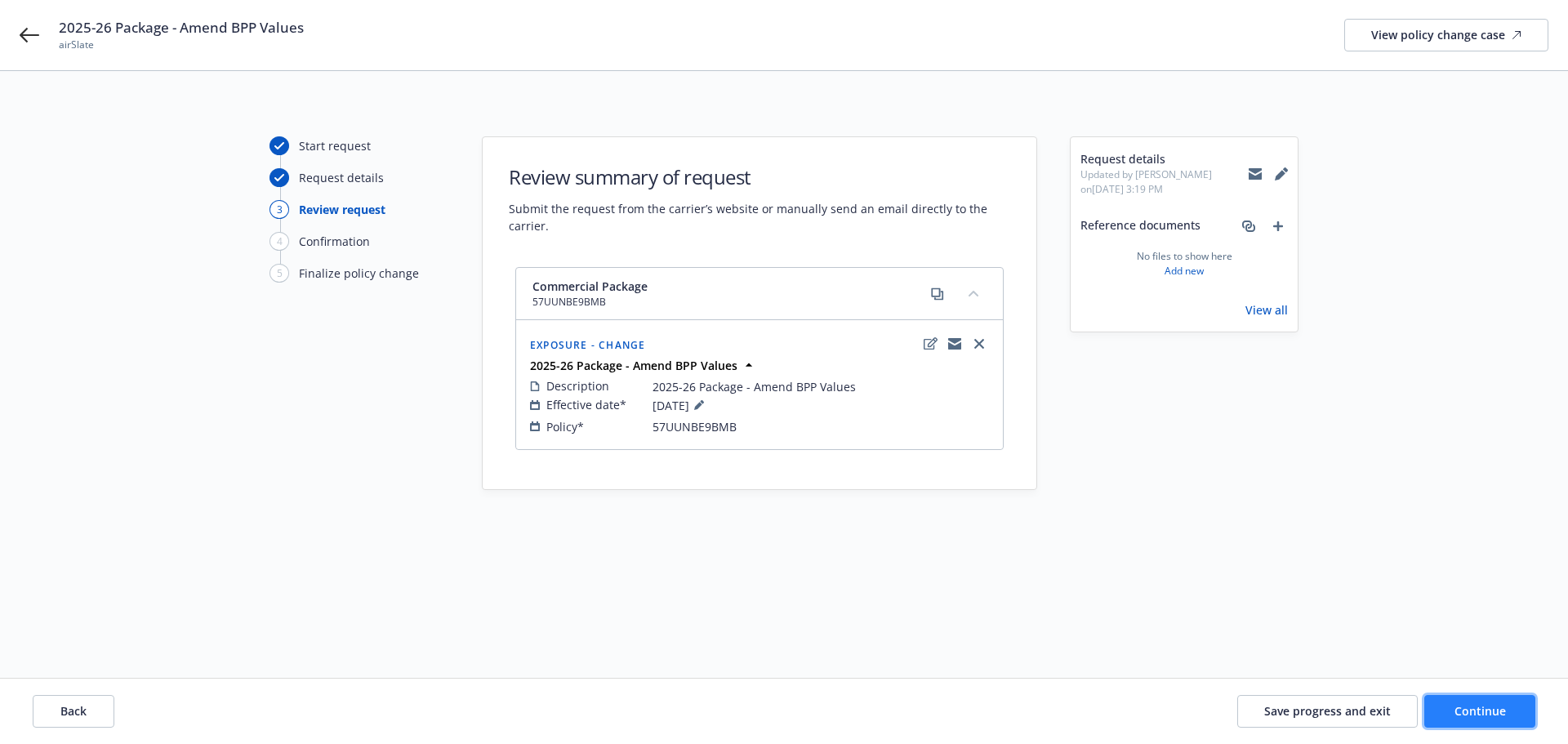
click at [1484, 705] on span "Continue" at bounding box center [1481, 710] width 52 height 15
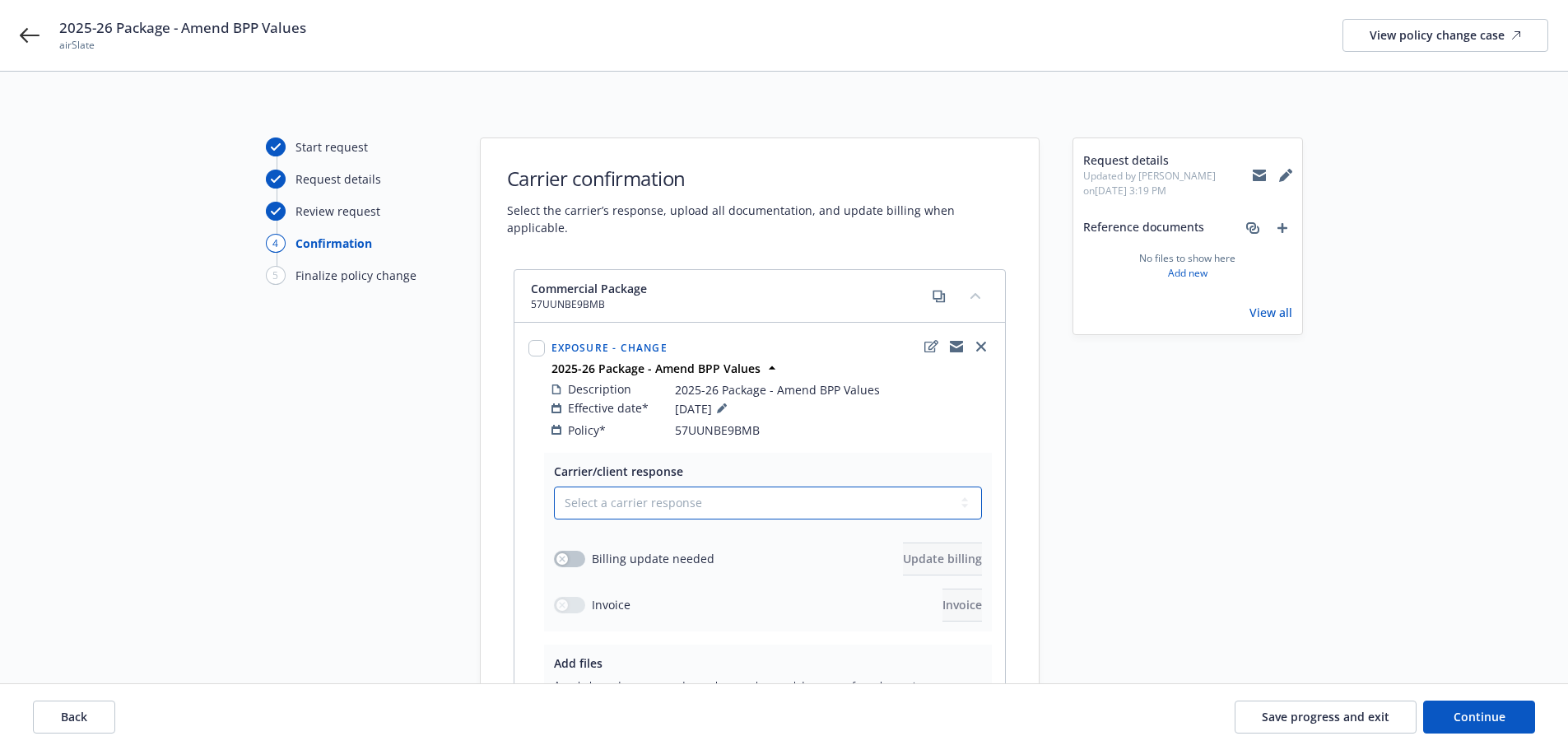
drag, startPoint x: 811, startPoint y: 482, endPoint x: 788, endPoint y: 489, distance: 24.0
click at [811, 487] on select "Select a carrier response Accepted Accepted with revision No endorsement needed…" at bounding box center [768, 503] width 428 height 33
select select "ACCEPTED"
click at [554, 487] on select "Select a carrier response Accepted Accepted with revision No endorsement needed…" at bounding box center [768, 503] width 428 height 33
click at [571, 550] on button "button" at bounding box center [569, 558] width 31 height 16
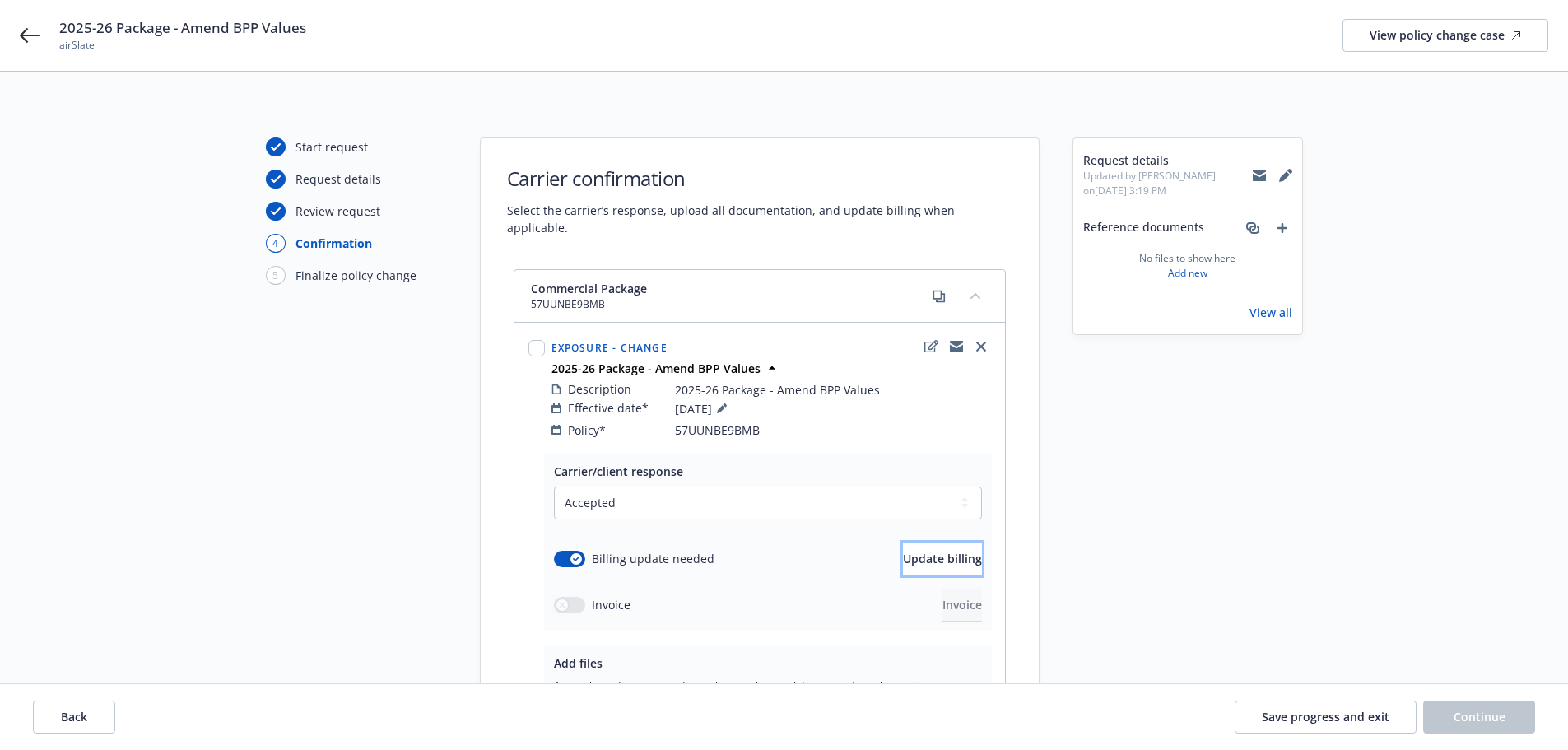
click at [903, 542] on button "Update billing" at bounding box center [943, 558] width 79 height 33
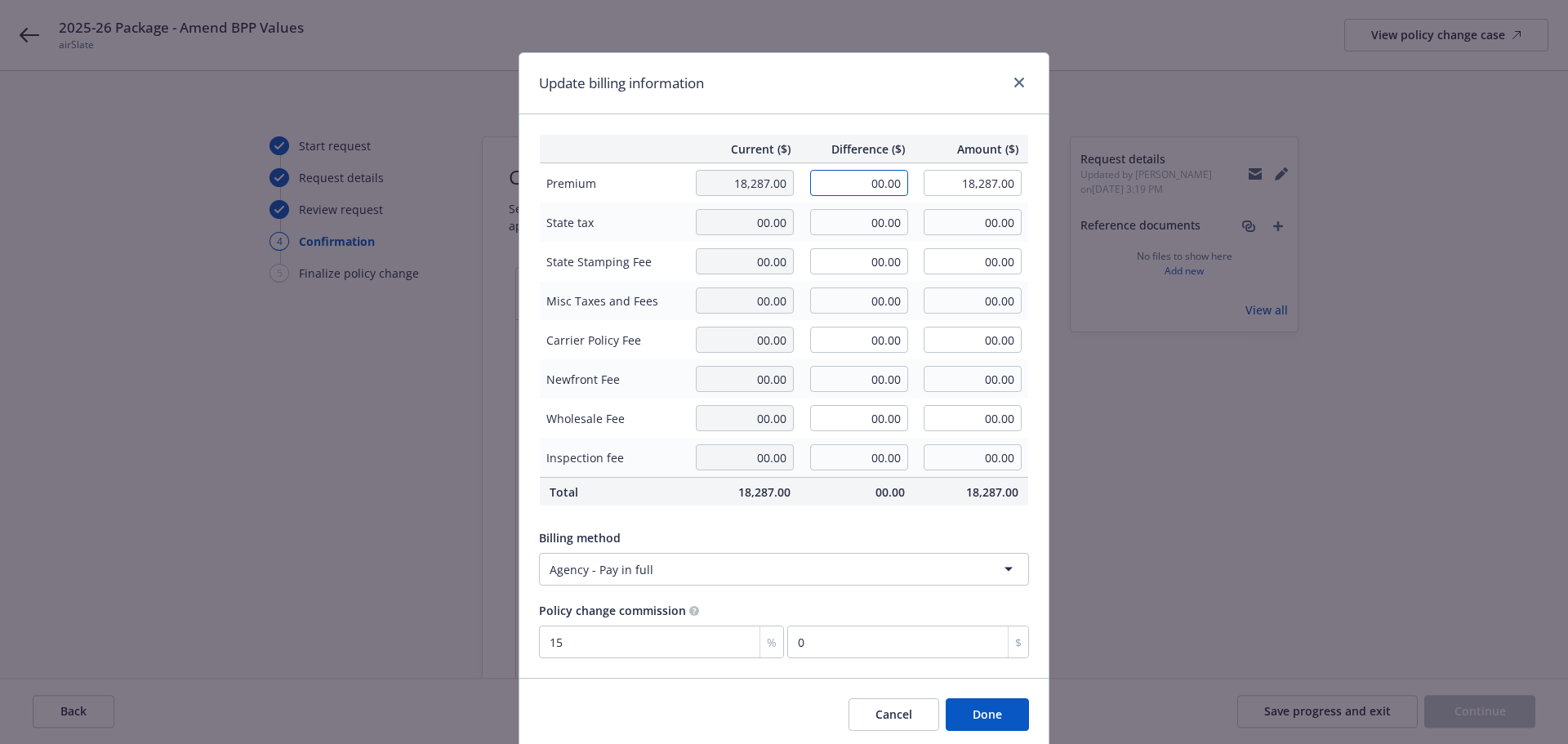
click at [880, 178] on input "00.00" at bounding box center [859, 182] width 98 height 26
type input "-776.00"
type input "17,511.00"
type input "-116.4"
click at [975, 706] on button "Done" at bounding box center [987, 714] width 83 height 33
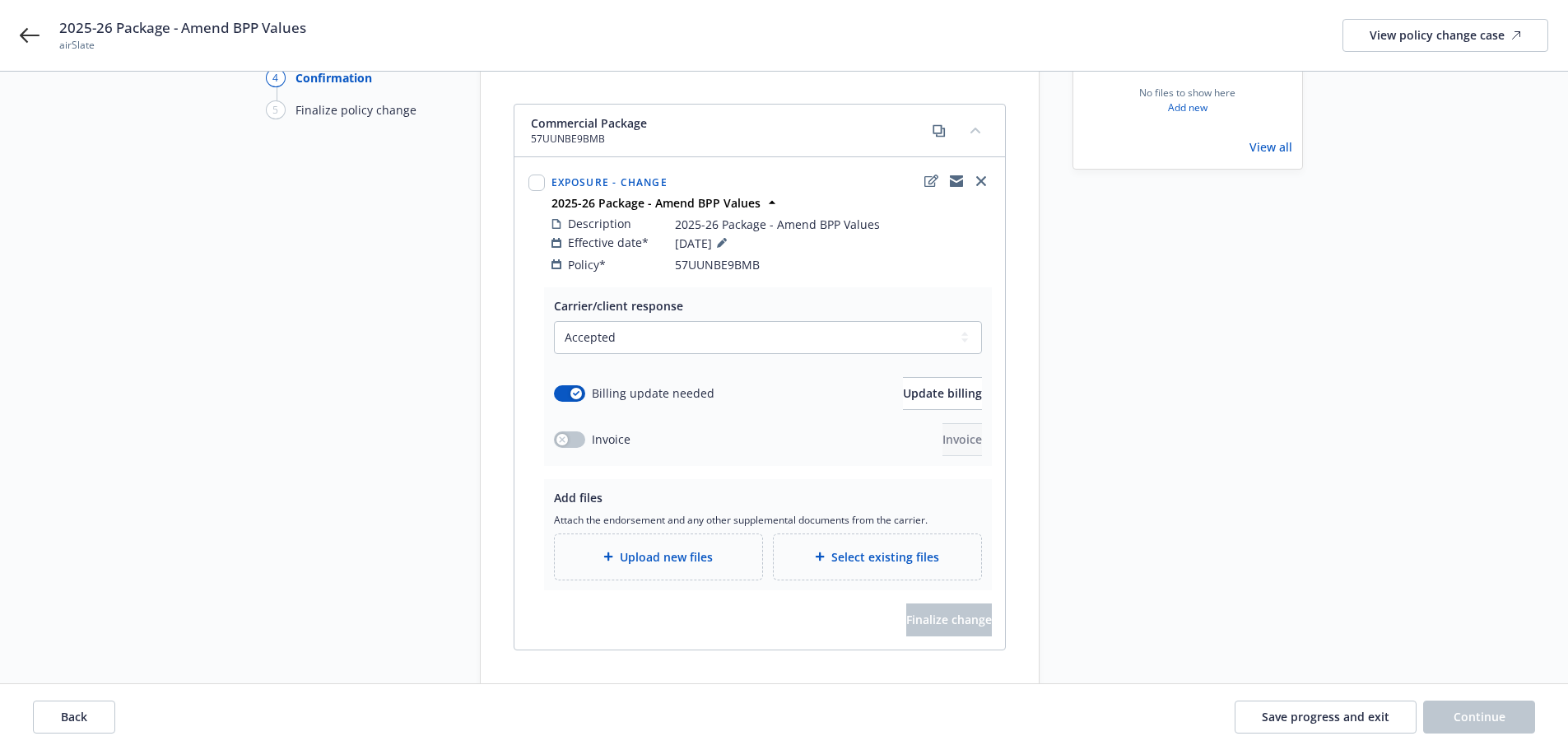
scroll to position [221, 0]
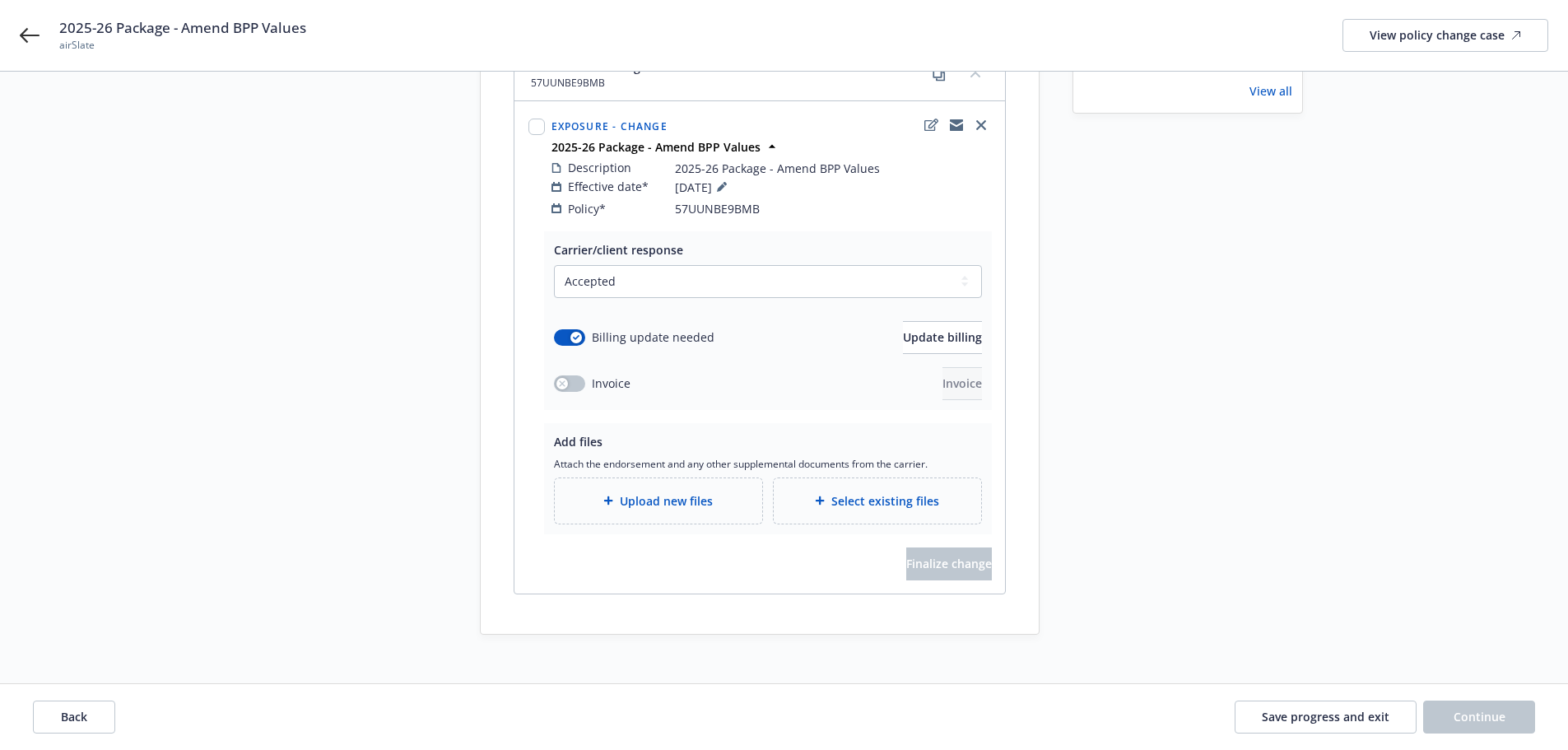
click at [726, 491] on div "Upload new files" at bounding box center [658, 500] width 181 height 19
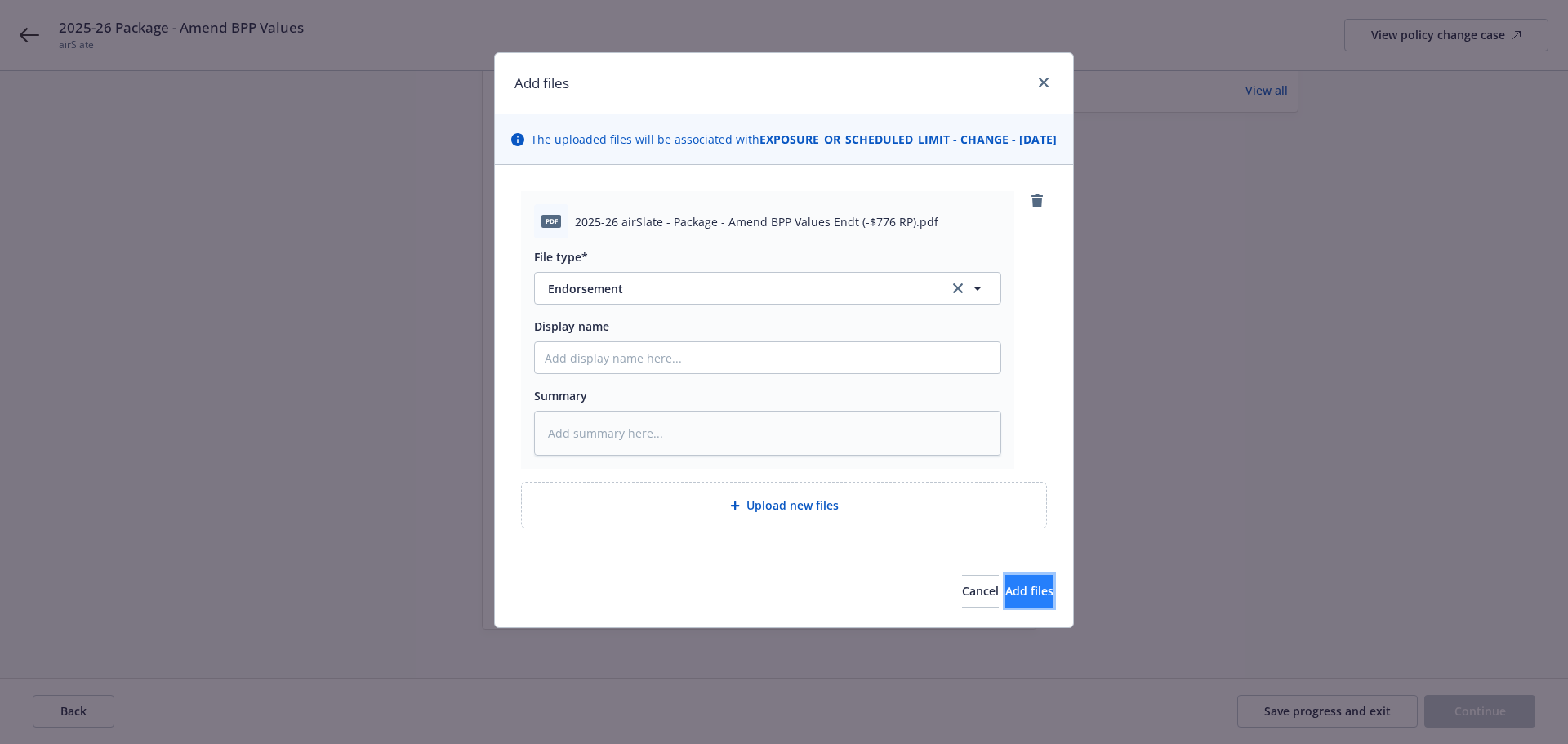
click at [1018, 599] on span "Add files" at bounding box center [1029, 590] width 48 height 15
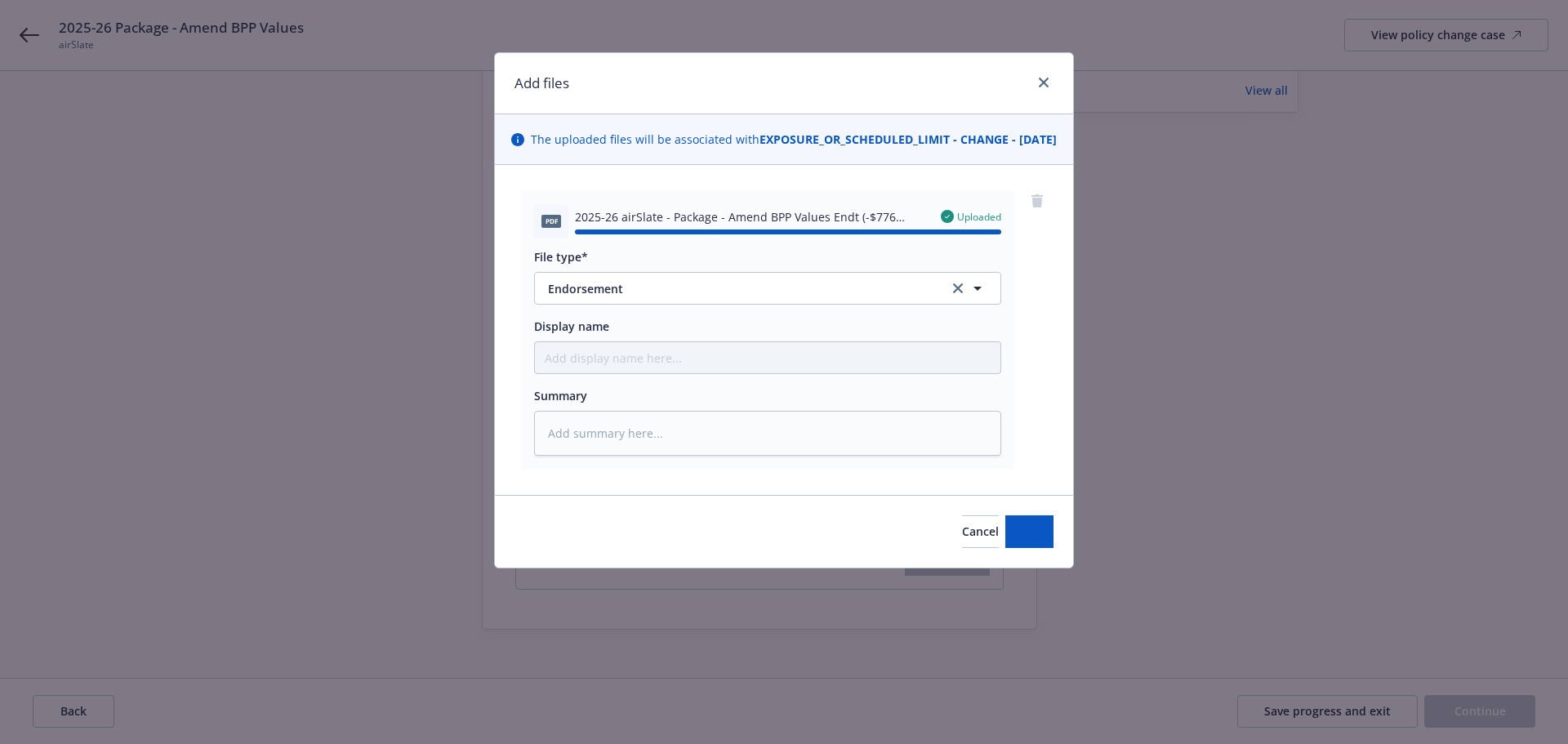
type textarea "x"
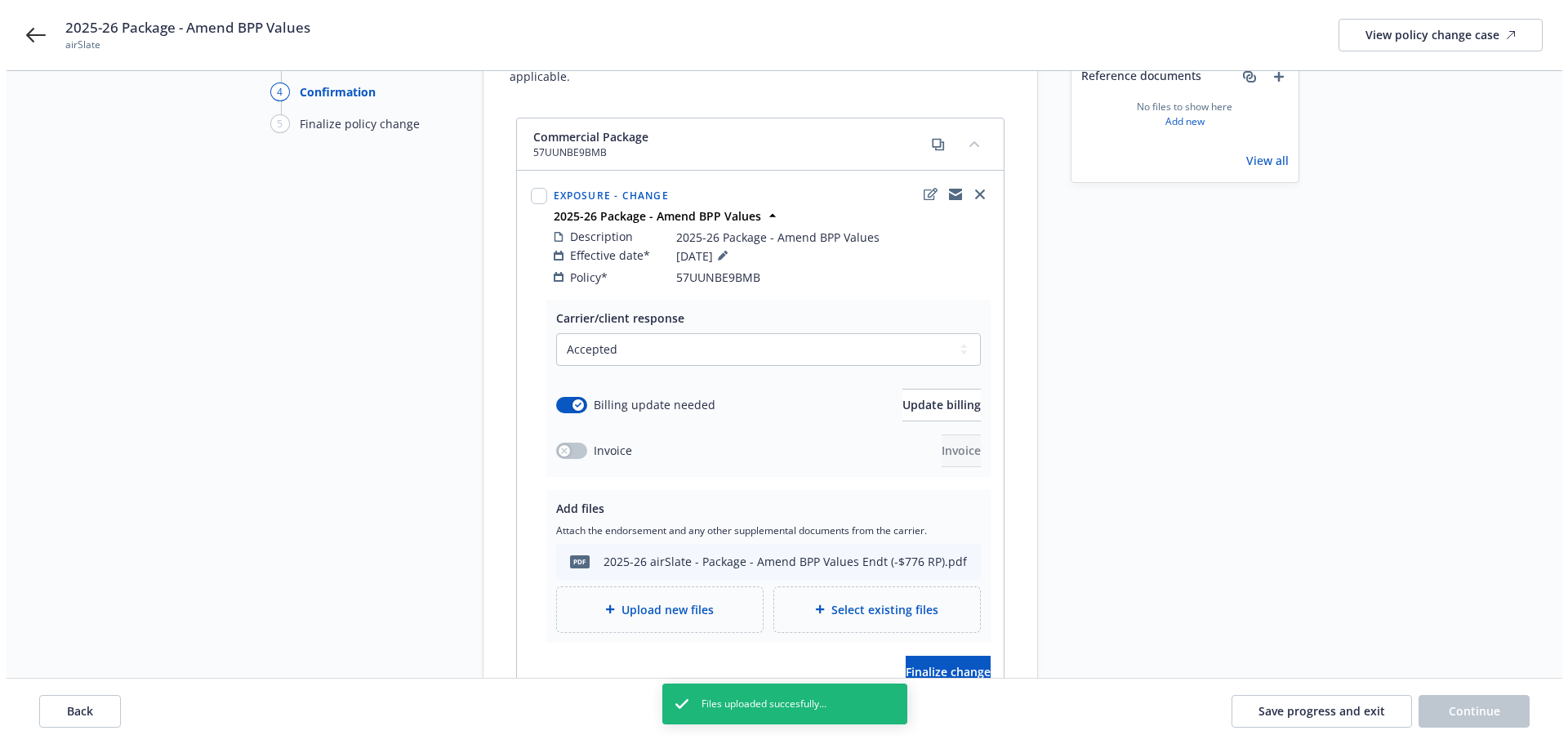
scroll to position [163, 0]
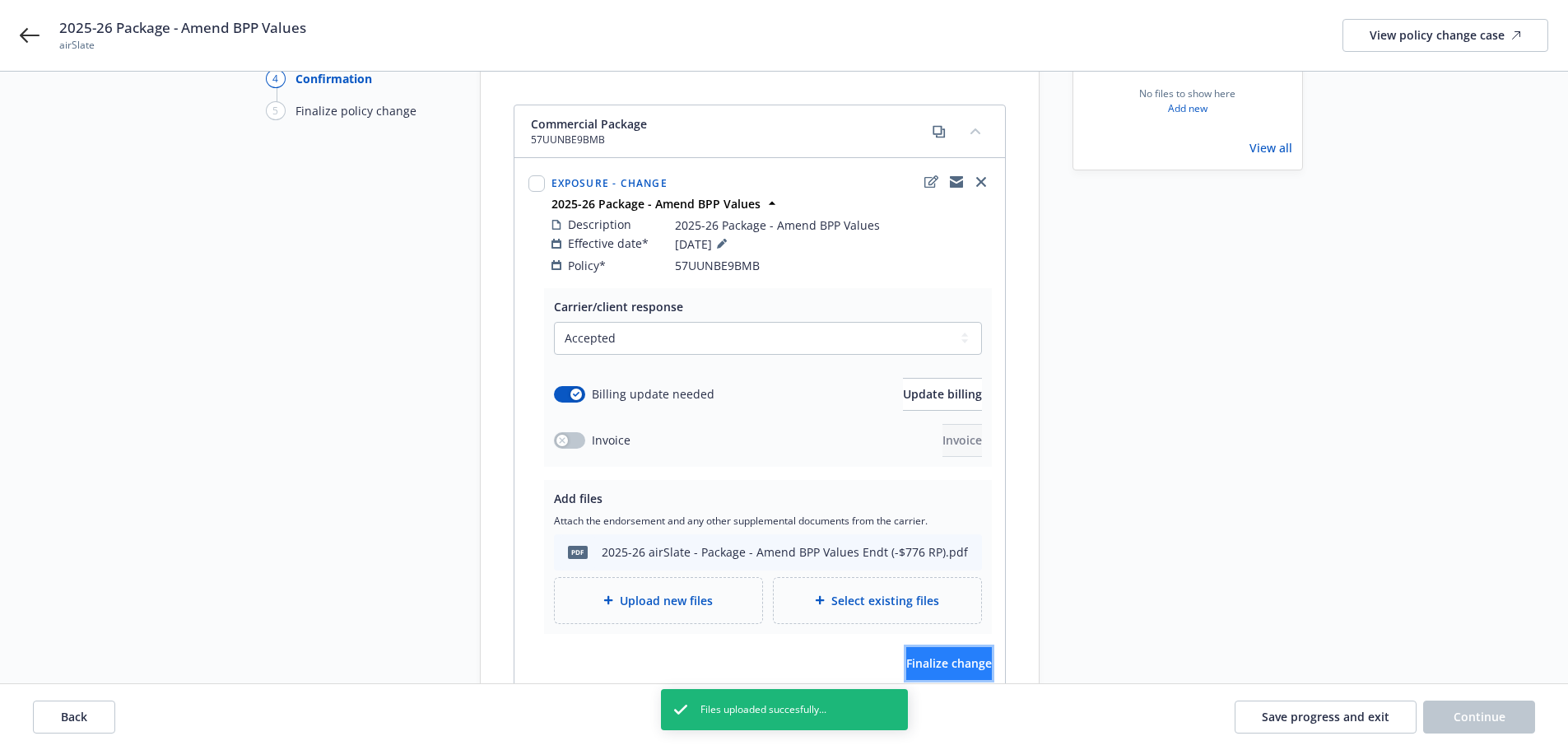
click at [969, 647] on button "Finalize change" at bounding box center [949, 663] width 85 height 33
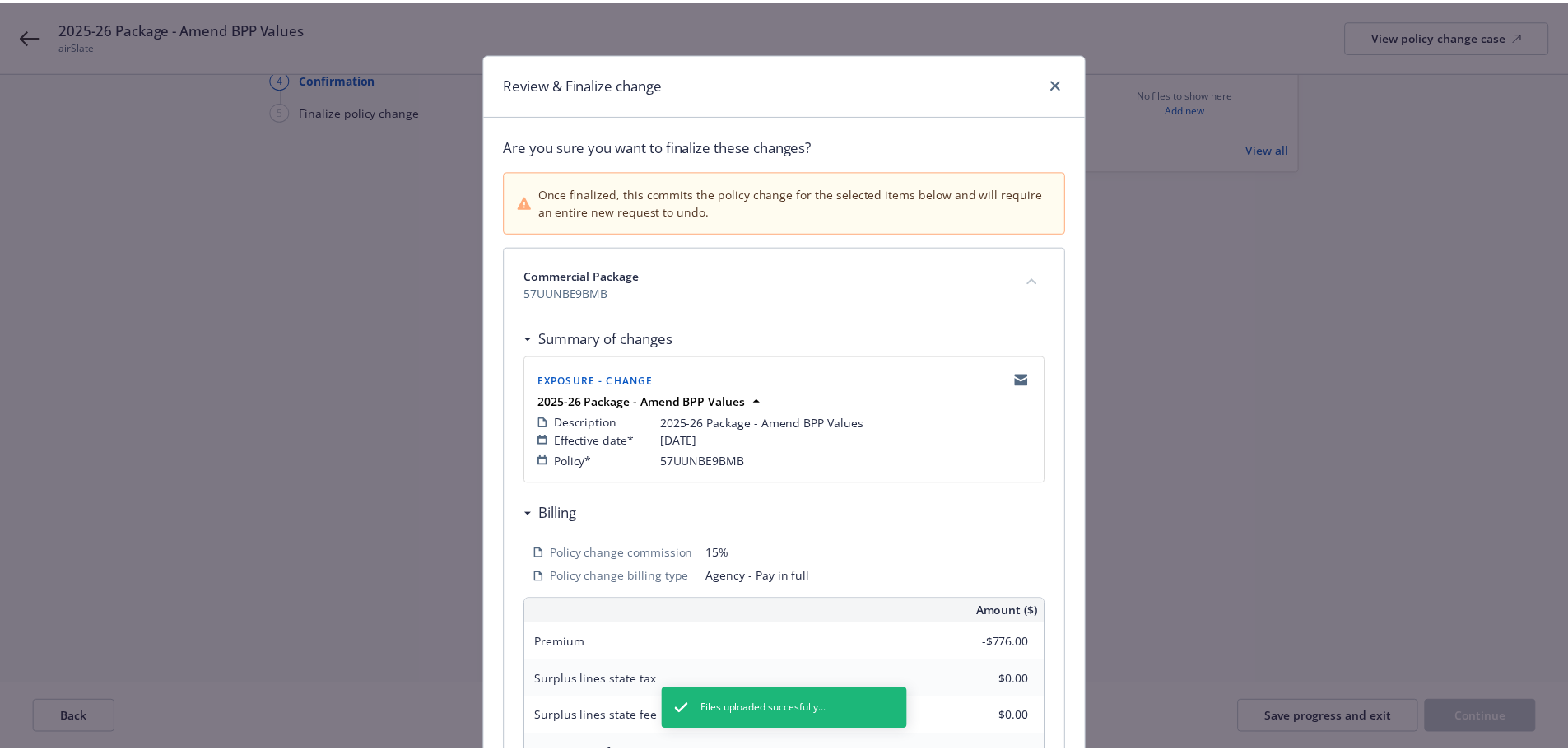
scroll to position [363, 0]
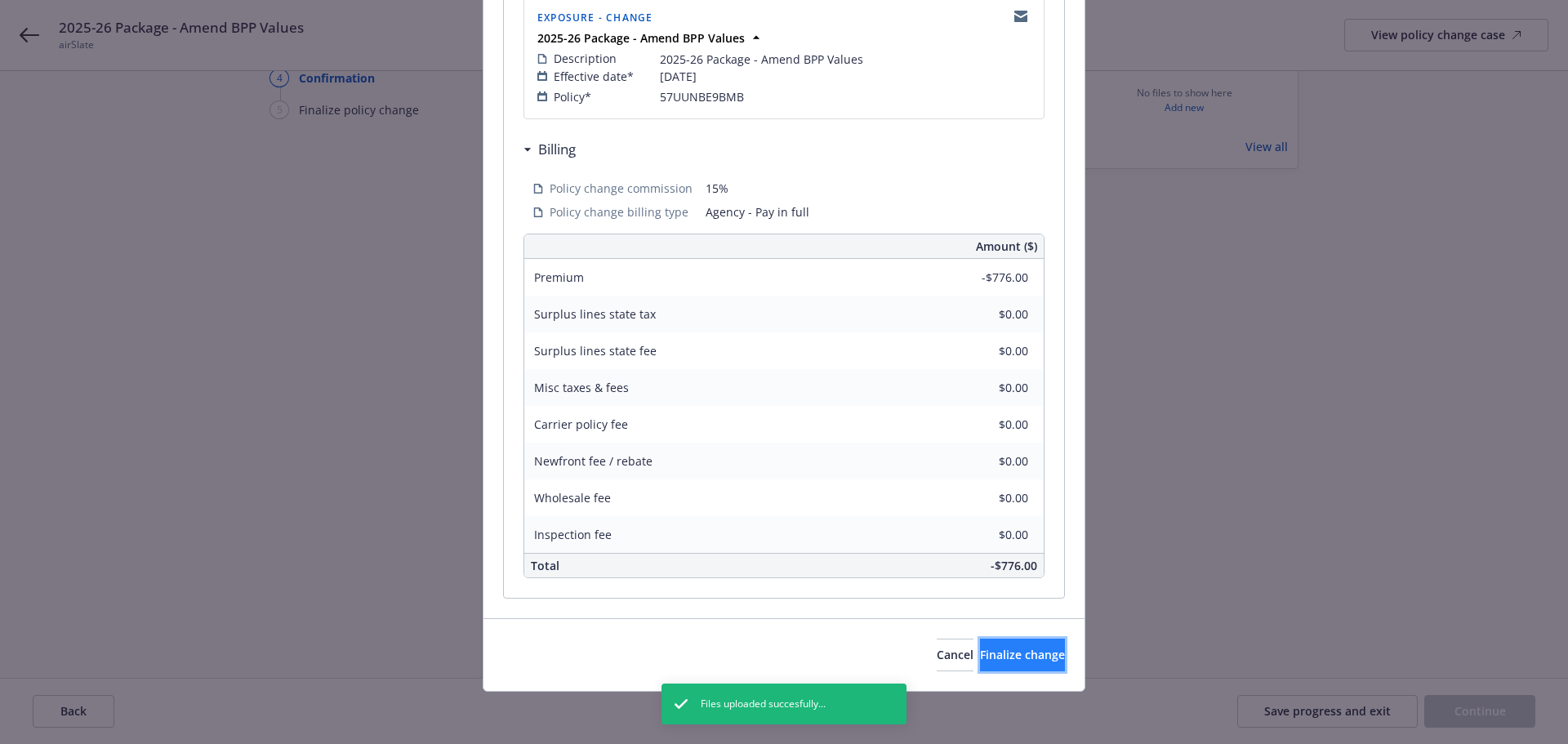
click at [987, 650] on span "Finalize change" at bounding box center [1022, 654] width 85 height 15
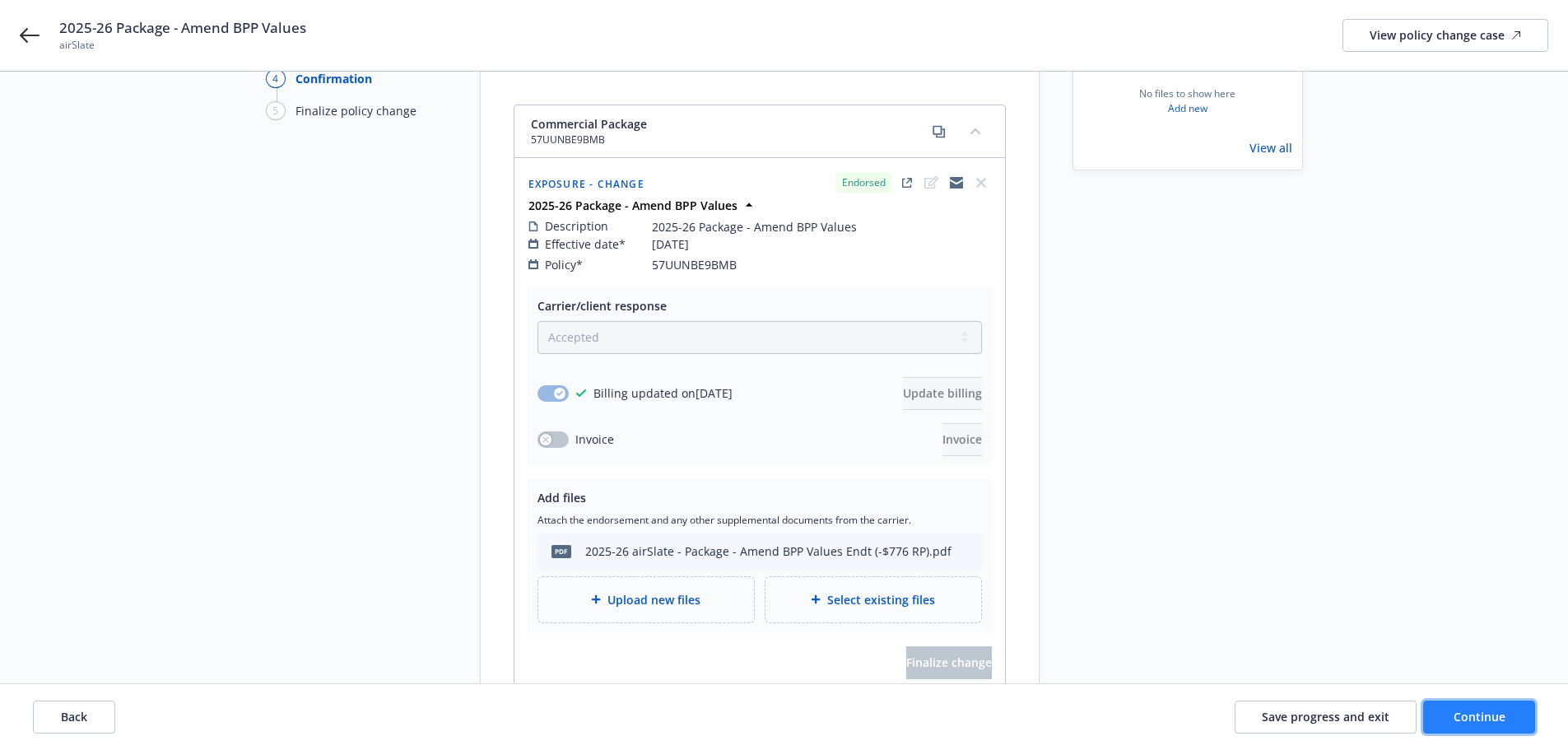
click at [1488, 706] on button "Continue" at bounding box center [1479, 717] width 112 height 33
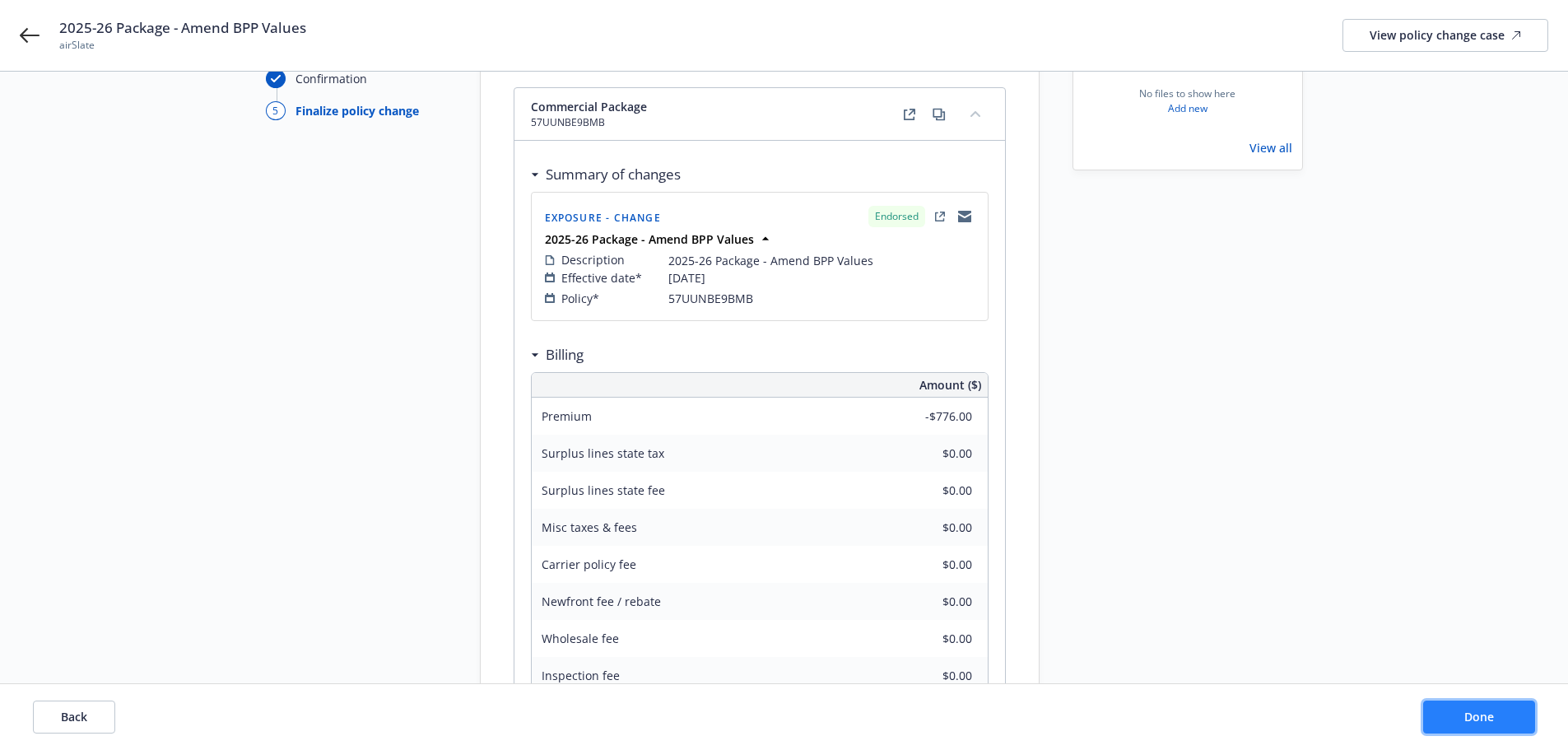
click at [1499, 718] on button "Done" at bounding box center [1479, 717] width 112 height 33
